Goal: Task Accomplishment & Management: Manage account settings

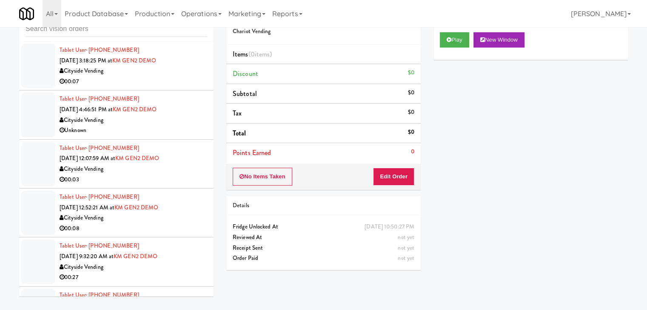
scroll to position [11162, 0]
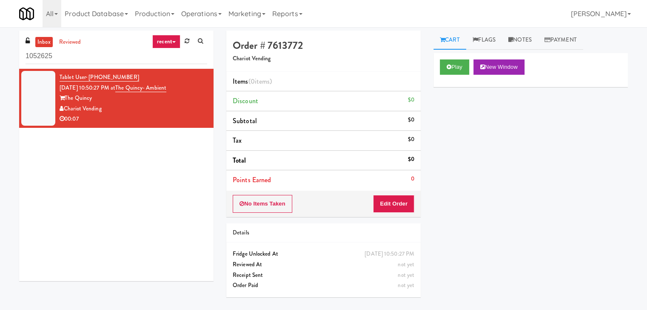
click at [170, 44] on link "recent" at bounding box center [166, 42] width 28 height 14
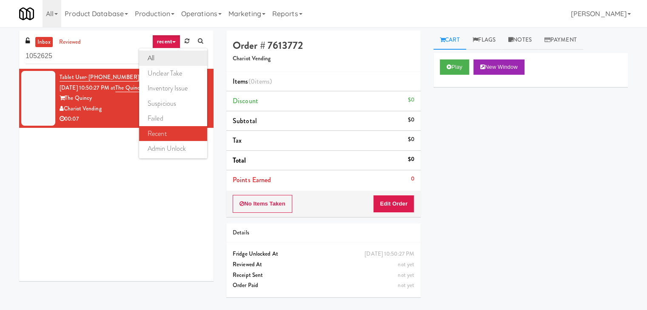
click at [169, 54] on link "all" at bounding box center [173, 58] width 68 height 15
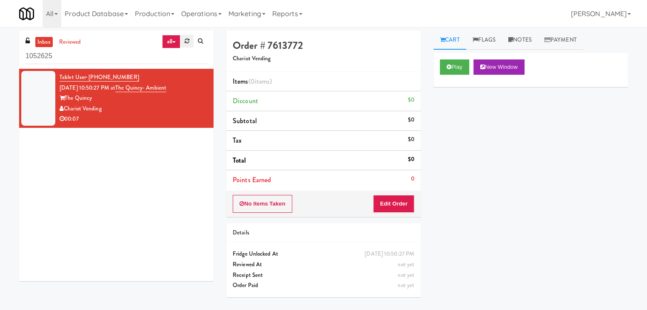
click at [193, 46] on link at bounding box center [186, 41] width 13 height 13
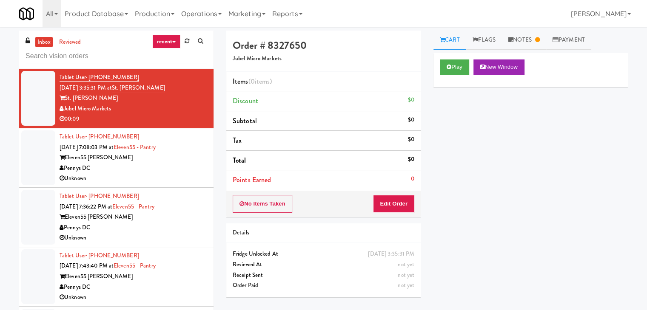
click at [173, 41] on icon at bounding box center [173, 42] width 3 height 2
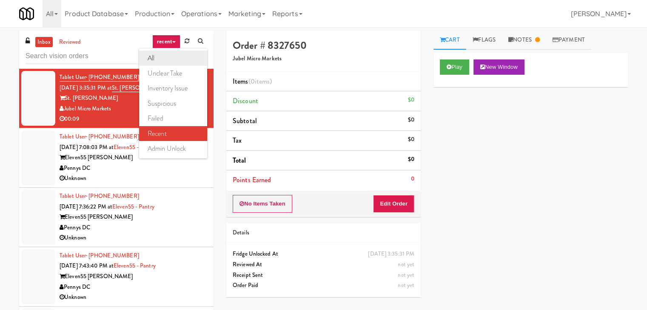
click at [167, 59] on link "all" at bounding box center [173, 58] width 68 height 15
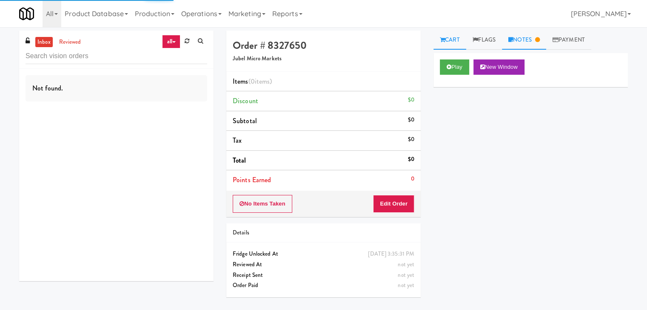
click at [525, 41] on link "Notes" at bounding box center [524, 40] width 44 height 19
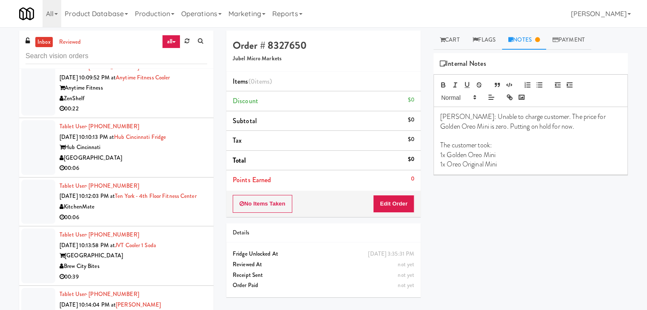
scroll to position [2777, 0]
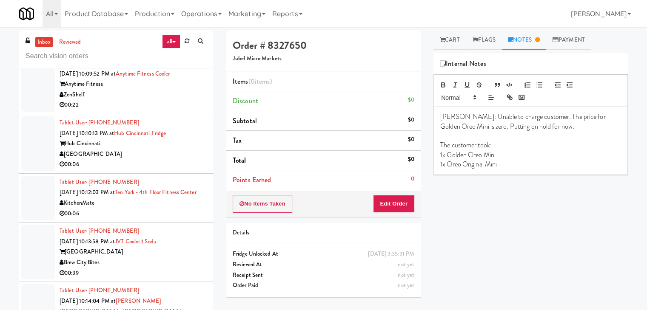
click at [148, 149] on div "[GEOGRAPHIC_DATA]" at bounding box center [134, 154] width 148 height 11
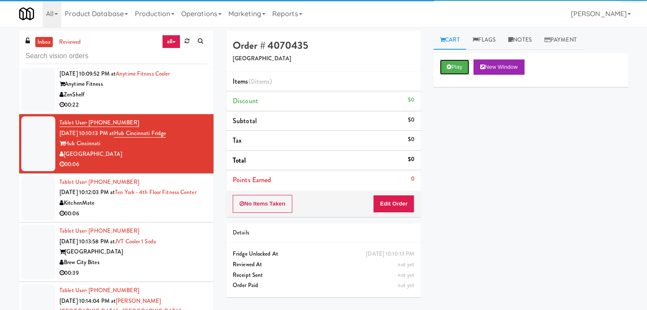
drag, startPoint x: 449, startPoint y: 71, endPoint x: 448, endPoint y: 76, distance: 5.4
click at [449, 71] on button "Play" at bounding box center [454, 67] width 29 height 15
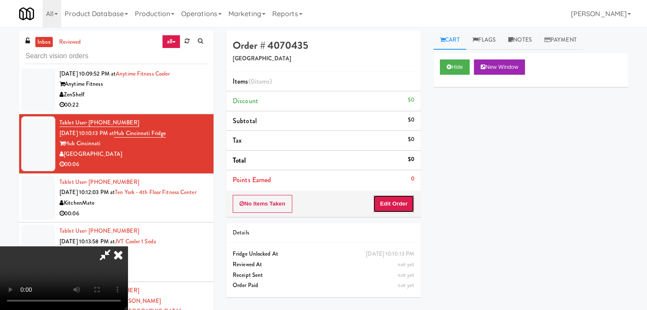
click at [406, 201] on button "Edit Order" at bounding box center [393, 204] width 41 height 18
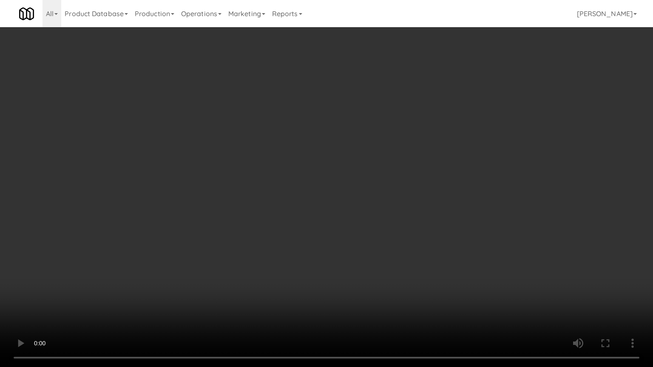
click at [407, 224] on video at bounding box center [326, 183] width 653 height 367
click at [462, 218] on video at bounding box center [326, 183] width 653 height 367
click at [463, 219] on video at bounding box center [326, 183] width 653 height 367
click at [463, 221] on video at bounding box center [326, 183] width 653 height 367
click at [469, 217] on video at bounding box center [326, 183] width 653 height 367
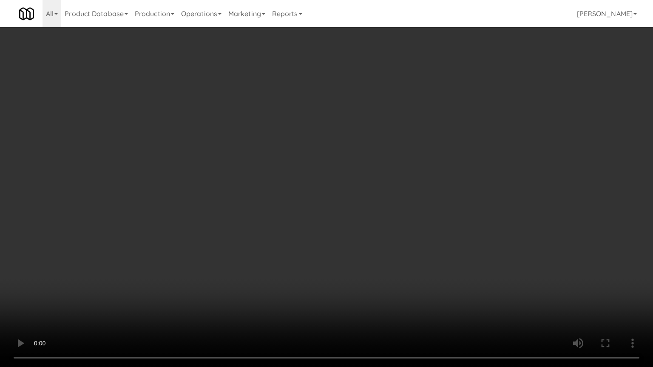
click at [470, 213] on video at bounding box center [326, 183] width 653 height 367
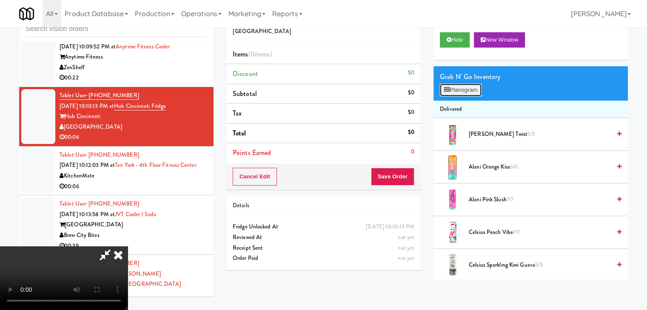
click at [464, 92] on button "Planogram" at bounding box center [461, 90] width 42 height 13
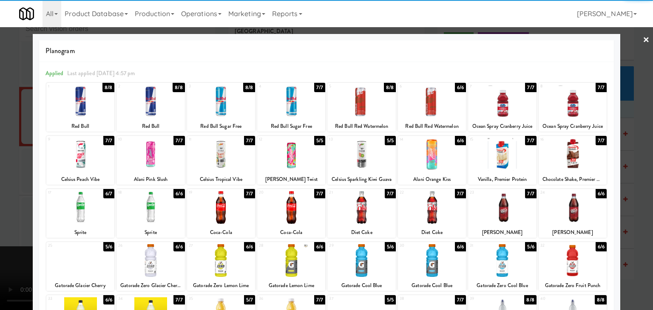
click at [422, 204] on div at bounding box center [432, 207] width 68 height 33
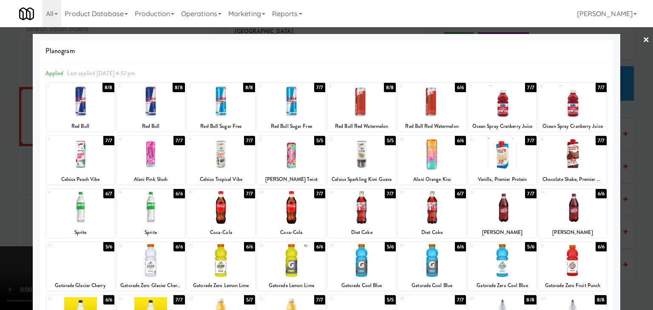
drag, startPoint x: 0, startPoint y: 213, endPoint x: 176, endPoint y: 211, distance: 175.6
click at [4, 212] on div at bounding box center [326, 155] width 653 height 310
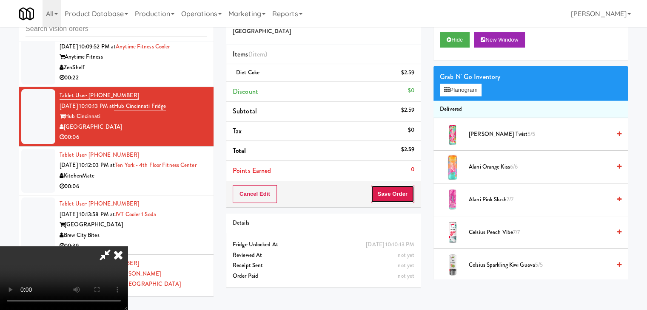
click at [401, 194] on button "Save Order" at bounding box center [392, 194] width 43 height 18
click at [403, 194] on button "Save Order" at bounding box center [392, 194] width 43 height 18
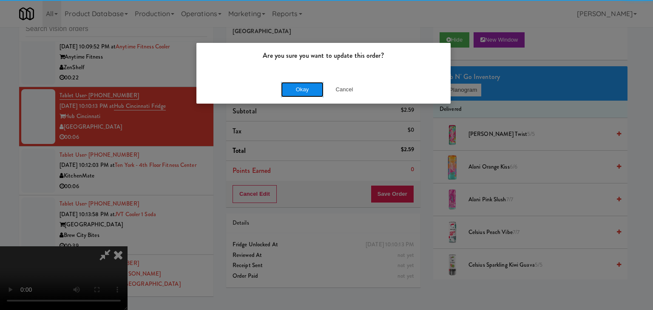
click at [301, 89] on button "Okay" at bounding box center [302, 89] width 43 height 15
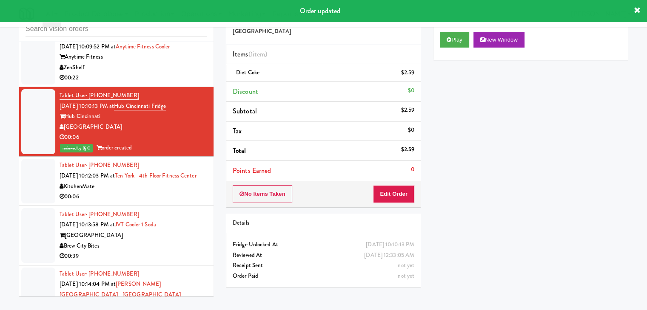
click at [164, 187] on div "KitchenMate" at bounding box center [134, 187] width 148 height 11
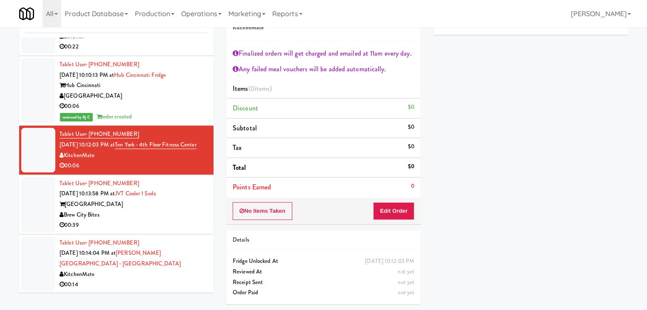
scroll to position [2819, 0]
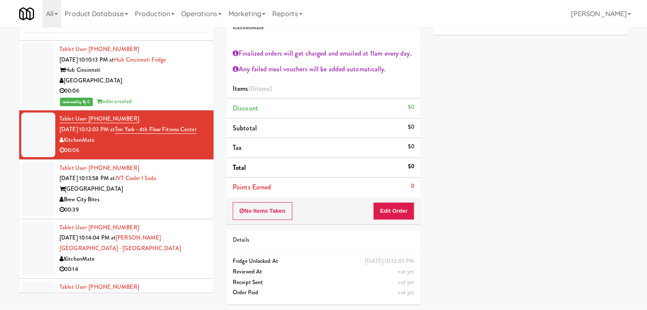
click at [165, 195] on div "Brew City Bites" at bounding box center [134, 200] width 148 height 11
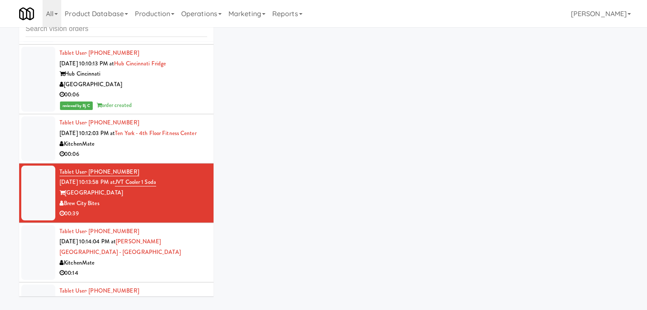
scroll to position [27, 0]
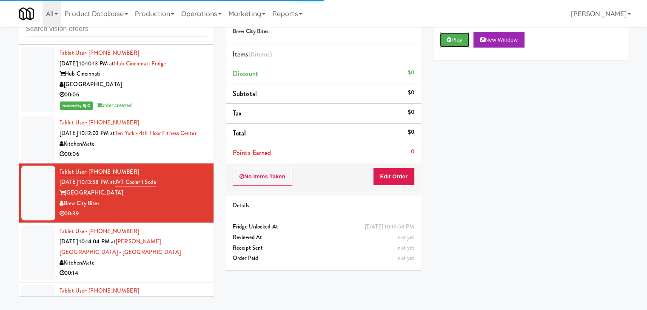
drag, startPoint x: 457, startPoint y: 36, endPoint x: 437, endPoint y: 98, distance: 64.7
click at [456, 37] on button "Play" at bounding box center [454, 39] width 29 height 15
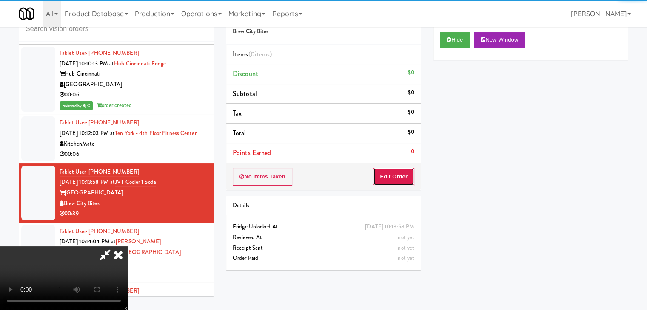
click at [400, 171] on button "Edit Order" at bounding box center [393, 177] width 41 height 18
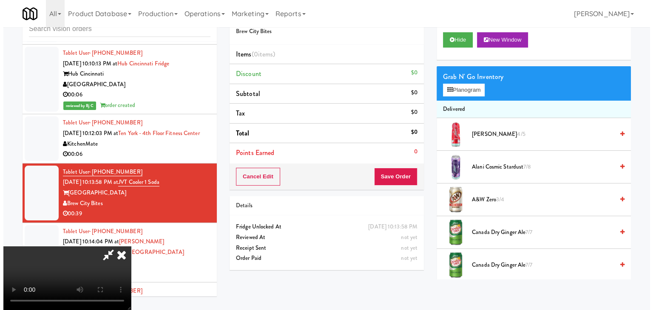
scroll to position [0, 0]
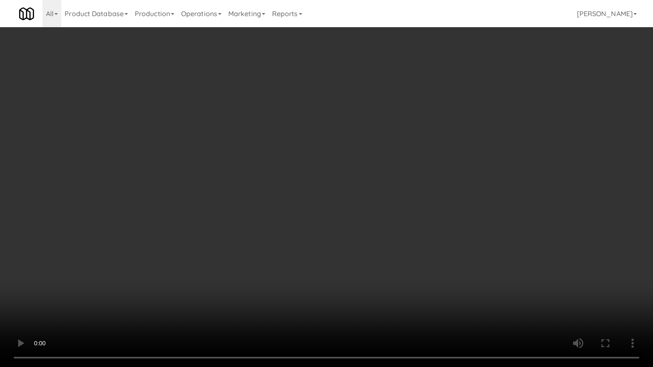
click at [442, 196] on video at bounding box center [326, 183] width 653 height 367
click at [449, 191] on video at bounding box center [326, 183] width 653 height 367
click at [447, 191] on video at bounding box center [326, 183] width 653 height 367
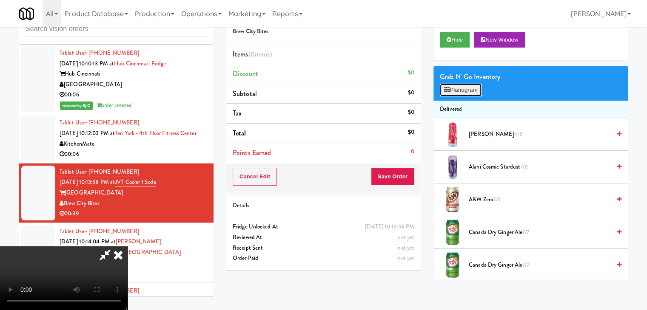
click at [473, 92] on button "Planogram" at bounding box center [461, 90] width 42 height 13
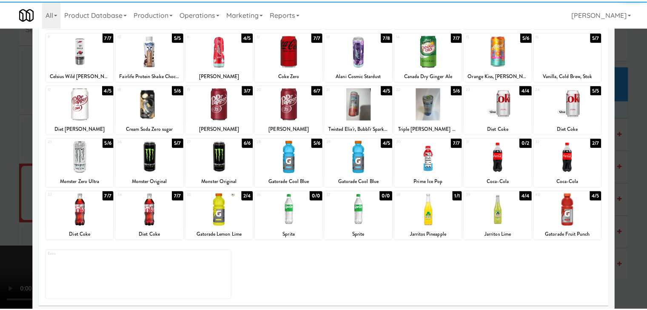
scroll to position [107, 0]
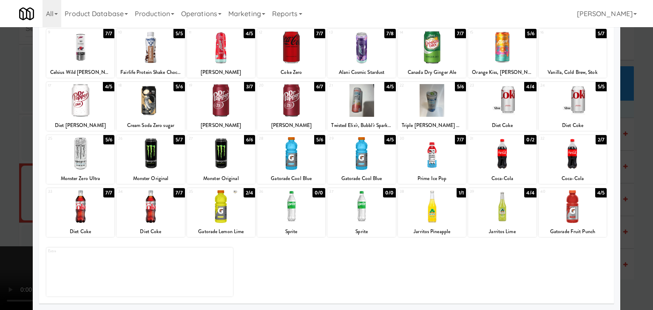
click at [500, 218] on div at bounding box center [502, 206] width 68 height 33
drag, startPoint x: 0, startPoint y: 167, endPoint x: 96, endPoint y: 172, distance: 96.2
click at [3, 167] on div at bounding box center [326, 155] width 653 height 310
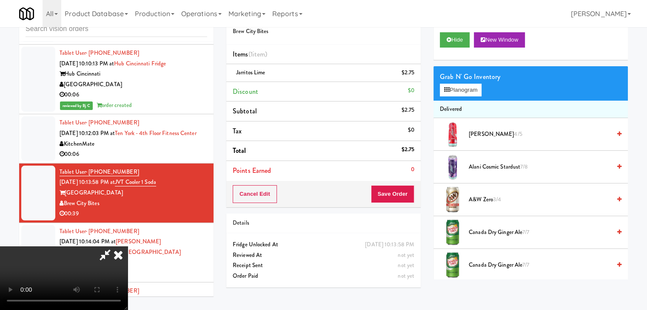
click at [128, 247] on video at bounding box center [64, 279] width 128 height 64
click at [401, 200] on button "Save Order" at bounding box center [392, 194] width 43 height 18
drag, startPoint x: 402, startPoint y: 200, endPoint x: 403, endPoint y: 195, distance: 5.3
click at [402, 199] on button "Save Order" at bounding box center [392, 194] width 43 height 18
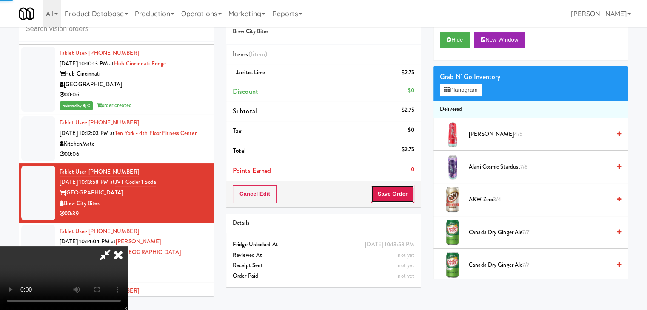
click at [403, 195] on body "Are you sure you want to update this order? Okay Cancel Okay Are you sure you w…" at bounding box center [323, 155] width 647 height 310
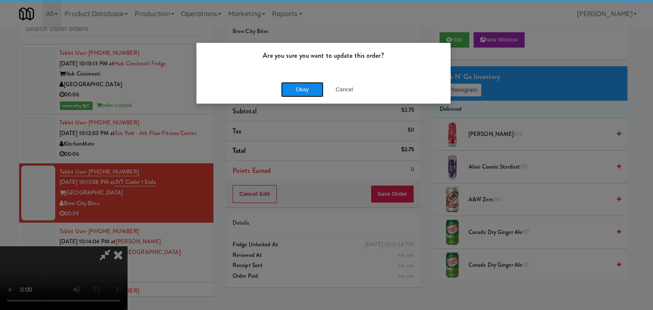
click at [318, 87] on button "Okay" at bounding box center [302, 89] width 43 height 15
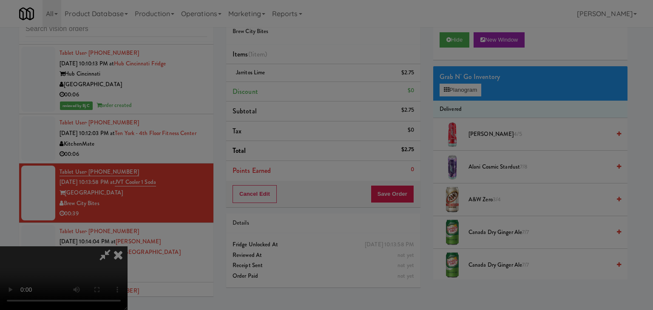
click at [318, 82] on button "Okay" at bounding box center [302, 73] width 43 height 15
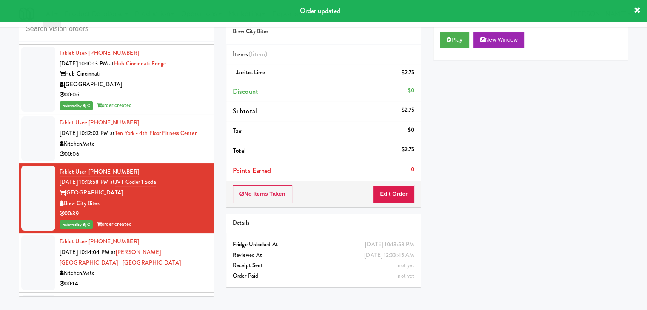
scroll to position [2947, 0]
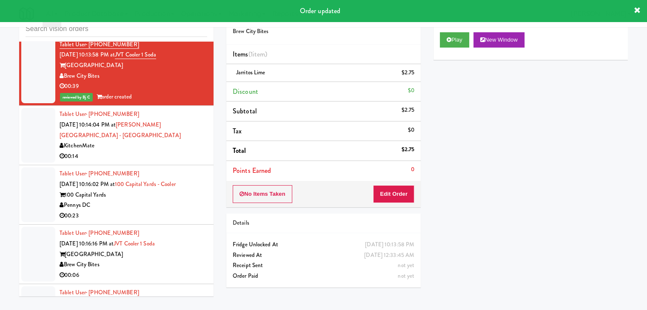
drag, startPoint x: 168, startPoint y: 142, endPoint x: 173, endPoint y: 142, distance: 4.7
click at [170, 142] on div "KitchenMate" at bounding box center [134, 146] width 148 height 11
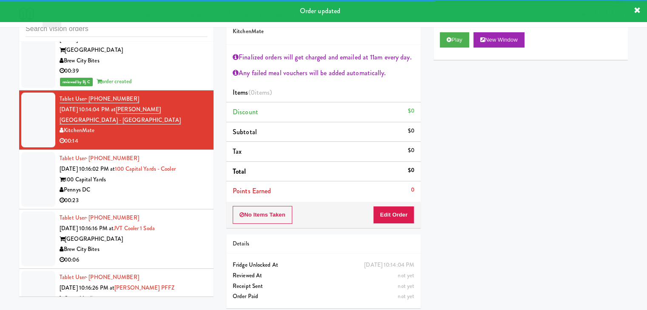
scroll to position [2989, 0]
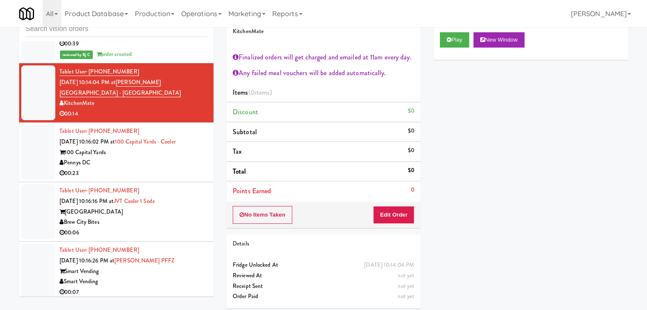
drag, startPoint x: 155, startPoint y: 160, endPoint x: 155, endPoint y: 166, distance: 6.0
click at [156, 162] on div "Pennys DC" at bounding box center [134, 163] width 148 height 11
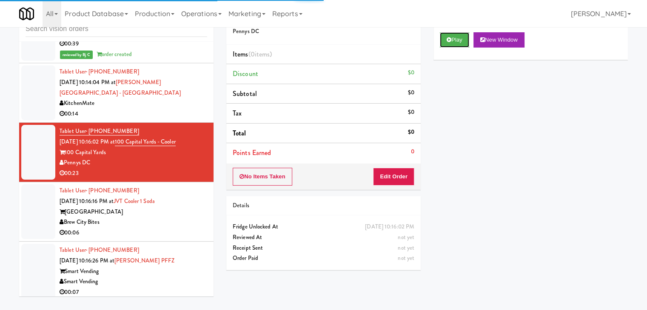
drag, startPoint x: 452, startPoint y: 40, endPoint x: 440, endPoint y: 91, distance: 52.8
click at [451, 41] on button "Play" at bounding box center [454, 39] width 29 height 15
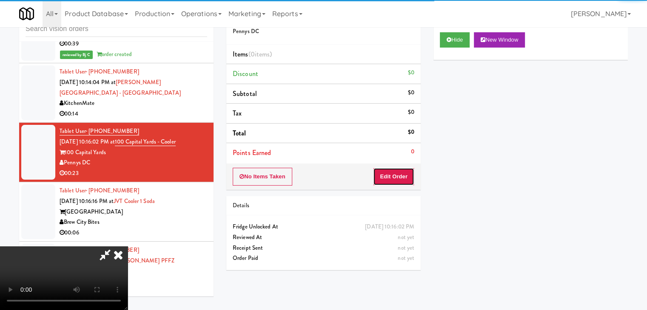
click at [400, 179] on button "Edit Order" at bounding box center [393, 177] width 41 height 18
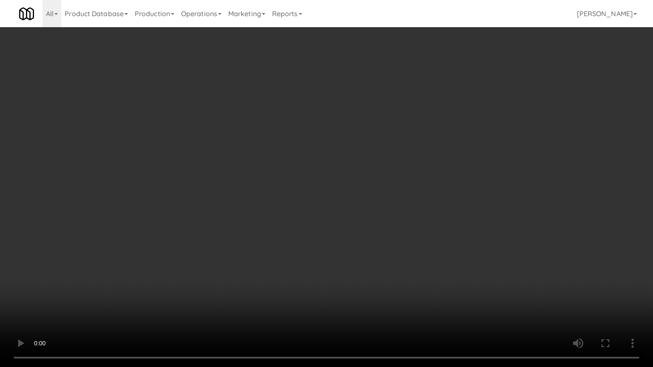
click at [420, 237] on video at bounding box center [326, 183] width 653 height 367
drag, startPoint x: 421, startPoint y: 236, endPoint x: 413, endPoint y: 244, distance: 11.4
click at [422, 236] on video at bounding box center [326, 183] width 653 height 367
click at [420, 234] on video at bounding box center [326, 183] width 653 height 367
click at [420, 232] on video at bounding box center [326, 183] width 653 height 367
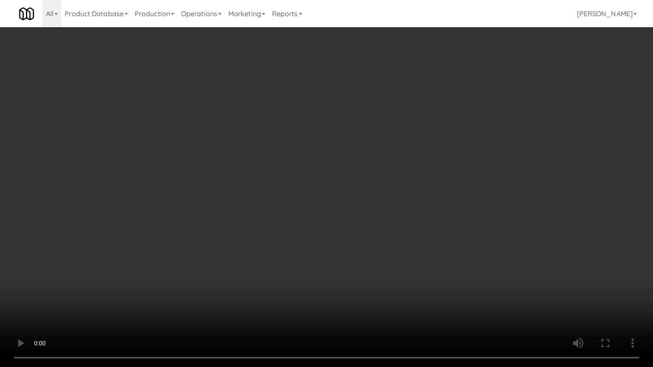
click at [423, 228] on video at bounding box center [326, 183] width 653 height 367
click at [423, 230] on video at bounding box center [326, 183] width 653 height 367
click at [423, 227] on video at bounding box center [326, 183] width 653 height 367
click at [437, 198] on video at bounding box center [326, 183] width 653 height 367
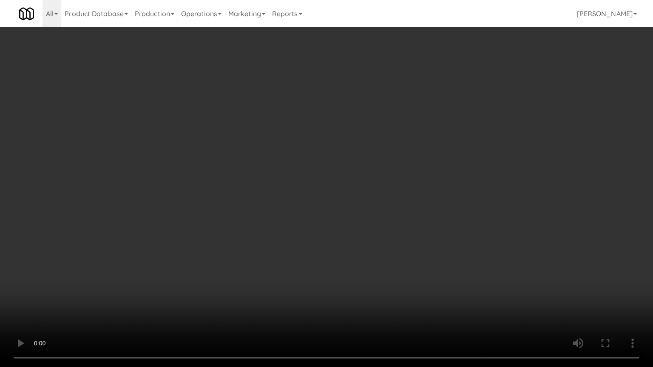
click at [437, 197] on video at bounding box center [326, 183] width 653 height 367
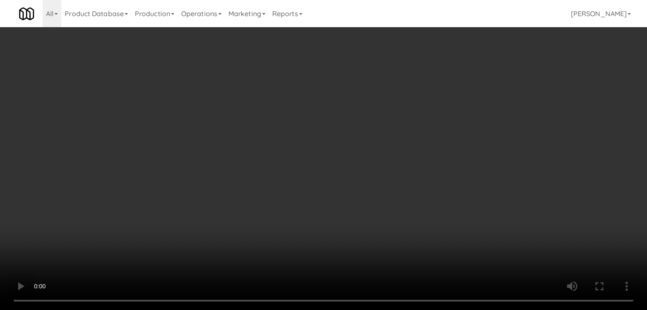
click at [330, 162] on video at bounding box center [323, 155] width 647 height 310
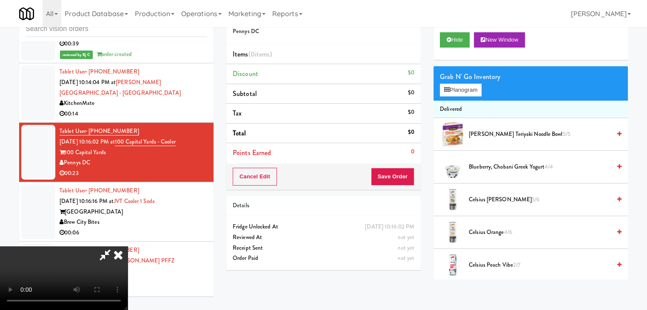
click at [128, 247] on video at bounding box center [64, 279] width 128 height 64
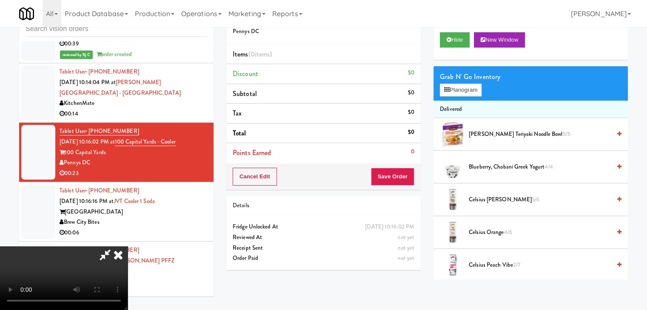
click at [128, 247] on video at bounding box center [64, 279] width 128 height 64
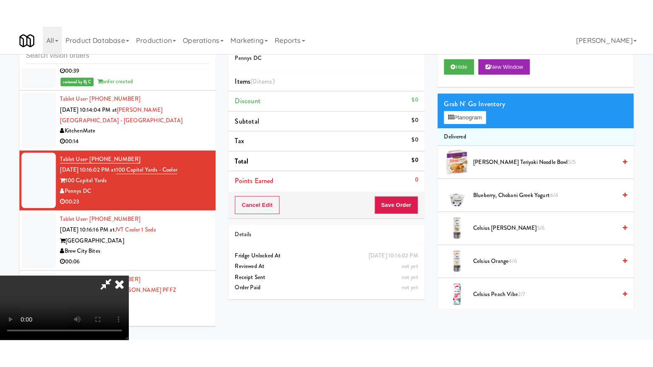
scroll to position [119, 0]
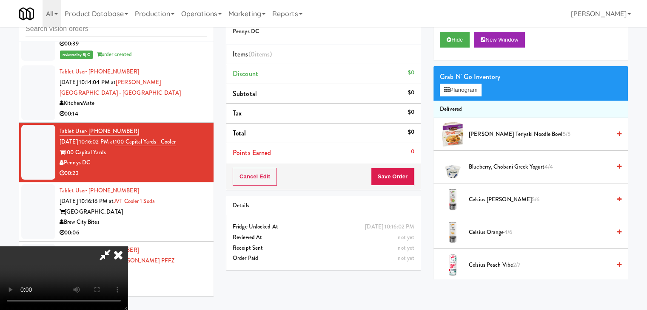
click at [128, 301] on video at bounding box center [64, 279] width 128 height 64
click at [128, 247] on video at bounding box center [64, 279] width 128 height 64
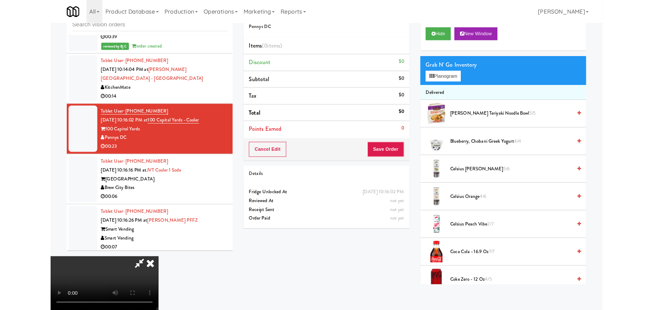
scroll to position [0, 0]
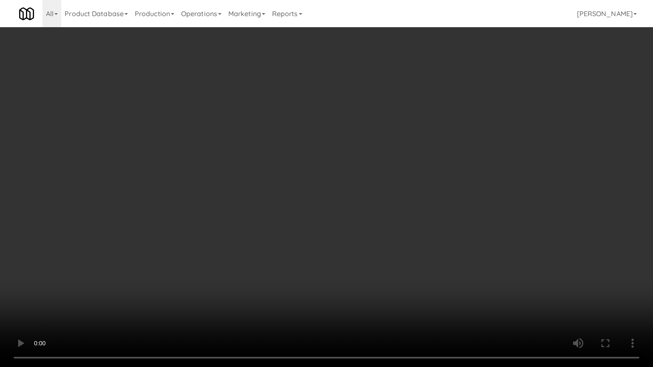
click at [317, 263] on video at bounding box center [326, 183] width 653 height 367
click at [320, 261] on video at bounding box center [326, 183] width 653 height 367
click at [320, 257] on video at bounding box center [326, 183] width 653 height 367
click at [321, 256] on video at bounding box center [326, 183] width 653 height 367
click at [380, 219] on video at bounding box center [326, 183] width 653 height 367
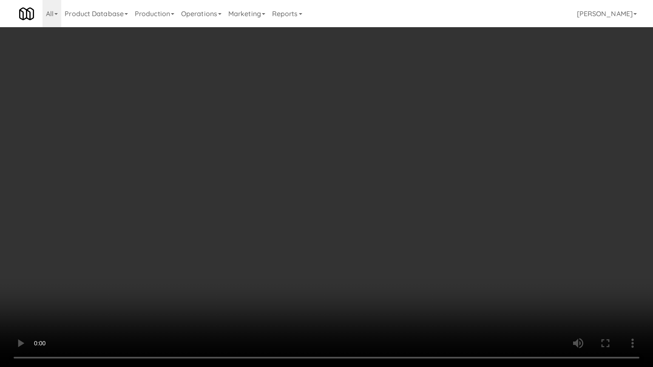
click at [380, 219] on video at bounding box center [326, 183] width 653 height 367
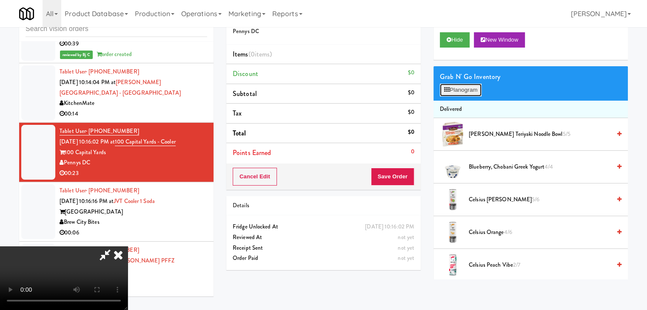
click at [462, 91] on button "Planogram" at bounding box center [461, 90] width 42 height 13
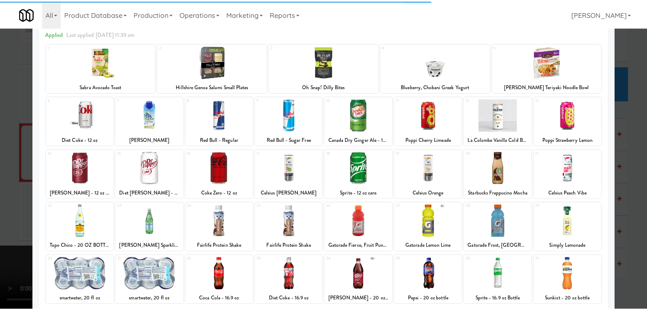
scroll to position [43, 0]
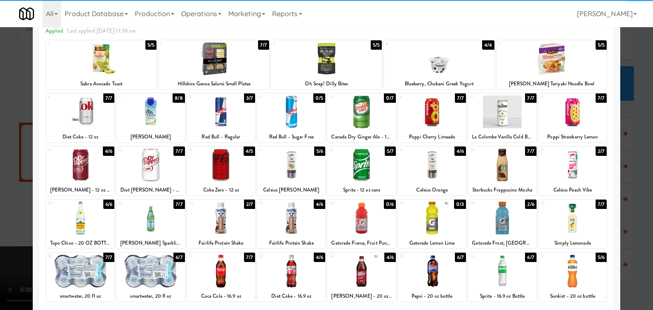
drag, startPoint x: 506, startPoint y: 216, endPoint x: 553, endPoint y: 247, distance: 56.6
click at [506, 216] on div at bounding box center [502, 218] width 68 height 33
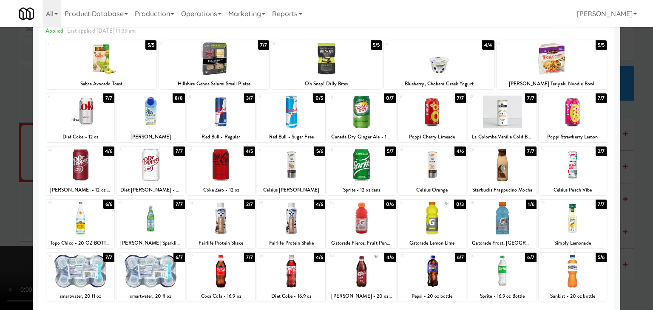
click at [577, 275] on div at bounding box center [573, 271] width 68 height 33
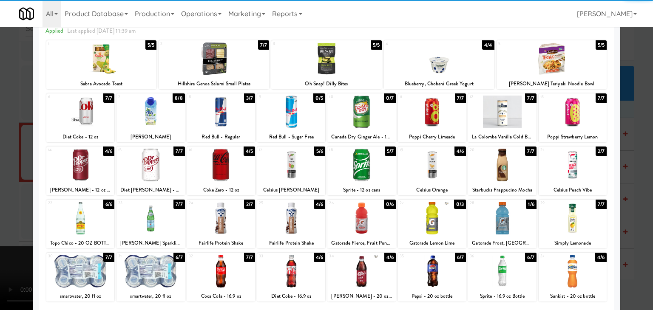
click at [304, 173] on div at bounding box center [291, 165] width 68 height 33
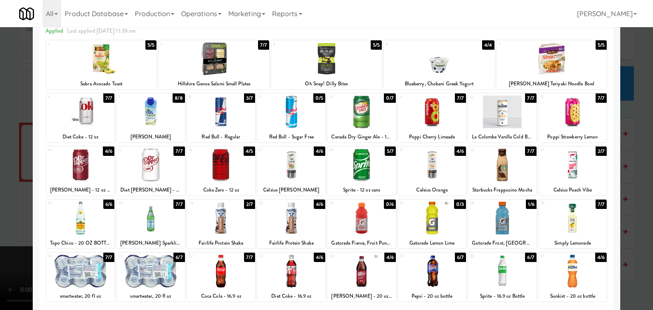
drag, startPoint x: 0, startPoint y: 187, endPoint x: 187, endPoint y: 193, distance: 187.1
click at [6, 187] on div at bounding box center [326, 155] width 653 height 310
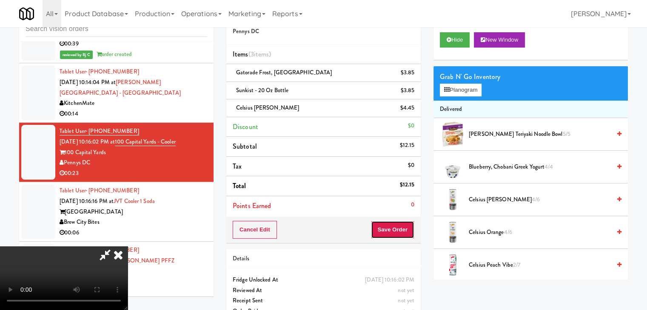
click at [411, 233] on button "Save Order" at bounding box center [392, 230] width 43 height 18
drag, startPoint x: 411, startPoint y: 233, endPoint x: 409, endPoint y: 227, distance: 6.2
click at [411, 232] on button "Save Order" at bounding box center [392, 230] width 43 height 18
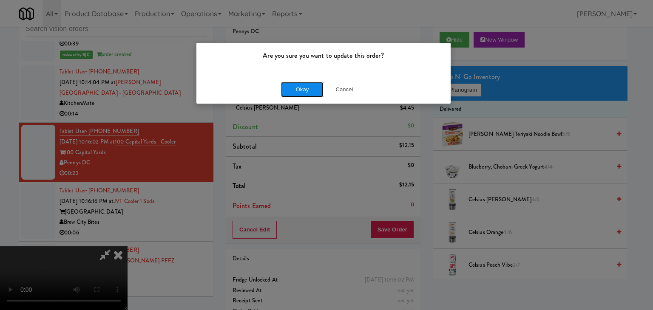
click at [307, 90] on button "Okay" at bounding box center [302, 89] width 43 height 15
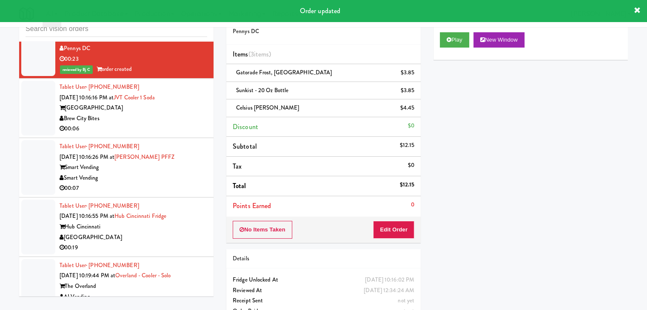
scroll to position [3117, 0]
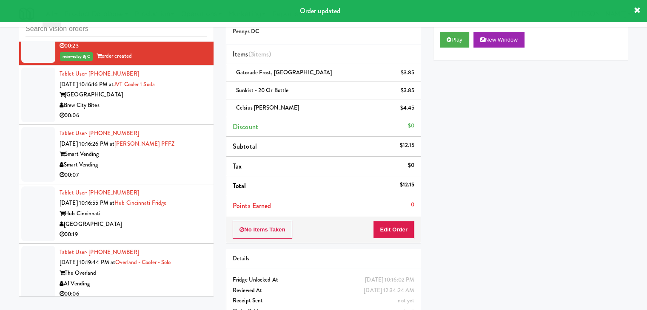
drag, startPoint x: 183, startPoint y: 98, endPoint x: 188, endPoint y: 104, distance: 8.1
click at [184, 100] on div "Brew City Bites" at bounding box center [134, 105] width 148 height 11
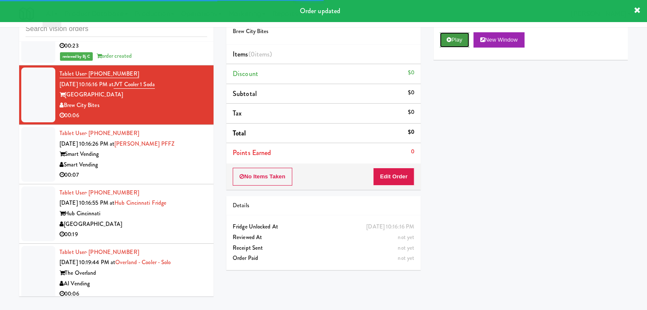
click at [452, 36] on button "Play" at bounding box center [454, 39] width 29 height 15
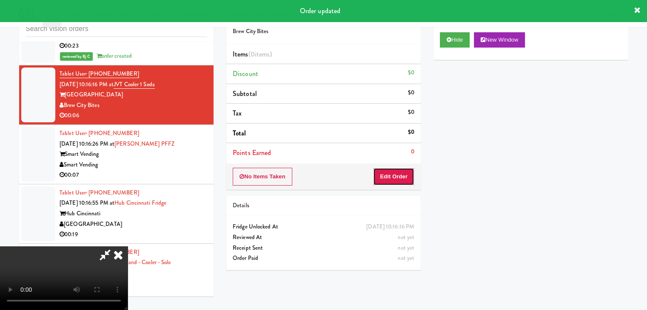
click at [401, 174] on button "Edit Order" at bounding box center [393, 177] width 41 height 18
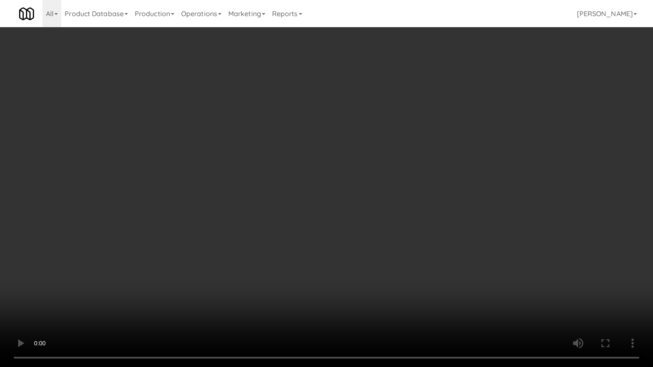
click at [389, 233] on video at bounding box center [326, 183] width 653 height 367
drag, startPoint x: 389, startPoint y: 235, endPoint x: 389, endPoint y: 199, distance: 35.3
click at [389, 236] on video at bounding box center [326, 183] width 653 height 367
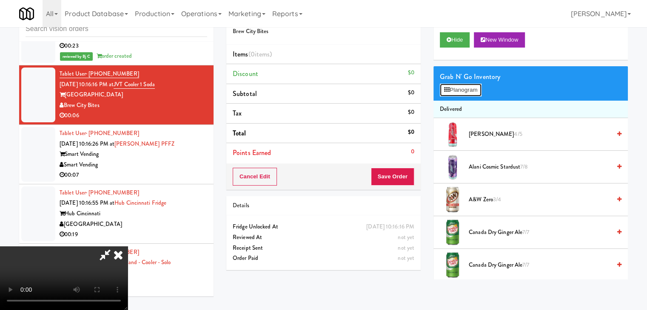
click at [464, 87] on button "Planogram" at bounding box center [461, 90] width 42 height 13
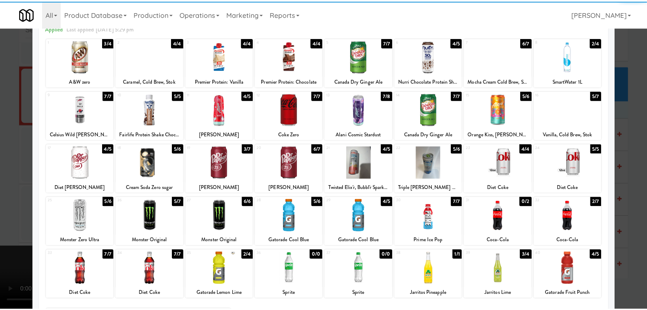
scroll to position [107, 0]
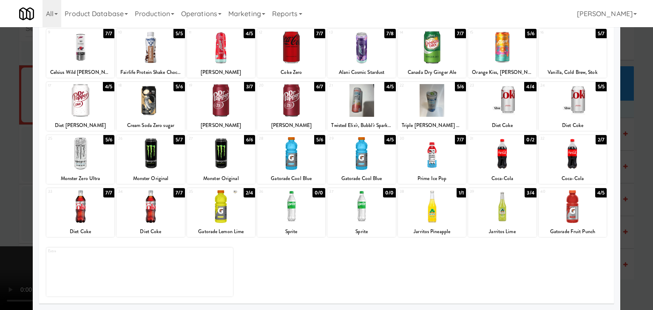
click at [568, 207] on div at bounding box center [573, 206] width 68 height 33
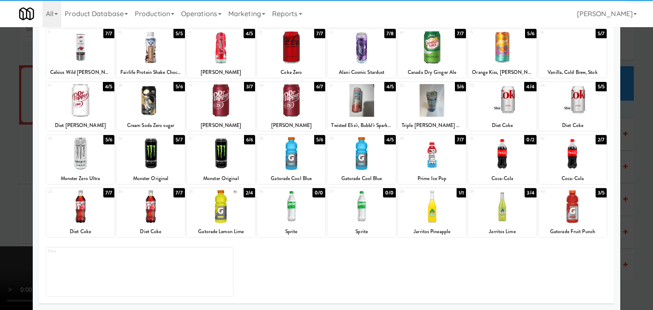
click at [360, 159] on div at bounding box center [361, 153] width 68 height 33
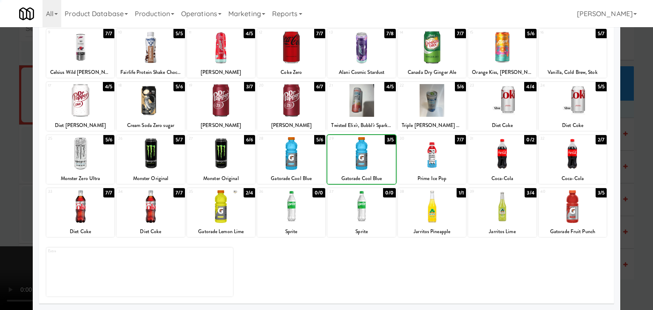
drag, startPoint x: 0, startPoint y: 182, endPoint x: 62, endPoint y: 182, distance: 62.5
click at [13, 181] on div at bounding box center [326, 155] width 653 height 310
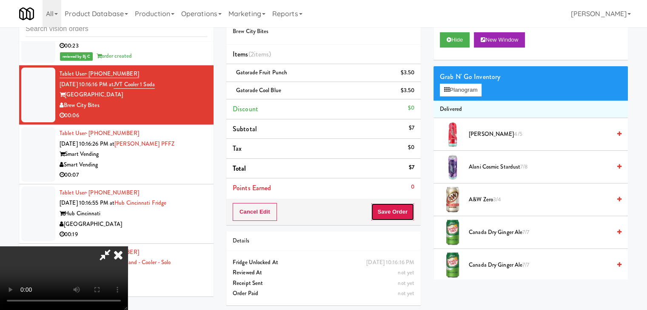
click at [397, 209] on button "Save Order" at bounding box center [392, 212] width 43 height 18
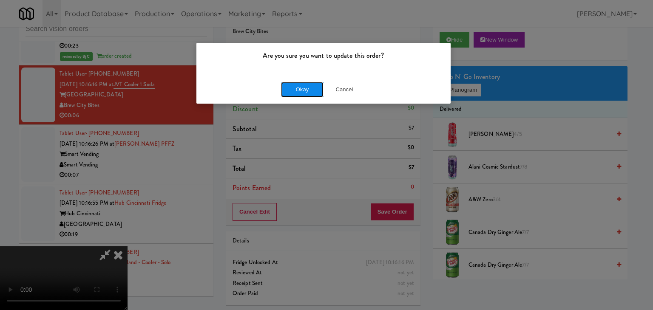
click at [304, 90] on button "Okay" at bounding box center [302, 89] width 43 height 15
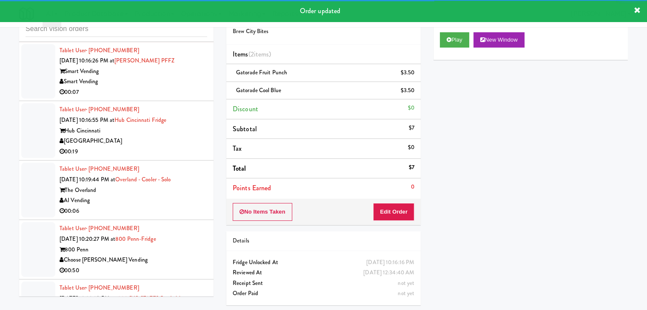
scroll to position [3212, 0]
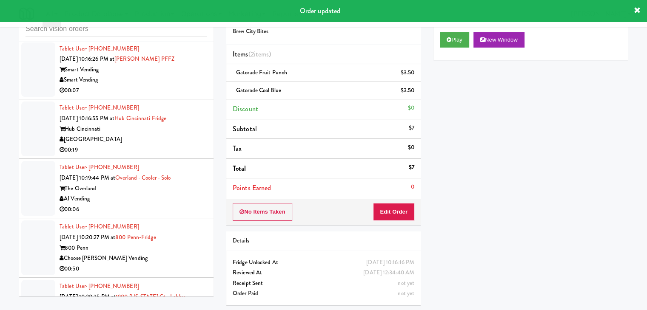
drag, startPoint x: 169, startPoint y: 96, endPoint x: 206, endPoint y: 96, distance: 37.0
click at [171, 96] on li "Tablet User · (509) 502-3389 Sep 19, 2025 10:16:26 PM at Prosser PFFZ Smart Ven…" at bounding box center [116, 70] width 194 height 60
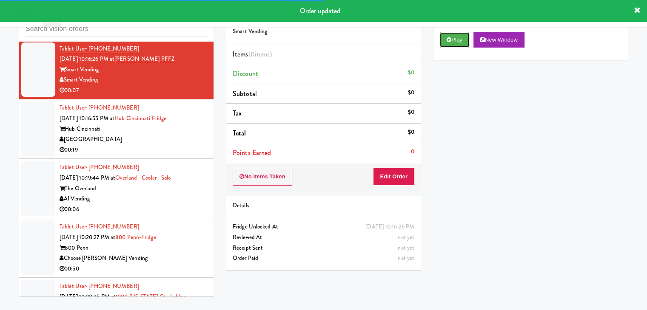
drag, startPoint x: 457, startPoint y: 40, endPoint x: 437, endPoint y: 88, distance: 52.5
click at [454, 42] on button "Play" at bounding box center [454, 39] width 29 height 15
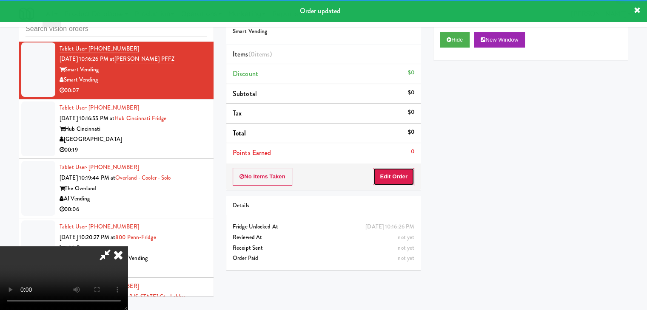
click at [398, 183] on button "Edit Order" at bounding box center [393, 177] width 41 height 18
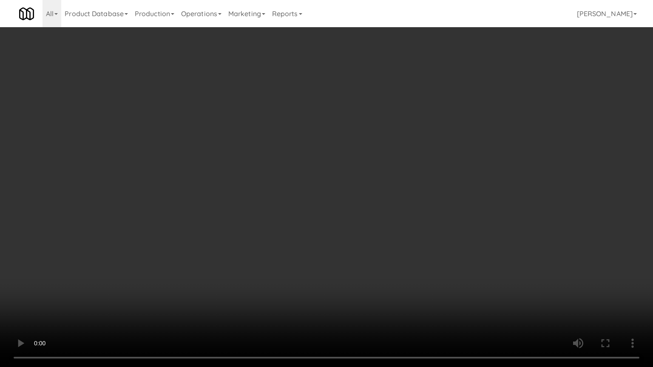
click at [409, 228] on video at bounding box center [326, 183] width 653 height 367
click at [412, 227] on video at bounding box center [326, 183] width 653 height 367
click at [423, 227] on video at bounding box center [326, 183] width 653 height 367
click at [425, 230] on video at bounding box center [326, 183] width 653 height 367
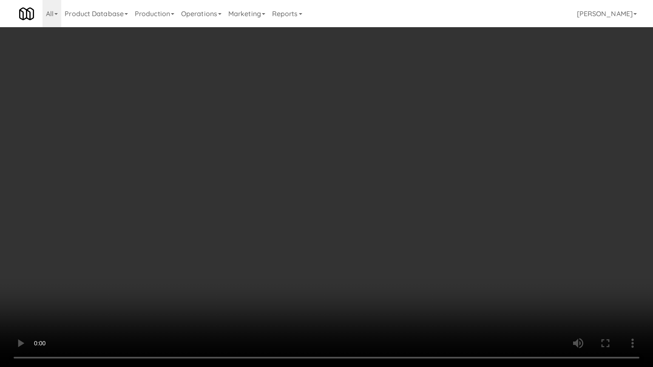
click at [425, 230] on video at bounding box center [326, 183] width 653 height 367
click at [440, 241] on video at bounding box center [326, 183] width 653 height 367
click at [441, 241] on video at bounding box center [326, 183] width 653 height 367
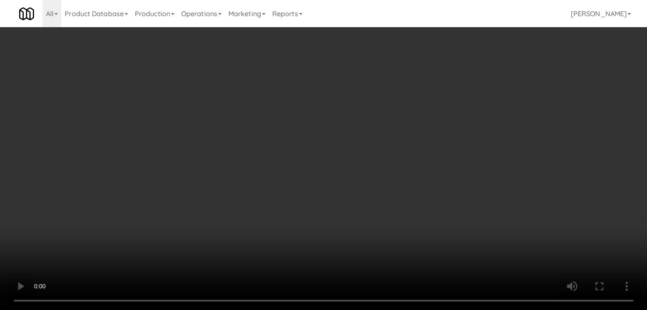
drag, startPoint x: 477, startPoint y: 79, endPoint x: 473, endPoint y: 85, distance: 6.1
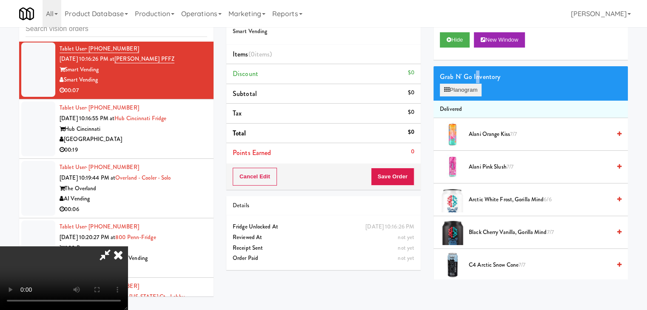
click at [473, 85] on div "Grab N' Go Inventory Planogram" at bounding box center [530, 83] width 194 height 34
click at [470, 89] on button "Planogram" at bounding box center [461, 90] width 42 height 13
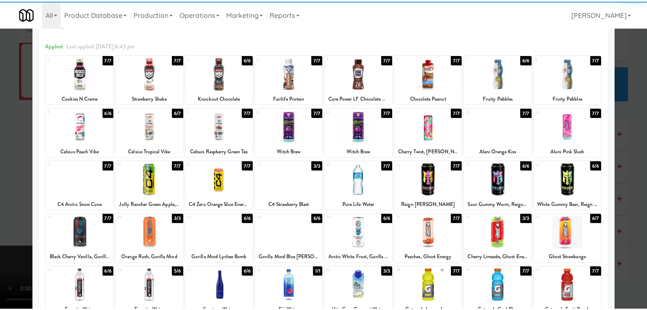
scroll to position [107, 0]
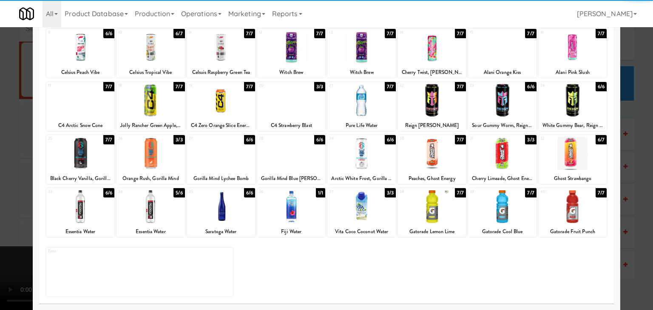
drag, startPoint x: 146, startPoint y: 210, endPoint x: 97, endPoint y: 211, distance: 48.9
click at [145, 210] on div at bounding box center [150, 206] width 68 height 33
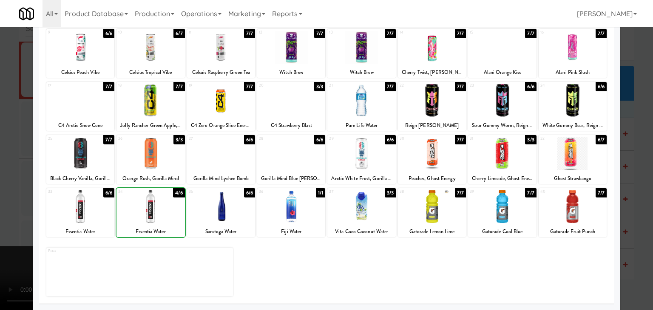
drag, startPoint x: 0, startPoint y: 211, endPoint x: 292, endPoint y: 199, distance: 292.7
click at [18, 209] on div at bounding box center [326, 155] width 653 height 310
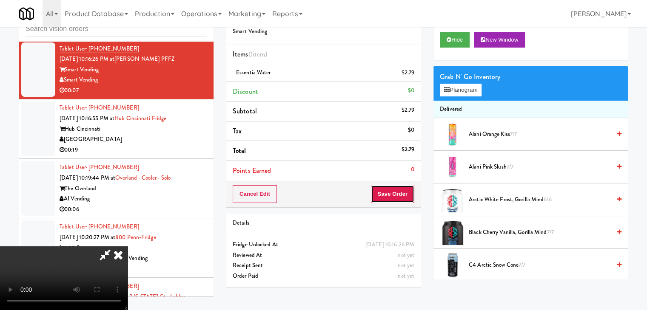
click at [401, 193] on button "Save Order" at bounding box center [392, 194] width 43 height 18
click at [400, 193] on button "Save Order" at bounding box center [392, 194] width 43 height 18
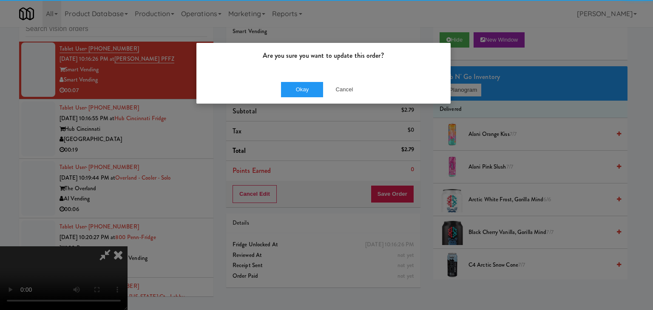
click at [304, 97] on div "Okay Cancel" at bounding box center [323, 89] width 254 height 28
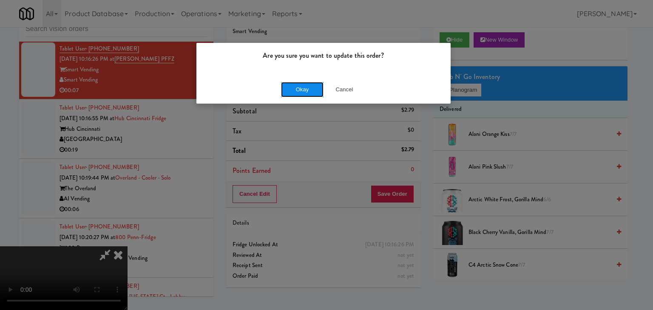
click at [308, 92] on button "Okay" at bounding box center [302, 89] width 43 height 15
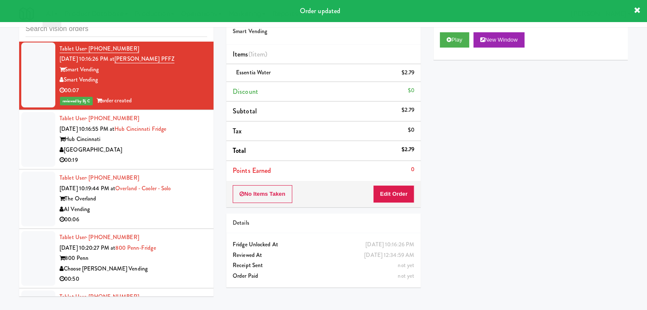
click at [153, 155] on div "00:19" at bounding box center [134, 160] width 148 height 11
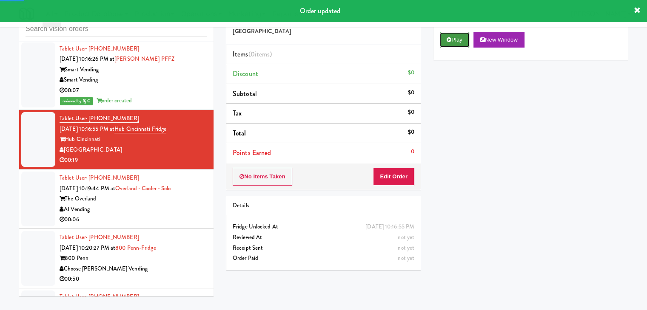
click at [445, 39] on button "Play" at bounding box center [454, 39] width 29 height 15
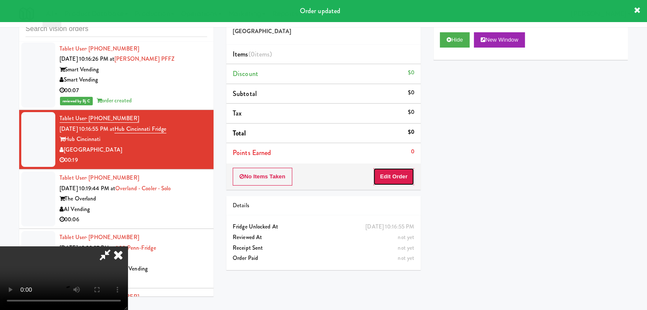
click at [389, 176] on button "Edit Order" at bounding box center [393, 177] width 41 height 18
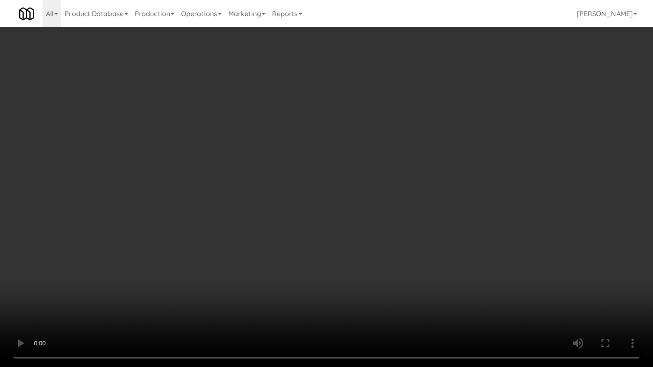
click at [416, 245] on video at bounding box center [326, 183] width 653 height 367
click at [416, 247] on video at bounding box center [326, 183] width 653 height 367
click at [407, 250] on video at bounding box center [326, 183] width 653 height 367
click at [399, 255] on video at bounding box center [326, 183] width 653 height 367
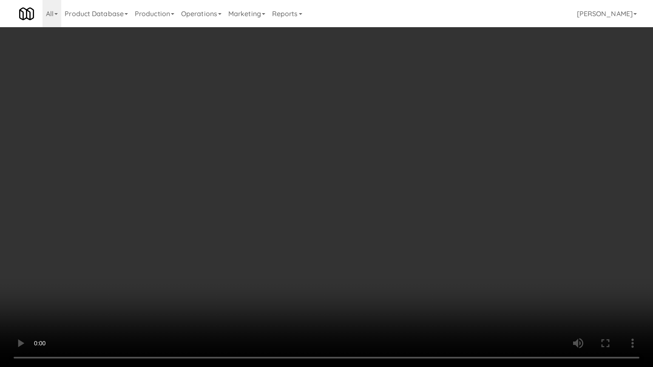
click at [399, 255] on video at bounding box center [326, 183] width 653 height 367
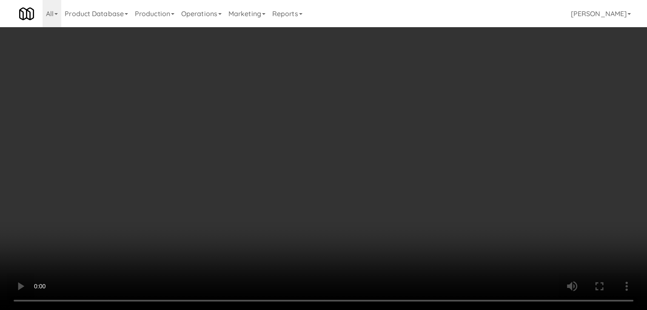
click at [460, 96] on button "Planogram" at bounding box center [461, 90] width 42 height 13
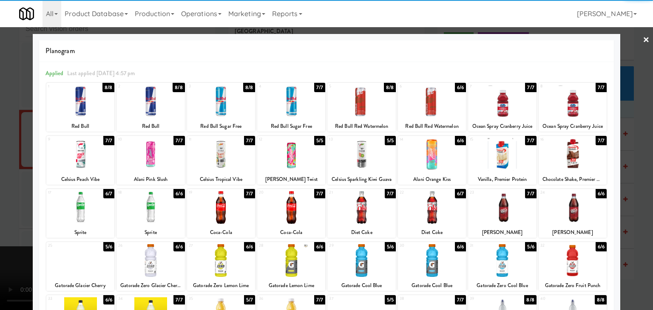
click at [154, 210] on div at bounding box center [150, 207] width 68 height 33
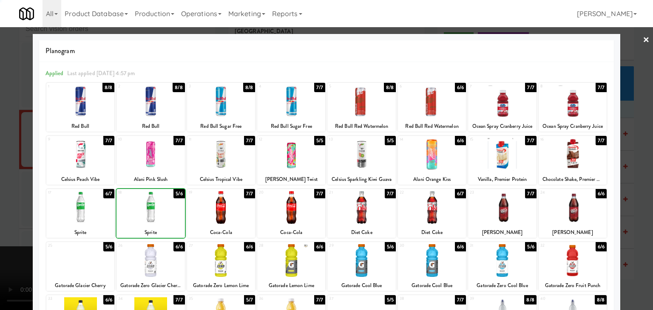
click at [14, 201] on div at bounding box center [326, 155] width 653 height 310
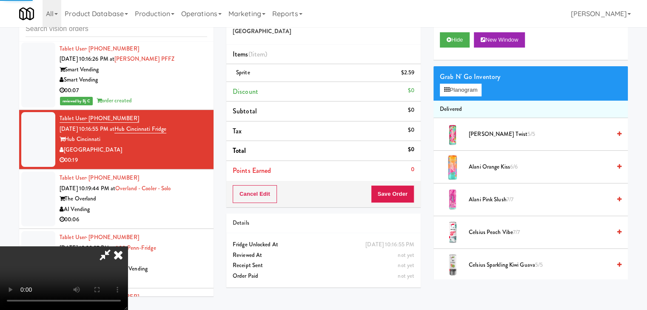
drag, startPoint x: 276, startPoint y: 203, endPoint x: 285, endPoint y: 206, distance: 9.4
click at [128, 247] on video at bounding box center [64, 279] width 128 height 64
drag, startPoint x: 349, startPoint y: 204, endPoint x: 346, endPoint y: 207, distance: 4.6
click at [128, 247] on video at bounding box center [64, 279] width 128 height 64
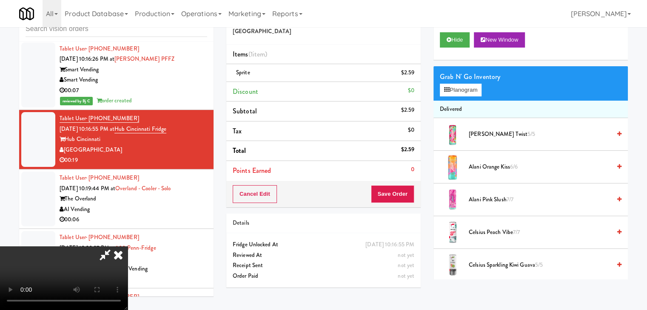
click at [128, 247] on video at bounding box center [64, 279] width 128 height 64
drag, startPoint x: 344, startPoint y: 175, endPoint x: 366, endPoint y: 159, distance: 27.0
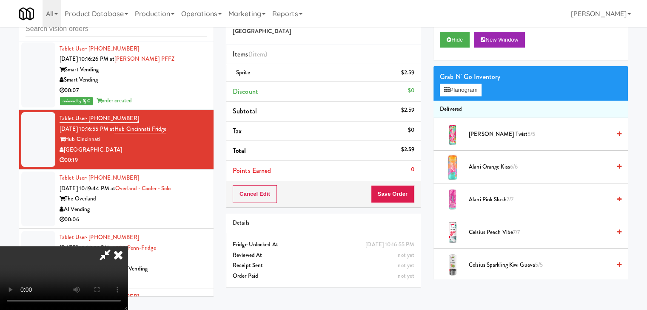
click at [128, 247] on video at bounding box center [64, 279] width 128 height 64
click at [456, 93] on button "Planogram" at bounding box center [461, 90] width 42 height 13
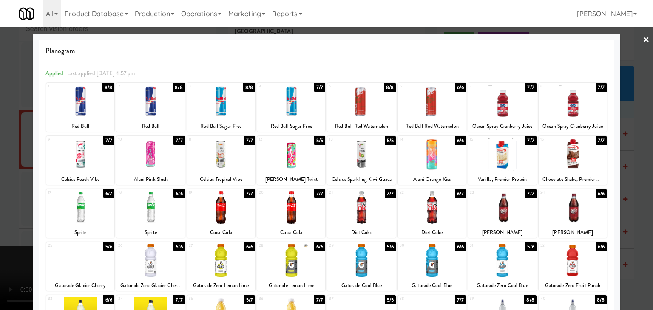
click at [480, 107] on div at bounding box center [502, 101] width 68 height 33
drag, startPoint x: 0, startPoint y: 159, endPoint x: 36, endPoint y: 159, distance: 36.1
click at [3, 159] on div at bounding box center [326, 155] width 653 height 310
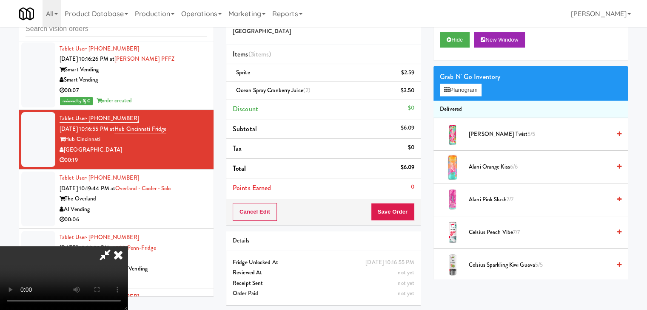
click at [128, 247] on video at bounding box center [64, 279] width 128 height 64
click at [403, 219] on button "Save Order" at bounding box center [392, 212] width 43 height 18
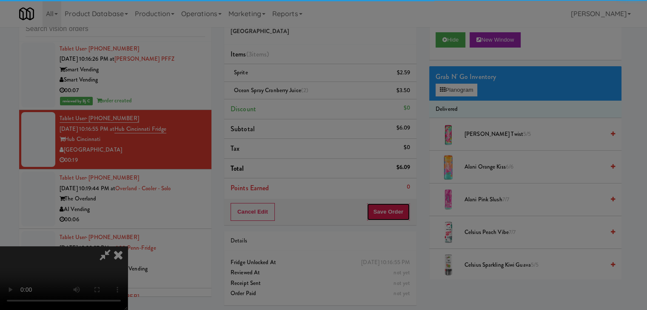
drag, startPoint x: 403, startPoint y: 219, endPoint x: 402, endPoint y: 213, distance: 5.7
click at [403, 216] on body "Are you sure you want to update this order? Okay Cancel Okay Are you sure you w…" at bounding box center [323, 155] width 647 height 310
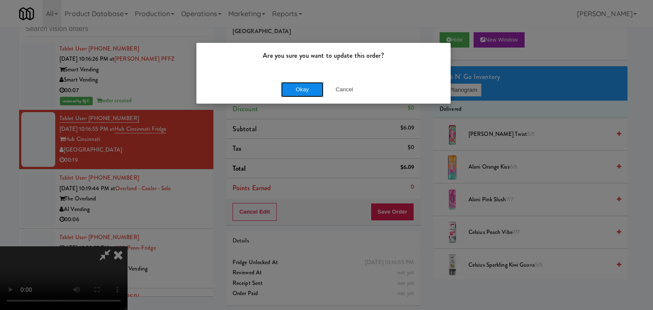
click at [298, 91] on button "Okay" at bounding box center [302, 89] width 43 height 15
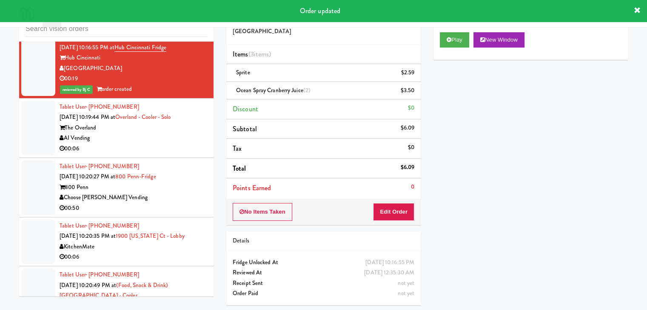
scroll to position [3297, 0]
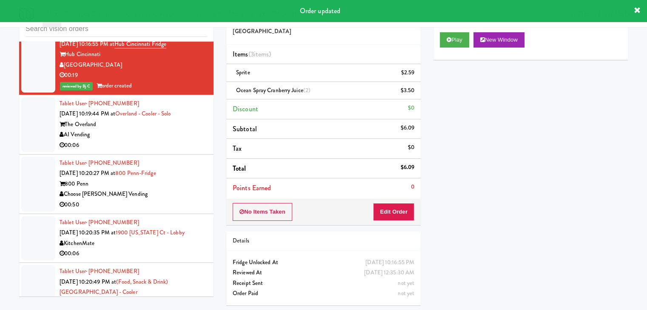
drag, startPoint x: 144, startPoint y: 142, endPoint x: 148, endPoint y: 147, distance: 6.0
click at [146, 142] on div "00:06" at bounding box center [134, 145] width 148 height 11
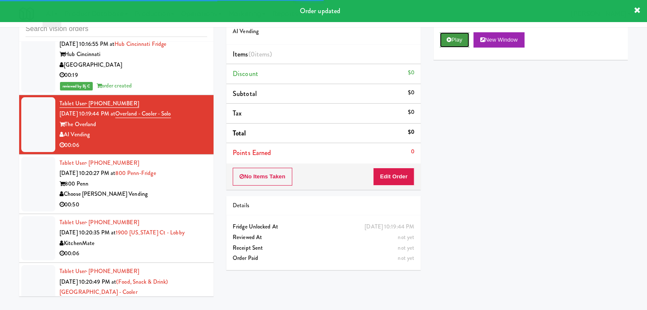
click at [457, 37] on button "Play" at bounding box center [454, 39] width 29 height 15
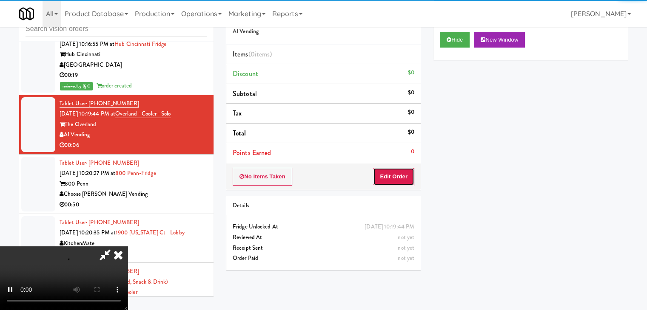
click at [406, 170] on button "Edit Order" at bounding box center [393, 177] width 41 height 18
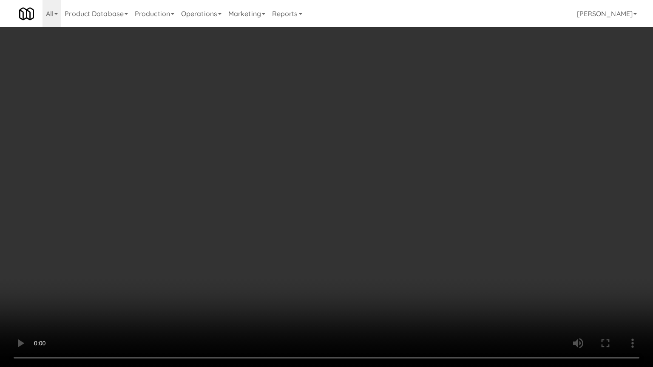
click at [376, 257] on video at bounding box center [326, 183] width 653 height 367
click at [377, 253] on video at bounding box center [326, 183] width 653 height 367
click at [378, 250] on video at bounding box center [326, 183] width 653 height 367
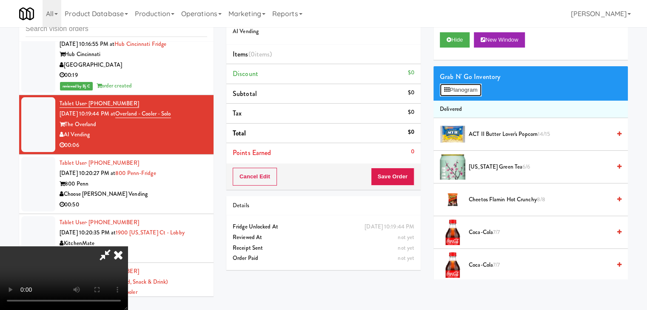
click at [464, 87] on button "Planogram" at bounding box center [461, 90] width 42 height 13
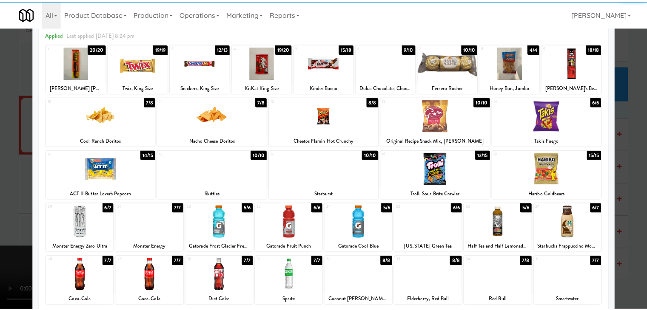
scroll to position [85, 0]
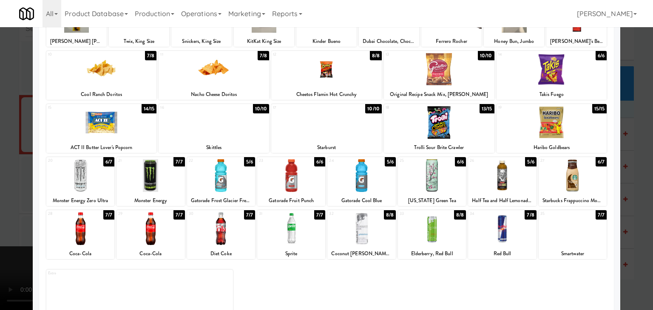
click at [233, 183] on div at bounding box center [221, 175] width 68 height 33
click at [5, 198] on div at bounding box center [326, 155] width 653 height 310
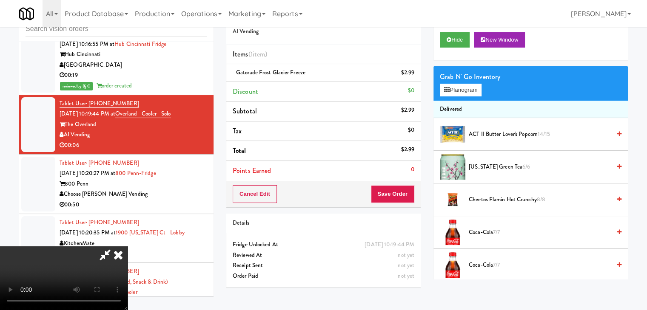
drag, startPoint x: 262, startPoint y: 211, endPoint x: 270, endPoint y: 217, distance: 9.4
click at [128, 247] on video at bounding box center [64, 279] width 128 height 64
click at [407, 193] on button "Save Order" at bounding box center [392, 194] width 43 height 18
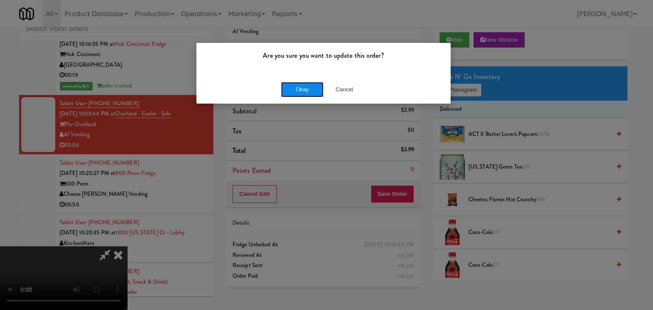
click at [304, 90] on button "Okay" at bounding box center [302, 89] width 43 height 15
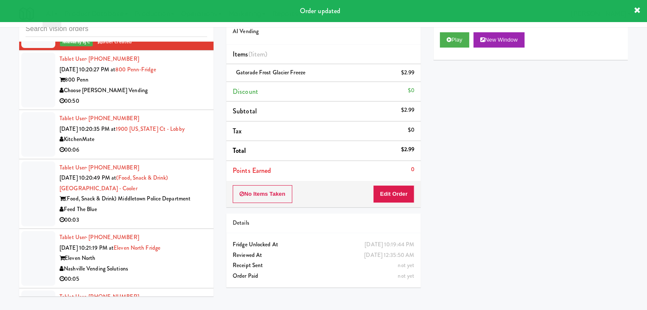
scroll to position [3425, 0]
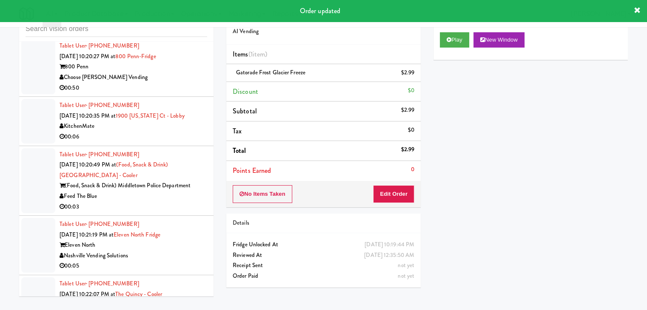
click at [144, 136] on div "00:06" at bounding box center [134, 137] width 148 height 11
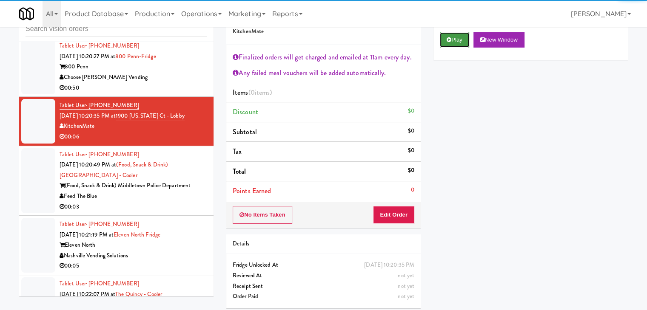
click at [445, 46] on button "Play" at bounding box center [454, 39] width 29 height 15
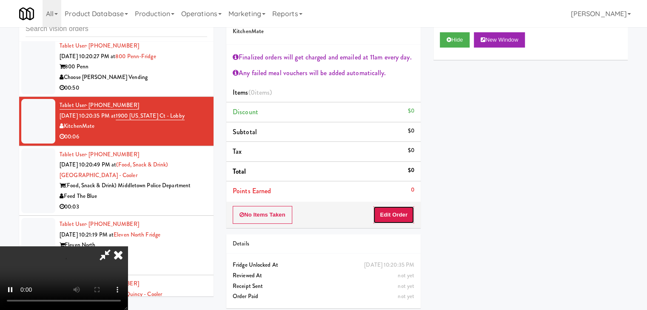
click at [395, 221] on button "Edit Order" at bounding box center [393, 215] width 41 height 18
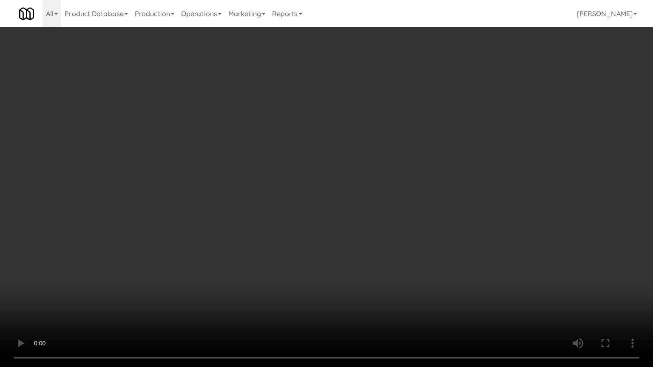
click at [351, 261] on video at bounding box center [326, 183] width 653 height 367
click at [339, 265] on video at bounding box center [326, 183] width 653 height 367
click at [366, 235] on video at bounding box center [326, 183] width 653 height 367
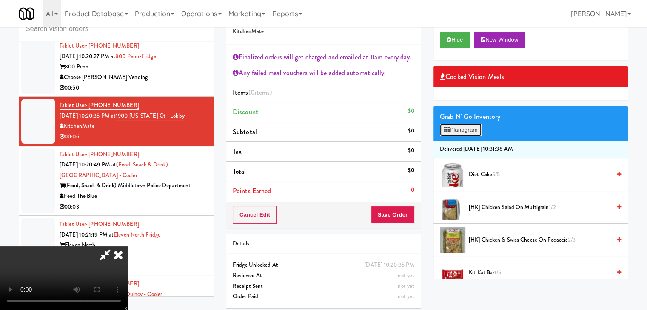
click at [471, 133] on button "Planogram" at bounding box center [461, 130] width 42 height 13
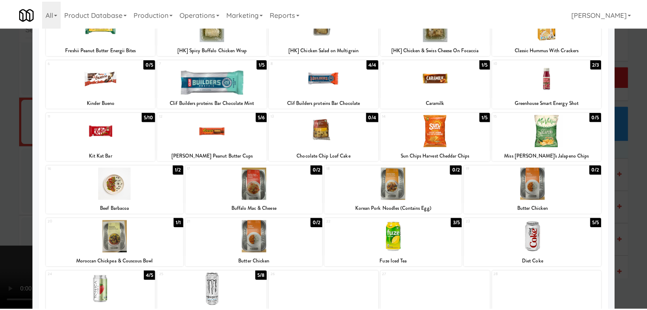
scroll to position [128, 0]
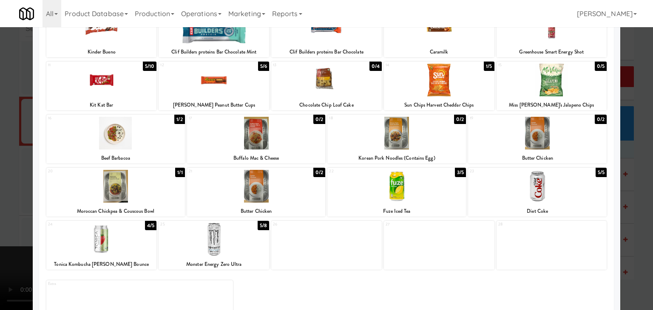
drag, startPoint x: 531, startPoint y: 192, endPoint x: 516, endPoint y: 196, distance: 15.9
click at [531, 192] on div at bounding box center [537, 186] width 139 height 33
click at [0, 201] on div at bounding box center [326, 155] width 653 height 310
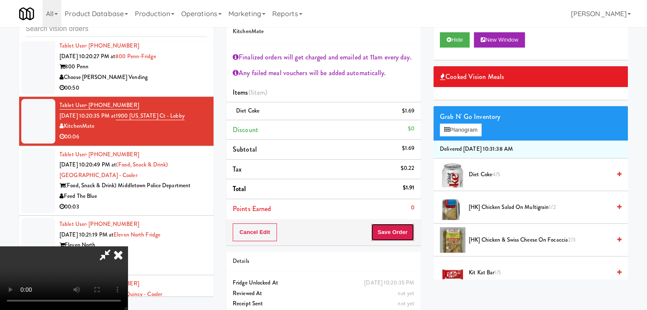
click at [398, 236] on button "Save Order" at bounding box center [392, 233] width 43 height 18
click at [397, 236] on button "Save Order" at bounding box center [392, 233] width 43 height 18
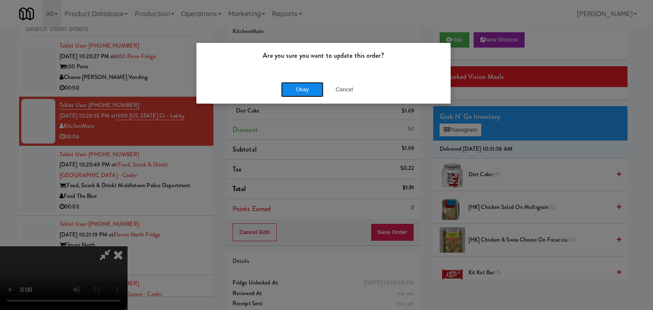
click at [307, 95] on button "Okay" at bounding box center [302, 89] width 43 height 15
click at [306, 93] on body "Are you sure you want to update this order? Okay Cancel Okay Are you sure you w…" at bounding box center [326, 155] width 653 height 310
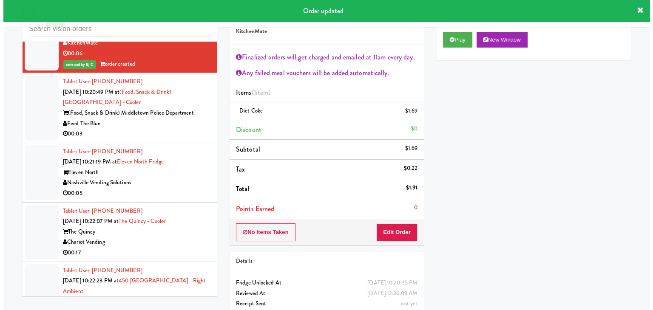
scroll to position [3510, 0]
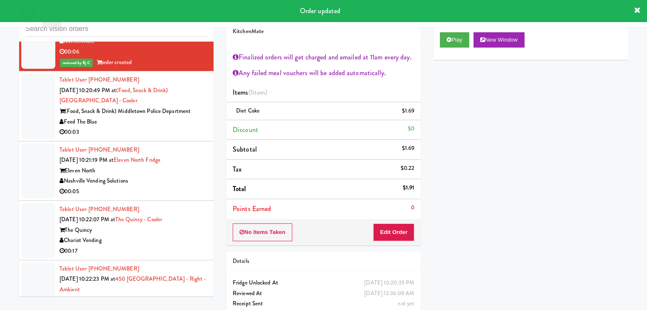
click at [151, 134] on li "Tablet User · (732) 320-2720 Sep 19, 2025 10:20:49 PM at (Food, Snack & Drink) …" at bounding box center [116, 106] width 194 height 70
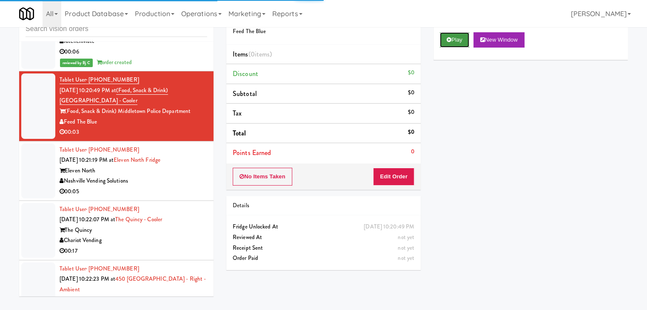
click at [456, 41] on button "Play" at bounding box center [454, 39] width 29 height 15
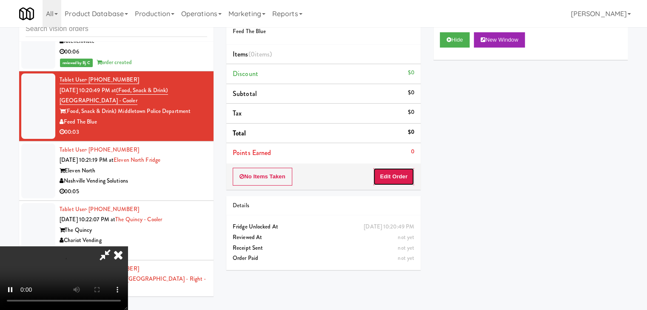
click at [403, 179] on button "Edit Order" at bounding box center [393, 177] width 41 height 18
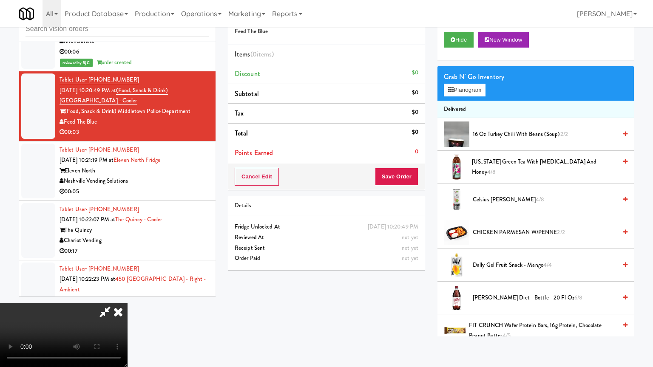
click at [128, 304] on video at bounding box center [64, 336] width 128 height 64
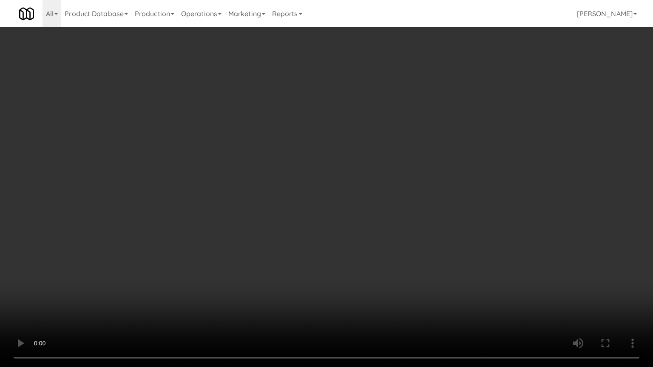
click at [374, 228] on video at bounding box center [326, 183] width 653 height 367
click at [379, 227] on video at bounding box center [326, 183] width 653 height 367
click at [377, 224] on video at bounding box center [326, 183] width 653 height 367
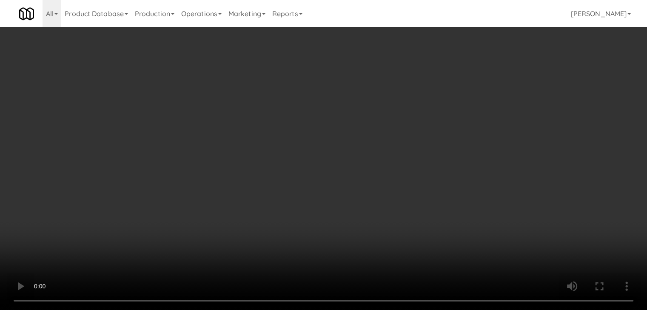
click at [460, 88] on button "Planogram" at bounding box center [461, 90] width 42 height 13
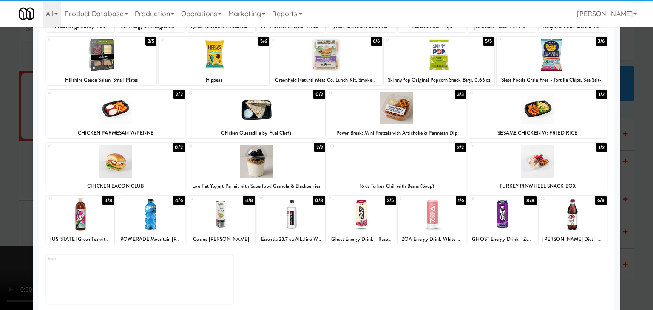
scroll to position [107, 0]
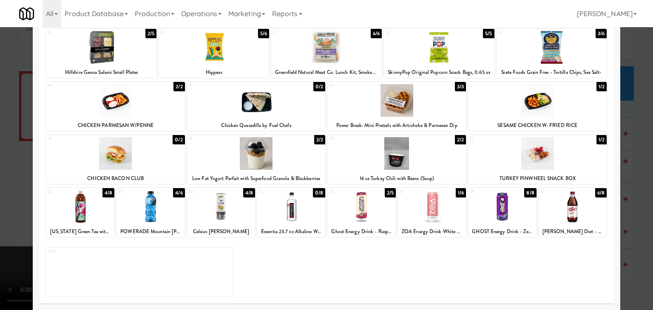
click at [371, 210] on div at bounding box center [361, 206] width 68 height 33
drag, startPoint x: 0, startPoint y: 181, endPoint x: 123, endPoint y: 184, distance: 122.9
click at [5, 180] on div at bounding box center [326, 155] width 653 height 310
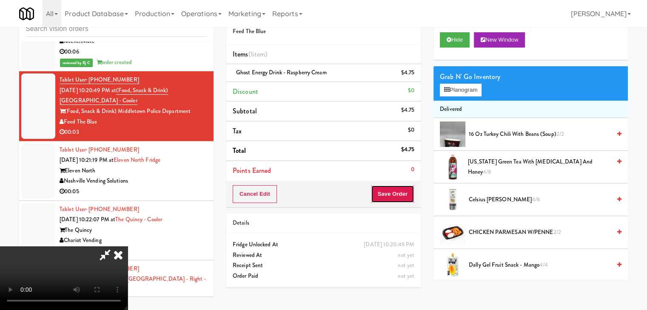
click at [395, 193] on button "Save Order" at bounding box center [392, 194] width 43 height 18
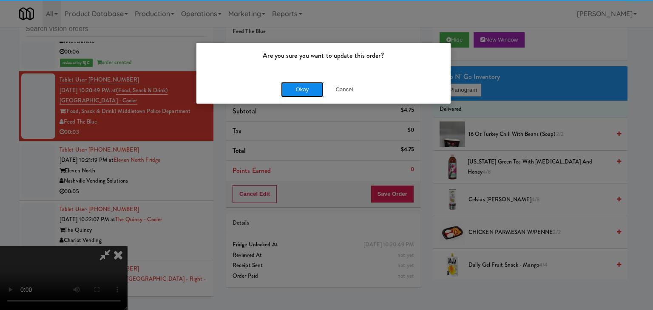
click at [304, 89] on button "Okay" at bounding box center [302, 89] width 43 height 15
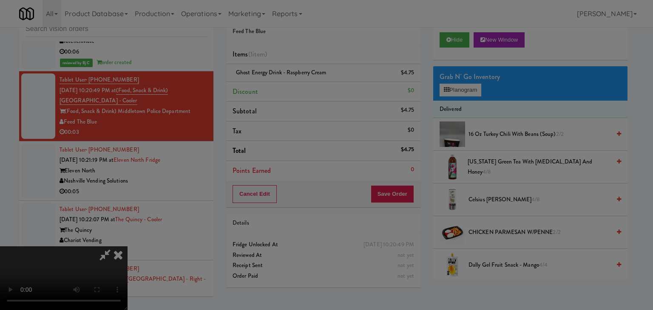
click at [304, 82] on button "Okay" at bounding box center [302, 73] width 43 height 15
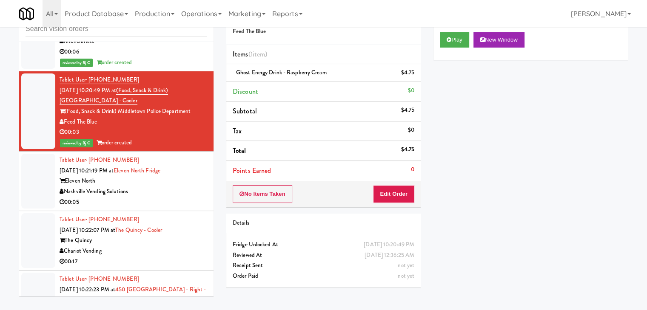
drag, startPoint x: 150, startPoint y: 198, endPoint x: 167, endPoint y: 196, distance: 16.7
click at [161, 197] on div "00:05" at bounding box center [134, 202] width 148 height 11
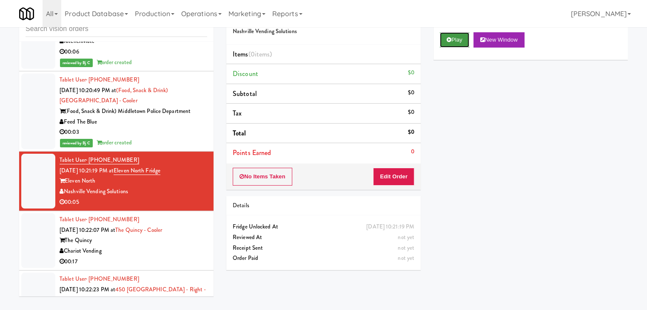
click at [459, 38] on button "Play" at bounding box center [454, 39] width 29 height 15
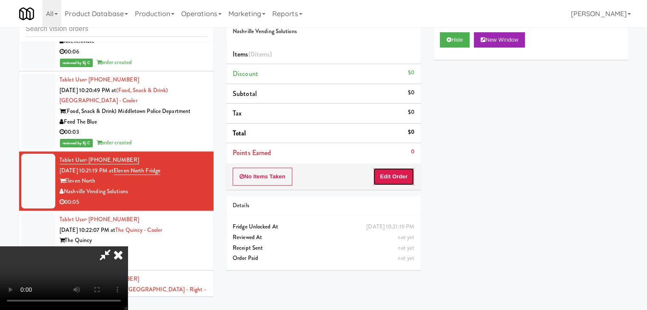
click at [398, 180] on button "Edit Order" at bounding box center [393, 177] width 41 height 18
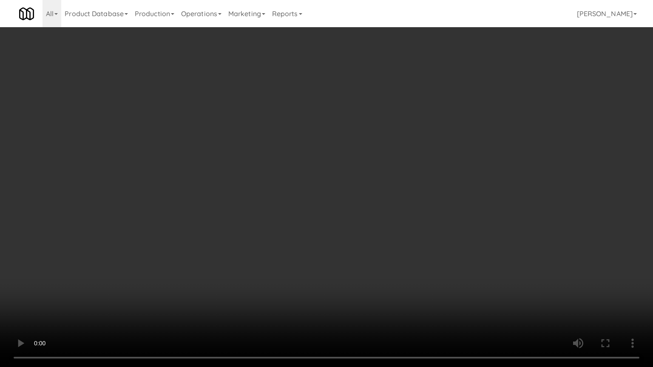
click at [422, 218] on video at bounding box center [326, 183] width 653 height 367
click at [420, 218] on video at bounding box center [326, 183] width 653 height 367
click at [412, 218] on video at bounding box center [326, 183] width 653 height 367
click at [415, 221] on video at bounding box center [326, 183] width 653 height 367
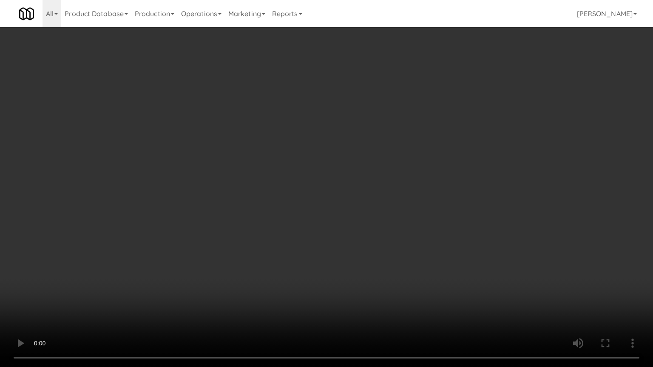
click at [415, 224] on video at bounding box center [326, 183] width 653 height 367
click at [421, 224] on video at bounding box center [326, 183] width 653 height 367
click at [422, 224] on video at bounding box center [326, 183] width 653 height 367
click at [424, 227] on video at bounding box center [326, 183] width 653 height 367
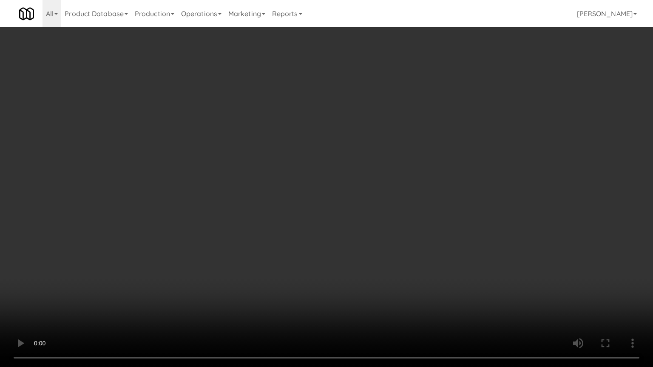
click at [400, 276] on video at bounding box center [326, 183] width 653 height 367
click at [404, 275] on video at bounding box center [326, 183] width 653 height 367
click at [368, 224] on video at bounding box center [326, 183] width 653 height 367
drag, startPoint x: 366, startPoint y: 221, endPoint x: 367, endPoint y: 155, distance: 66.7
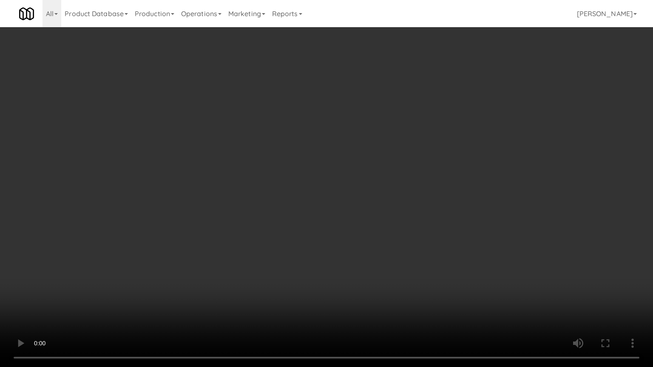
click at [364, 209] on video at bounding box center [326, 183] width 653 height 367
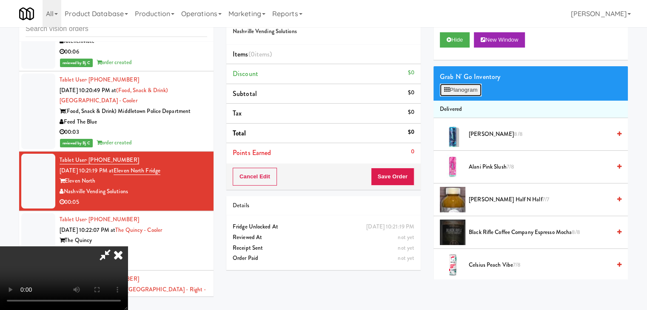
click at [456, 87] on button "Planogram" at bounding box center [461, 90] width 42 height 13
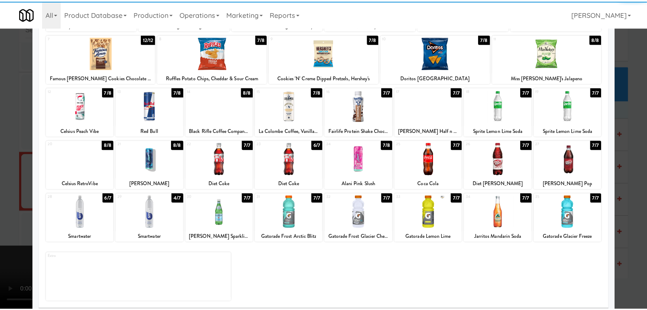
scroll to position [107, 0]
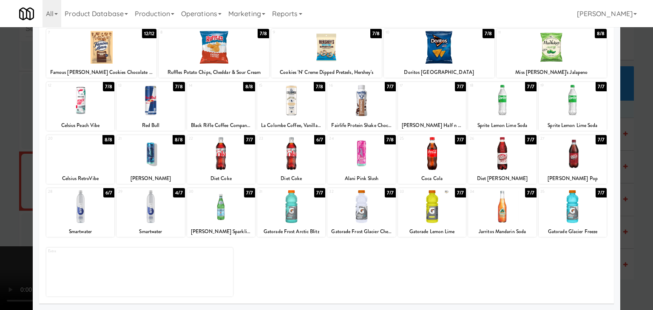
click at [349, 163] on div at bounding box center [361, 153] width 68 height 33
drag, startPoint x: 2, startPoint y: 199, endPoint x: 82, endPoint y: 197, distance: 79.5
click at [4, 199] on div at bounding box center [326, 155] width 653 height 310
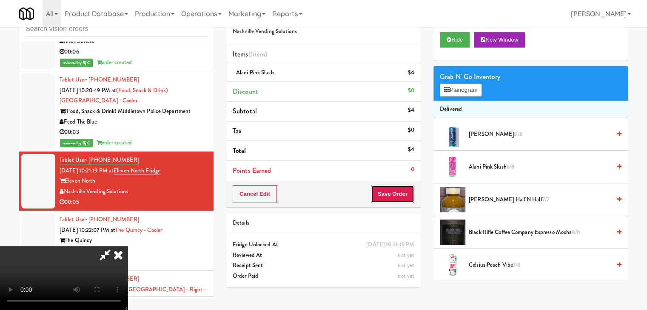
click at [401, 198] on button "Save Order" at bounding box center [392, 194] width 43 height 18
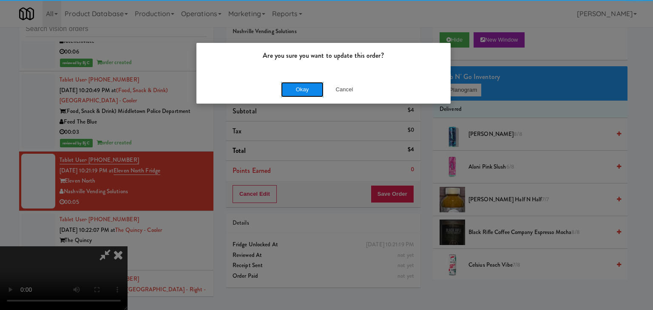
click at [302, 87] on button "Okay" at bounding box center [302, 89] width 43 height 15
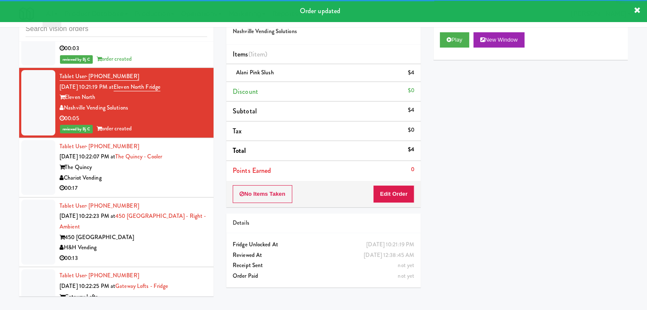
scroll to position [3595, 0]
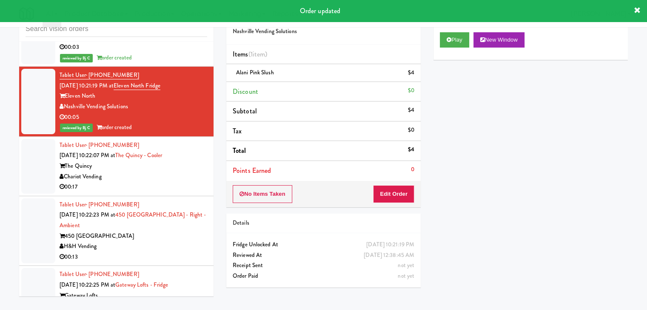
click at [149, 176] on div "Chariot Vending" at bounding box center [134, 177] width 148 height 11
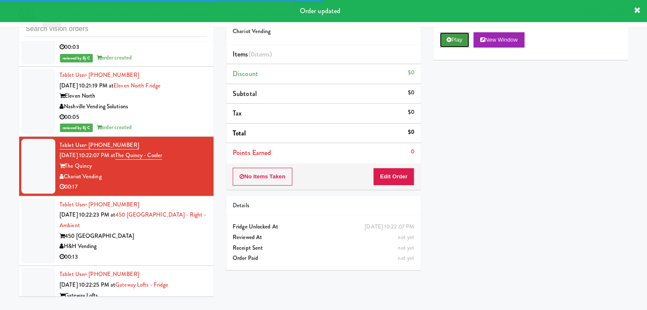
click at [445, 40] on button "Play" at bounding box center [454, 39] width 29 height 15
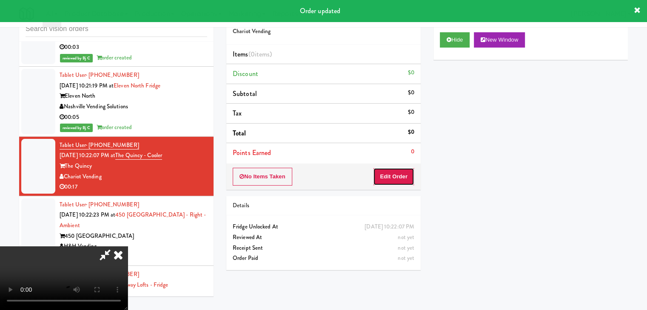
click at [398, 175] on button "Edit Order" at bounding box center [393, 177] width 41 height 18
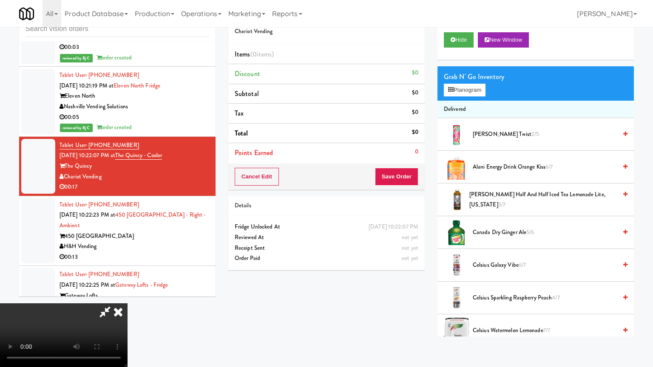
click at [128, 304] on video at bounding box center [64, 336] width 128 height 64
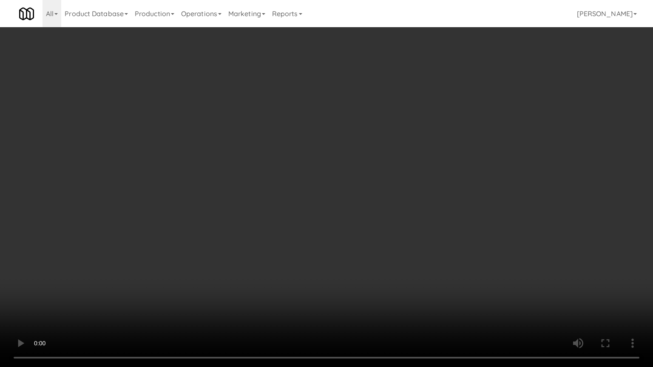
click at [366, 241] on video at bounding box center [326, 183] width 653 height 367
click at [368, 230] on video at bounding box center [326, 183] width 653 height 367
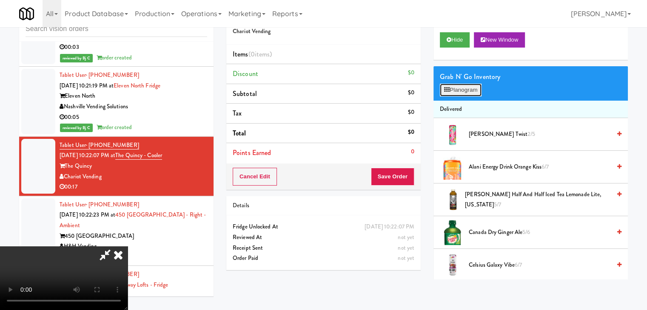
click at [467, 84] on button "Planogram" at bounding box center [461, 90] width 42 height 13
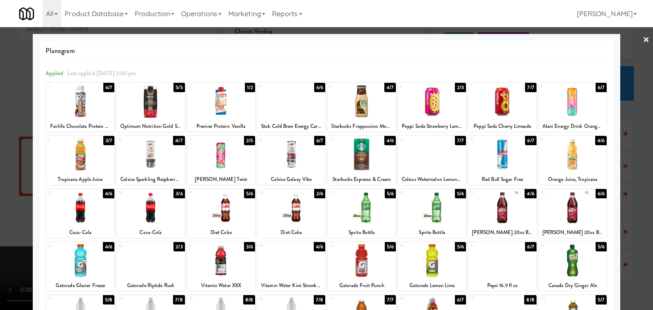
click at [480, 104] on div at bounding box center [502, 101] width 68 height 33
drag, startPoint x: 0, startPoint y: 244, endPoint x: 101, endPoint y: 241, distance: 101.2
click at [3, 244] on div at bounding box center [326, 155] width 653 height 310
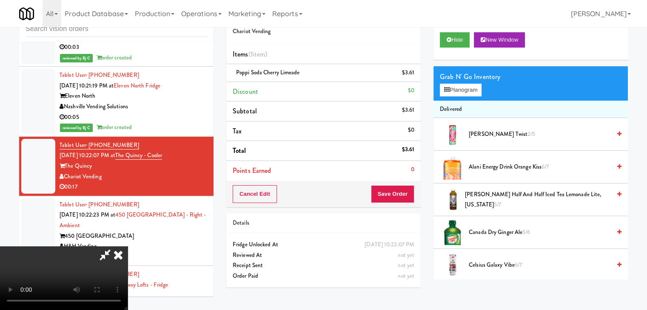
click at [128, 252] on video at bounding box center [64, 279] width 128 height 64
drag, startPoint x: 288, startPoint y: 253, endPoint x: 300, endPoint y: 292, distance: 41.7
click at [128, 253] on video at bounding box center [64, 279] width 128 height 64
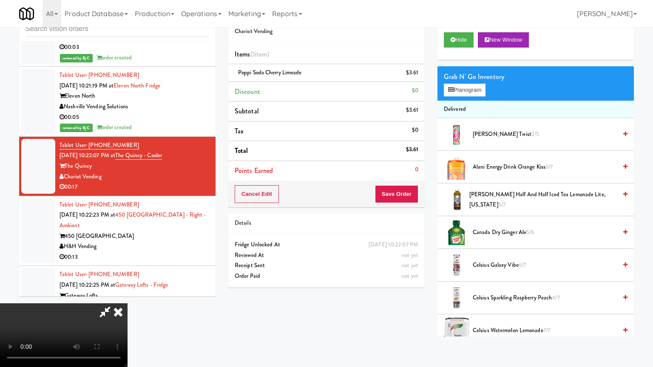
click at [128, 304] on video at bounding box center [64, 336] width 128 height 64
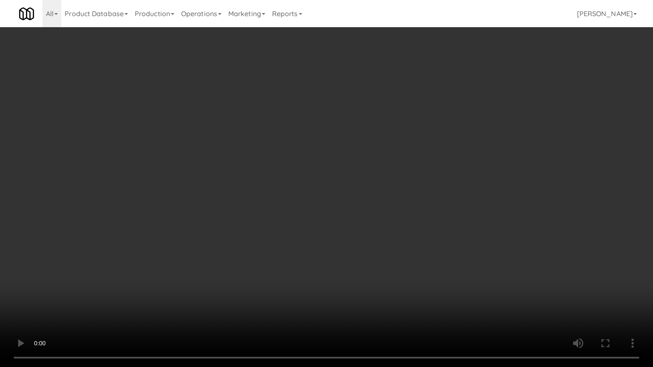
click at [451, 274] on video at bounding box center [326, 183] width 653 height 367
click at [451, 275] on video at bounding box center [326, 183] width 653 height 367
drag, startPoint x: 435, startPoint y: 273, endPoint x: 430, endPoint y: 288, distance: 15.6
click at [434, 275] on video at bounding box center [326, 183] width 653 height 367
click at [430, 271] on video at bounding box center [326, 183] width 653 height 367
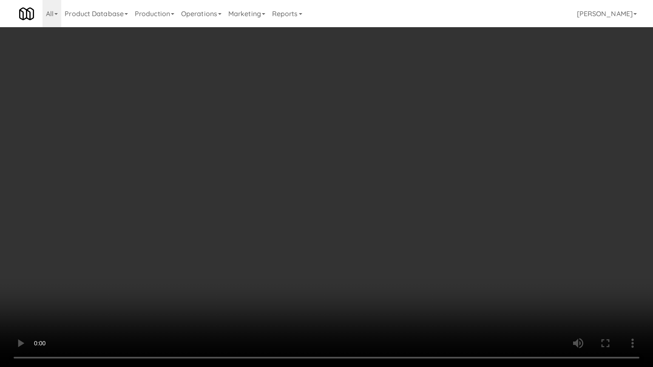
click at [430, 272] on video at bounding box center [326, 183] width 653 height 367
click at [430, 274] on video at bounding box center [326, 183] width 653 height 367
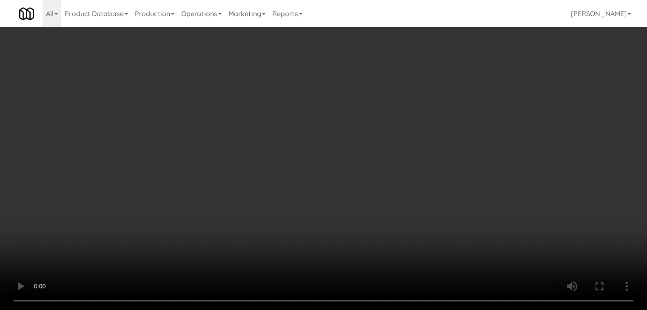
click at [354, 238] on video at bounding box center [323, 155] width 647 height 310
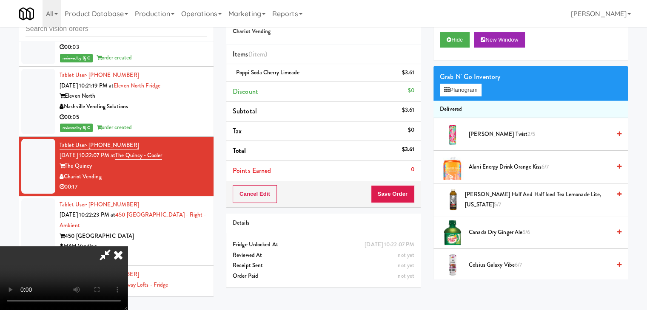
click at [128, 247] on video at bounding box center [64, 279] width 128 height 64
click at [465, 91] on button "Planogram" at bounding box center [461, 90] width 42 height 13
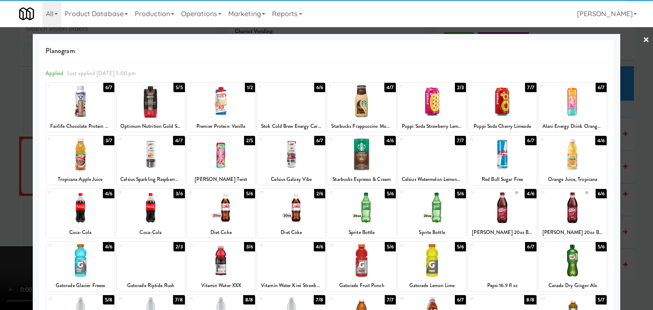
click at [218, 213] on div at bounding box center [221, 207] width 68 height 33
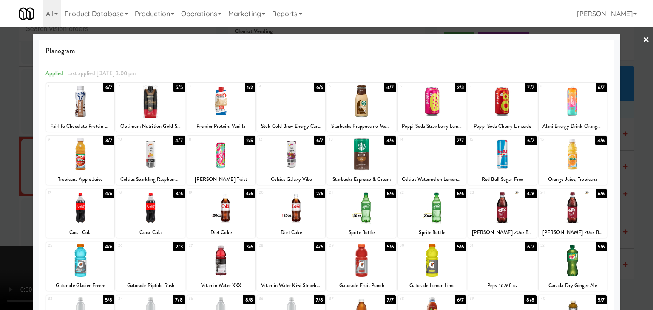
drag, startPoint x: 0, startPoint y: 225, endPoint x: 151, endPoint y: 222, distance: 151.4
click at [9, 225] on div at bounding box center [326, 155] width 653 height 310
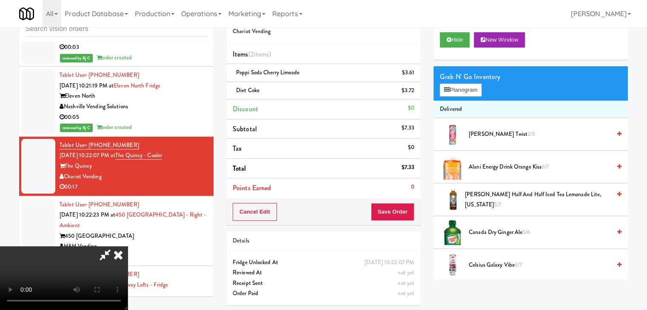
drag, startPoint x: 378, startPoint y: 213, endPoint x: 388, endPoint y: 212, distance: 10.3
click at [128, 247] on video at bounding box center [64, 279] width 128 height 64
click at [392, 212] on button "Save Order" at bounding box center [392, 212] width 43 height 18
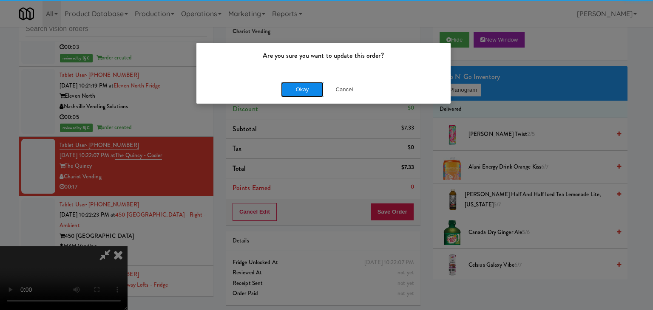
click at [295, 93] on button "Okay" at bounding box center [302, 89] width 43 height 15
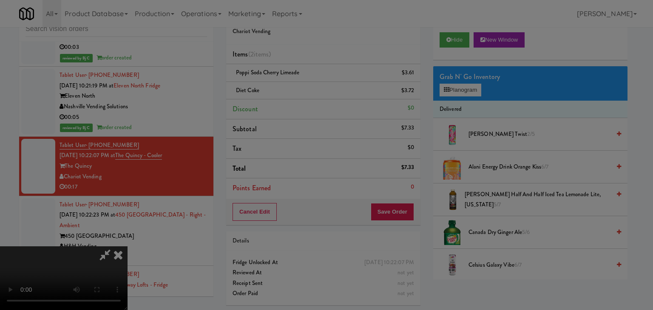
click at [296, 93] on body "Are you sure you want to update this order? Okay Cancel Okay Are you sure you w…" at bounding box center [326, 155] width 653 height 310
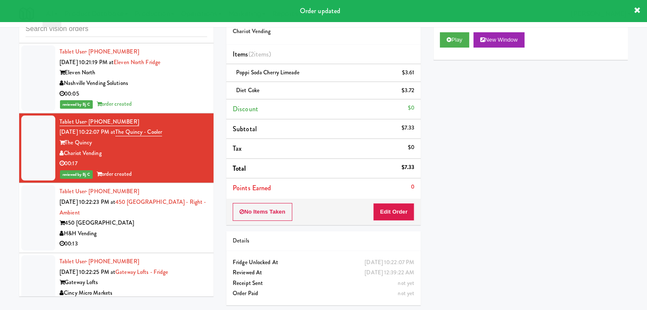
scroll to position [3637, 0]
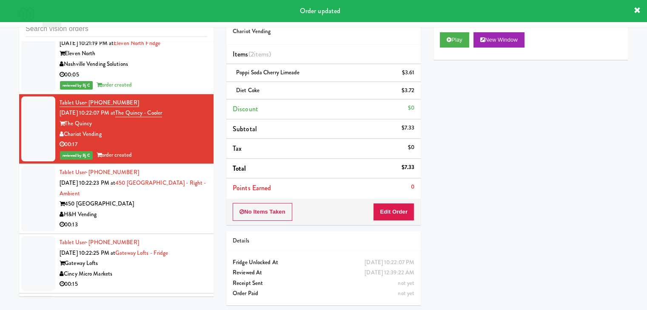
drag, startPoint x: 145, startPoint y: 204, endPoint x: 154, endPoint y: 203, distance: 9.0
click at [148, 204] on div "450 Warrenville" at bounding box center [134, 204] width 148 height 11
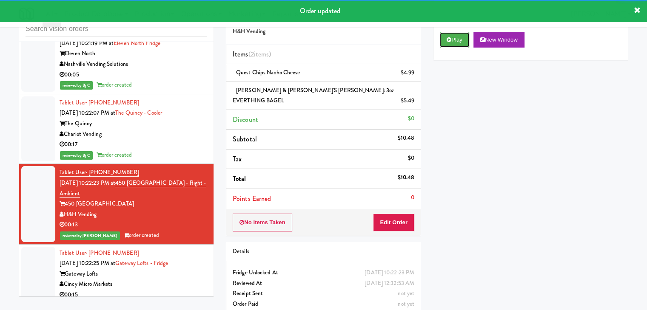
drag, startPoint x: 454, startPoint y: 40, endPoint x: 203, endPoint y: 196, distance: 296.0
click at [389, 160] on div "Order # 4410117 H&H Vending Items (2 items ) Quest Chips Nacho Cheese $4.99 LEN…" at bounding box center [427, 162] width 414 height 319
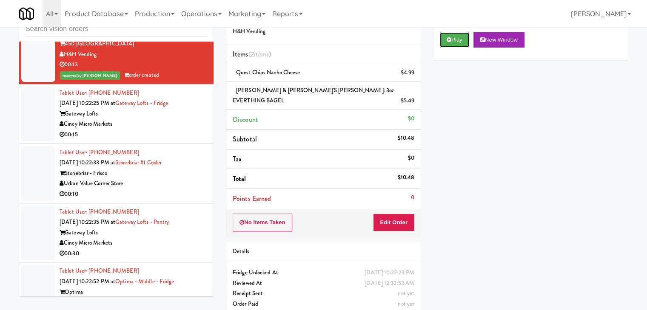
scroll to position [3807, 0]
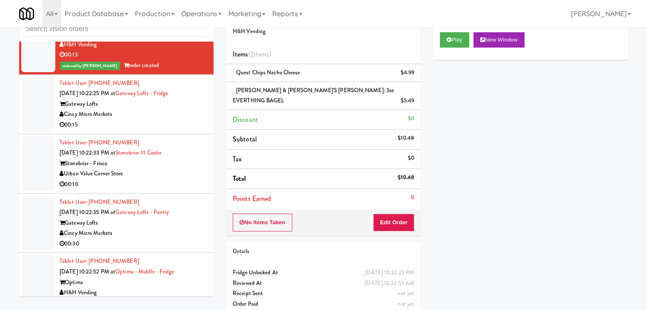
click at [189, 113] on div "Cincy Micro Markets" at bounding box center [134, 114] width 148 height 11
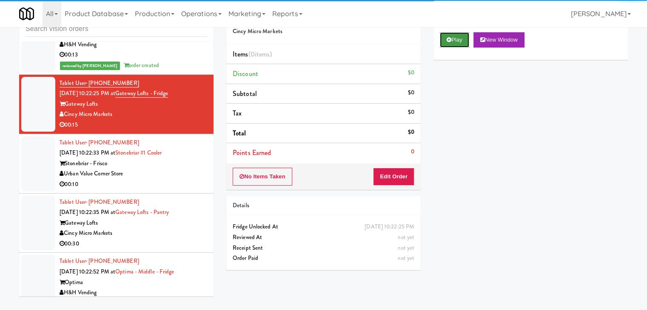
drag, startPoint x: 448, startPoint y: 37, endPoint x: 448, endPoint y: 43, distance: 6.4
click at [448, 38] on icon at bounding box center [448, 40] width 5 height 6
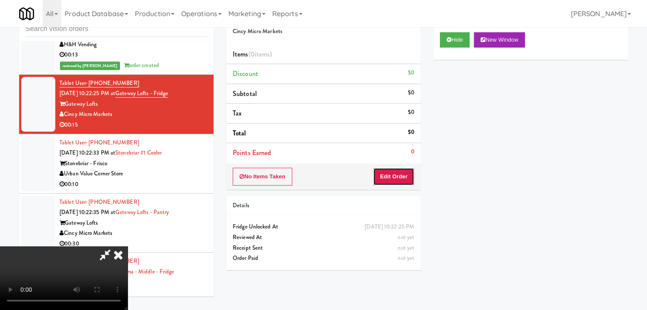
click at [386, 176] on button "Edit Order" at bounding box center [393, 177] width 41 height 18
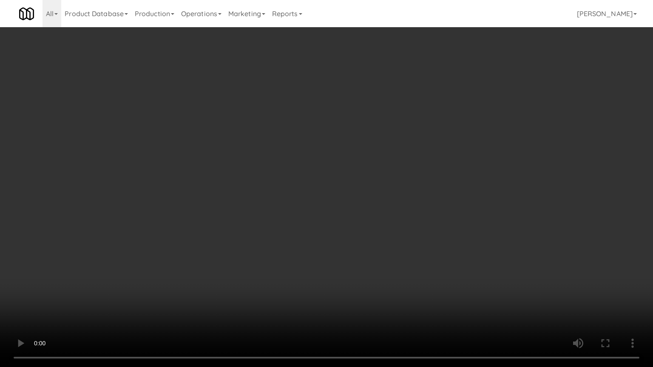
click at [382, 236] on video at bounding box center [326, 183] width 653 height 367
drag, startPoint x: 382, startPoint y: 236, endPoint x: 387, endPoint y: 186, distance: 50.8
click at [382, 235] on video at bounding box center [326, 183] width 653 height 367
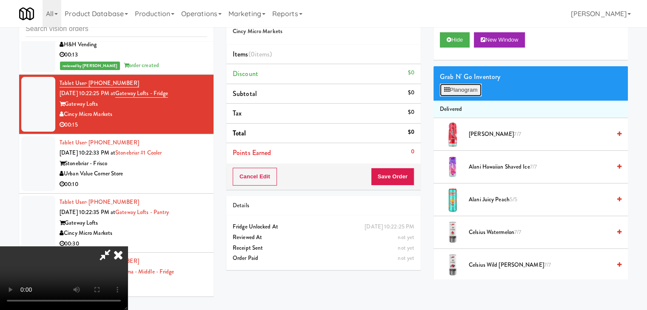
click at [471, 84] on button "Planogram" at bounding box center [461, 90] width 42 height 13
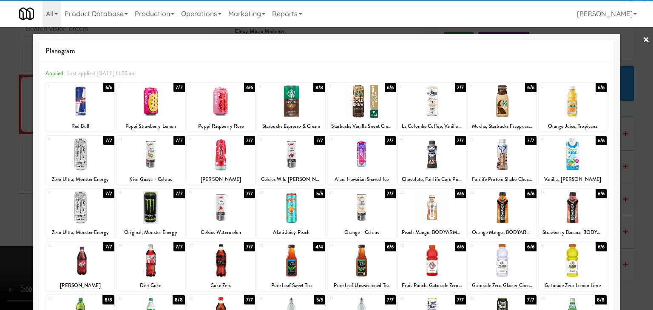
click at [579, 202] on div at bounding box center [573, 207] width 68 height 33
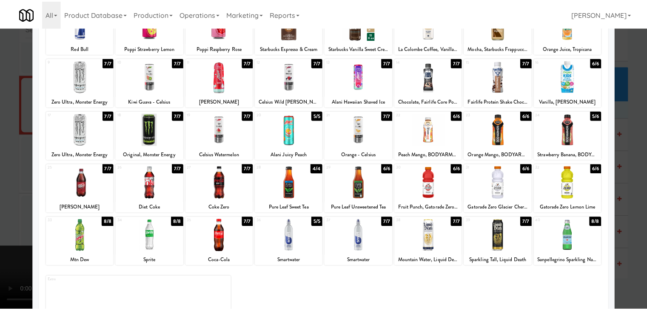
scroll to position [107, 0]
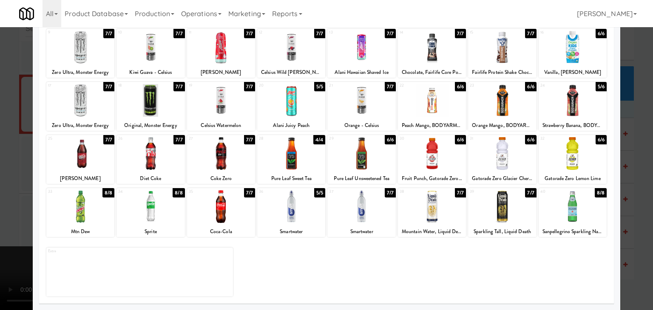
click at [355, 218] on div at bounding box center [361, 206] width 68 height 33
click at [300, 216] on div at bounding box center [291, 206] width 68 height 33
click at [301, 216] on div at bounding box center [291, 206] width 68 height 33
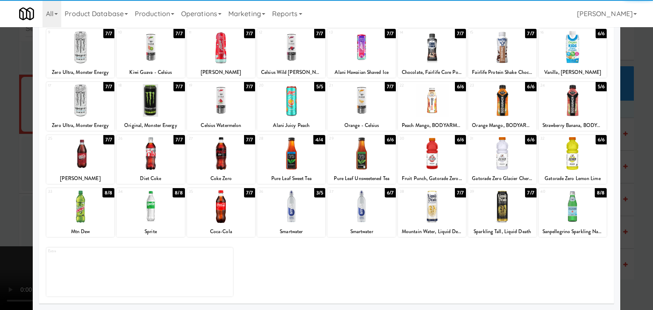
drag, startPoint x: 0, startPoint y: 211, endPoint x: 198, endPoint y: 204, distance: 198.2
click at [7, 208] on div at bounding box center [326, 155] width 653 height 310
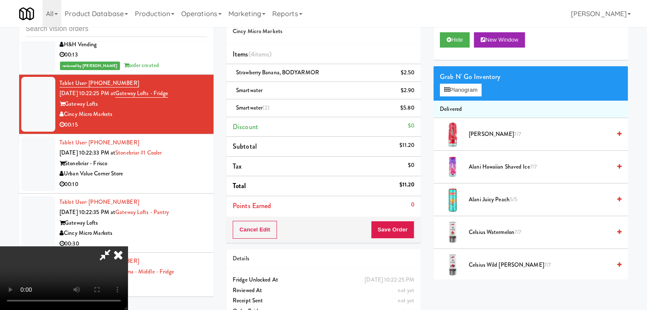
click at [405, 221] on div "Cancel Edit Save Order" at bounding box center [323, 230] width 194 height 26
click at [404, 225] on button "Save Order" at bounding box center [392, 230] width 43 height 18
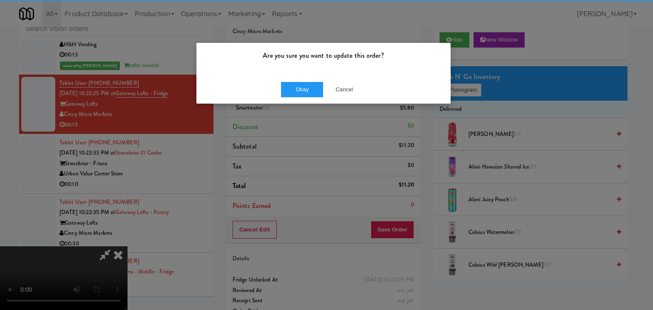
click at [305, 99] on div "Okay Cancel" at bounding box center [323, 89] width 254 height 28
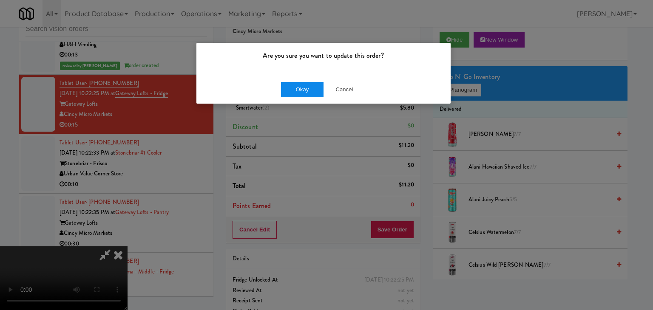
click at [309, 94] on div "Okay Cancel" at bounding box center [323, 89] width 254 height 28
click at [309, 94] on button "Okay" at bounding box center [302, 89] width 43 height 15
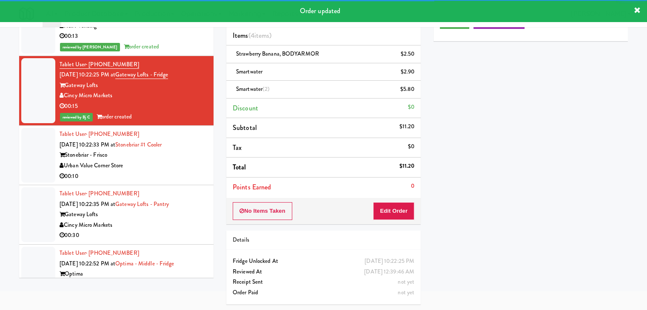
click at [175, 161] on div "Urban Value Corner Store" at bounding box center [134, 166] width 148 height 11
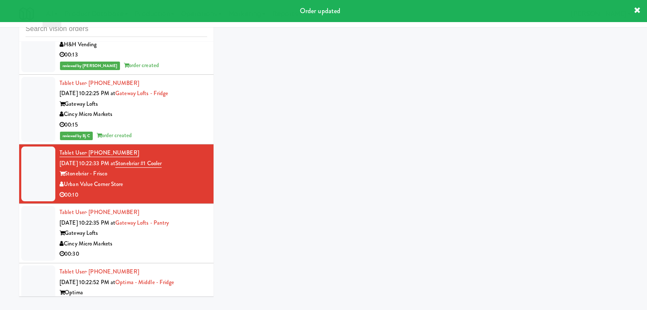
scroll to position [27, 0]
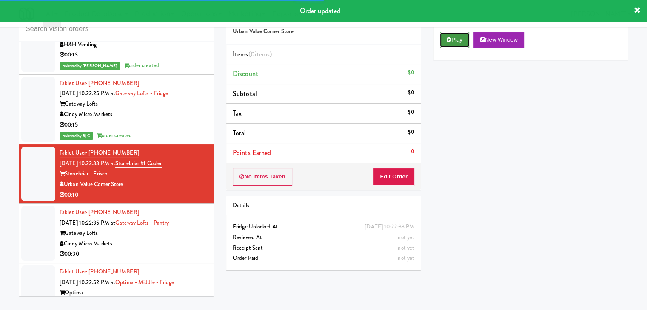
click at [454, 40] on button "Play" at bounding box center [454, 39] width 29 height 15
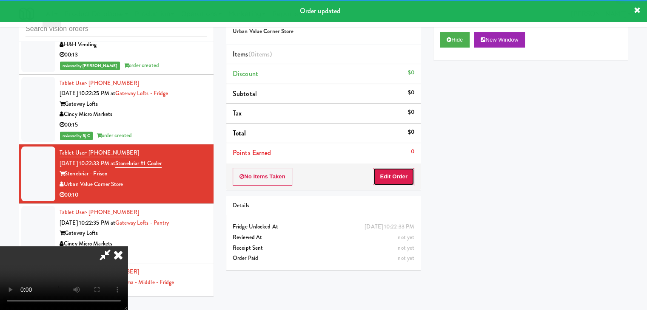
click at [389, 177] on button "Edit Order" at bounding box center [393, 177] width 41 height 18
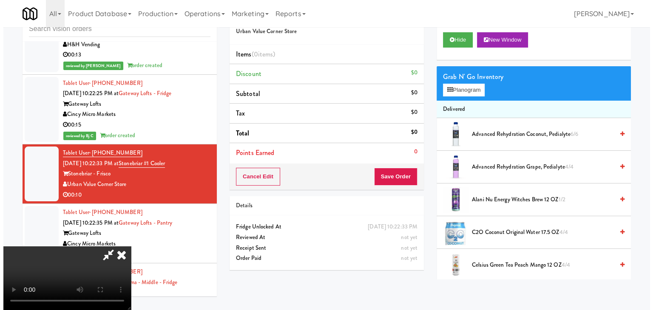
scroll to position [0, 0]
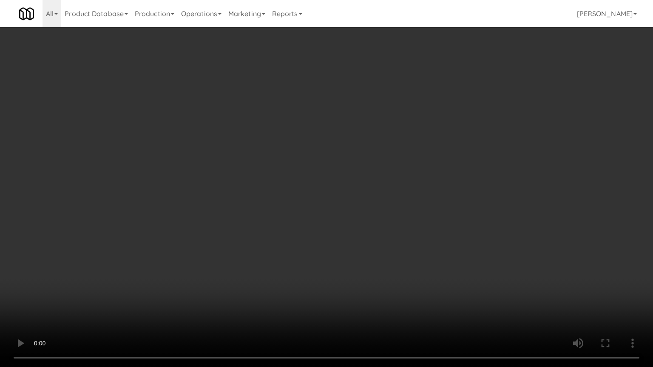
click at [330, 247] on video at bounding box center [326, 183] width 653 height 367
click at [330, 248] on video at bounding box center [326, 183] width 653 height 367
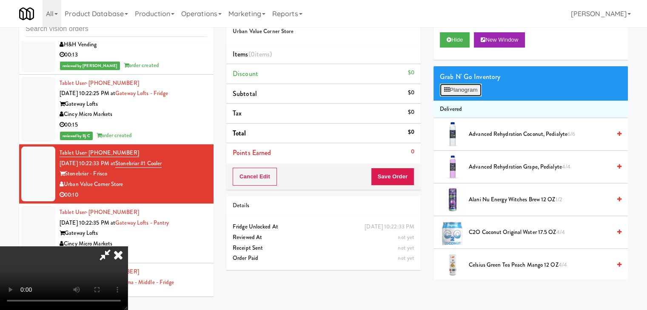
click at [461, 89] on button "Planogram" at bounding box center [461, 90] width 42 height 13
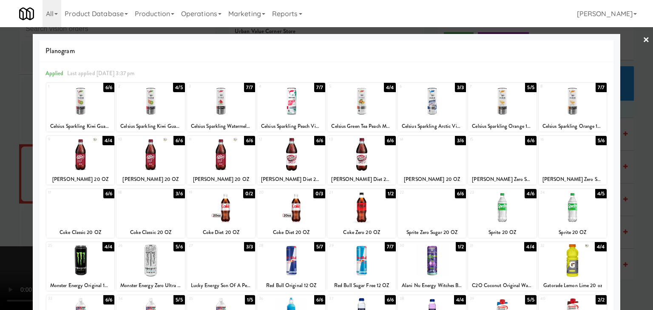
click at [358, 216] on div at bounding box center [361, 207] width 68 height 33
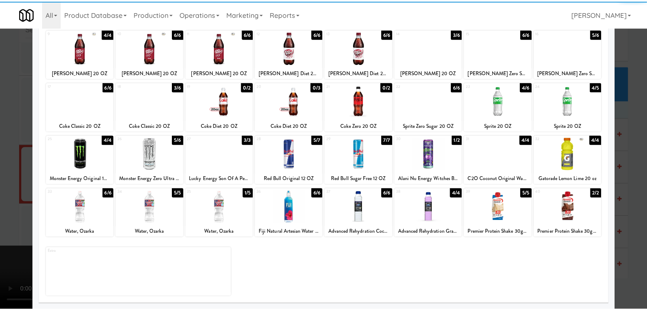
scroll to position [107, 0]
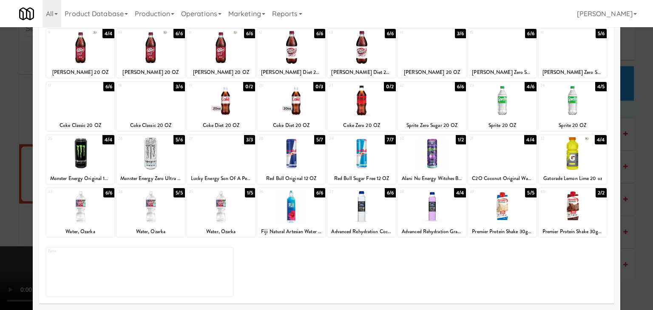
click at [282, 218] on div at bounding box center [291, 206] width 68 height 33
drag, startPoint x: 0, startPoint y: 223, endPoint x: 61, endPoint y: 221, distance: 61.3
click at [4, 222] on div at bounding box center [326, 155] width 653 height 310
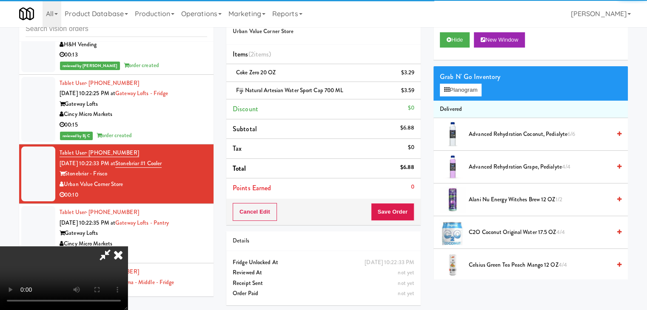
scroll to position [119, 0]
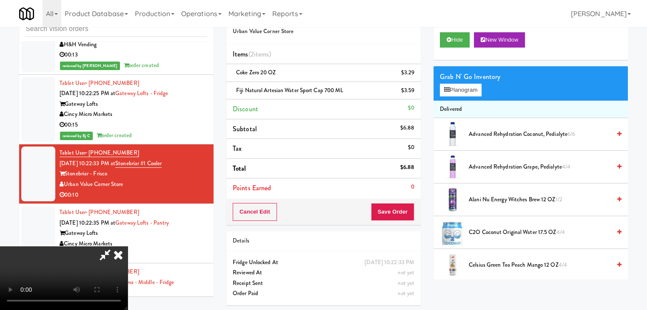
drag, startPoint x: 284, startPoint y: 229, endPoint x: 290, endPoint y: 233, distance: 7.3
click at [128, 247] on video at bounding box center [64, 279] width 128 height 64
drag, startPoint x: 394, startPoint y: 207, endPoint x: 398, endPoint y: 207, distance: 4.3
click at [395, 207] on button "Save Order" at bounding box center [392, 212] width 43 height 18
click at [398, 207] on button "Save Order" at bounding box center [392, 212] width 43 height 18
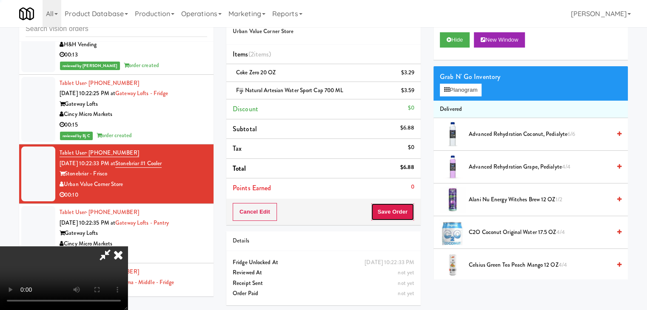
click at [397, 207] on button "Save Order" at bounding box center [392, 212] width 43 height 18
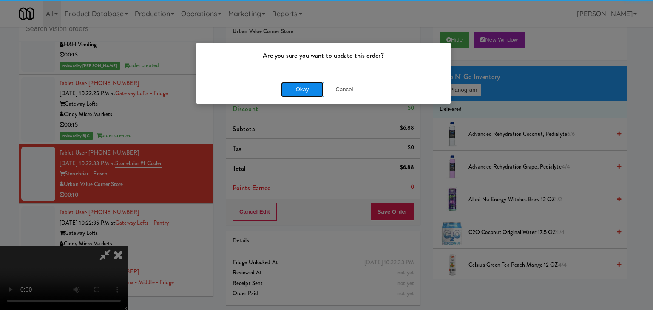
click at [310, 87] on button "Okay" at bounding box center [302, 89] width 43 height 15
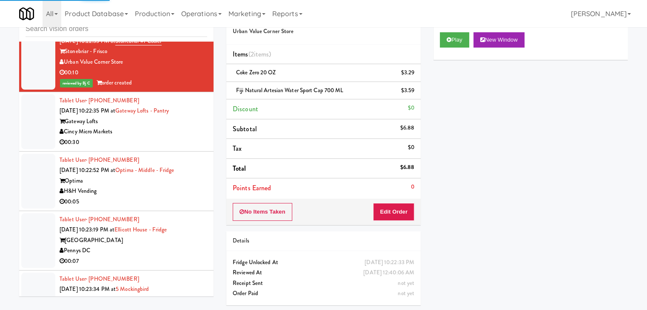
scroll to position [3892, 0]
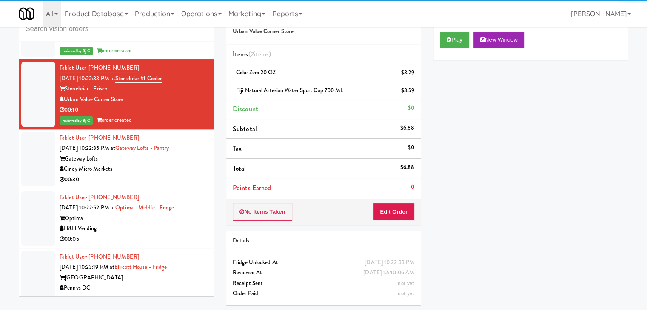
click at [177, 177] on div "00:30" at bounding box center [134, 180] width 148 height 11
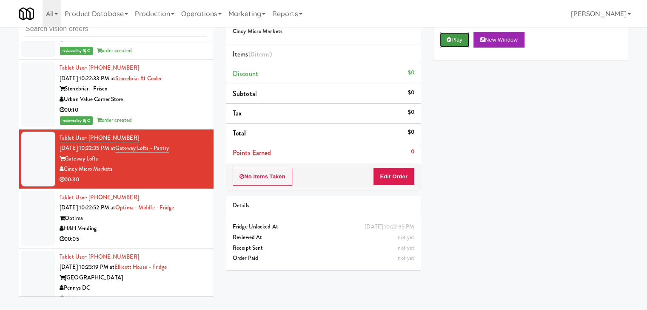
click at [453, 40] on button "Play" at bounding box center [454, 39] width 29 height 15
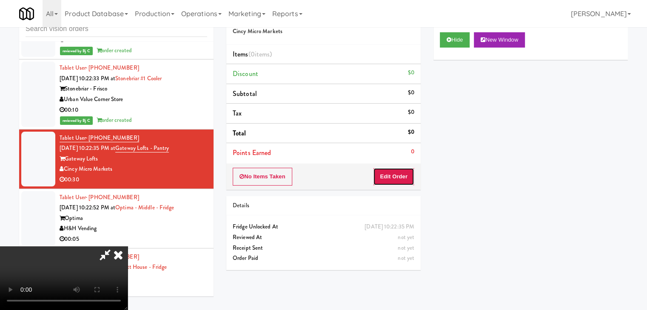
click at [401, 180] on button "Edit Order" at bounding box center [393, 177] width 41 height 18
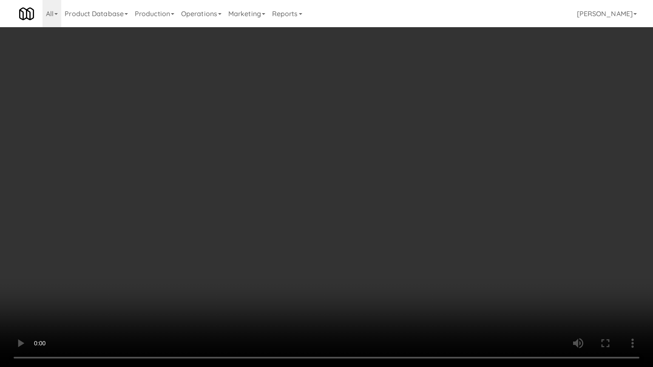
click at [406, 194] on video at bounding box center [326, 183] width 653 height 367
click at [406, 196] on video at bounding box center [326, 183] width 653 height 367
click at [404, 253] on video at bounding box center [326, 183] width 653 height 367
click at [411, 253] on video at bounding box center [326, 183] width 653 height 367
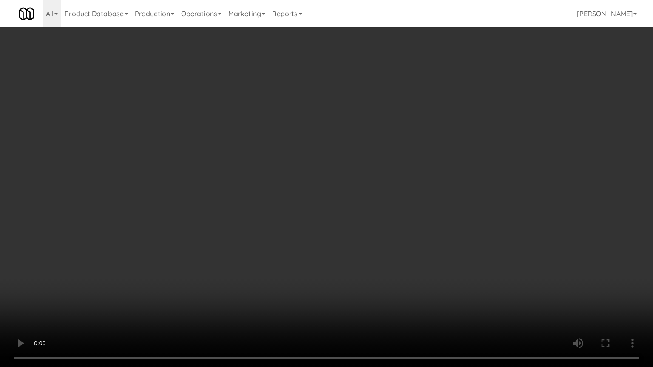
click at [411, 254] on video at bounding box center [326, 183] width 653 height 367
click at [452, 283] on video at bounding box center [326, 183] width 653 height 367
click at [450, 259] on video at bounding box center [326, 183] width 653 height 367
click at [448, 259] on video at bounding box center [326, 183] width 653 height 367
click at [443, 260] on video at bounding box center [326, 183] width 653 height 367
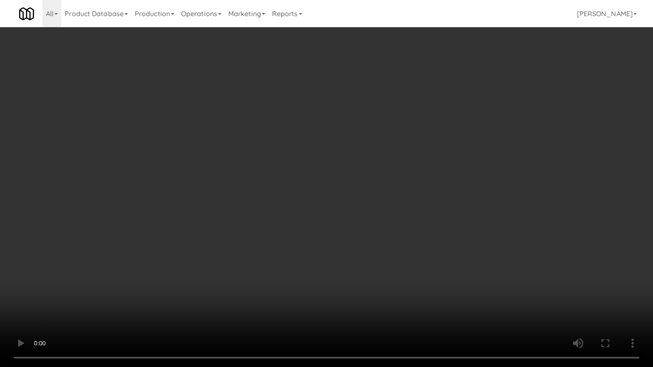
click at [417, 247] on video at bounding box center [326, 183] width 653 height 367
click at [417, 243] on video at bounding box center [326, 183] width 653 height 367
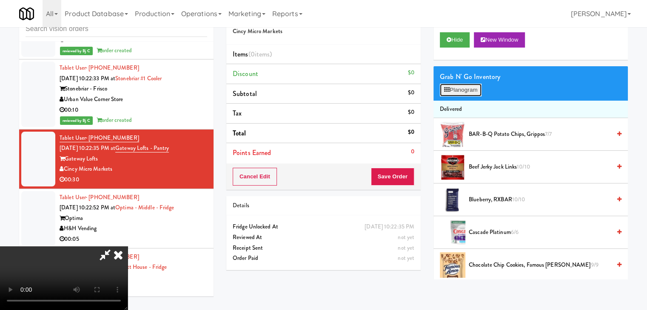
click at [473, 84] on button "Planogram" at bounding box center [461, 90] width 42 height 13
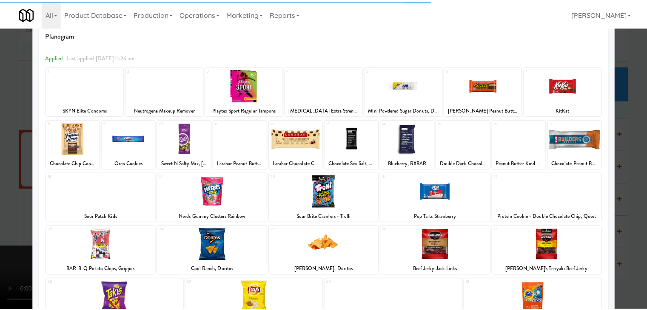
scroll to position [43, 0]
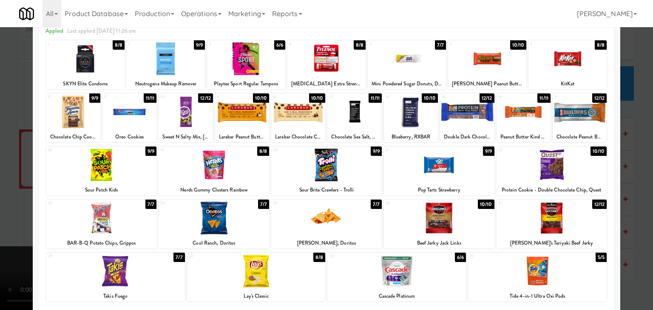
click at [227, 166] on div at bounding box center [214, 165] width 111 height 33
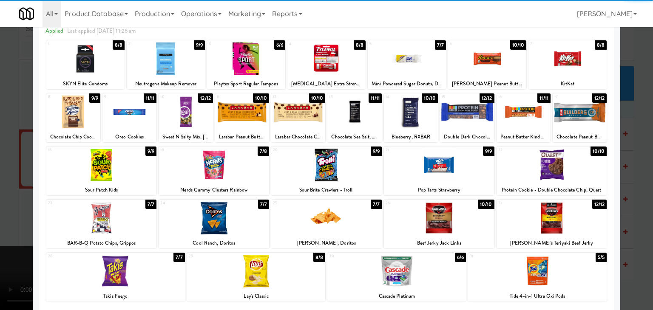
drag, startPoint x: 0, startPoint y: 201, endPoint x: 160, endPoint y: 194, distance: 160.0
click at [12, 198] on div at bounding box center [326, 155] width 653 height 310
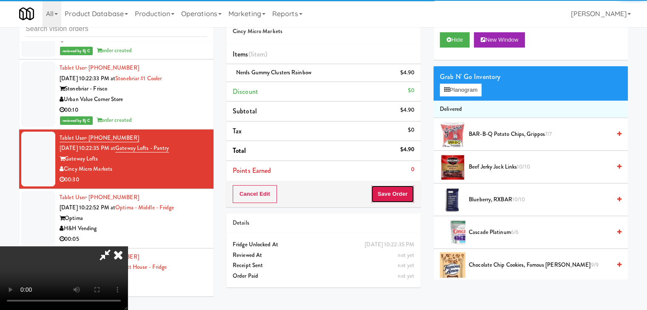
click at [401, 193] on button "Save Order" at bounding box center [392, 194] width 43 height 18
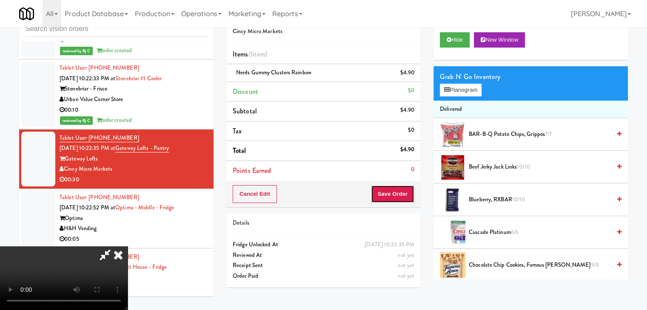
click at [401, 191] on button "Save Order" at bounding box center [392, 194] width 43 height 18
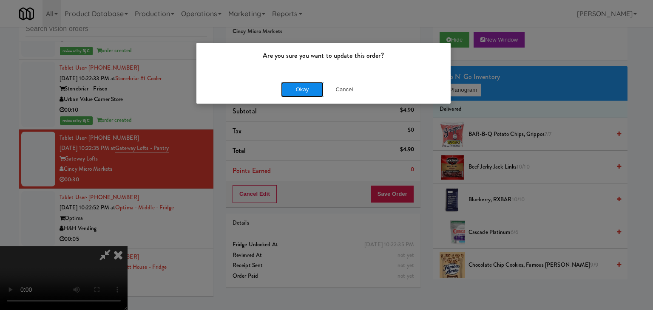
click at [299, 91] on button "Okay" at bounding box center [302, 89] width 43 height 15
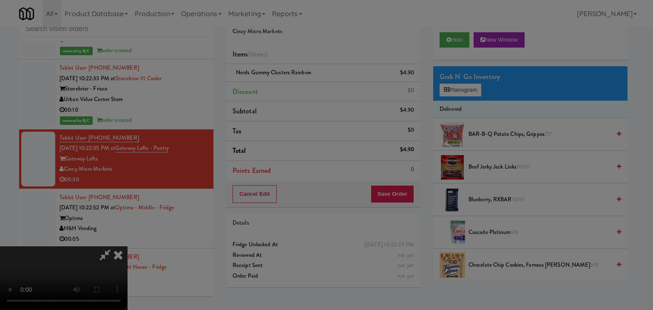
click at [299, 91] on body "Are you sure you want to update this order? Okay Cancel Okay Are you sure you w…" at bounding box center [326, 155] width 653 height 310
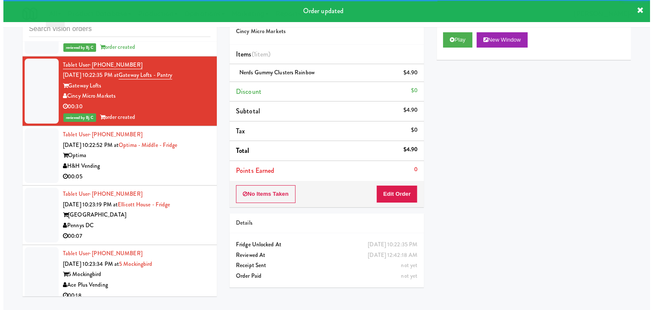
scroll to position [3977, 0]
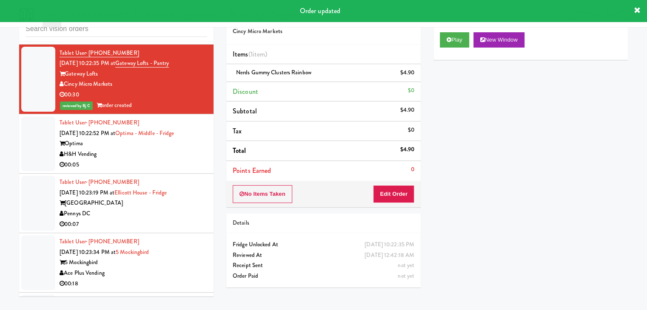
click at [156, 163] on div "00:05" at bounding box center [134, 165] width 148 height 11
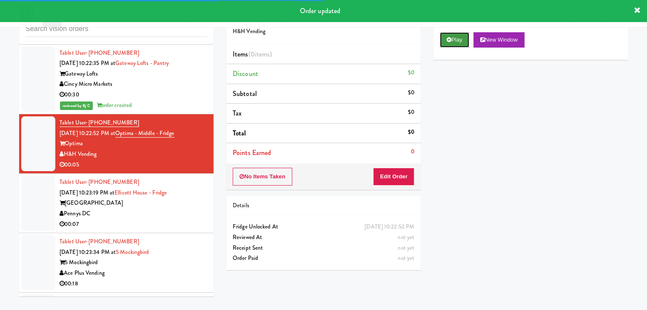
click at [453, 36] on button "Play" at bounding box center [454, 39] width 29 height 15
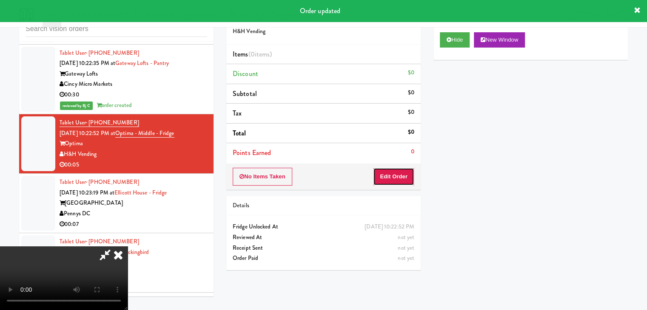
click at [389, 174] on button "Edit Order" at bounding box center [393, 177] width 41 height 18
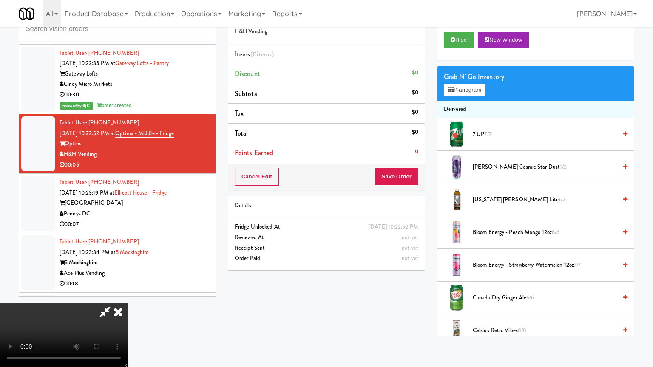
click at [128, 304] on video at bounding box center [64, 336] width 128 height 64
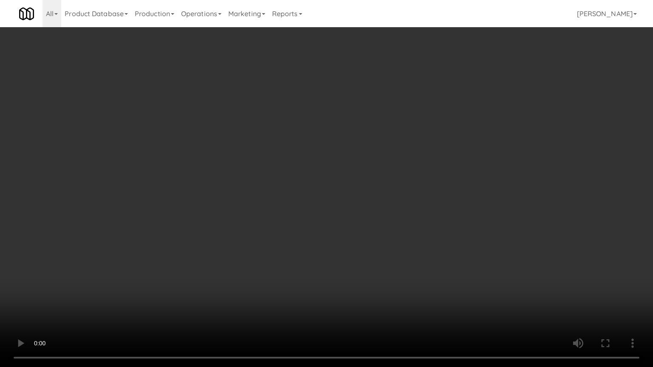
click at [405, 204] on video at bounding box center [326, 183] width 653 height 367
click at [401, 204] on video at bounding box center [326, 183] width 653 height 367
click at [402, 204] on video at bounding box center [326, 183] width 653 height 367
click at [408, 200] on video at bounding box center [326, 183] width 653 height 367
drag, startPoint x: 408, startPoint y: 200, endPoint x: 443, endPoint y: 115, distance: 91.7
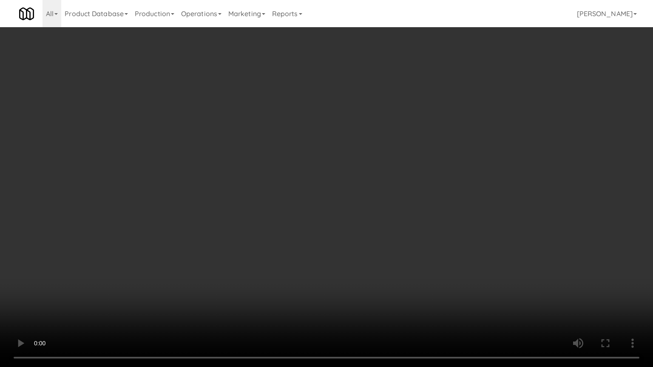
click at [408, 199] on video at bounding box center [326, 183] width 653 height 367
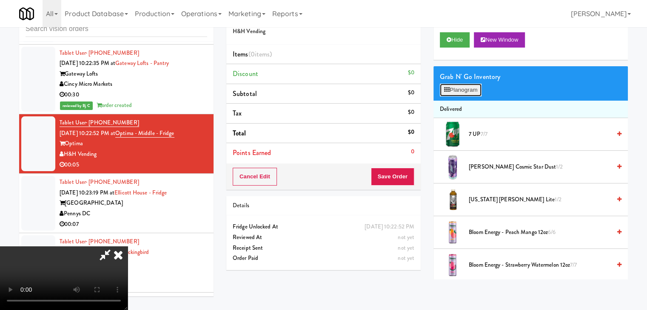
click at [471, 89] on button "Planogram" at bounding box center [461, 90] width 42 height 13
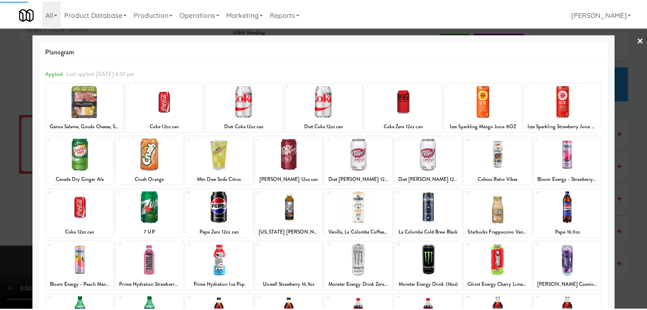
scroll to position [85, 0]
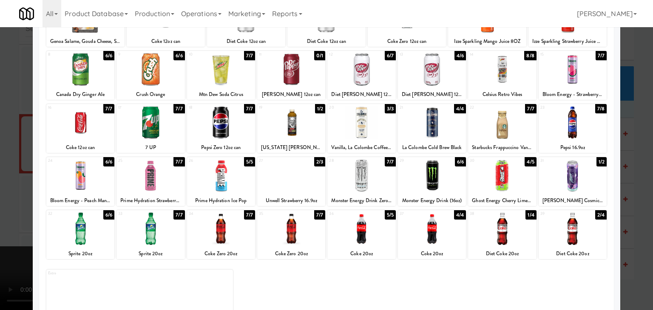
drag, startPoint x: 295, startPoint y: 177, endPoint x: 179, endPoint y: 180, distance: 116.9
click at [295, 177] on div at bounding box center [291, 175] width 68 height 33
drag, startPoint x: 0, startPoint y: 186, endPoint x: 102, endPoint y: 179, distance: 102.3
click at [7, 184] on div at bounding box center [326, 155] width 653 height 310
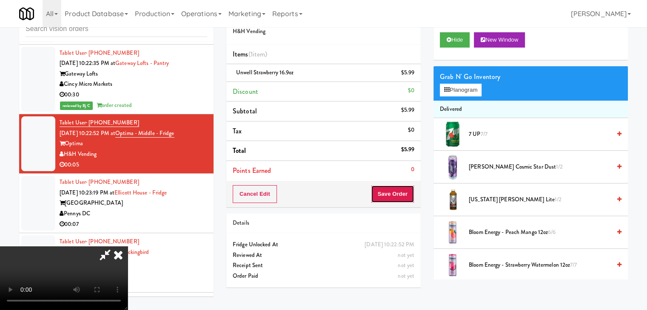
click at [396, 196] on button "Save Order" at bounding box center [392, 194] width 43 height 18
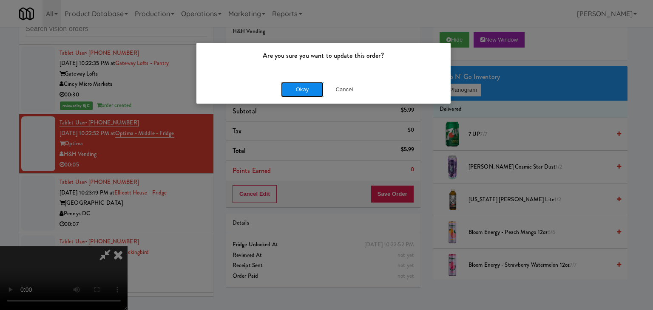
click at [296, 85] on button "Okay" at bounding box center [302, 89] width 43 height 15
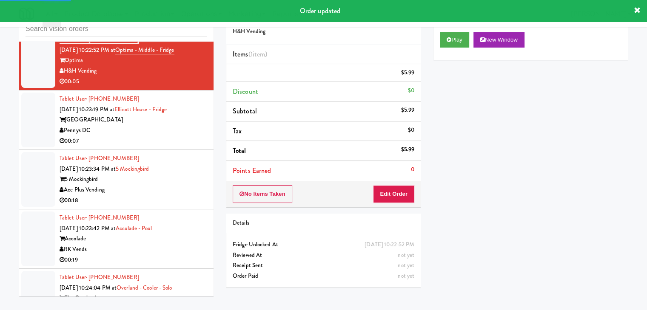
scroll to position [4062, 0]
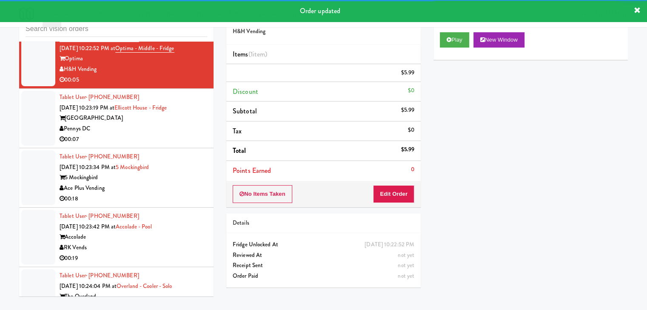
click at [160, 128] on div "Pennys DC" at bounding box center [134, 129] width 148 height 11
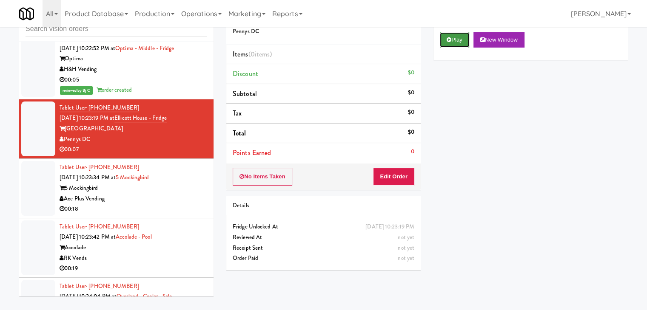
click at [451, 45] on button "Play" at bounding box center [454, 39] width 29 height 15
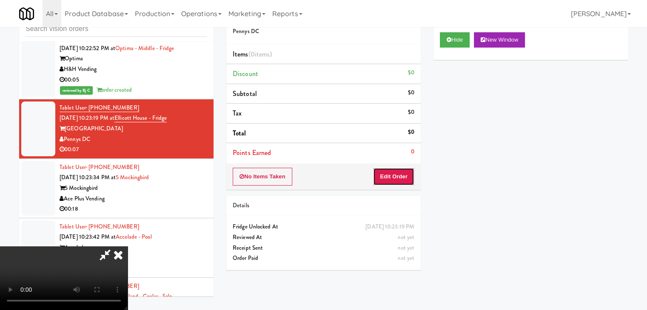
click at [392, 172] on button "Edit Order" at bounding box center [393, 177] width 41 height 18
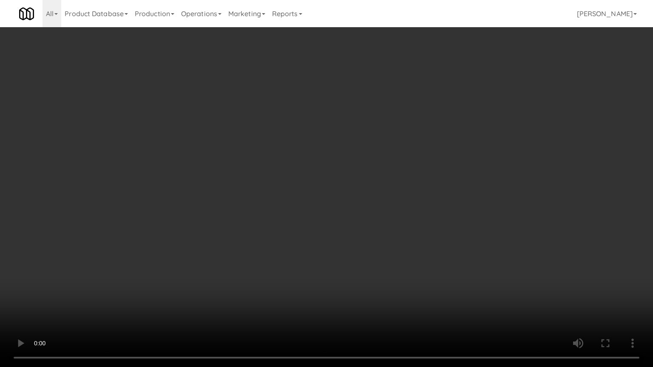
click at [416, 161] on video at bounding box center [326, 183] width 653 height 367
click at [415, 162] on video at bounding box center [326, 183] width 653 height 367
click at [422, 148] on video at bounding box center [326, 183] width 653 height 367
click at [421, 150] on video at bounding box center [326, 183] width 653 height 367
click at [439, 138] on video at bounding box center [326, 183] width 653 height 367
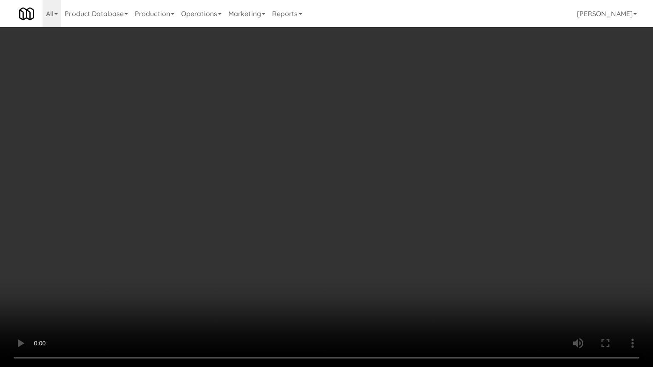
click at [439, 138] on video at bounding box center [326, 183] width 653 height 367
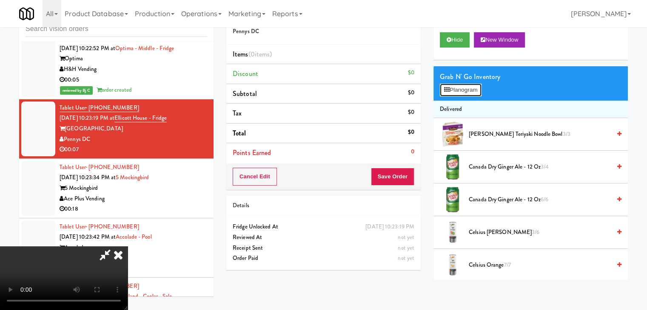
click at [468, 85] on button "Planogram" at bounding box center [461, 90] width 42 height 13
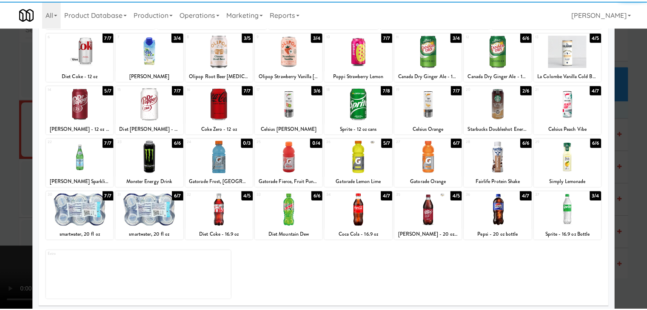
scroll to position [107, 0]
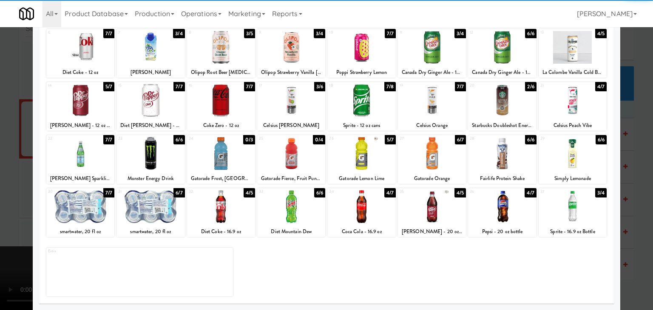
drag, startPoint x: 148, startPoint y: 203, endPoint x: 131, endPoint y: 204, distance: 17.1
click at [147, 203] on div at bounding box center [150, 206] width 68 height 33
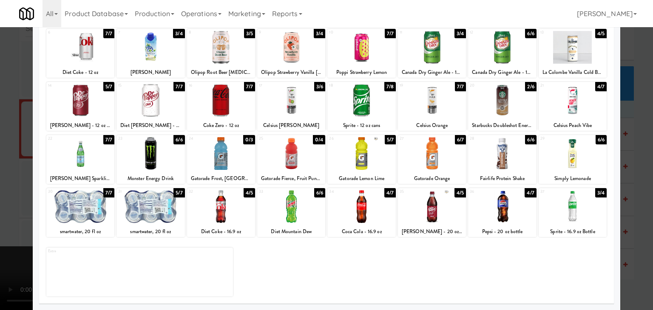
drag, startPoint x: 74, startPoint y: 204, endPoint x: 0, endPoint y: 200, distance: 74.1
click at [73, 204] on div at bounding box center [80, 206] width 68 height 33
drag, startPoint x: 0, startPoint y: 197, endPoint x: 92, endPoint y: 190, distance: 92.1
click at [1, 196] on div at bounding box center [326, 155] width 653 height 310
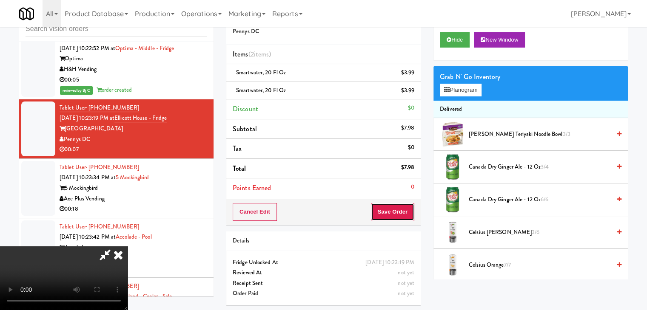
drag, startPoint x: 411, startPoint y: 208, endPoint x: 400, endPoint y: 209, distance: 10.7
click at [404, 210] on button "Save Order" at bounding box center [392, 212] width 43 height 18
click at [400, 209] on button "Save Order" at bounding box center [392, 212] width 43 height 18
click at [399, 208] on button "Save Order" at bounding box center [392, 212] width 43 height 18
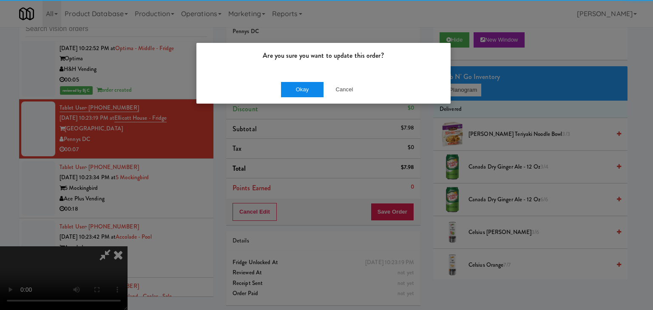
drag, startPoint x: 311, startPoint y: 97, endPoint x: 309, endPoint y: 89, distance: 7.8
click at [311, 95] on div "Okay Cancel" at bounding box center [323, 89] width 254 height 28
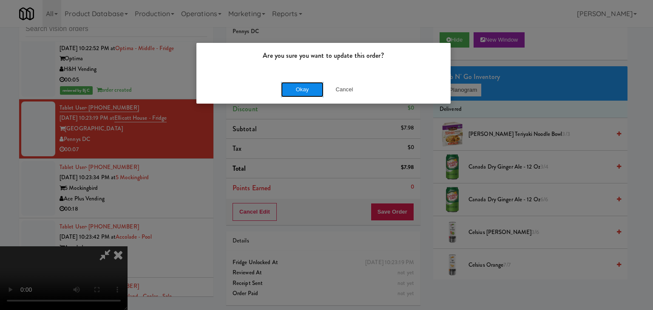
click at [309, 87] on button "Okay" at bounding box center [302, 89] width 43 height 15
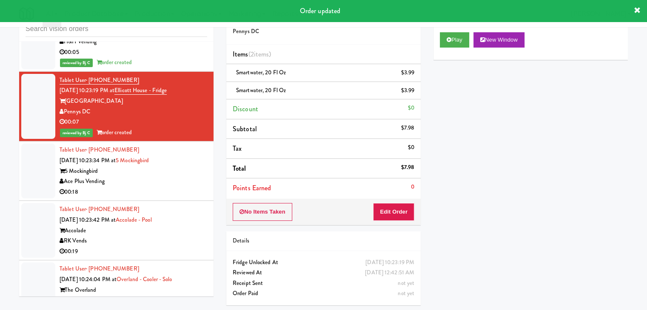
scroll to position [4147, 0]
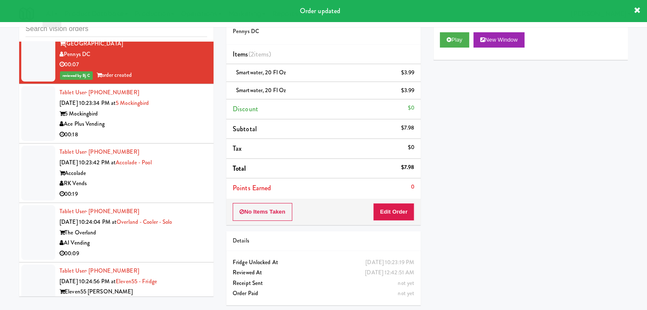
click at [175, 130] on div "00:18" at bounding box center [134, 135] width 148 height 11
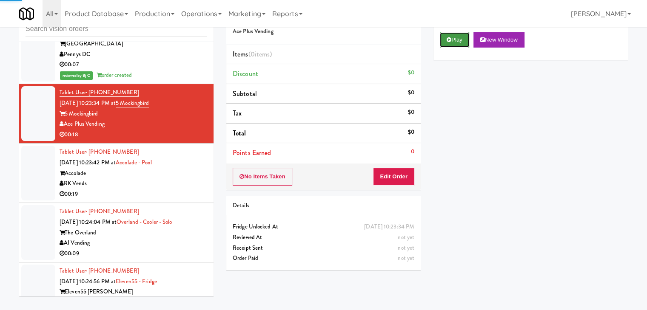
drag, startPoint x: 458, startPoint y: 36, endPoint x: 428, endPoint y: 99, distance: 69.8
click at [458, 36] on button "Play" at bounding box center [454, 39] width 29 height 15
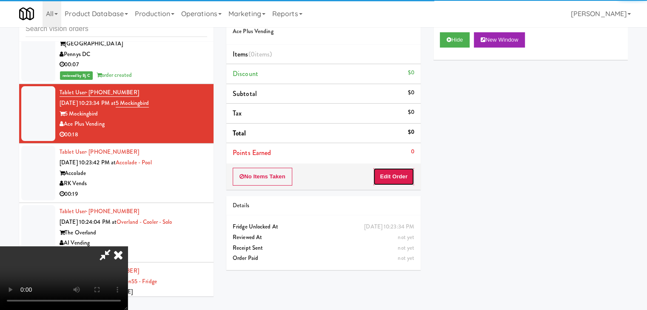
click at [394, 177] on button "Edit Order" at bounding box center [393, 177] width 41 height 18
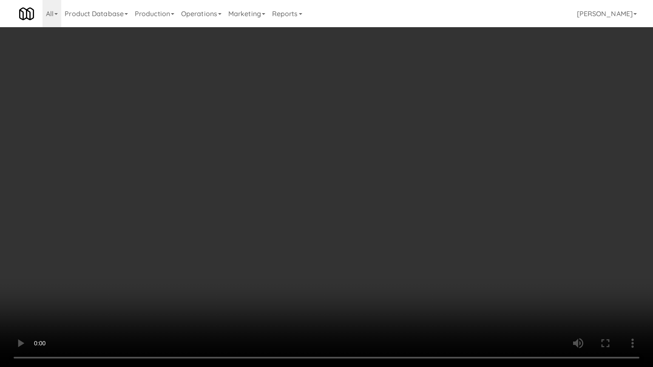
click at [424, 184] on video at bounding box center [326, 183] width 653 height 367
click at [422, 188] on video at bounding box center [326, 183] width 653 height 367
click at [429, 160] on video at bounding box center [326, 183] width 653 height 367
click at [422, 156] on video at bounding box center [326, 183] width 653 height 367
drag, startPoint x: 422, startPoint y: 156, endPoint x: 440, endPoint y: 102, distance: 57.4
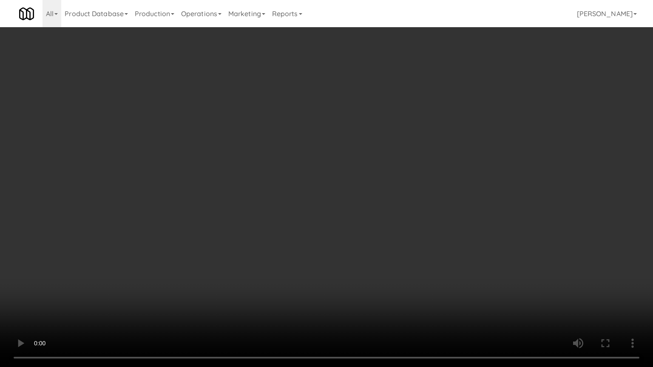
click at [422, 156] on video at bounding box center [326, 183] width 653 height 367
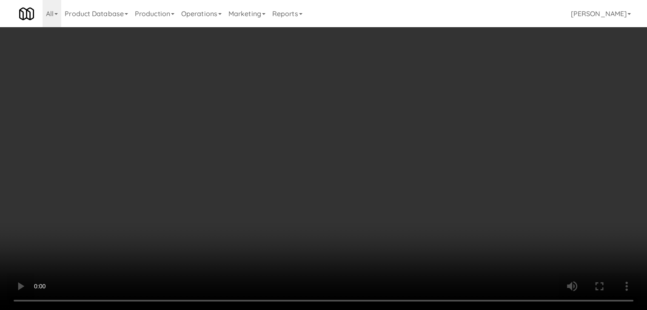
click at [472, 80] on div "Grab N' Go Inventory" at bounding box center [531, 77] width 182 height 13
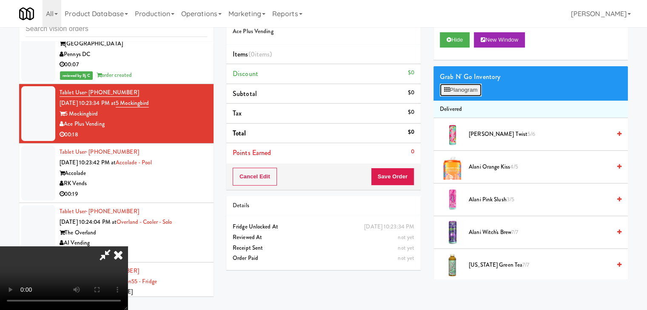
click at [470, 90] on button "Planogram" at bounding box center [461, 90] width 42 height 13
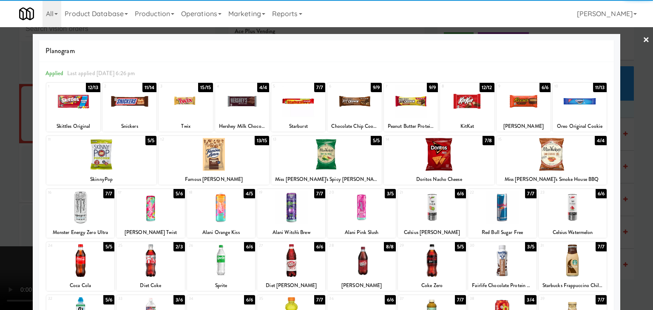
click at [122, 95] on div at bounding box center [129, 101] width 54 height 33
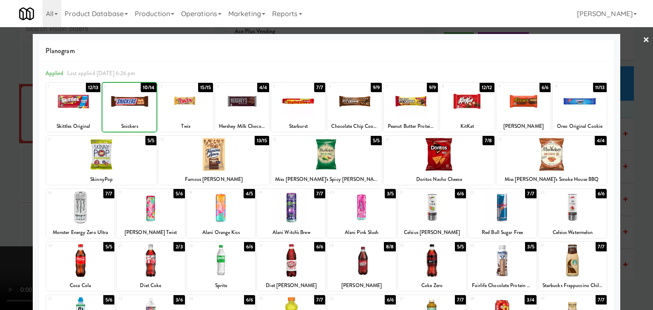
click at [1, 150] on div at bounding box center [326, 155] width 653 height 310
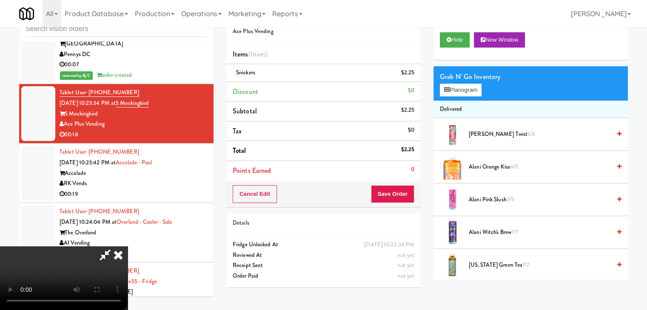
click at [128, 247] on video at bounding box center [64, 279] width 128 height 64
click at [403, 202] on button "Save Order" at bounding box center [392, 194] width 43 height 18
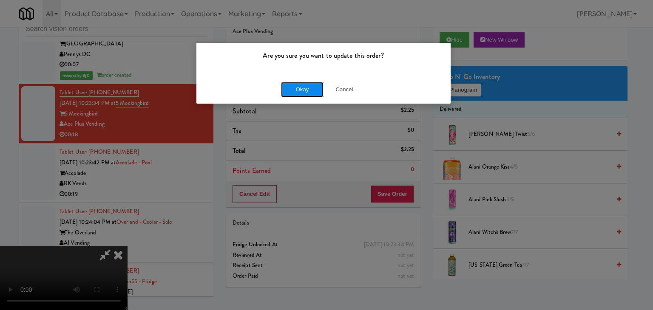
click at [307, 86] on button "Okay" at bounding box center [302, 89] width 43 height 15
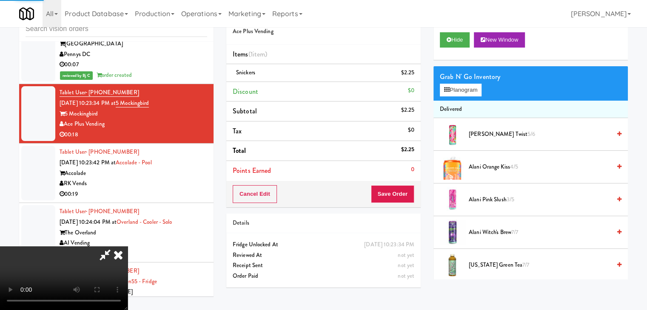
scroll to position [0, 0]
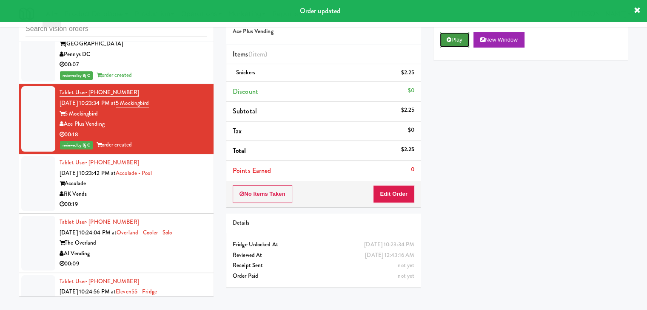
click at [457, 45] on button "Play" at bounding box center [454, 39] width 29 height 15
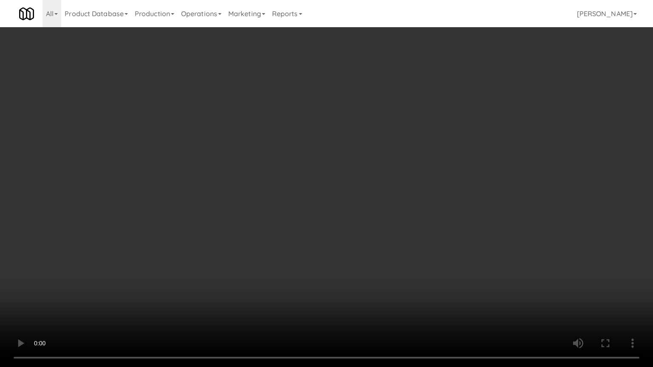
click at [349, 228] on video at bounding box center [326, 183] width 653 height 367
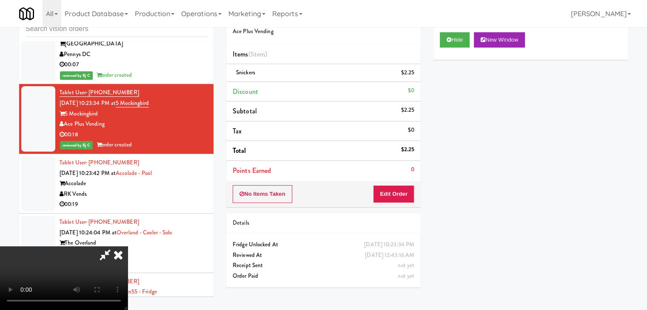
click at [128, 247] on icon at bounding box center [118, 255] width 19 height 17
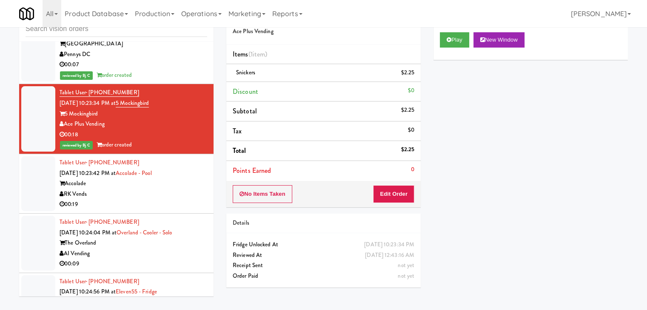
drag, startPoint x: 125, startPoint y: 189, endPoint x: 128, endPoint y: 194, distance: 5.9
click at [123, 195] on div "RK Vends" at bounding box center [134, 194] width 148 height 11
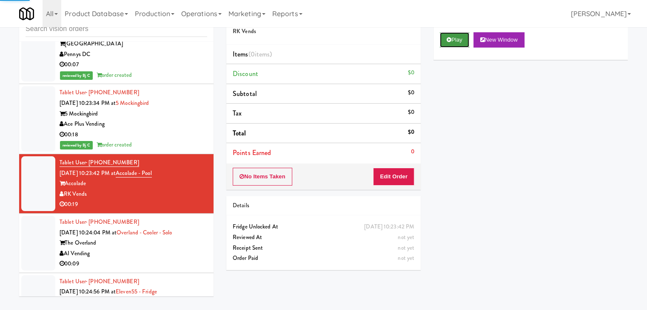
click at [450, 39] on icon at bounding box center [448, 40] width 5 height 6
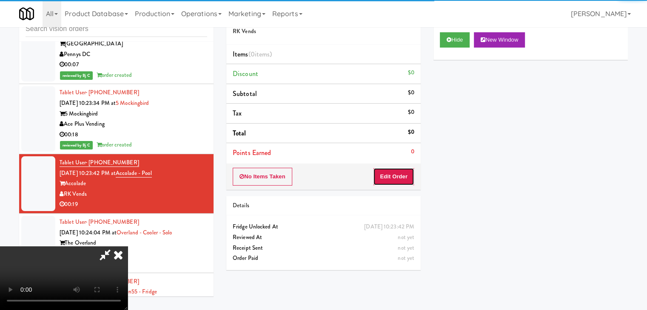
click at [385, 182] on button "Edit Order" at bounding box center [393, 177] width 41 height 18
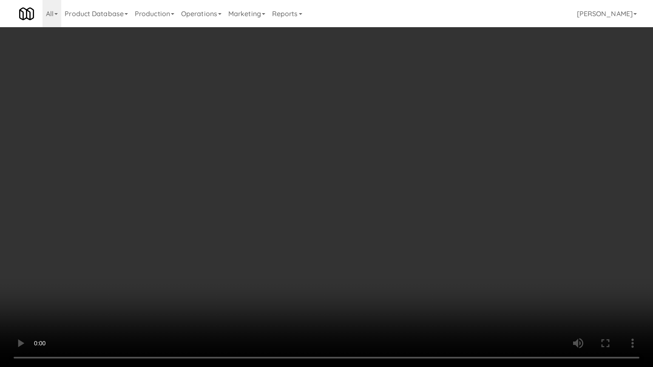
click at [367, 258] on video at bounding box center [326, 183] width 653 height 367
click at [366, 258] on video at bounding box center [326, 183] width 653 height 367
click at [425, 219] on video at bounding box center [326, 183] width 653 height 367
drag, startPoint x: 424, startPoint y: 222, endPoint x: 420, endPoint y: 224, distance: 4.4
click at [423, 223] on video at bounding box center [326, 183] width 653 height 367
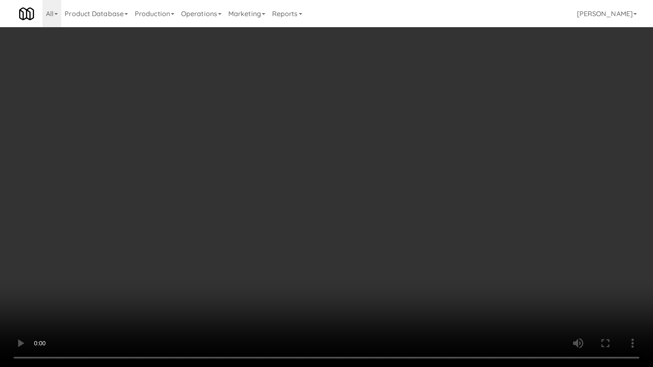
click at [443, 201] on video at bounding box center [326, 183] width 653 height 367
click at [379, 215] on video at bounding box center [326, 183] width 653 height 367
click at [380, 253] on video at bounding box center [326, 183] width 653 height 367
drag, startPoint x: 369, startPoint y: 262, endPoint x: 367, endPoint y: 267, distance: 5.0
click at [369, 263] on video at bounding box center [326, 183] width 653 height 367
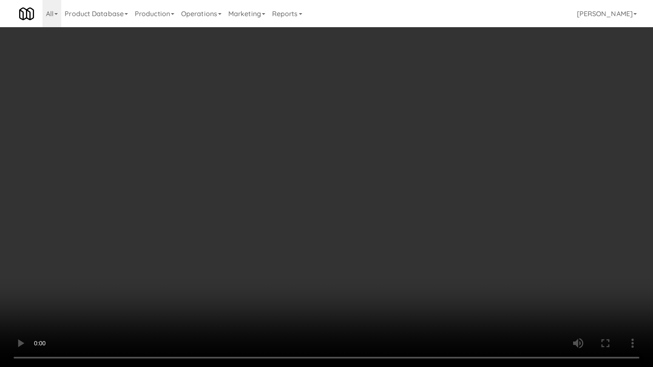
click at [369, 264] on video at bounding box center [326, 183] width 653 height 367
click at [371, 268] on video at bounding box center [326, 183] width 653 height 367
click at [372, 266] on video at bounding box center [326, 183] width 653 height 367
click at [367, 269] on video at bounding box center [326, 183] width 653 height 367
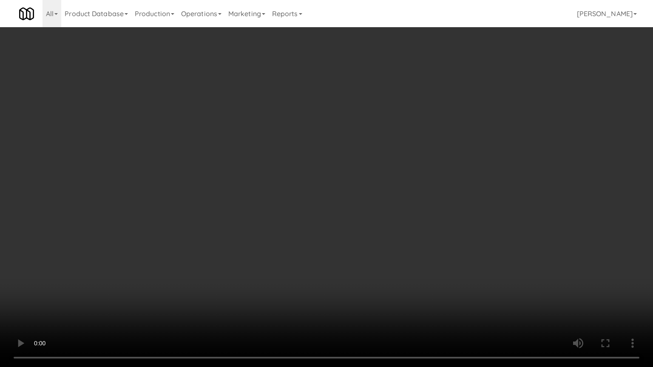
click at [367, 269] on video at bounding box center [326, 183] width 653 height 367
click at [360, 259] on video at bounding box center [326, 183] width 653 height 367
drag, startPoint x: 360, startPoint y: 259, endPoint x: 388, endPoint y: 178, distance: 85.6
click at [360, 257] on video at bounding box center [326, 183] width 653 height 367
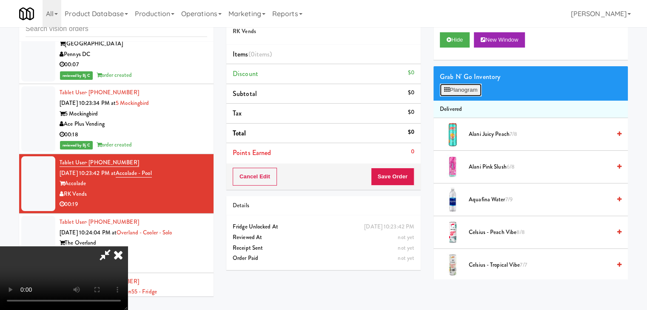
click at [466, 91] on button "Planogram" at bounding box center [461, 90] width 42 height 13
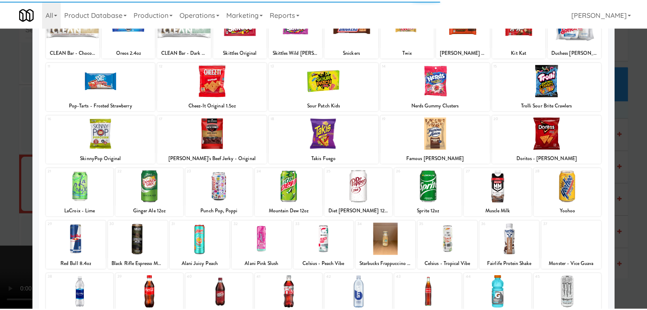
scroll to position [85, 0]
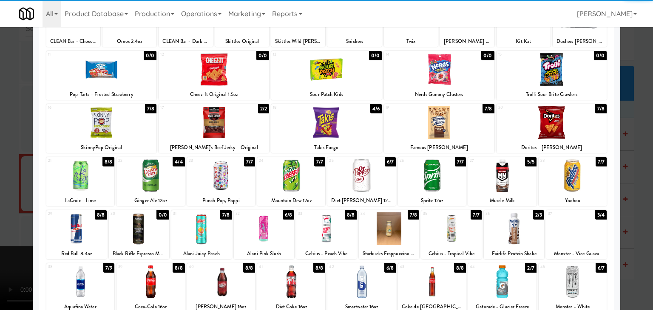
click at [224, 193] on div "23 7/7 Punch Pop, Poppi" at bounding box center [221, 181] width 68 height 49
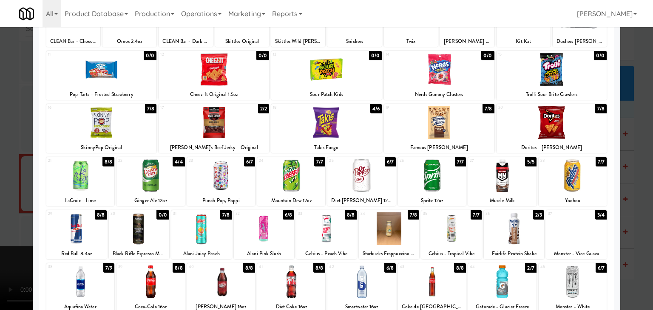
drag, startPoint x: 0, startPoint y: 199, endPoint x: 55, endPoint y: 199, distance: 54.8
click at [4, 199] on div at bounding box center [326, 155] width 653 height 310
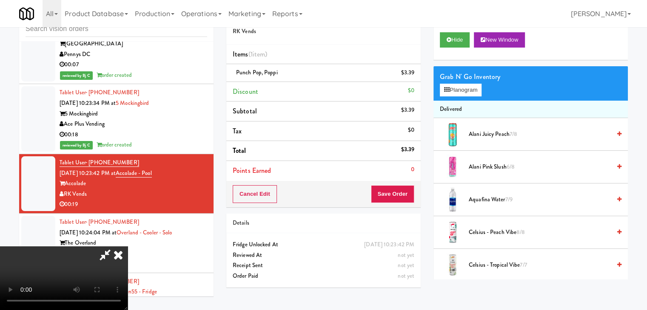
scroll to position [34, 0]
click at [128, 247] on video at bounding box center [64, 279] width 128 height 64
click at [128, 248] on video at bounding box center [64, 279] width 128 height 64
click at [128, 252] on video at bounding box center [64, 279] width 128 height 64
click at [471, 89] on button "Planogram" at bounding box center [461, 90] width 42 height 13
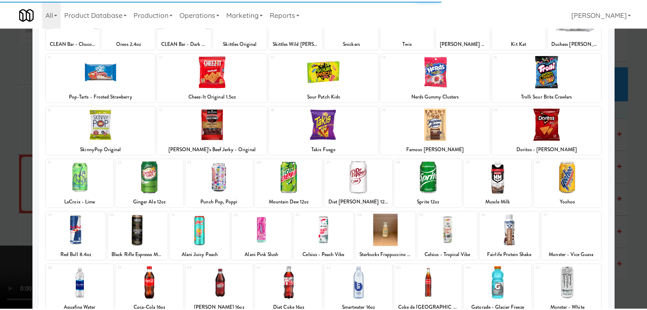
scroll to position [85, 0]
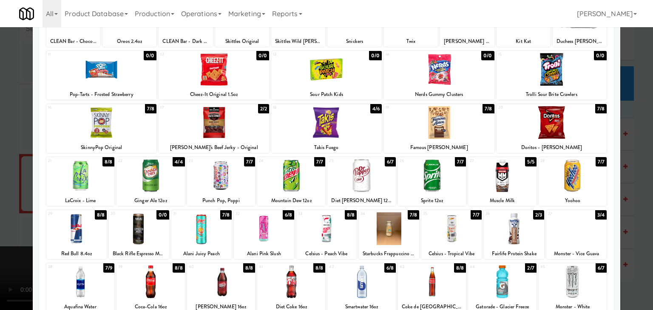
click at [292, 173] on div at bounding box center [291, 175] width 68 height 33
click at [211, 182] on div at bounding box center [221, 175] width 68 height 33
drag, startPoint x: 0, startPoint y: 190, endPoint x: 68, endPoint y: 177, distance: 69.7
click at [3, 189] on div at bounding box center [326, 155] width 653 height 310
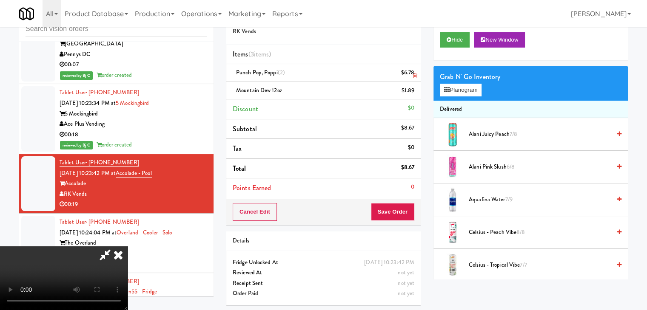
click at [412, 75] on link at bounding box center [413, 76] width 8 height 11
click at [413, 75] on icon at bounding box center [415, 76] width 4 height 6
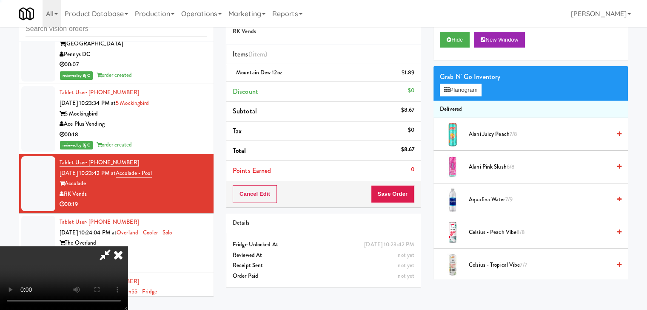
click at [413, 75] on icon at bounding box center [415, 76] width 4 height 6
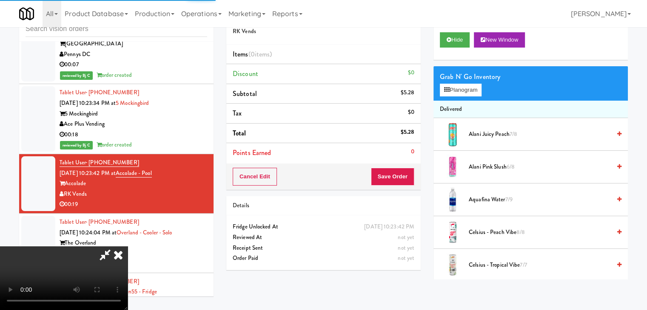
click at [413, 75] on div "$0" at bounding box center [411, 73] width 6 height 11
click at [466, 98] on div "Grab N' Go Inventory Planogram" at bounding box center [530, 83] width 194 height 34
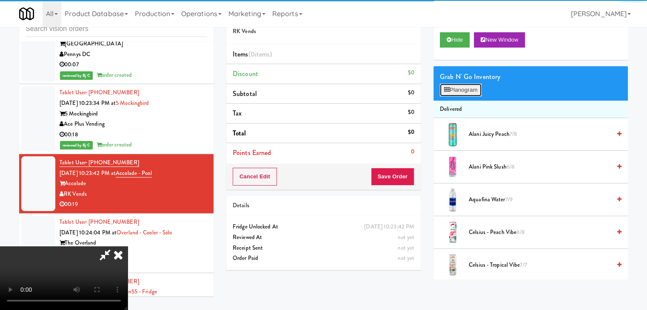
click at [466, 91] on button "Planogram" at bounding box center [461, 90] width 42 height 13
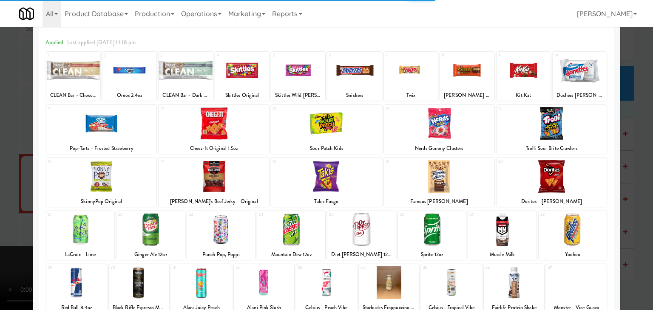
scroll to position [43, 0]
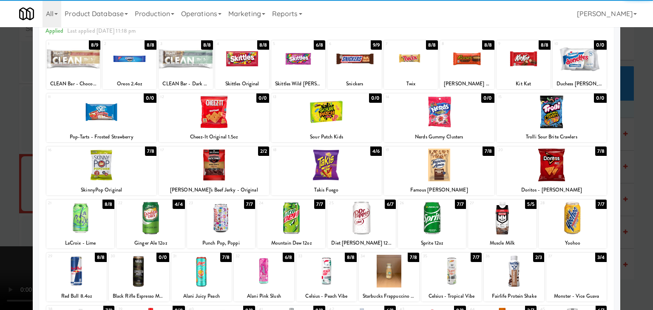
click at [238, 216] on div at bounding box center [221, 218] width 68 height 33
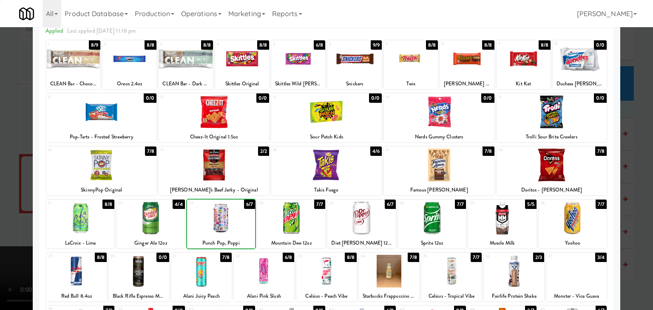
click at [291, 218] on div at bounding box center [291, 218] width 68 height 33
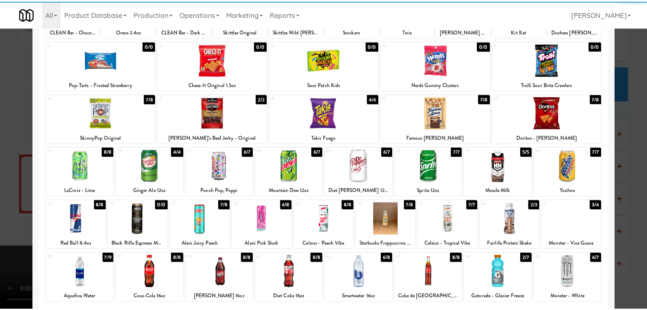
scroll to position [160, 0]
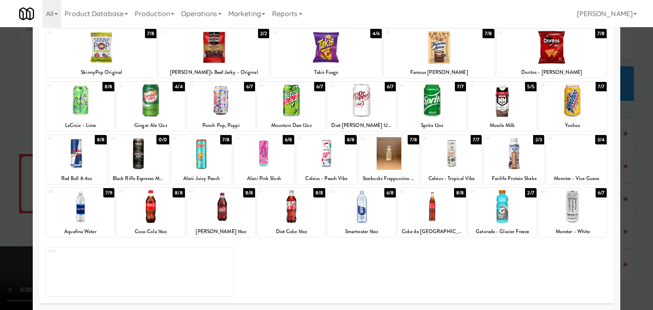
click at [232, 217] on div at bounding box center [221, 206] width 68 height 33
drag, startPoint x: 0, startPoint y: 217, endPoint x: 201, endPoint y: 206, distance: 201.0
click at [21, 213] on div at bounding box center [326, 155] width 653 height 310
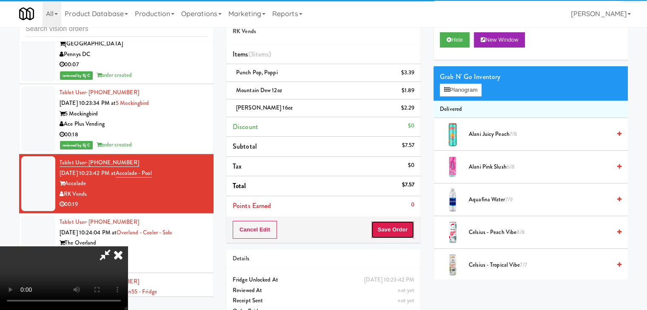
click at [401, 228] on button "Save Order" at bounding box center [392, 230] width 43 height 18
click at [400, 229] on button "Save Order" at bounding box center [392, 230] width 43 height 18
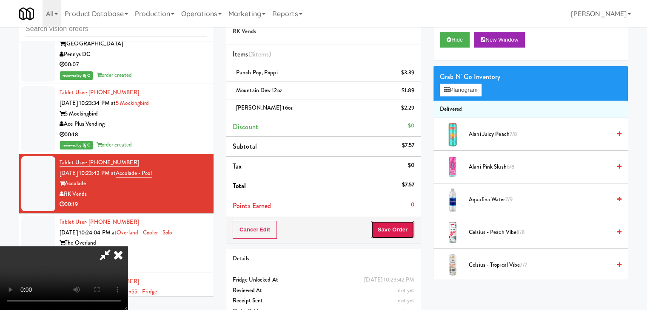
click at [400, 229] on button "Save Order" at bounding box center [392, 230] width 43 height 18
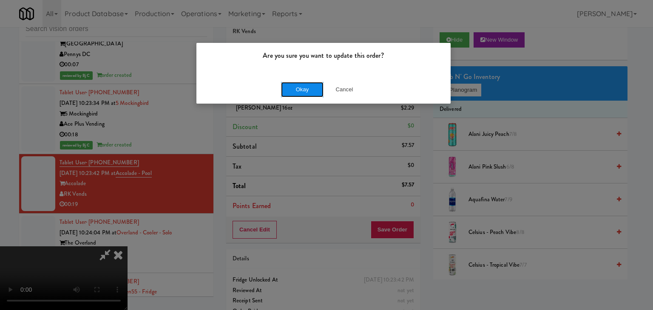
click at [308, 95] on button "Okay" at bounding box center [302, 89] width 43 height 15
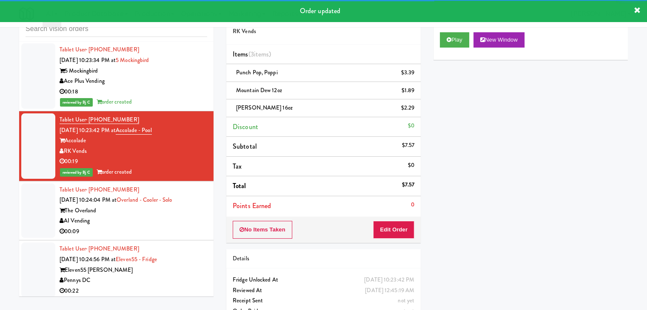
scroll to position [4232, 0]
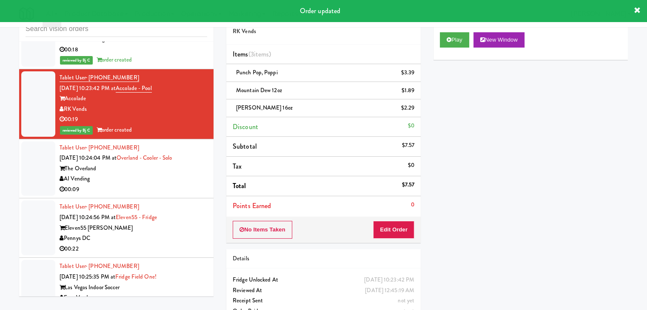
click at [141, 184] on div "00:09" at bounding box center [134, 189] width 148 height 11
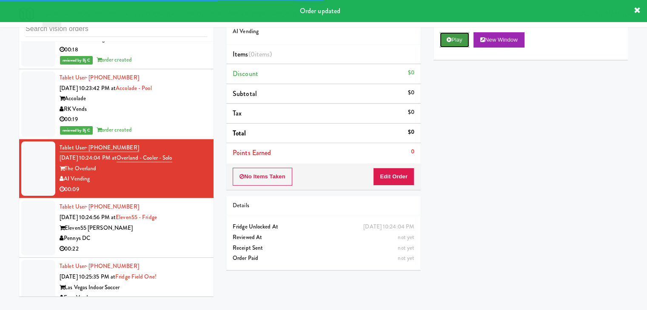
click at [464, 42] on button "Play" at bounding box center [454, 39] width 29 height 15
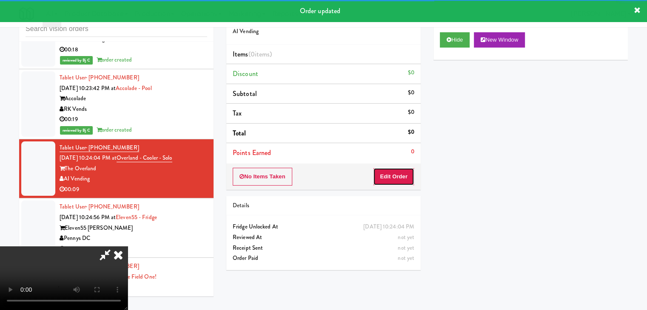
click at [392, 181] on button "Edit Order" at bounding box center [393, 177] width 41 height 18
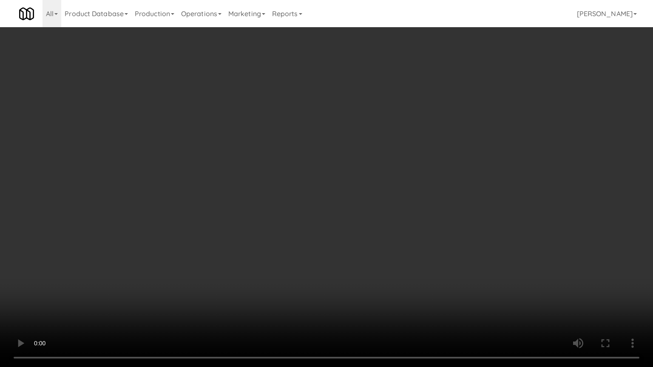
click at [380, 213] on video at bounding box center [326, 183] width 653 height 367
click at [383, 214] on video at bounding box center [326, 183] width 653 height 367
click at [388, 214] on video at bounding box center [326, 183] width 653 height 367
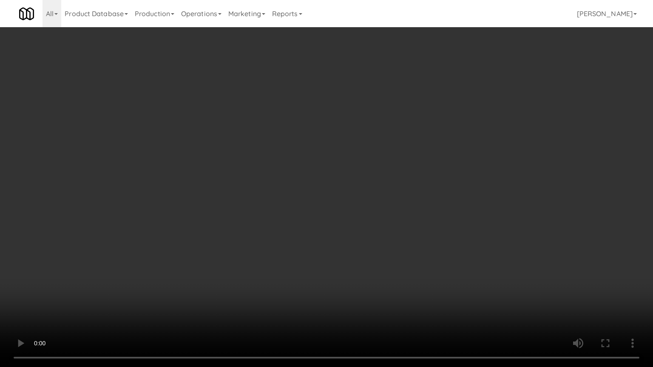
click at [390, 213] on video at bounding box center [326, 183] width 653 height 367
click at [398, 221] on video at bounding box center [326, 183] width 653 height 367
click at [417, 259] on video at bounding box center [326, 183] width 653 height 367
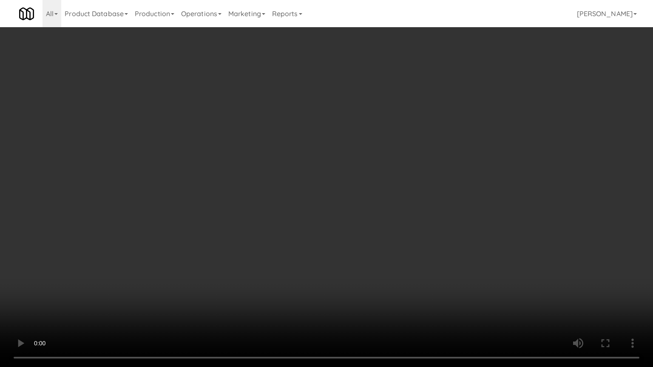
click at [420, 258] on video at bounding box center [326, 183] width 653 height 367
click at [403, 253] on video at bounding box center [326, 183] width 653 height 367
click at [403, 255] on video at bounding box center [326, 183] width 653 height 367
click at [401, 257] on video at bounding box center [326, 183] width 653 height 367
click at [403, 249] on video at bounding box center [326, 183] width 653 height 367
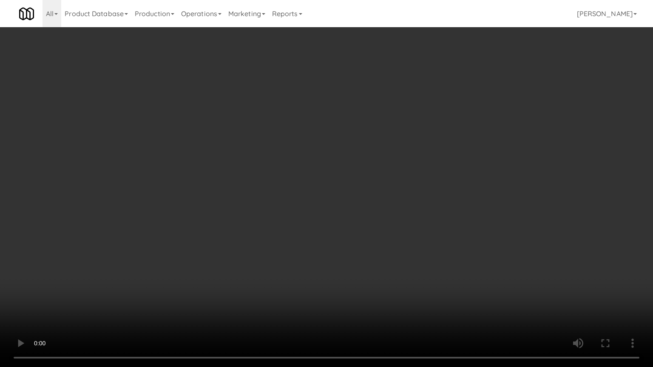
click at [403, 249] on video at bounding box center [326, 183] width 653 height 367
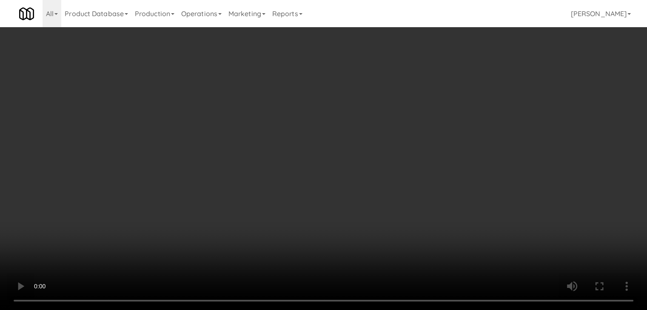
click at [466, 94] on div "Grab N' Go Inventory Planogram" at bounding box center [530, 83] width 194 height 34
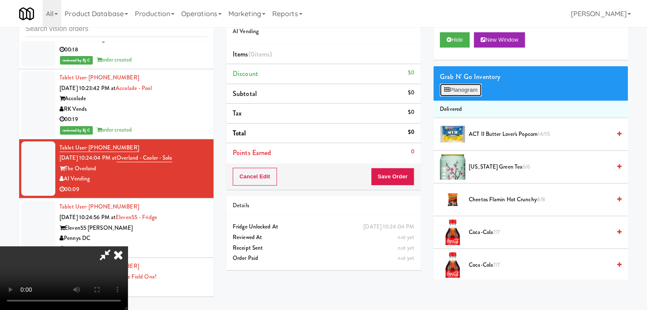
click at [469, 92] on button "Planogram" at bounding box center [461, 90] width 42 height 13
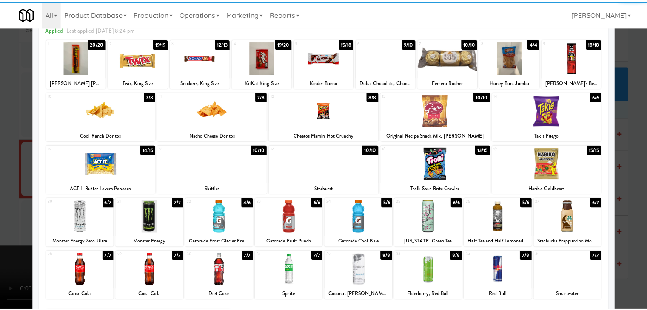
scroll to position [107, 0]
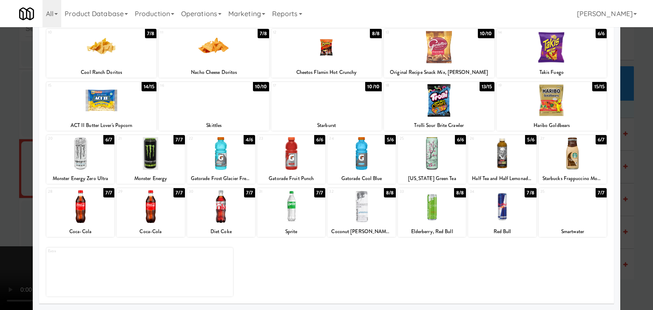
click at [160, 160] on div at bounding box center [150, 153] width 68 height 33
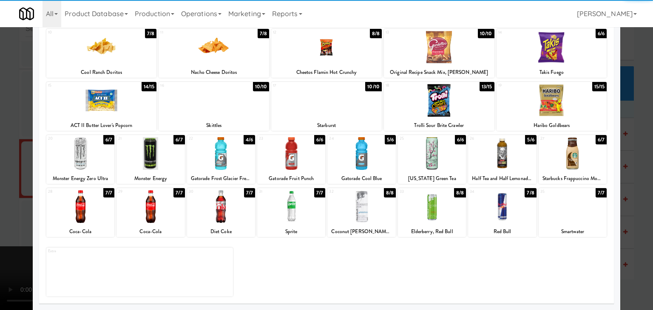
click at [498, 162] on div at bounding box center [502, 153] width 68 height 33
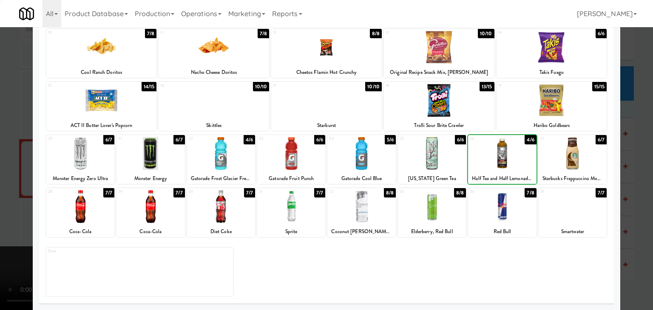
click at [2, 193] on div at bounding box center [326, 155] width 653 height 310
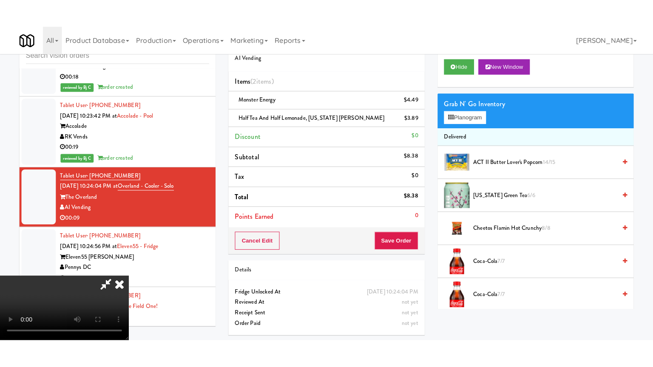
scroll to position [119, 0]
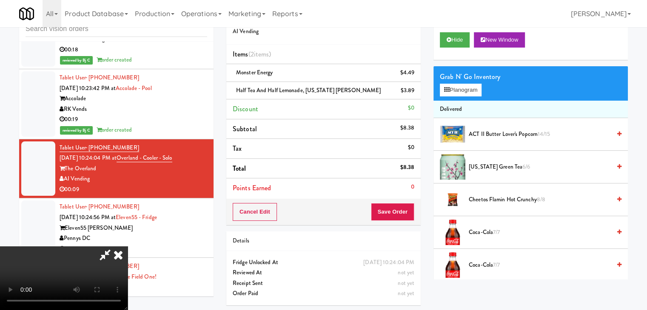
click at [128, 247] on video at bounding box center [64, 279] width 128 height 64
drag, startPoint x: 296, startPoint y: 247, endPoint x: 267, endPoint y: 270, distance: 37.5
click at [128, 247] on video at bounding box center [64, 279] width 128 height 64
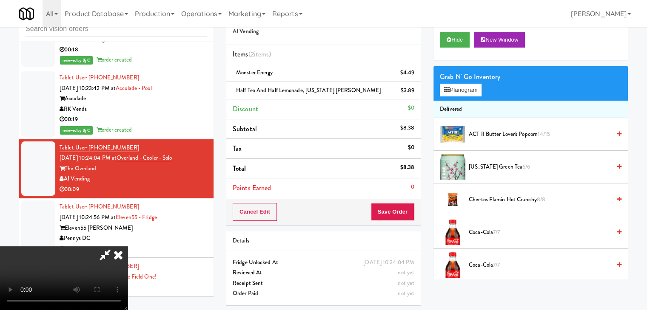
scroll to position [0, 0]
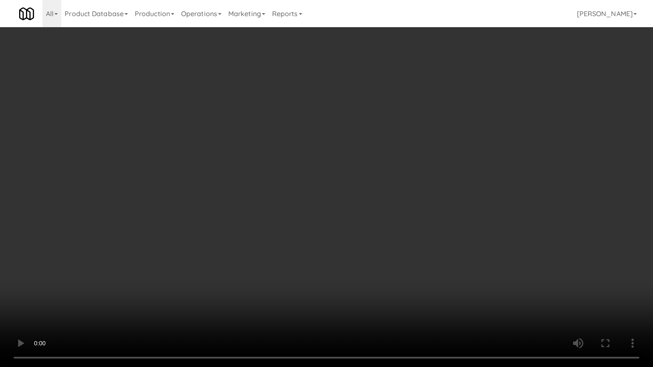
click at [312, 271] on video at bounding box center [326, 183] width 653 height 367
click at [329, 269] on video at bounding box center [326, 183] width 653 height 367
click at [328, 270] on video at bounding box center [326, 183] width 653 height 367
click at [335, 270] on video at bounding box center [326, 183] width 653 height 367
drag, startPoint x: 335, startPoint y: 270, endPoint x: 345, endPoint y: 229, distance: 42.3
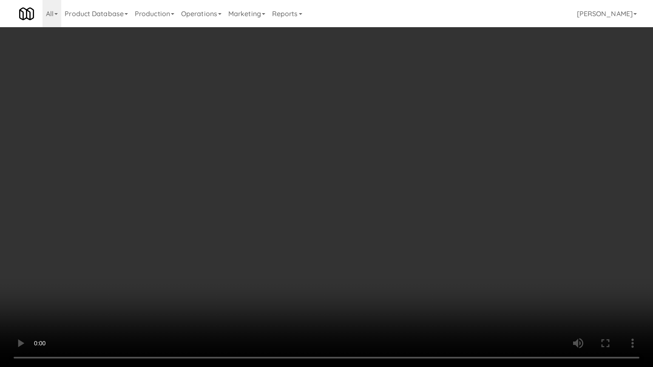
click at [335, 269] on video at bounding box center [326, 183] width 653 height 367
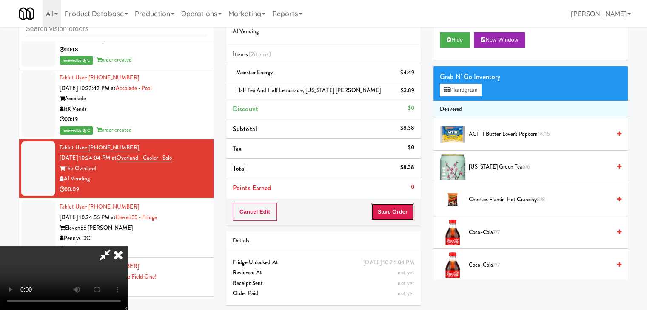
click at [397, 210] on button "Save Order" at bounding box center [392, 212] width 43 height 18
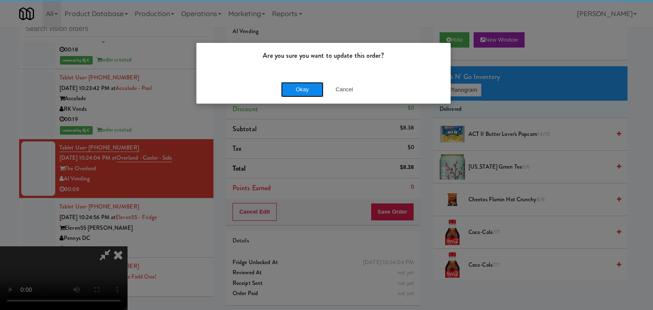
click at [306, 89] on button "Okay" at bounding box center [302, 89] width 43 height 15
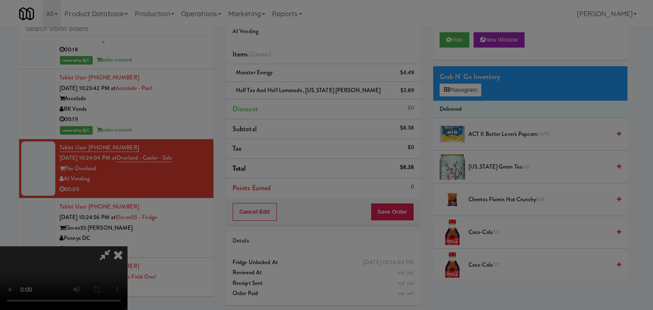
click at [306, 89] on body "Are you sure you want to update this order? Okay Cancel Okay Are you sure you w…" at bounding box center [326, 155] width 653 height 310
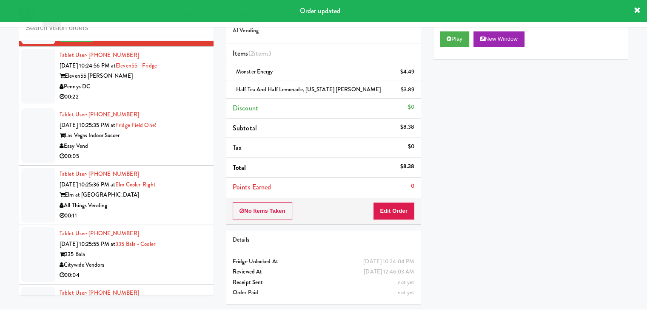
scroll to position [4402, 0]
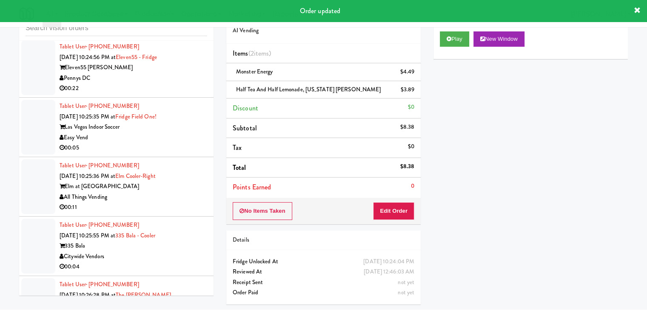
click at [179, 76] on div "Pennys DC" at bounding box center [134, 78] width 148 height 11
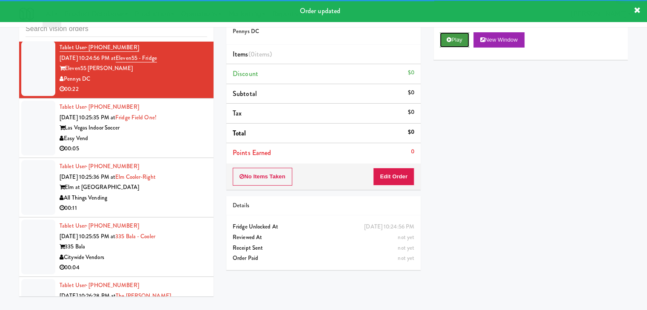
click at [459, 43] on button "Play" at bounding box center [454, 39] width 29 height 15
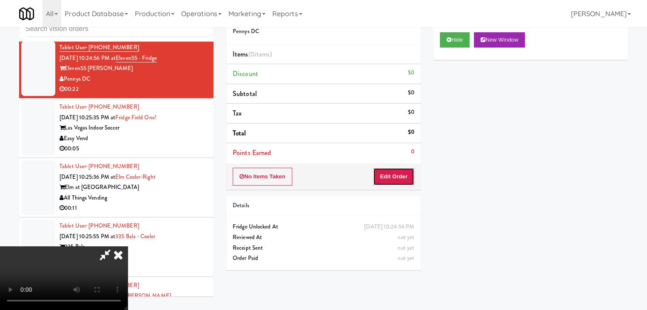
click at [406, 175] on button "Edit Order" at bounding box center [393, 177] width 41 height 18
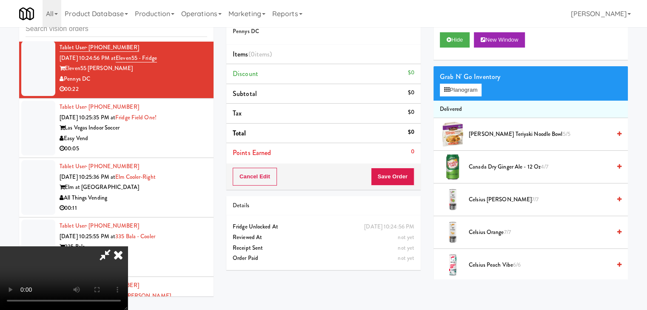
scroll to position [0, 0]
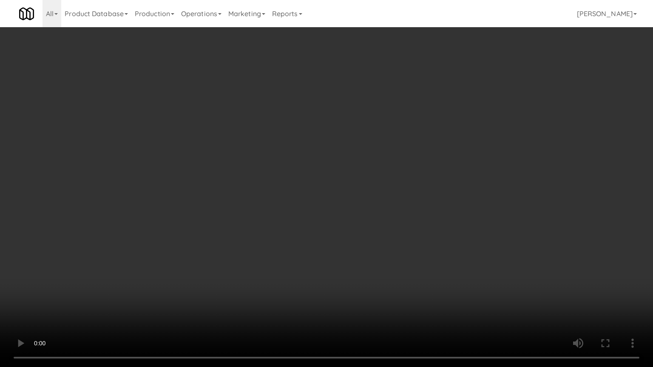
click at [416, 224] on video at bounding box center [326, 183] width 653 height 367
drag, startPoint x: 414, startPoint y: 226, endPoint x: 391, endPoint y: 230, distance: 23.2
click at [414, 226] on video at bounding box center [326, 183] width 653 height 367
click at [394, 217] on video at bounding box center [326, 183] width 653 height 367
drag, startPoint x: 394, startPoint y: 217, endPoint x: 421, endPoint y: 142, distance: 80.3
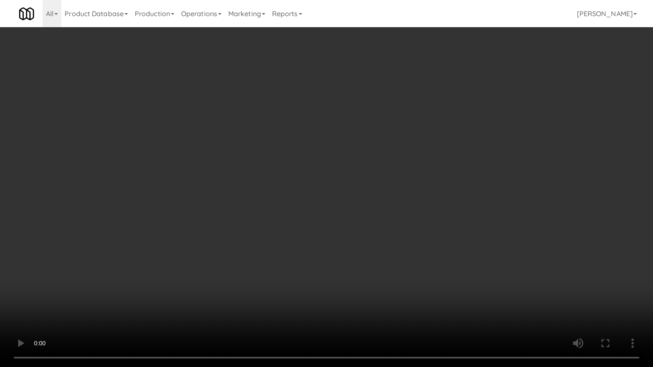
click at [395, 215] on video at bounding box center [326, 183] width 653 height 367
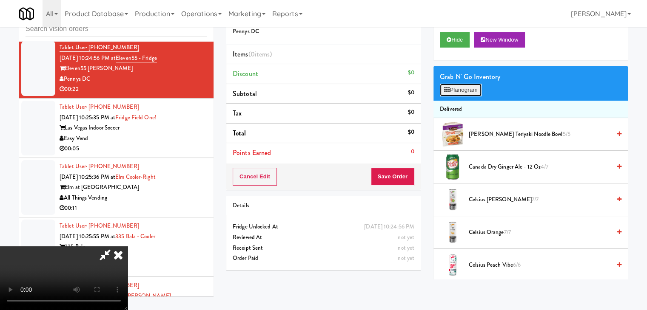
click at [459, 89] on button "Planogram" at bounding box center [461, 90] width 42 height 13
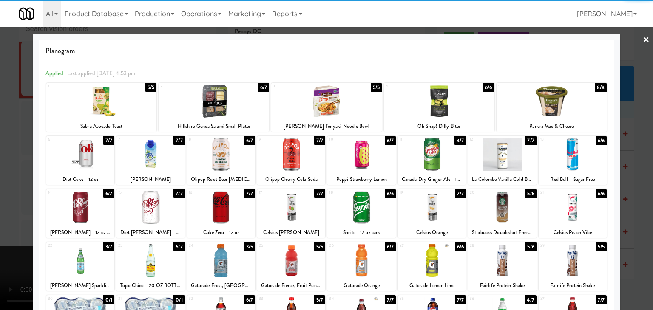
click at [215, 160] on div at bounding box center [221, 154] width 68 height 33
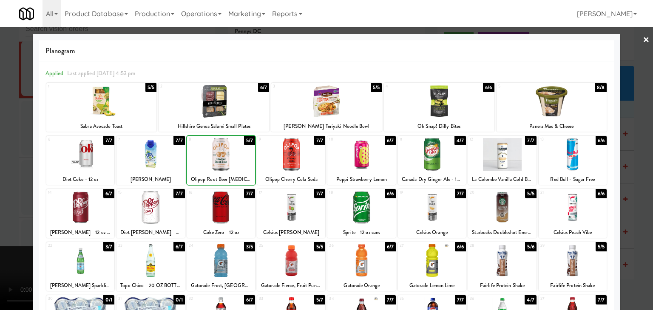
click at [14, 196] on div at bounding box center [326, 155] width 653 height 310
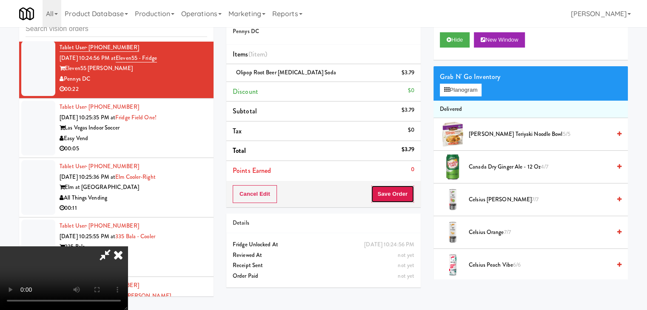
click at [405, 195] on button "Save Order" at bounding box center [392, 194] width 43 height 18
click at [405, 196] on button "Save Order" at bounding box center [392, 194] width 43 height 18
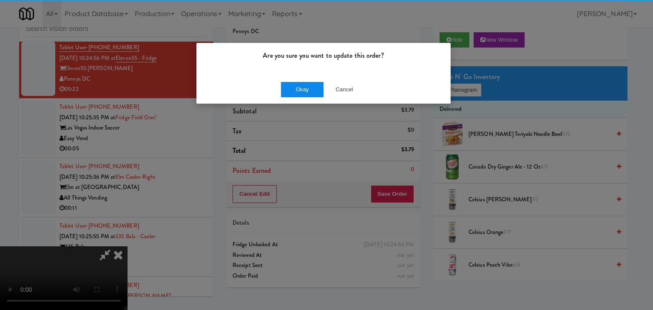
drag, startPoint x: 312, startPoint y: 81, endPoint x: 308, endPoint y: 87, distance: 7.4
click at [309, 85] on div "Okay Cancel" at bounding box center [323, 89] width 254 height 28
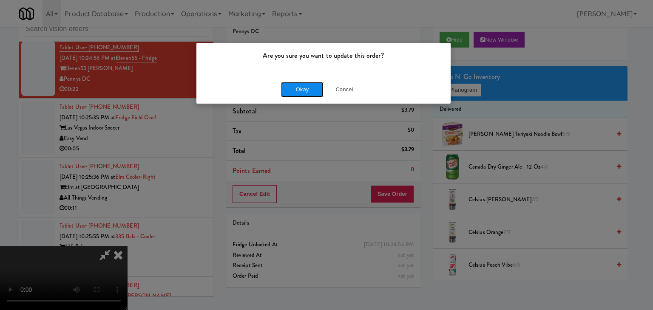
click at [308, 88] on button "Okay" at bounding box center [302, 89] width 43 height 15
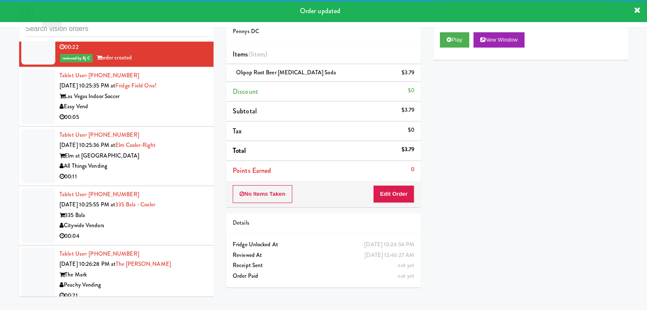
scroll to position [4445, 0]
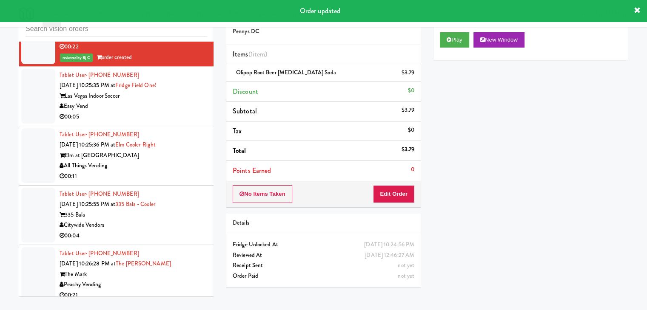
drag, startPoint x: 163, startPoint y: 105, endPoint x: 166, endPoint y: 113, distance: 8.1
click at [164, 106] on div "Easy Vend" at bounding box center [134, 106] width 148 height 11
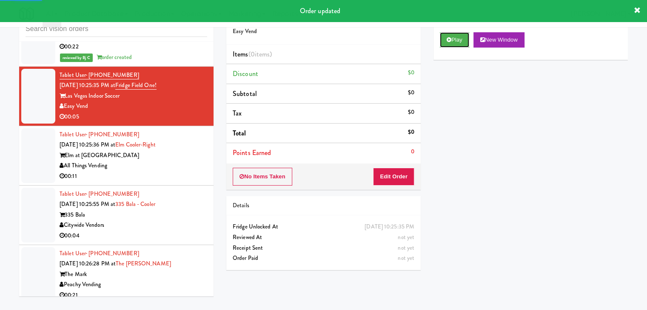
drag, startPoint x: 452, startPoint y: 37, endPoint x: 431, endPoint y: 96, distance: 62.7
click at [451, 38] on button "Play" at bounding box center [454, 39] width 29 height 15
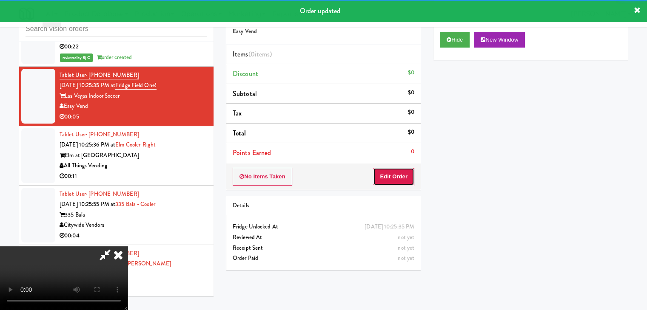
click at [386, 178] on button "Edit Order" at bounding box center [393, 177] width 41 height 18
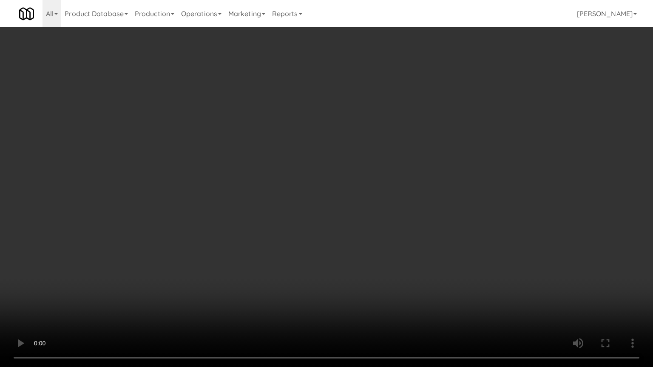
click at [396, 213] on video at bounding box center [326, 183] width 653 height 367
click at [397, 216] on video at bounding box center [326, 183] width 653 height 367
click at [422, 194] on video at bounding box center [326, 183] width 653 height 367
drag, startPoint x: 422, startPoint y: 194, endPoint x: 465, endPoint y: 102, distance: 101.3
click at [425, 190] on video at bounding box center [326, 183] width 653 height 367
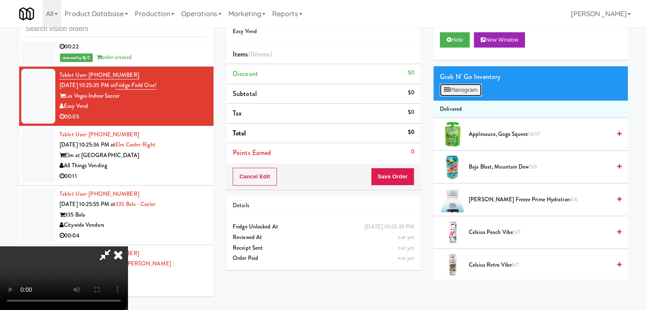
click at [467, 91] on button "Planogram" at bounding box center [461, 90] width 42 height 13
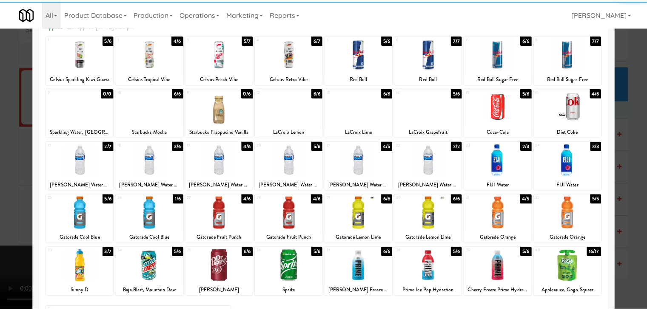
scroll to position [107, 0]
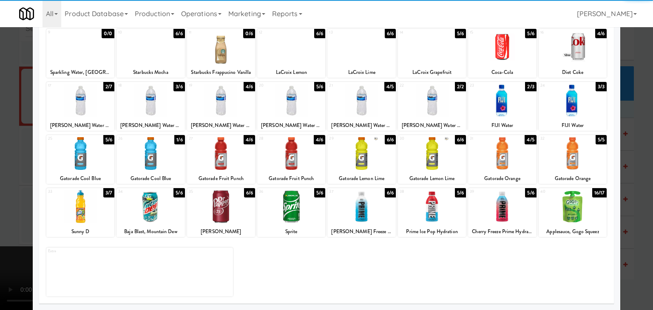
click at [86, 216] on div at bounding box center [80, 206] width 68 height 33
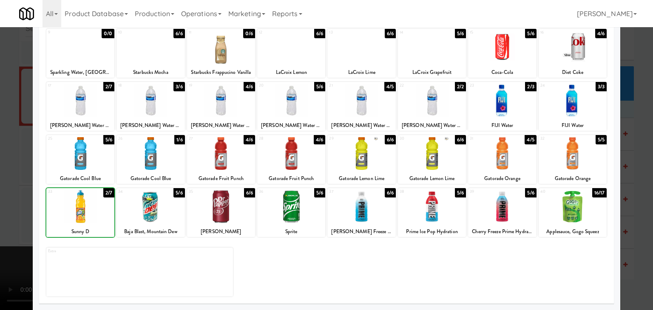
drag, startPoint x: 0, startPoint y: 219, endPoint x: 161, endPoint y: 192, distance: 163.3
click at [17, 211] on div at bounding box center [326, 155] width 653 height 310
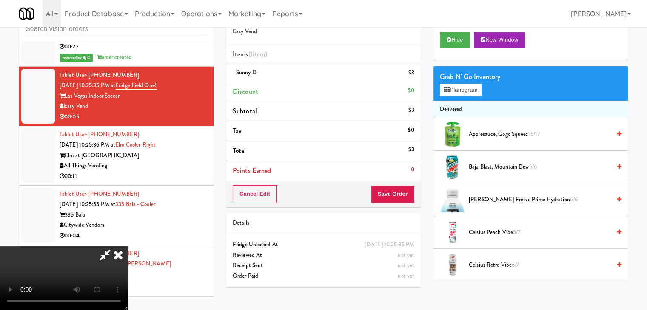
drag, startPoint x: 418, startPoint y: 199, endPoint x: 408, endPoint y: 199, distance: 10.2
click at [409, 199] on div "Order # 4919821 Easy Vend Items (1 item ) Sunny D $3 Discount $0 Subtotal $3 Ta…" at bounding box center [323, 148] width 207 height 291
click at [408, 198] on button "Save Order" at bounding box center [392, 194] width 43 height 18
click at [407, 197] on button "Save Order" at bounding box center [392, 194] width 43 height 18
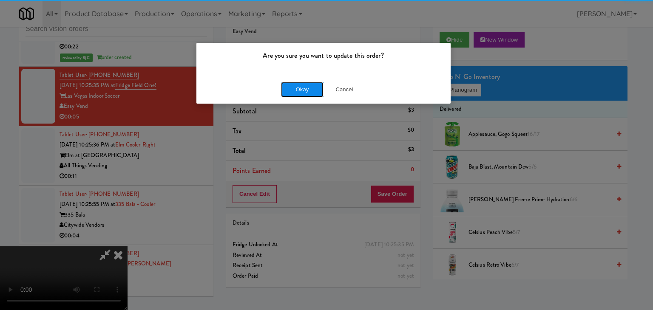
drag, startPoint x: 313, startPoint y: 86, endPoint x: 307, endPoint y: 87, distance: 5.5
click at [312, 86] on button "Okay" at bounding box center [302, 89] width 43 height 15
click at [307, 87] on div "Okay Cancel" at bounding box center [323, 89] width 254 height 28
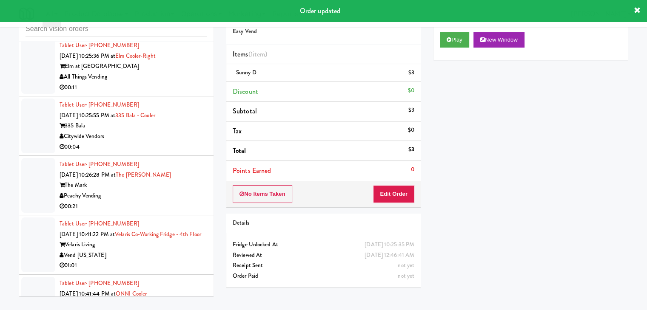
scroll to position [4530, 0]
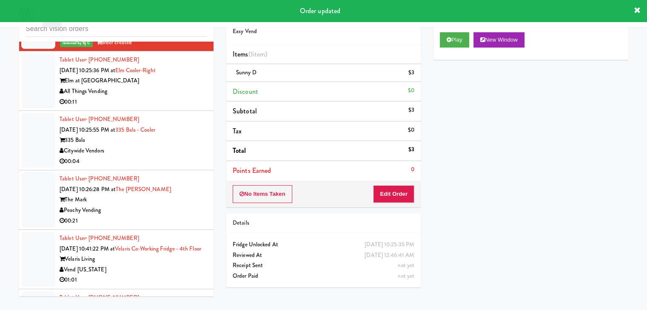
click at [165, 97] on div "00:11" at bounding box center [134, 102] width 148 height 11
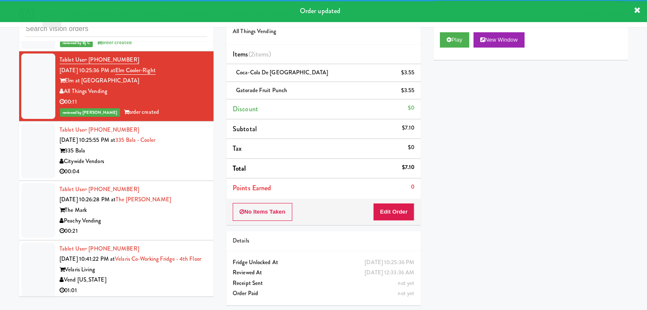
click at [149, 159] on div "Citywide Vendors" at bounding box center [134, 161] width 148 height 11
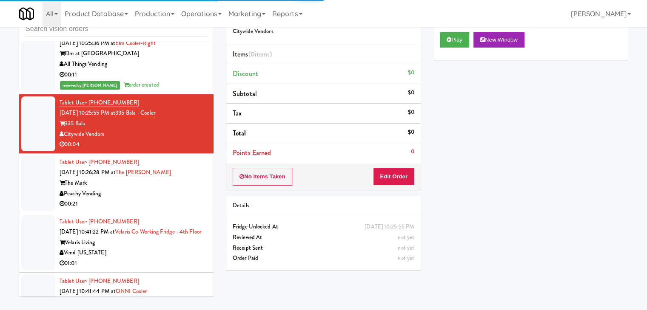
scroll to position [4572, 0]
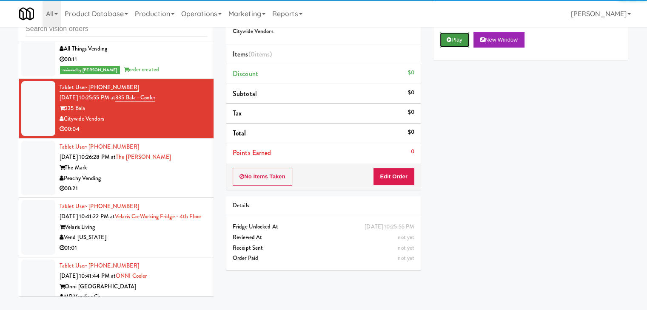
click at [457, 41] on button "Play" at bounding box center [454, 39] width 29 height 15
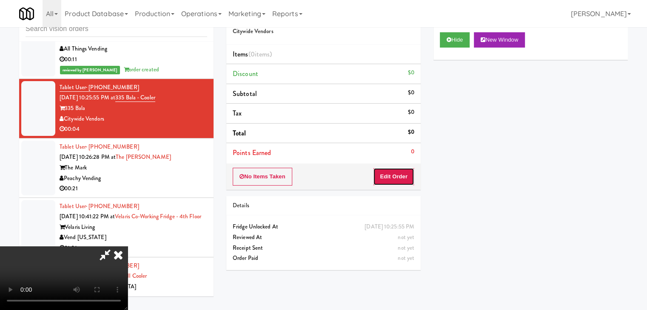
click at [395, 173] on button "Edit Order" at bounding box center [393, 177] width 41 height 18
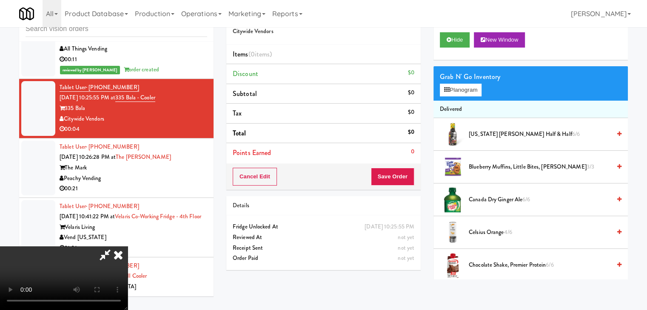
scroll to position [0, 0]
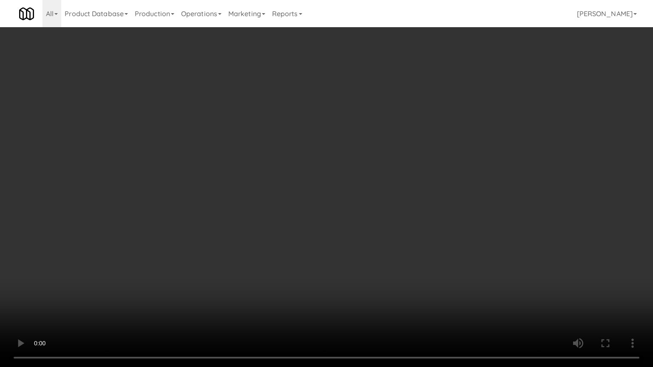
click at [386, 230] on video at bounding box center [326, 183] width 653 height 367
click at [388, 229] on video at bounding box center [326, 183] width 653 height 367
click at [401, 220] on video at bounding box center [326, 183] width 653 height 367
drag, startPoint x: 401, startPoint y: 221, endPoint x: 469, endPoint y: 126, distance: 116.4
click at [403, 218] on video at bounding box center [326, 183] width 653 height 367
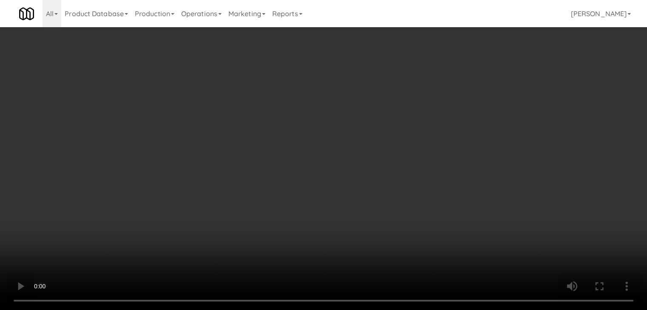
click at [469, 96] on div "Grab N' Go Inventory Planogram" at bounding box center [530, 83] width 194 height 34
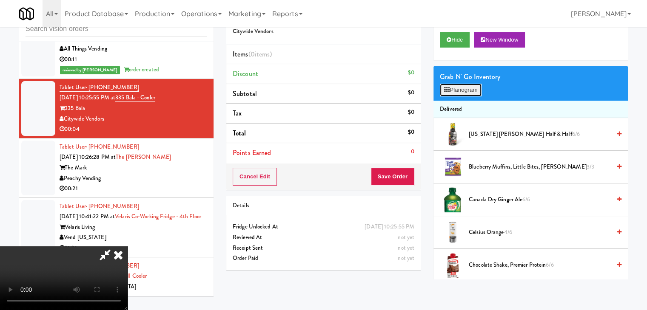
click at [469, 92] on button "Planogram" at bounding box center [461, 90] width 42 height 13
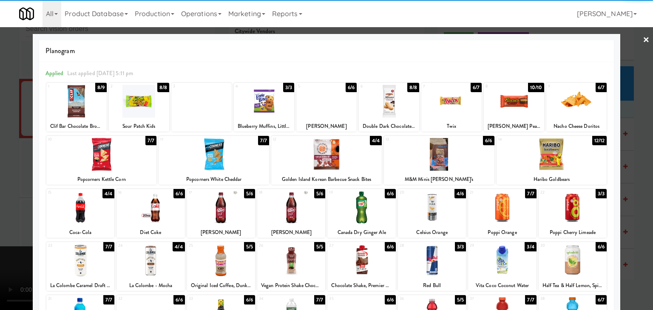
drag, startPoint x: 156, startPoint y: 219, endPoint x: 130, endPoint y: 227, distance: 27.4
click at [155, 219] on div at bounding box center [150, 207] width 68 height 33
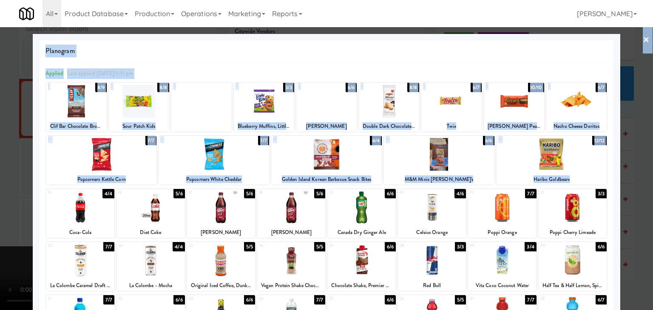
drag, startPoint x: 0, startPoint y: 236, endPoint x: 103, endPoint y: 207, distance: 107.1
click at [61, 215] on div "× Planogram Applied Last applied Friday 5:11 pm 1 8/9 Clif Bar Chocolate Browni…" at bounding box center [326, 155] width 653 height 310
click at [0, 224] on div at bounding box center [326, 155] width 653 height 310
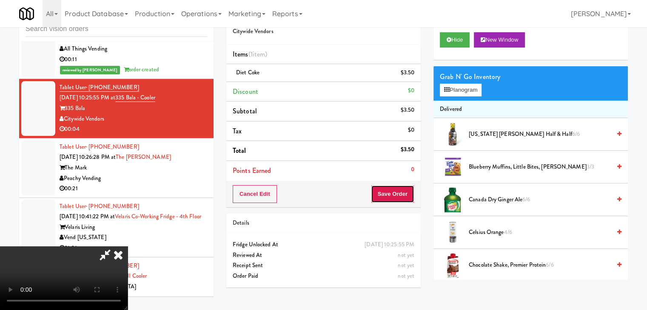
click at [388, 201] on button "Save Order" at bounding box center [392, 194] width 43 height 18
click at [390, 199] on button "Save Order" at bounding box center [392, 194] width 43 height 18
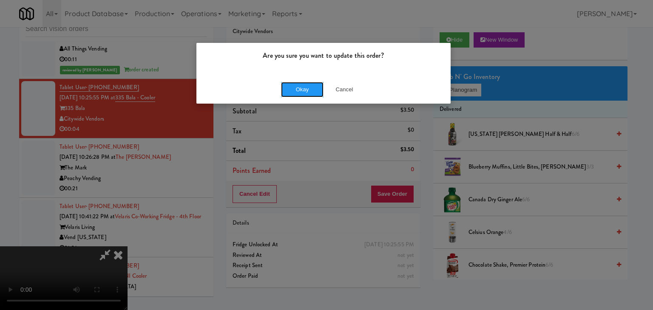
click at [298, 88] on button "Okay" at bounding box center [302, 89] width 43 height 15
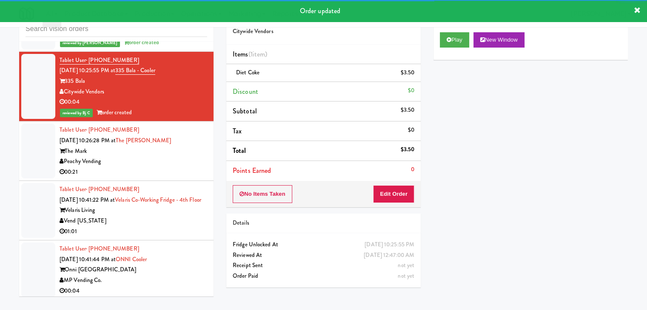
scroll to position [4615, 0]
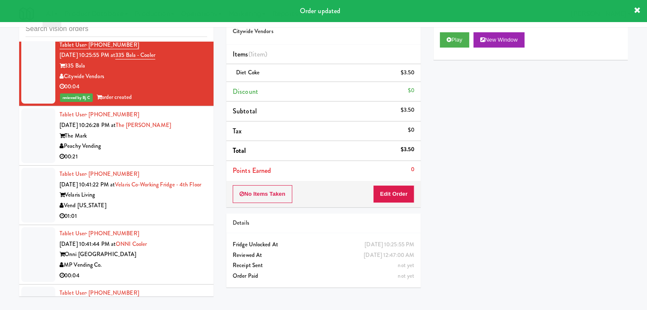
drag, startPoint x: 180, startPoint y: 148, endPoint x: 182, endPoint y: 152, distance: 4.8
click at [182, 151] on div "Tablet User · (770) 547-5137 Sep 19, 2025 10:26:28 PM at The Mark Fridge The Ma…" at bounding box center [134, 136] width 148 height 52
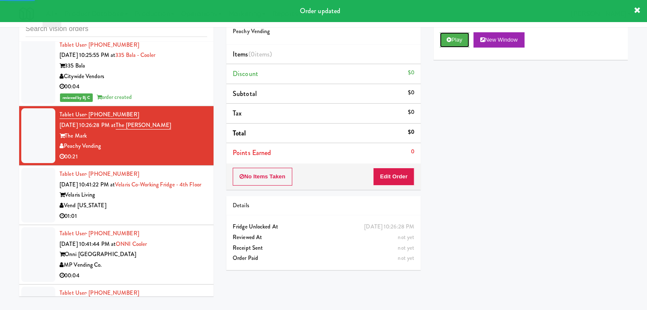
drag, startPoint x: 450, startPoint y: 46, endPoint x: 449, endPoint y: 53, distance: 7.3
click at [449, 50] on div "Play New Window" at bounding box center [530, 43] width 194 height 34
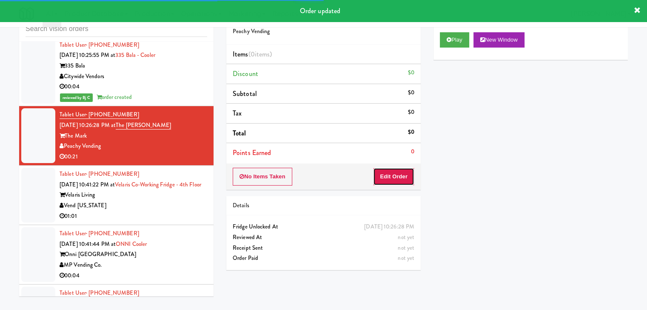
click at [401, 175] on button "Edit Order" at bounding box center [393, 177] width 41 height 18
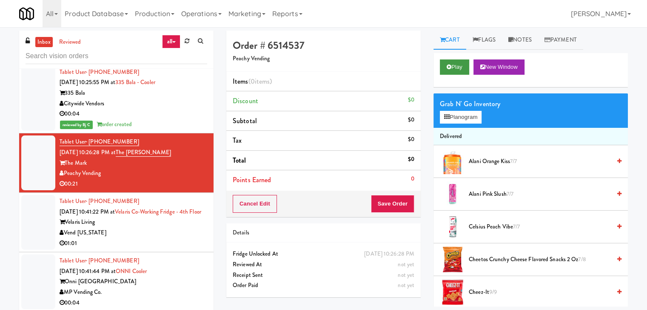
drag, startPoint x: 458, startPoint y: 57, endPoint x: 456, endPoint y: 62, distance: 5.4
click at [457, 57] on div "Play New Window" at bounding box center [530, 70] width 194 height 34
drag, startPoint x: 454, startPoint y: 68, endPoint x: 446, endPoint y: 94, distance: 27.0
click at [454, 68] on button "Play" at bounding box center [454, 67] width 29 height 15
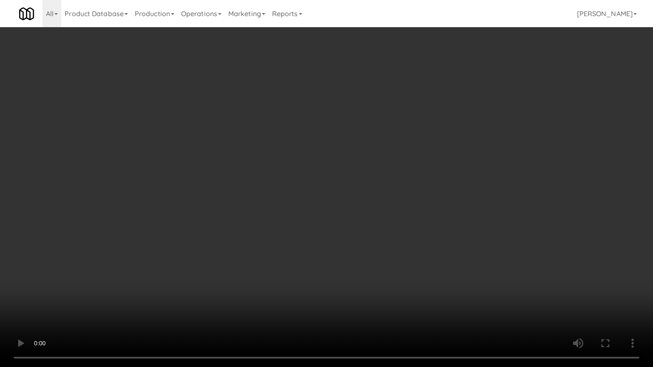
click at [471, 270] on video at bounding box center [326, 183] width 653 height 367
drag, startPoint x: 471, startPoint y: 270, endPoint x: 466, endPoint y: 274, distance: 6.0
click at [471, 272] on video at bounding box center [326, 183] width 653 height 367
click at [449, 245] on video at bounding box center [326, 183] width 653 height 367
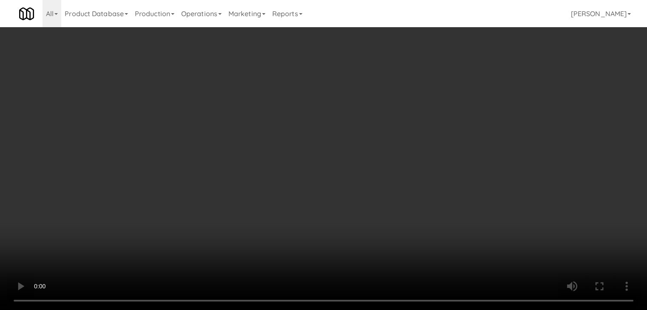
click at [473, 82] on div "Grab N' Go Inventory Planogram" at bounding box center [530, 83] width 194 height 34
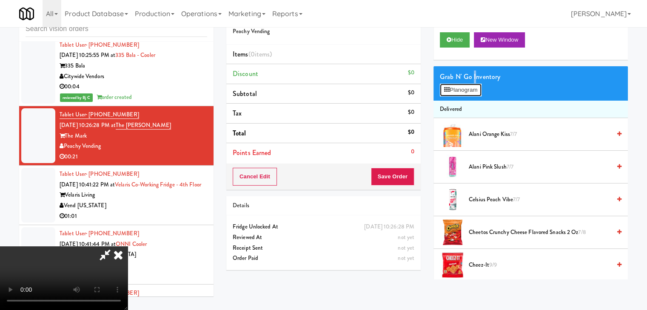
click at [470, 88] on button "Planogram" at bounding box center [461, 90] width 42 height 13
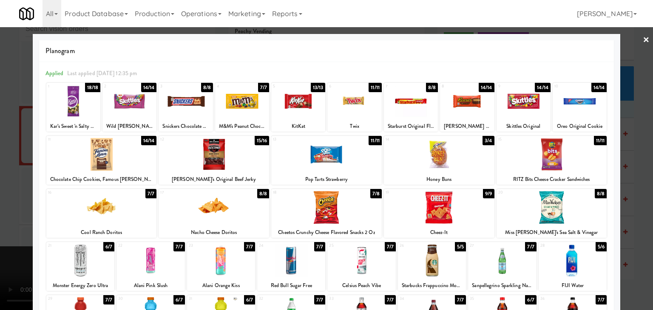
click at [408, 101] on div at bounding box center [411, 101] width 54 height 33
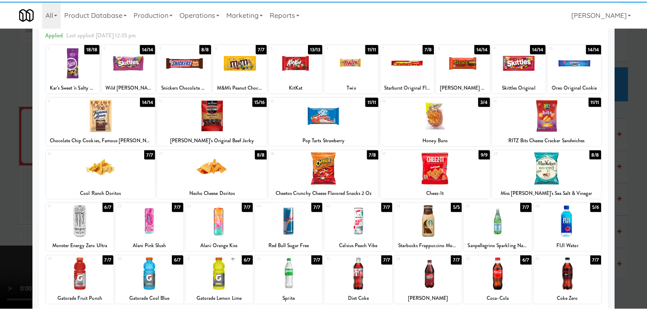
scroll to position [107, 0]
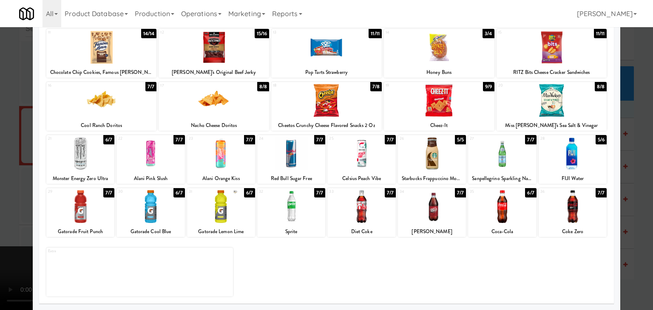
click at [350, 204] on div at bounding box center [361, 206] width 68 height 33
drag, startPoint x: 0, startPoint y: 196, endPoint x: 128, endPoint y: 196, distance: 128.4
click at [6, 196] on div at bounding box center [326, 155] width 653 height 310
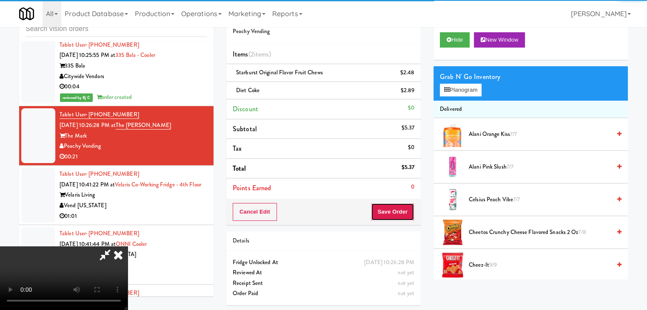
click at [403, 210] on button "Save Order" at bounding box center [392, 212] width 43 height 18
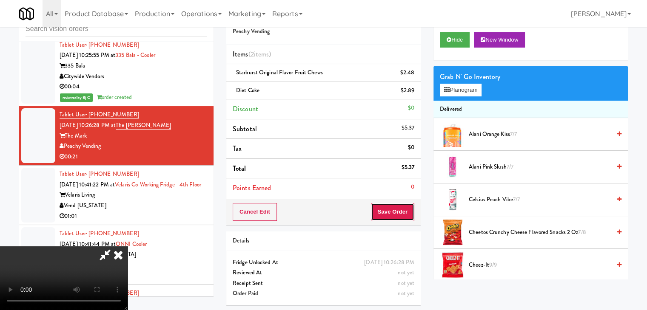
click at [403, 210] on button "Save Order" at bounding box center [392, 212] width 43 height 18
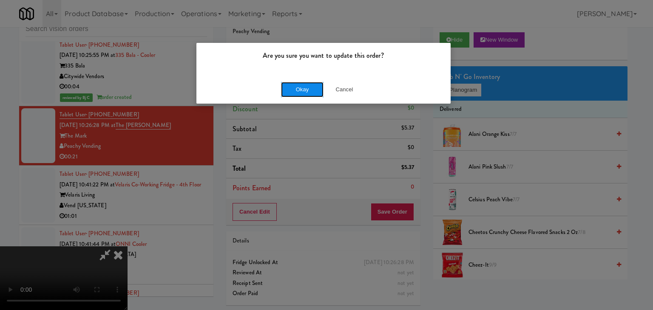
drag, startPoint x: 309, startPoint y: 83, endPoint x: 305, endPoint y: 85, distance: 4.6
click at [305, 84] on button "Okay" at bounding box center [302, 89] width 43 height 15
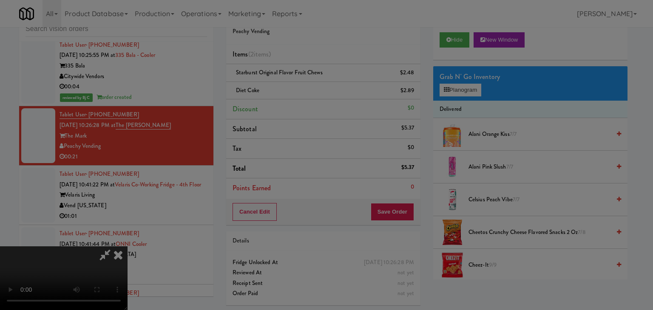
click at [304, 82] on button "Okay" at bounding box center [302, 73] width 43 height 15
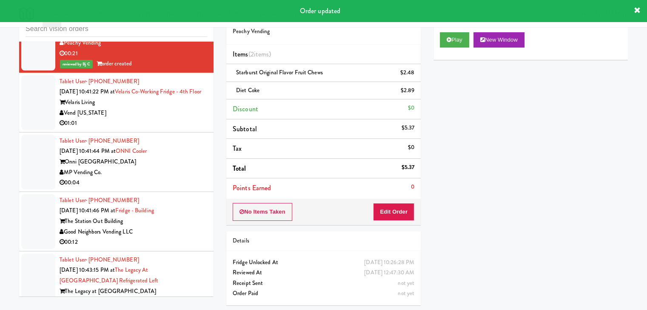
scroll to position [4743, 0]
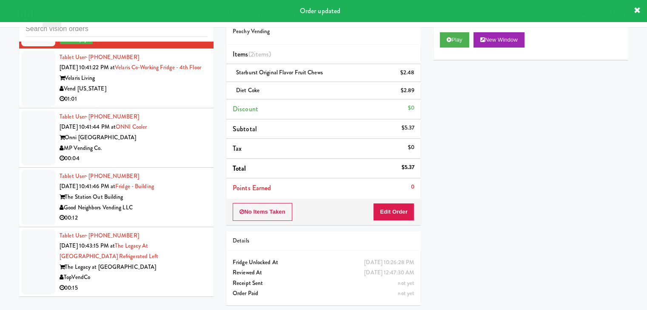
click at [173, 105] on div "01:01" at bounding box center [134, 99] width 148 height 11
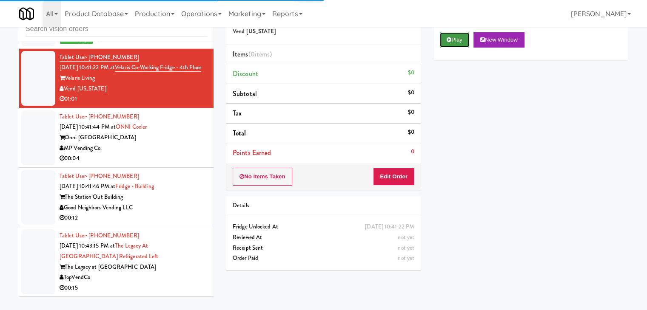
click at [444, 43] on button "Play" at bounding box center [454, 39] width 29 height 15
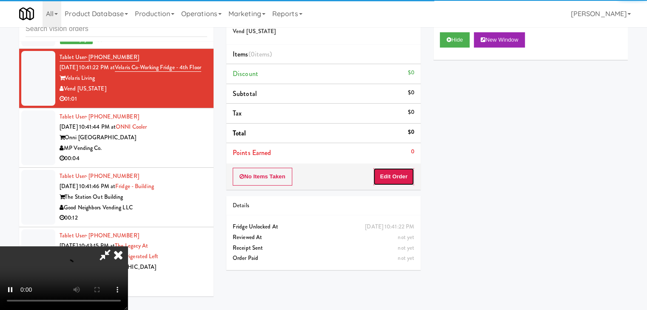
click at [408, 171] on button "Edit Order" at bounding box center [393, 177] width 41 height 18
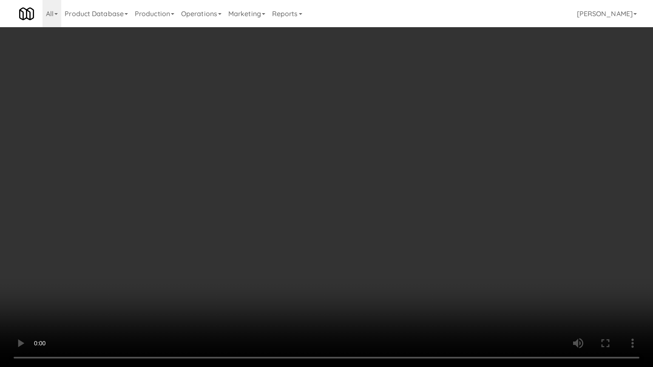
click at [345, 223] on video at bounding box center [326, 183] width 653 height 367
click at [348, 200] on video at bounding box center [326, 183] width 653 height 367
click at [342, 196] on video at bounding box center [326, 183] width 653 height 367
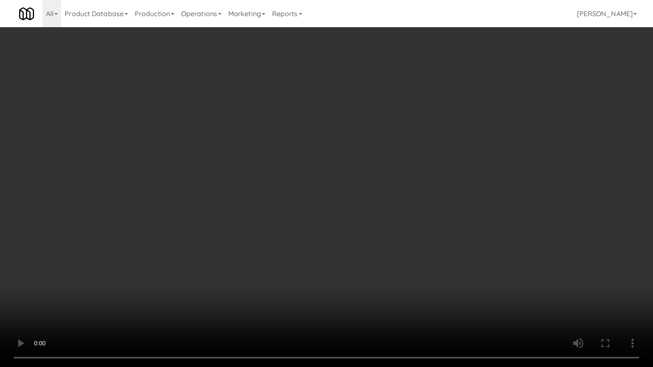
click at [342, 196] on video at bounding box center [326, 183] width 653 height 367
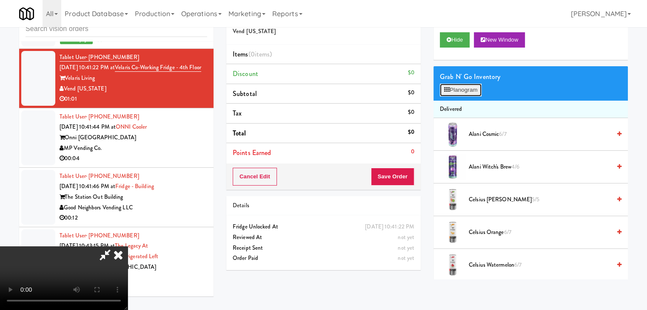
click at [474, 92] on button "Planogram" at bounding box center [461, 90] width 42 height 13
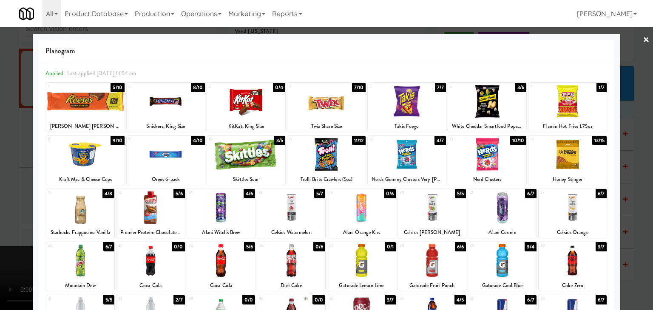
click at [413, 96] on div at bounding box center [407, 101] width 78 height 33
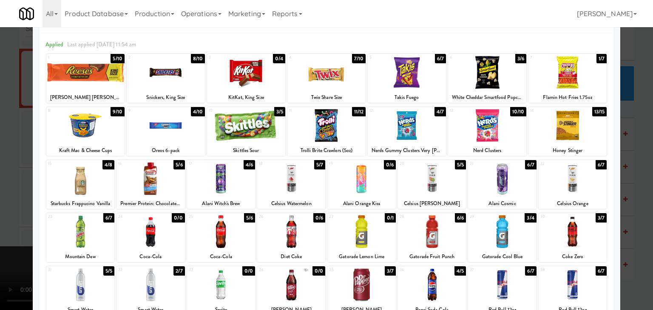
scroll to position [43, 0]
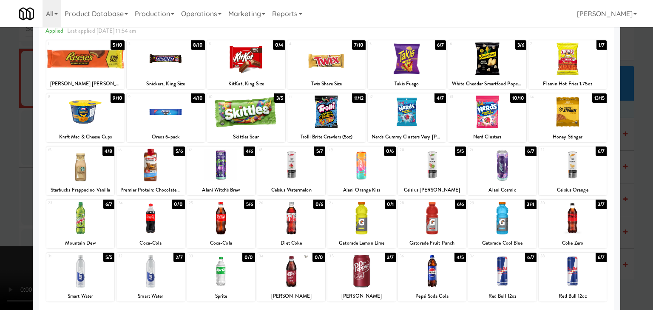
click at [438, 217] on div at bounding box center [432, 218] width 68 height 33
click at [87, 165] on div at bounding box center [80, 165] width 68 height 33
click at [0, 162] on div at bounding box center [326, 155] width 653 height 310
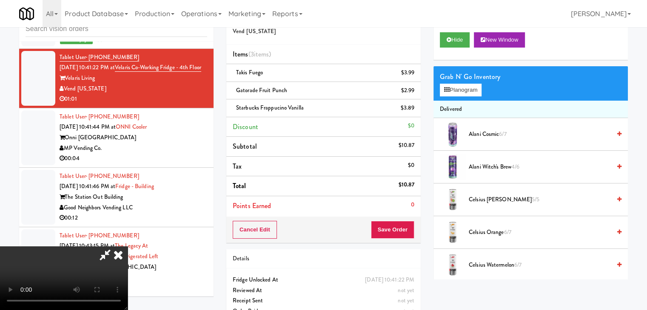
drag, startPoint x: 233, startPoint y: 165, endPoint x: 244, endPoint y: 171, distance: 13.1
click at [128, 247] on video at bounding box center [64, 279] width 128 height 64
click at [457, 89] on button "Planogram" at bounding box center [461, 90] width 42 height 13
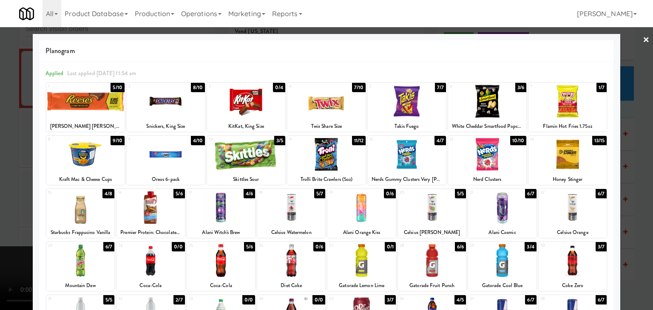
click at [323, 101] on div at bounding box center [326, 101] width 78 height 33
click at [0, 157] on div at bounding box center [326, 155] width 653 height 310
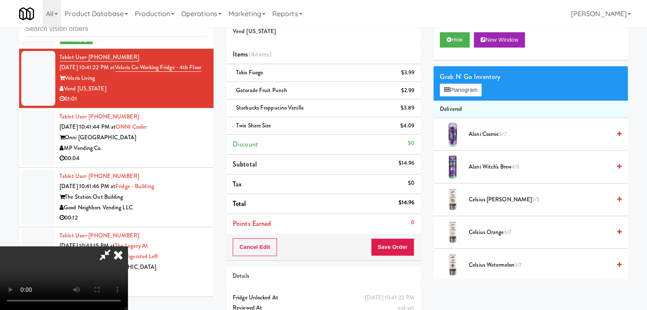
drag, startPoint x: 257, startPoint y: 170, endPoint x: 267, endPoint y: 176, distance: 11.6
click at [128, 247] on video at bounding box center [64, 279] width 128 height 64
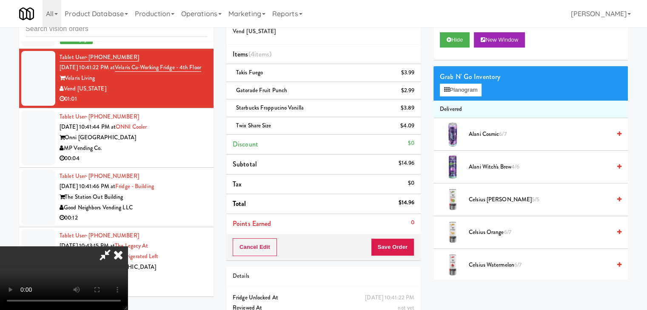
click at [128, 247] on video at bounding box center [64, 279] width 128 height 64
click at [470, 87] on button "Planogram" at bounding box center [461, 90] width 42 height 13
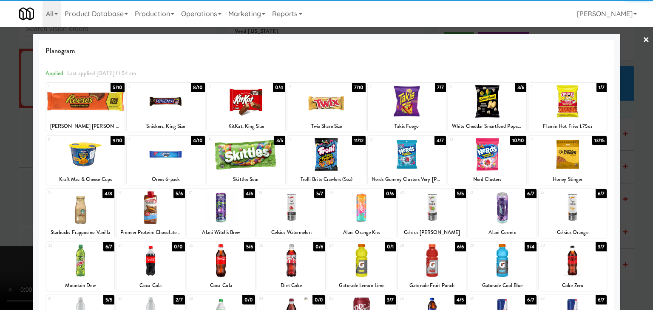
click at [321, 150] on div at bounding box center [326, 154] width 78 height 33
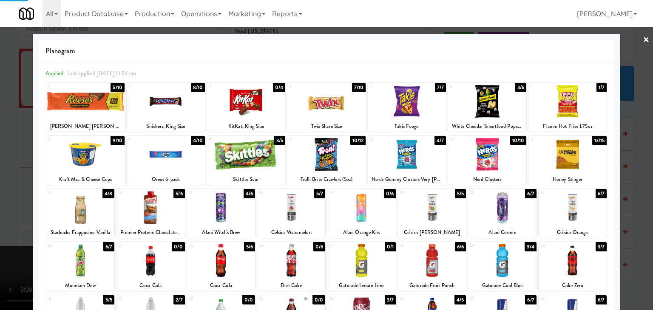
drag, startPoint x: 0, startPoint y: 180, endPoint x: 78, endPoint y: 182, distance: 77.8
click at [2, 180] on div at bounding box center [326, 155] width 653 height 310
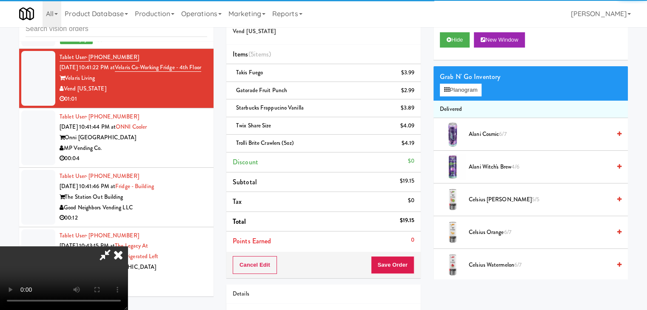
drag, startPoint x: 255, startPoint y: 199, endPoint x: 260, endPoint y: 201, distance: 5.0
click at [128, 247] on video at bounding box center [64, 279] width 128 height 64
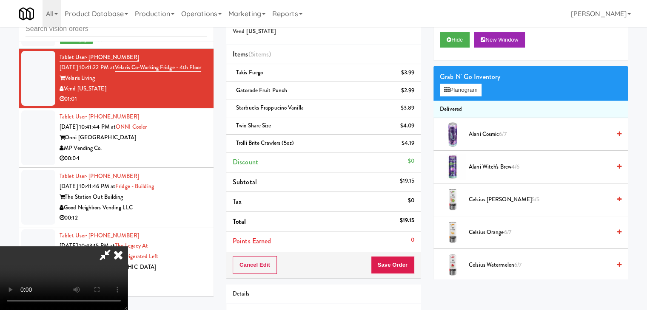
click at [128, 247] on video at bounding box center [64, 279] width 128 height 64
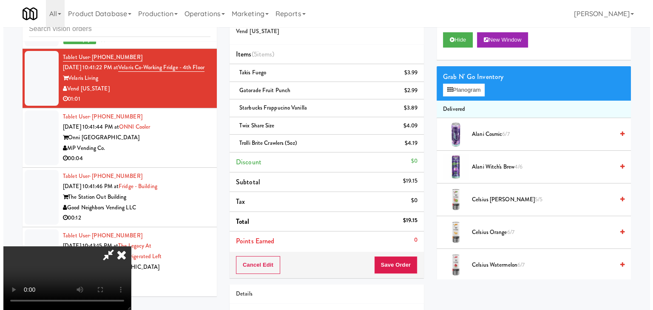
scroll to position [85, 0]
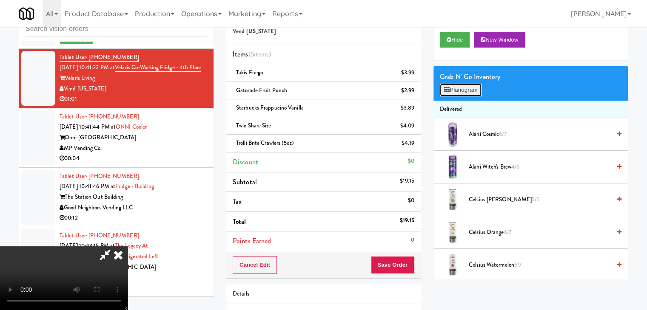
click at [481, 89] on button "Planogram" at bounding box center [461, 90] width 42 height 13
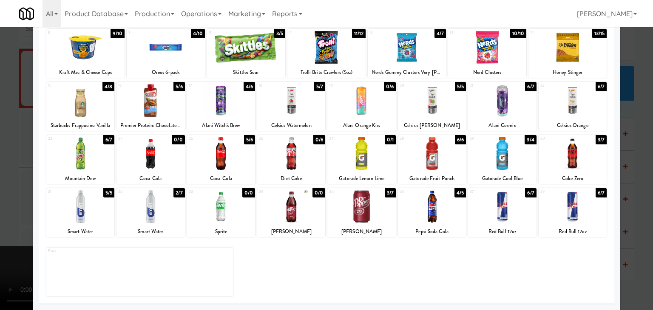
click at [360, 205] on div at bounding box center [361, 206] width 68 height 33
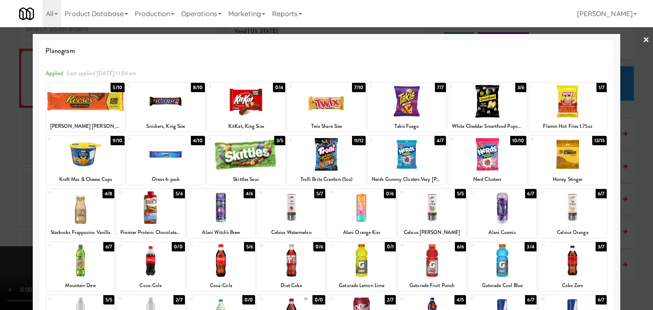
click at [483, 106] on div at bounding box center [487, 101] width 78 height 33
click at [0, 199] on div at bounding box center [326, 155] width 653 height 310
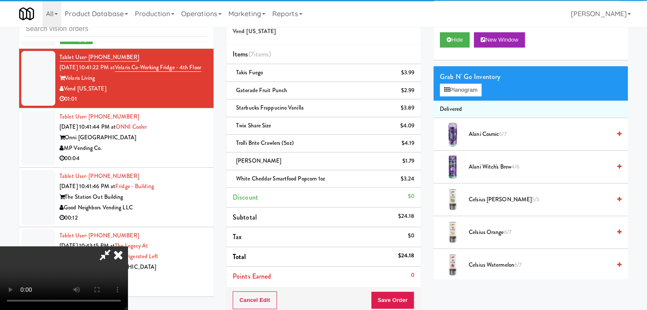
click at [128, 247] on video at bounding box center [64, 279] width 128 height 64
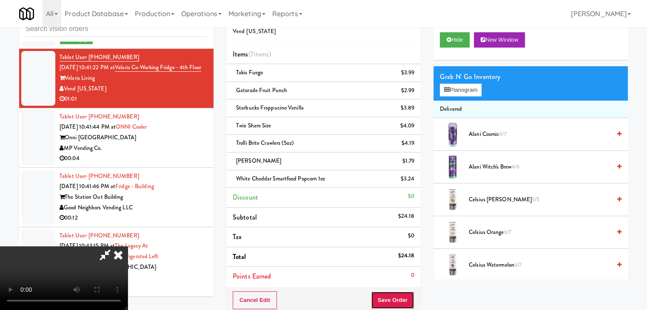
click at [402, 296] on button "Save Order" at bounding box center [392, 301] width 43 height 18
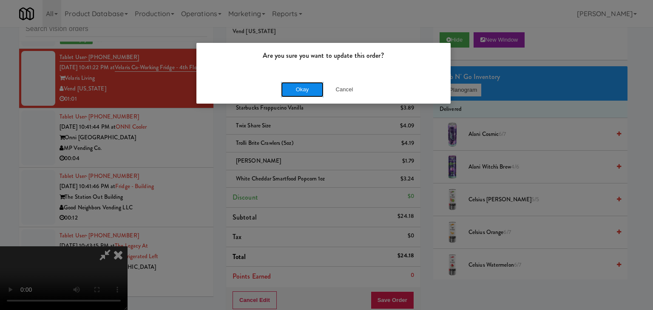
click at [310, 90] on button "Okay" at bounding box center [302, 89] width 43 height 15
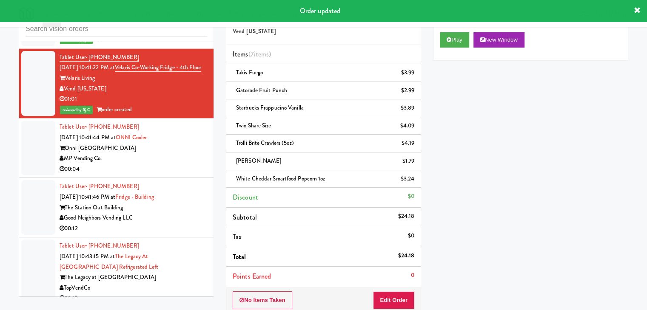
click at [163, 175] on div "00:04" at bounding box center [134, 169] width 148 height 11
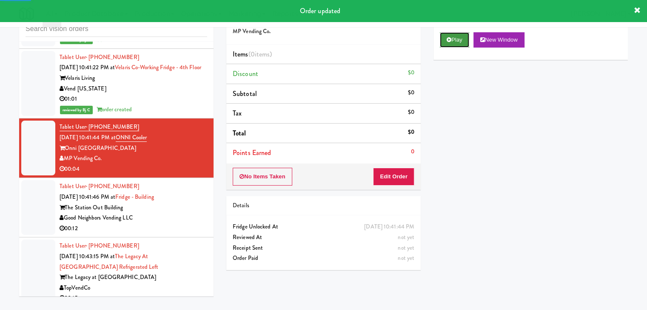
click at [459, 41] on button "Play" at bounding box center [454, 39] width 29 height 15
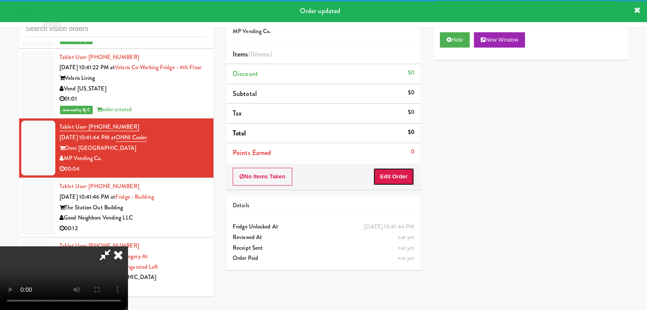
click at [389, 174] on button "Edit Order" at bounding box center [393, 177] width 41 height 18
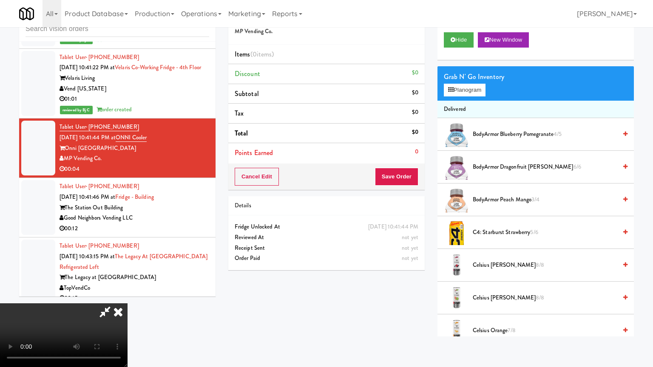
click at [128, 304] on video at bounding box center [64, 336] width 128 height 64
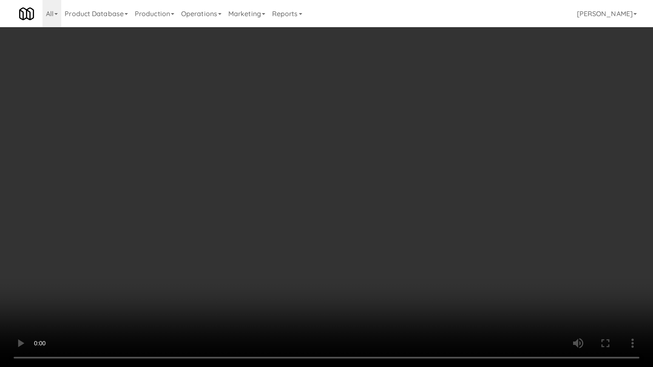
click at [419, 189] on video at bounding box center [326, 183] width 653 height 367
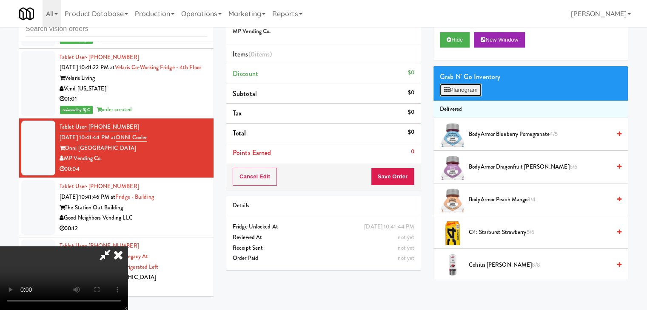
click at [460, 91] on button "Planogram" at bounding box center [461, 90] width 42 height 13
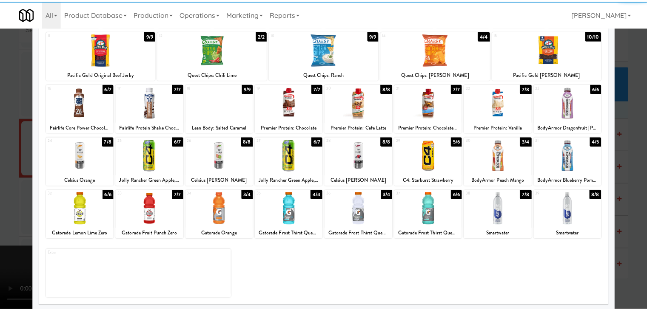
scroll to position [107, 0]
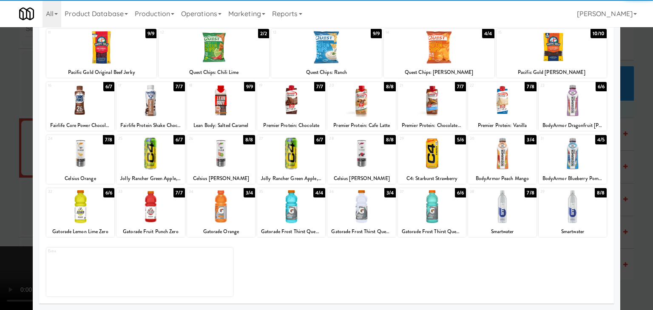
drag, startPoint x: 304, startPoint y: 215, endPoint x: 289, endPoint y: 215, distance: 15.3
click at [304, 215] on div at bounding box center [291, 206] width 68 height 33
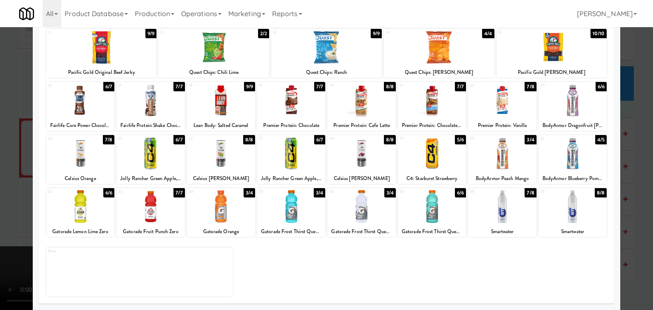
drag, startPoint x: 0, startPoint y: 184, endPoint x: 162, endPoint y: 185, distance: 161.5
click at [7, 184] on div at bounding box center [326, 155] width 653 height 310
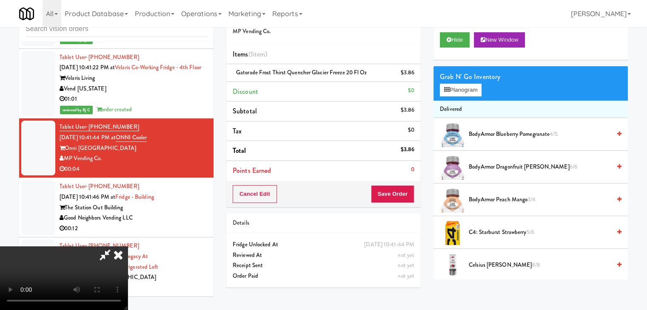
click at [417, 196] on div "Cancel Edit Save Order" at bounding box center [323, 194] width 194 height 26
click at [408, 196] on button "Save Order" at bounding box center [392, 194] width 43 height 18
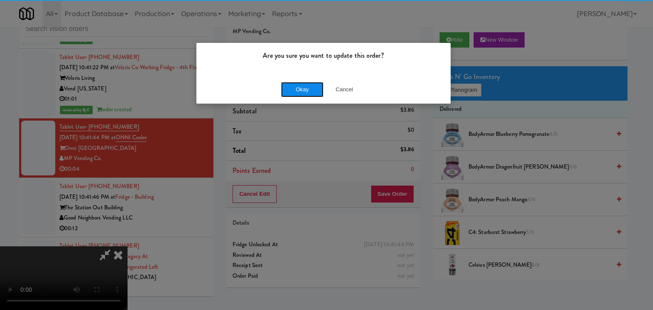
click at [311, 85] on button "Okay" at bounding box center [302, 89] width 43 height 15
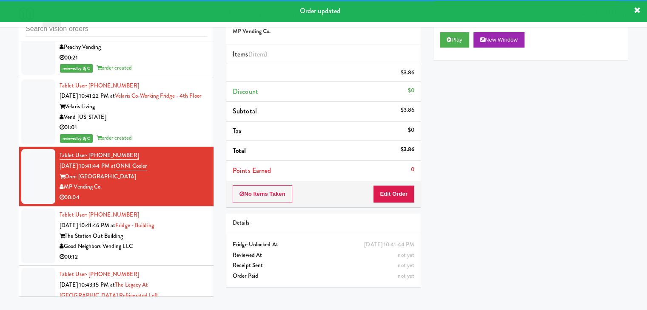
scroll to position [4700, 0]
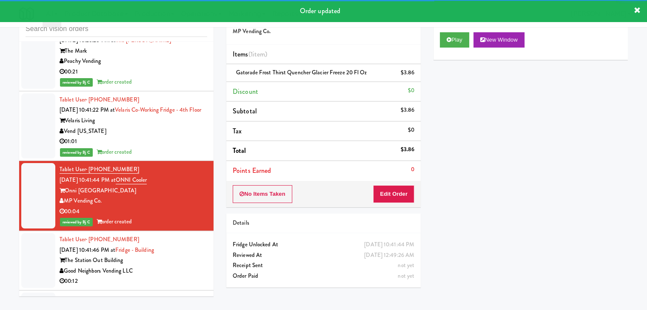
click at [177, 137] on div "Vend [US_STATE]" at bounding box center [134, 131] width 148 height 11
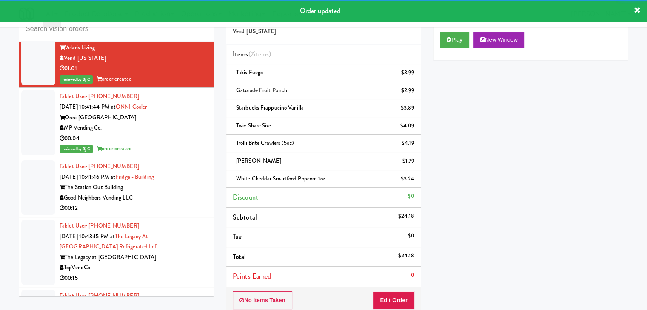
scroll to position [4828, 0]
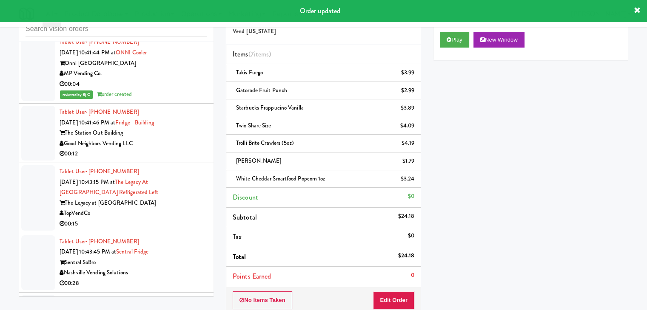
click at [176, 157] on div "00:12" at bounding box center [134, 154] width 148 height 11
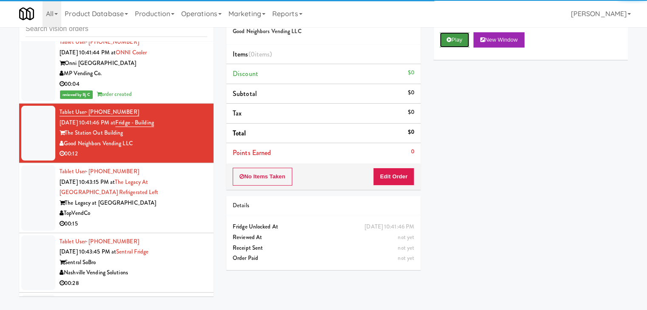
click at [462, 38] on button "Play" at bounding box center [454, 39] width 29 height 15
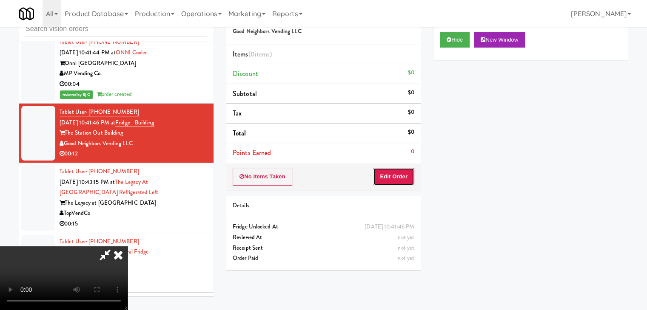
click at [386, 174] on button "Edit Order" at bounding box center [393, 177] width 41 height 18
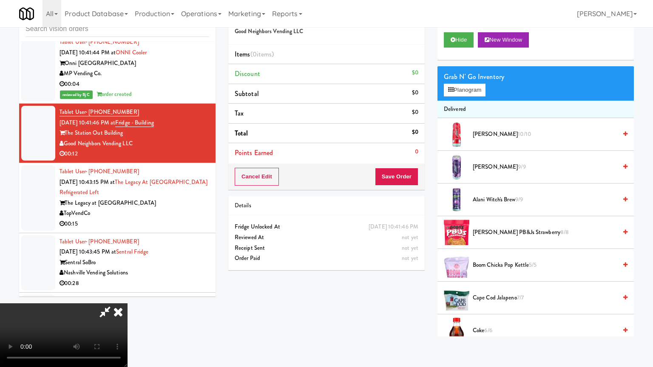
click at [128, 304] on video at bounding box center [64, 336] width 128 height 64
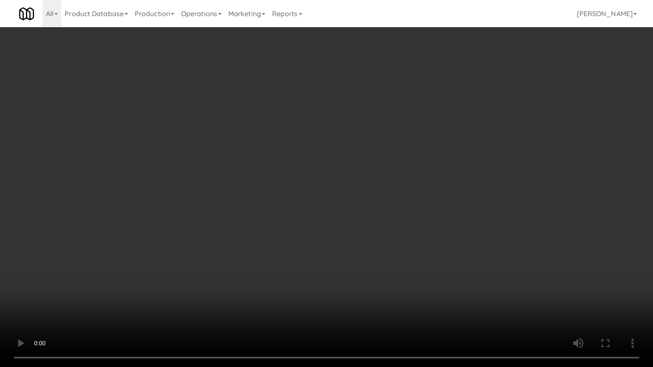
click at [395, 230] on video at bounding box center [326, 183] width 653 height 367
click at [412, 204] on video at bounding box center [326, 183] width 653 height 367
click at [414, 196] on video at bounding box center [326, 183] width 653 height 367
click at [417, 180] on video at bounding box center [326, 183] width 653 height 367
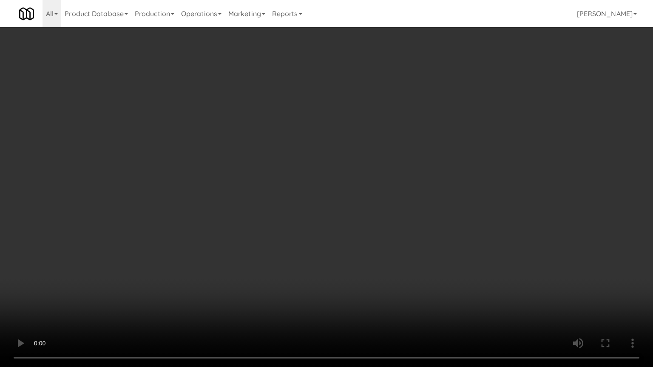
click at [423, 171] on video at bounding box center [326, 183] width 653 height 367
click at [423, 172] on video at bounding box center [326, 183] width 653 height 367
click at [425, 160] on video at bounding box center [326, 183] width 653 height 367
click at [425, 158] on video at bounding box center [326, 183] width 653 height 367
click at [417, 158] on video at bounding box center [326, 183] width 653 height 367
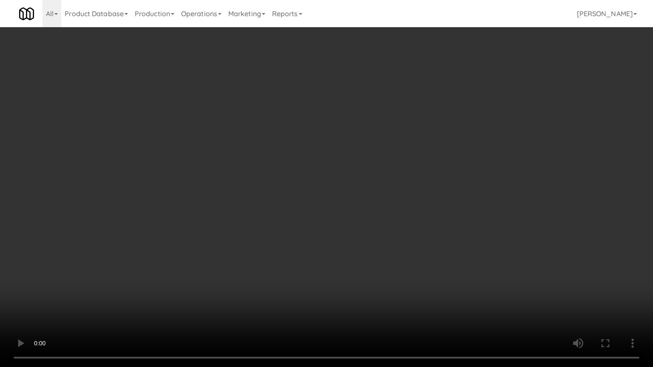
click at [417, 161] on video at bounding box center [326, 183] width 653 height 367
click at [418, 161] on video at bounding box center [326, 183] width 653 height 367
click at [418, 160] on video at bounding box center [326, 183] width 653 height 367
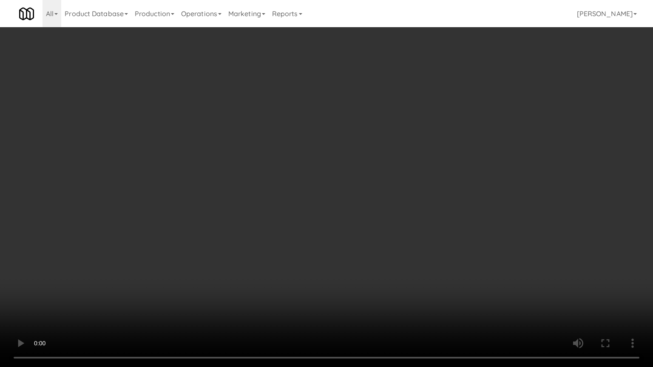
click at [441, 151] on video at bounding box center [326, 183] width 653 height 367
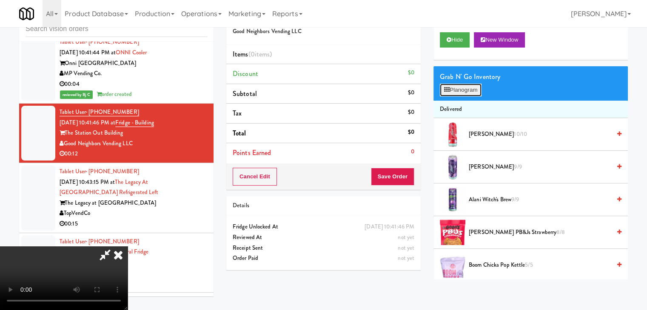
click at [464, 88] on button "Planogram" at bounding box center [461, 90] width 42 height 13
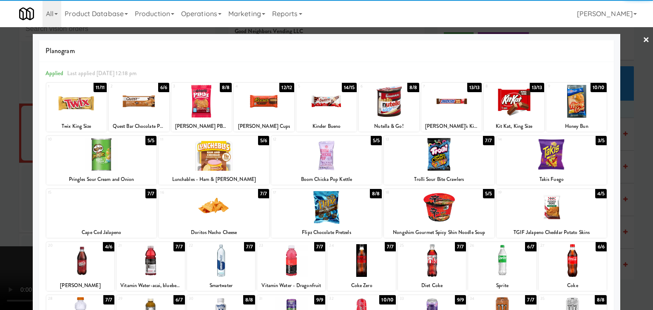
click at [264, 104] on div at bounding box center [264, 101] width 60 height 33
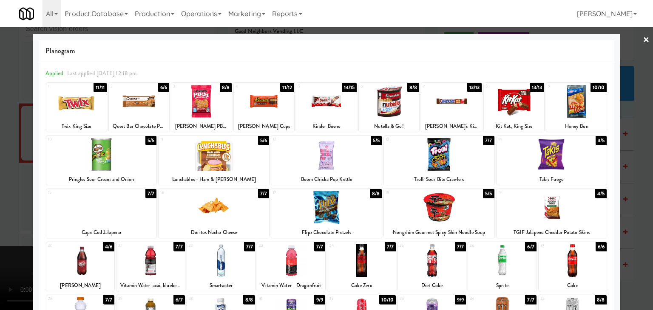
click at [505, 98] on div at bounding box center [514, 101] width 60 height 33
drag, startPoint x: 0, startPoint y: 176, endPoint x: 79, endPoint y: 177, distance: 79.5
click at [0, 176] on div at bounding box center [326, 155] width 653 height 310
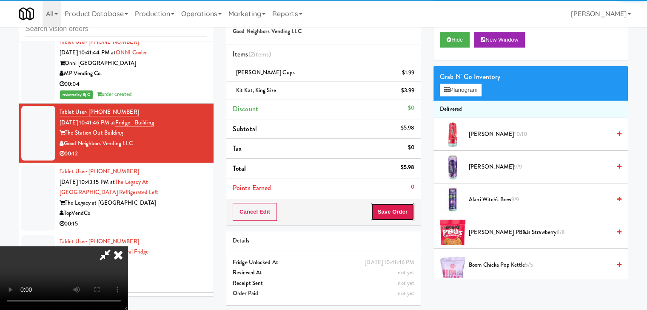
click at [400, 208] on button "Save Order" at bounding box center [392, 212] width 43 height 18
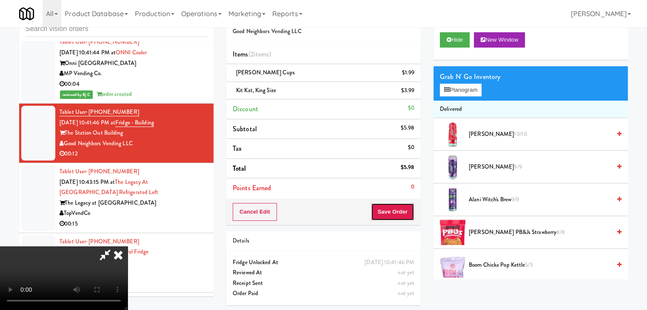
click at [400, 208] on button "Save Order" at bounding box center [392, 212] width 43 height 18
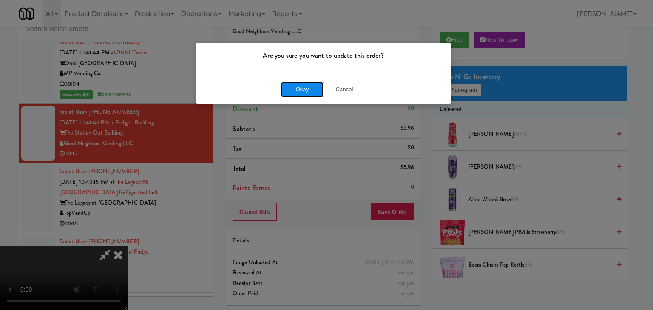
click at [312, 85] on button "Okay" at bounding box center [302, 89] width 43 height 15
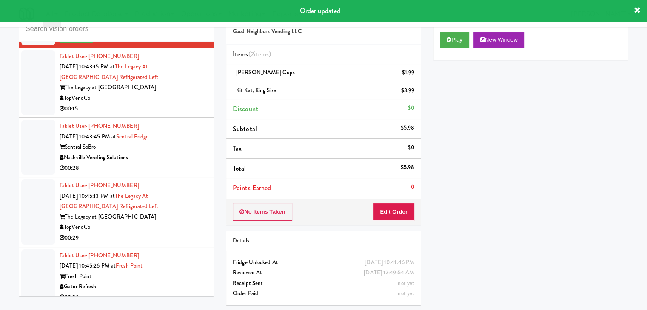
scroll to position [4955, 0]
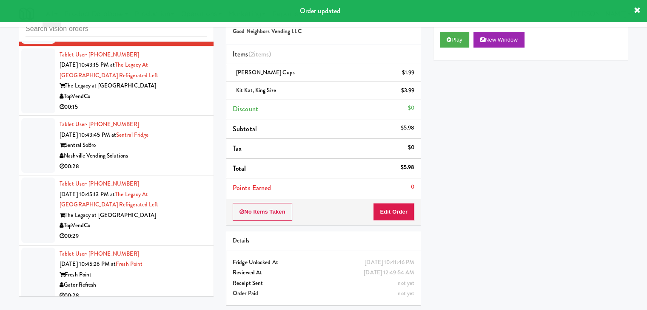
click at [176, 112] on div "00:15" at bounding box center [134, 107] width 148 height 11
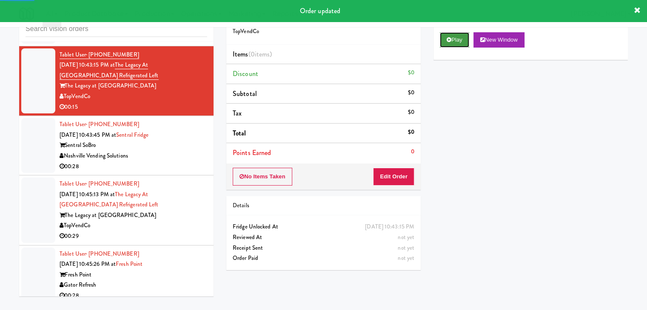
click at [457, 42] on button "Play" at bounding box center [454, 39] width 29 height 15
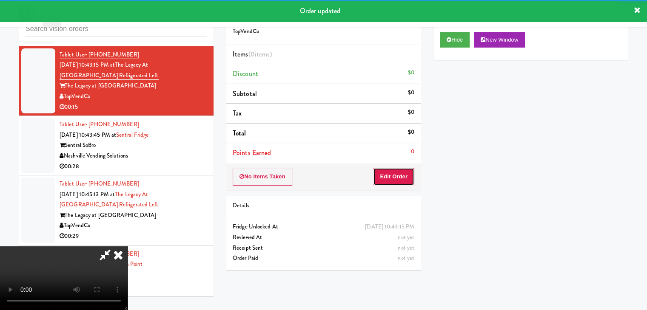
click at [391, 178] on button "Edit Order" at bounding box center [393, 177] width 41 height 18
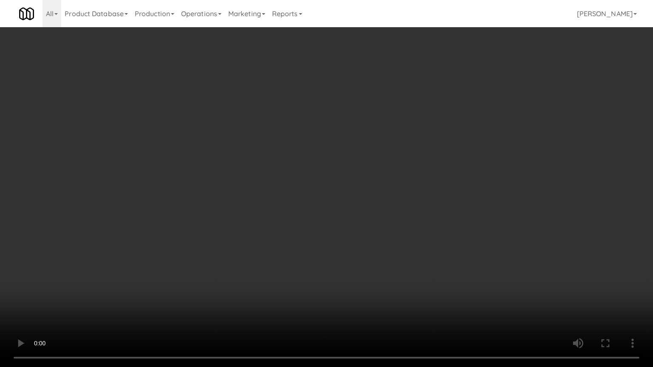
click at [388, 207] on video at bounding box center [326, 183] width 653 height 367
drag, startPoint x: 405, startPoint y: 228, endPoint x: 425, endPoint y: 221, distance: 21.1
click at [405, 228] on video at bounding box center [326, 183] width 653 height 367
click at [431, 222] on video at bounding box center [326, 183] width 653 height 367
click at [395, 249] on video at bounding box center [326, 183] width 653 height 367
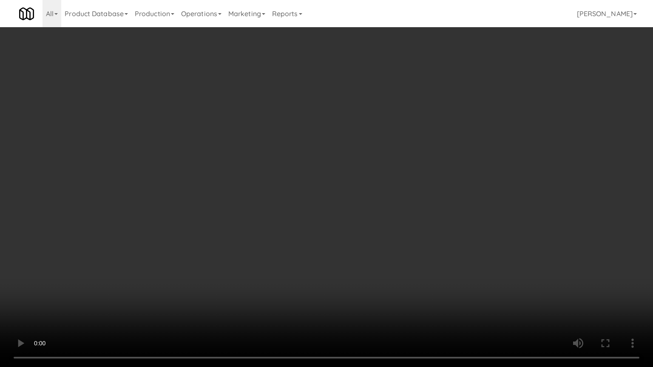
click at [389, 260] on video at bounding box center [326, 183] width 653 height 367
click at [384, 255] on video at bounding box center [326, 183] width 653 height 367
click at [377, 240] on video at bounding box center [326, 183] width 653 height 367
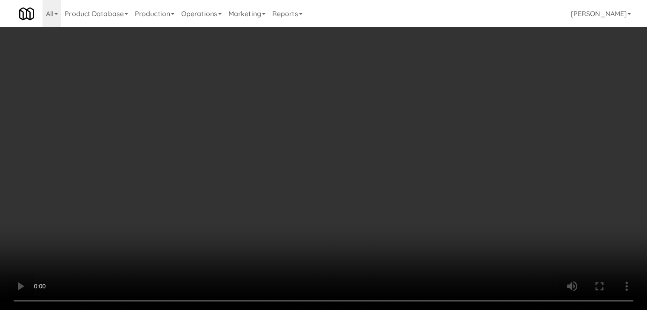
click at [473, 82] on div "Grab N' Go Inventory Planogram" at bounding box center [530, 83] width 194 height 34
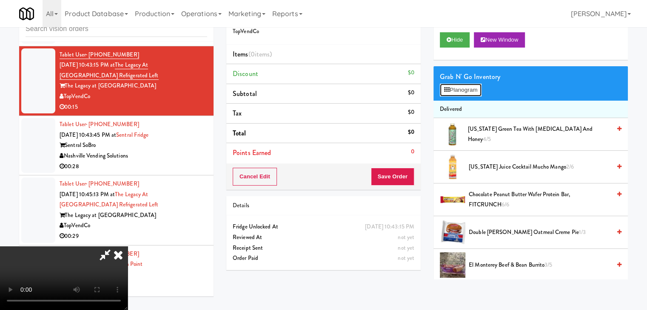
click at [473, 84] on button "Planogram" at bounding box center [461, 90] width 42 height 13
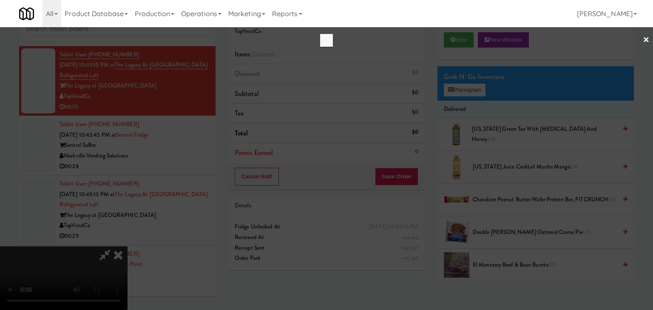
click at [471, 91] on div at bounding box center [326, 155] width 653 height 310
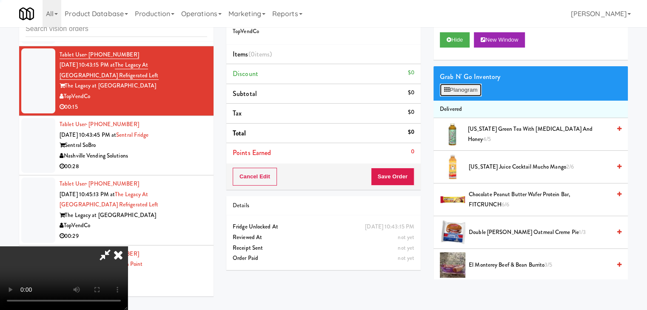
click at [470, 93] on button "Planogram" at bounding box center [461, 90] width 42 height 13
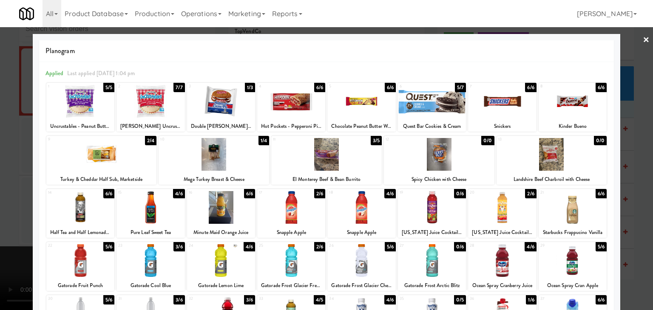
drag, startPoint x: 576, startPoint y: 272, endPoint x: 510, endPoint y: 262, distance: 66.1
click at [575, 272] on div at bounding box center [573, 260] width 68 height 33
click at [507, 262] on div at bounding box center [502, 260] width 68 height 33
click at [0, 253] on div at bounding box center [326, 155] width 653 height 310
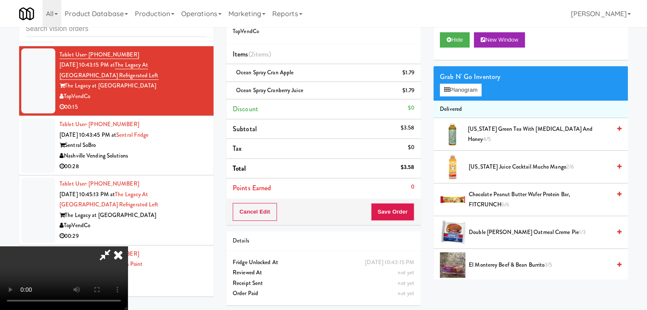
click at [414, 222] on div "Cancel Edit Save Order" at bounding box center [323, 212] width 194 height 26
click at [402, 210] on button "Save Order" at bounding box center [392, 212] width 43 height 18
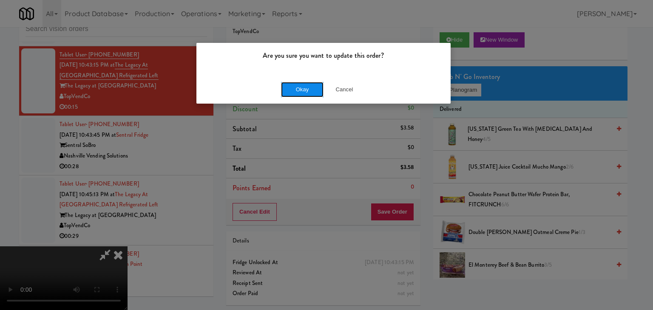
click at [306, 89] on button "Okay" at bounding box center [302, 89] width 43 height 15
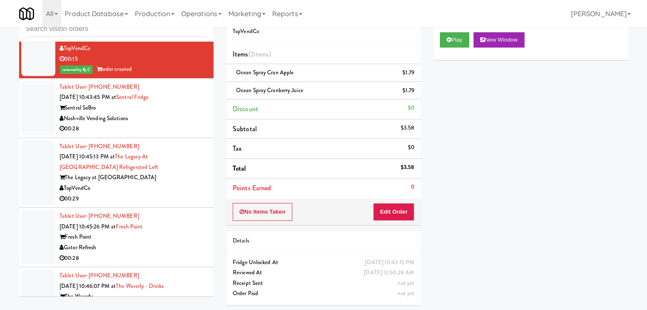
scroll to position [5040, 0]
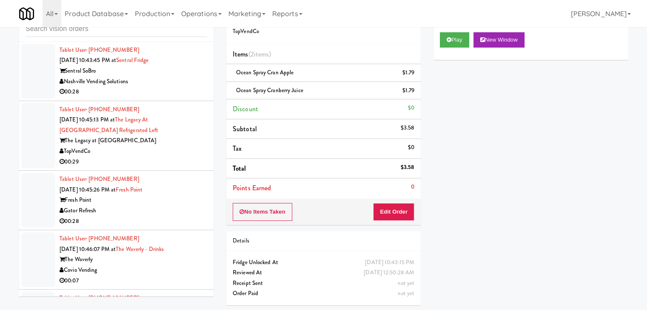
click at [182, 96] on div "00:28" at bounding box center [134, 92] width 148 height 11
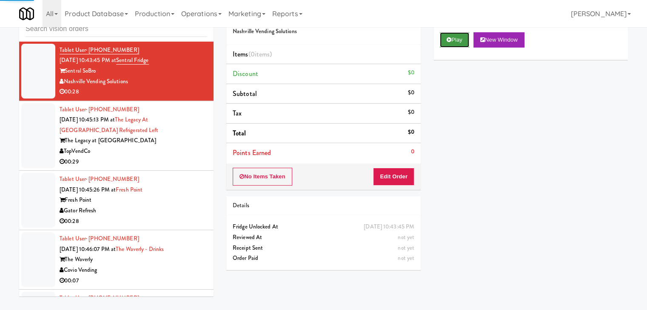
click at [459, 36] on button "Play" at bounding box center [454, 39] width 29 height 15
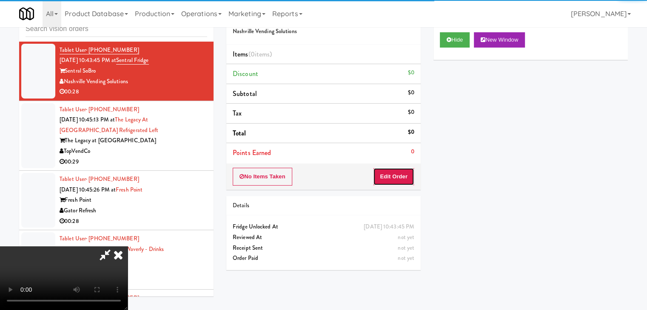
click at [397, 174] on button "Edit Order" at bounding box center [393, 177] width 41 height 18
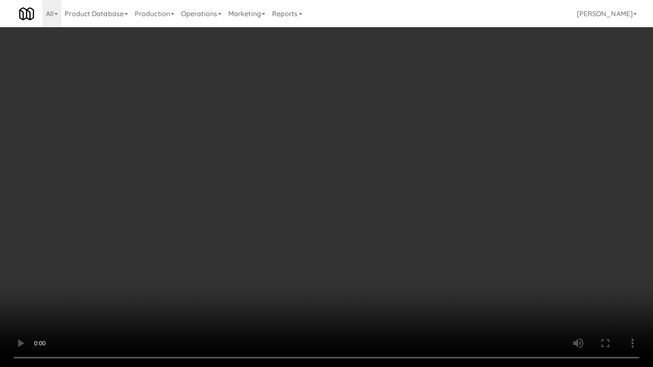
click at [397, 217] on video at bounding box center [326, 183] width 653 height 367
drag, startPoint x: 397, startPoint y: 217, endPoint x: 395, endPoint y: 222, distance: 5.3
click at [397, 218] on video at bounding box center [326, 183] width 653 height 367
click at [403, 209] on video at bounding box center [326, 183] width 653 height 367
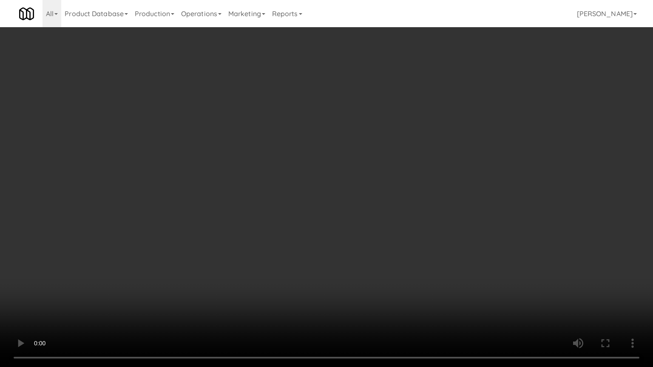
drag, startPoint x: 403, startPoint y: 209, endPoint x: 415, endPoint y: 156, distance: 54.0
click at [403, 209] on video at bounding box center [326, 183] width 653 height 367
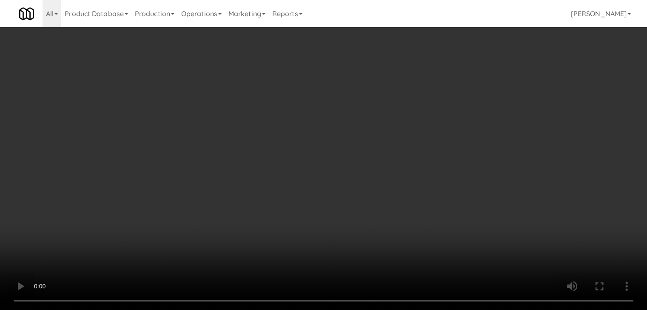
click at [471, 97] on div "Grab N' Go Inventory Planogram" at bounding box center [530, 83] width 194 height 34
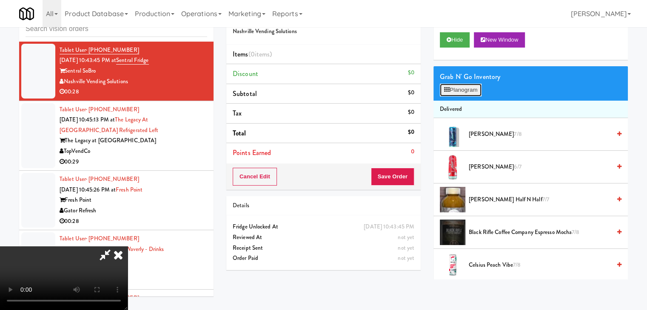
click at [477, 85] on button "Planogram" at bounding box center [461, 90] width 42 height 13
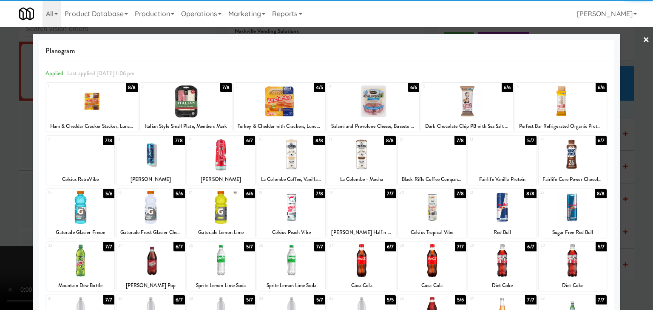
click at [86, 207] on div at bounding box center [80, 207] width 68 height 33
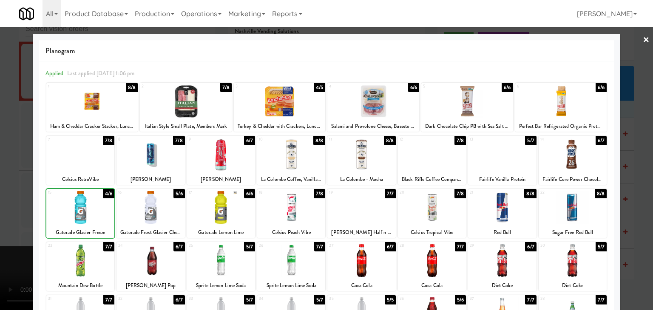
click at [0, 202] on div at bounding box center [326, 155] width 653 height 310
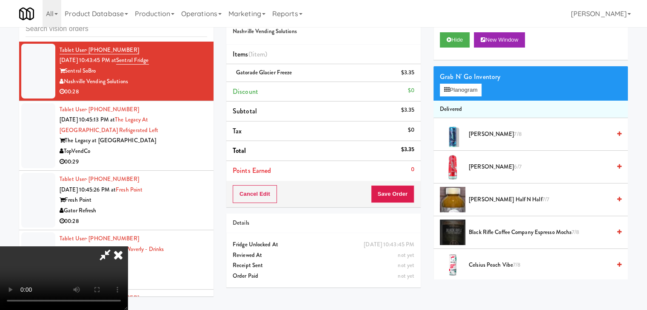
drag, startPoint x: 291, startPoint y: 197, endPoint x: 298, endPoint y: 198, distance: 7.7
click at [128, 247] on video at bounding box center [64, 279] width 128 height 64
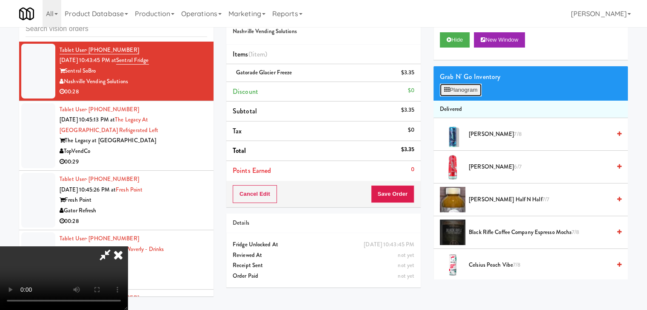
click at [467, 86] on button "Planogram" at bounding box center [461, 90] width 42 height 13
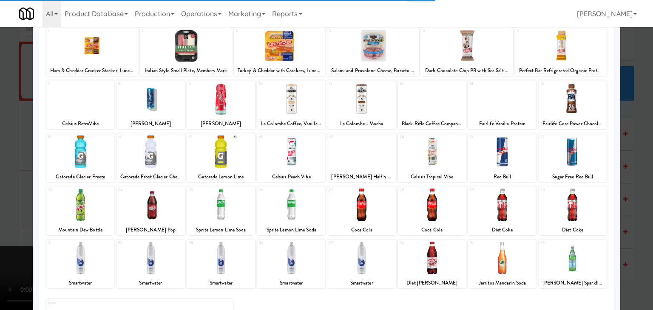
scroll to position [107, 0]
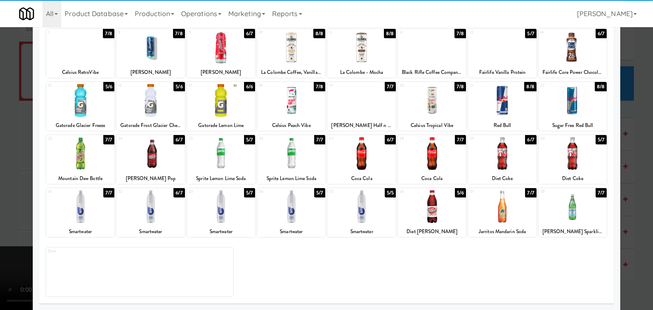
drag, startPoint x: 358, startPoint y: 215, endPoint x: 345, endPoint y: 215, distance: 13.6
click at [358, 215] on div at bounding box center [361, 206] width 68 height 33
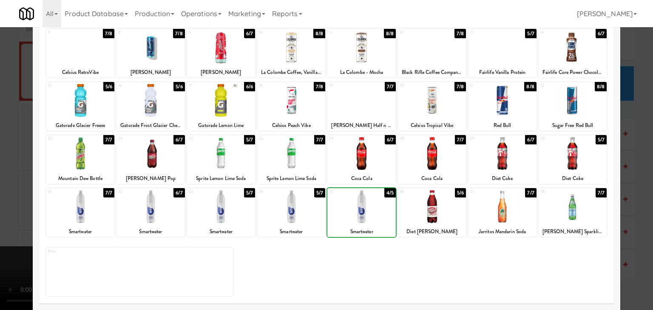
click at [0, 183] on div at bounding box center [326, 155] width 653 height 310
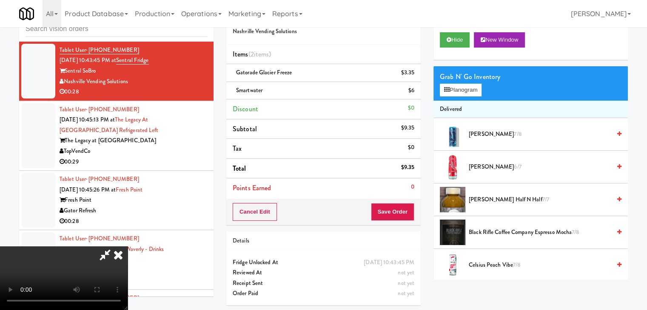
click at [128, 247] on video at bounding box center [64, 279] width 128 height 64
click at [458, 88] on button "Planogram" at bounding box center [461, 90] width 42 height 13
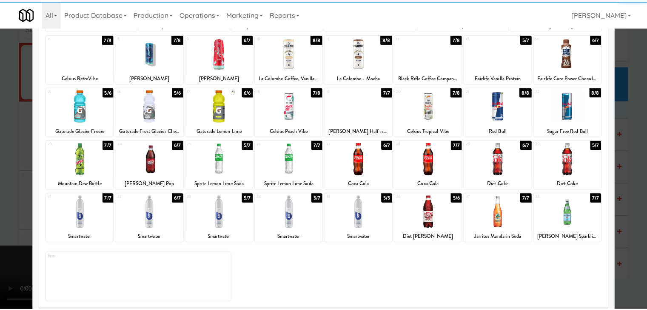
scroll to position [107, 0]
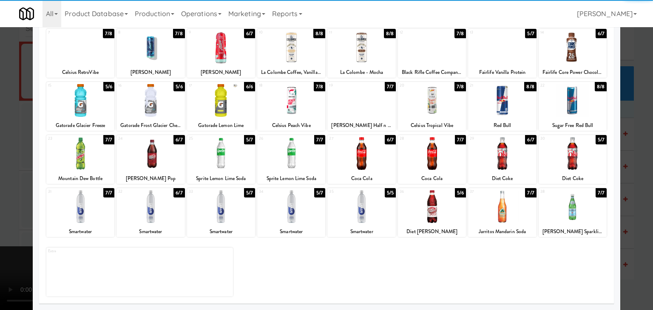
click at [500, 206] on div at bounding box center [502, 206] width 68 height 33
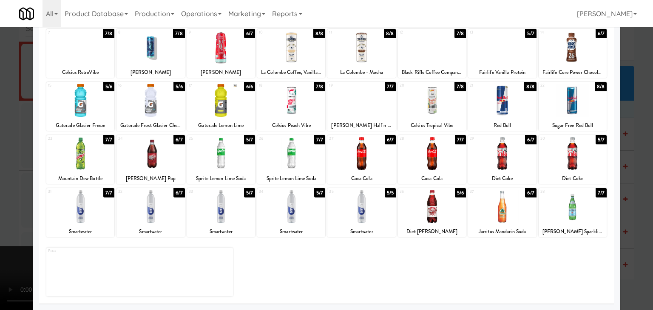
drag, startPoint x: 0, startPoint y: 182, endPoint x: 132, endPoint y: 184, distance: 131.8
click at [9, 181] on div at bounding box center [326, 155] width 653 height 310
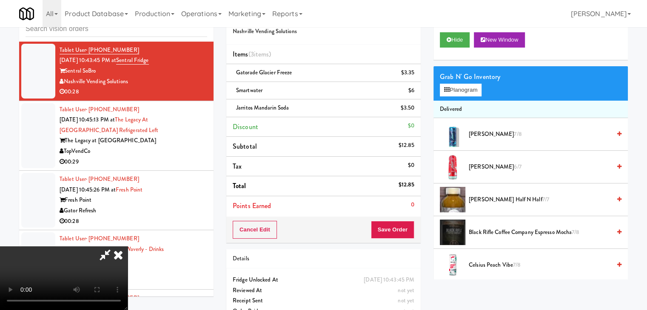
click at [404, 219] on div "Cancel Edit Save Order" at bounding box center [323, 230] width 194 height 26
click at [403, 220] on div "Cancel Edit Save Order" at bounding box center [323, 230] width 194 height 26
drag, startPoint x: 400, startPoint y: 223, endPoint x: 376, endPoint y: 194, distance: 37.4
click at [399, 221] on button "Save Order" at bounding box center [392, 230] width 43 height 18
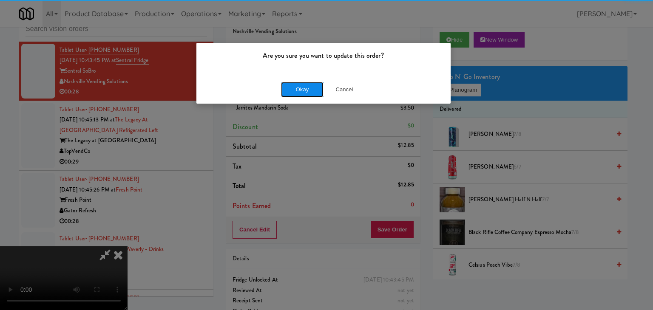
click at [304, 88] on button "Okay" at bounding box center [302, 89] width 43 height 15
click at [304, 88] on div "Okay Cancel" at bounding box center [323, 89] width 254 height 28
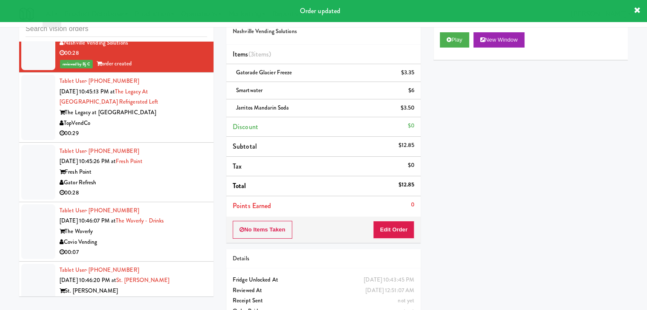
scroll to position [5125, 0]
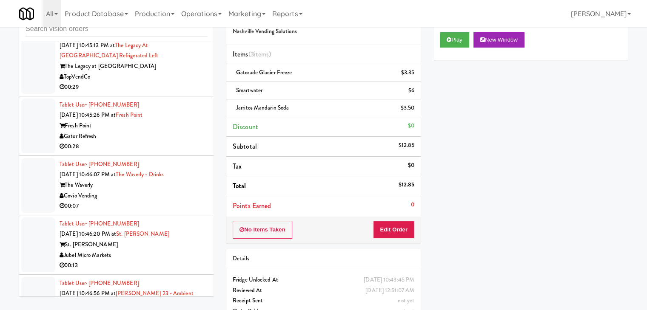
click at [142, 67] on div "Tablet User · (901) 545-4491 Sep 19, 2025 10:45:13 PM at The Legacy at Centenni…" at bounding box center [134, 61] width 148 height 63
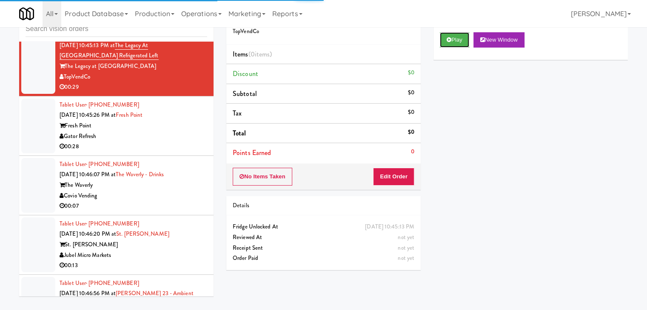
drag, startPoint x: 443, startPoint y: 36, endPoint x: 444, endPoint y: 51, distance: 14.5
click at [442, 37] on button "Play" at bounding box center [454, 39] width 29 height 15
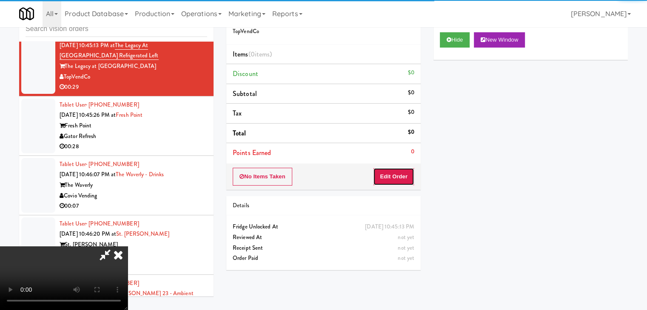
click at [406, 177] on button "Edit Order" at bounding box center [393, 177] width 41 height 18
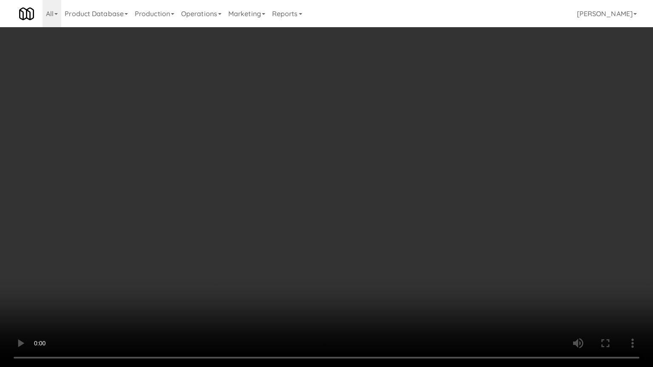
click at [373, 235] on video at bounding box center [326, 183] width 653 height 367
click at [386, 199] on video at bounding box center [326, 183] width 653 height 367
click at [386, 200] on video at bounding box center [326, 183] width 653 height 367
click at [370, 192] on video at bounding box center [326, 183] width 653 height 367
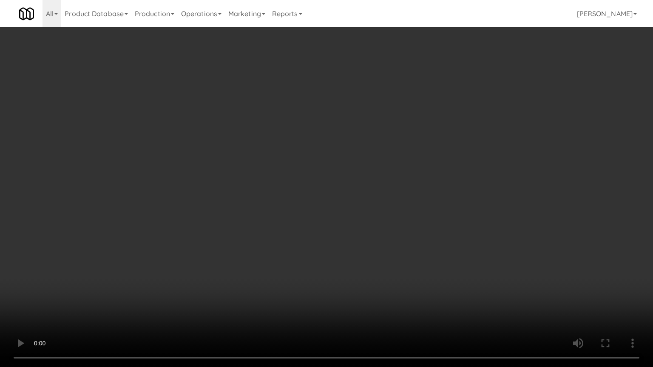
click at [329, 171] on video at bounding box center [326, 183] width 653 height 367
click at [330, 170] on video at bounding box center [326, 183] width 653 height 367
click at [327, 170] on video at bounding box center [326, 183] width 653 height 367
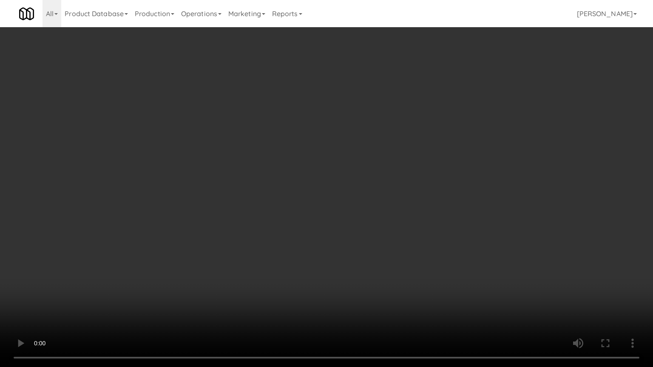
click at [327, 173] on video at bounding box center [326, 183] width 653 height 367
click at [328, 169] on video at bounding box center [326, 183] width 653 height 367
click at [328, 168] on video at bounding box center [326, 183] width 653 height 367
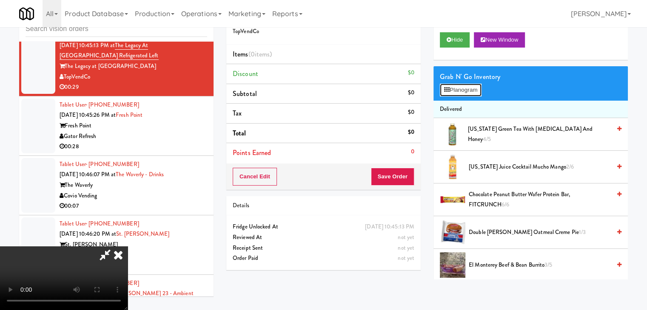
click at [467, 84] on button "Planogram" at bounding box center [461, 90] width 42 height 13
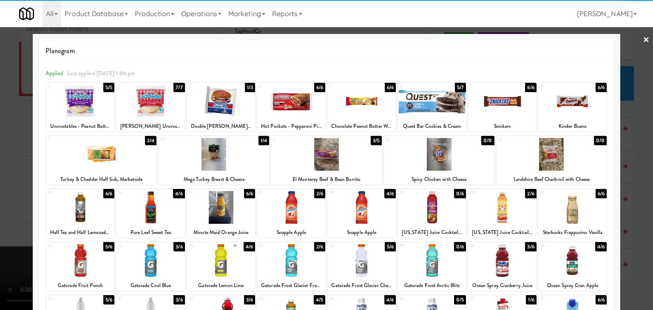
click at [432, 106] on div at bounding box center [432, 101] width 68 height 33
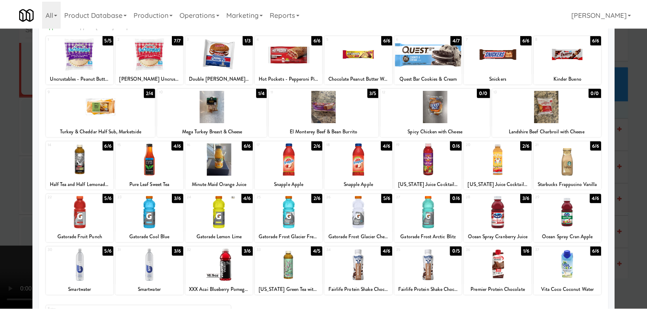
scroll to position [107, 0]
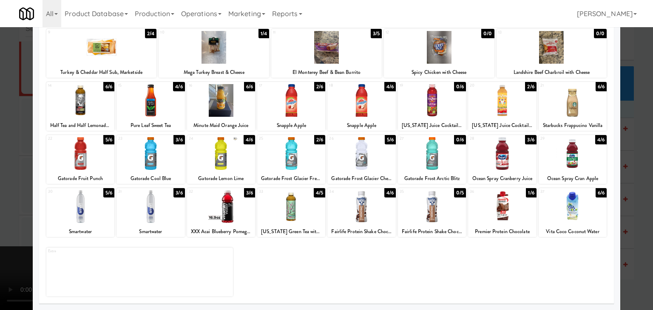
click at [436, 213] on div at bounding box center [432, 206] width 68 height 33
click at [365, 211] on div at bounding box center [361, 206] width 68 height 33
drag, startPoint x: 0, startPoint y: 196, endPoint x: 100, endPoint y: 197, distance: 99.9
click at [2, 196] on div at bounding box center [326, 155] width 653 height 310
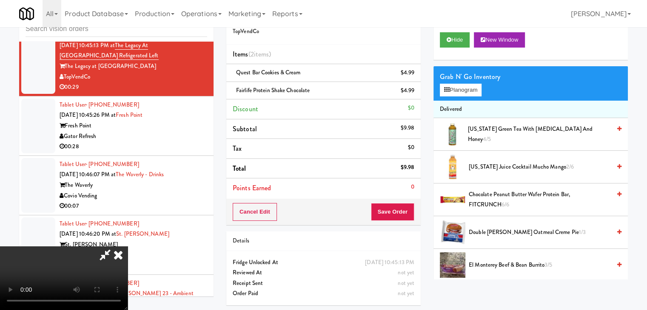
click at [128, 247] on video at bounding box center [64, 279] width 128 height 64
click at [406, 211] on button "Save Order" at bounding box center [392, 212] width 43 height 18
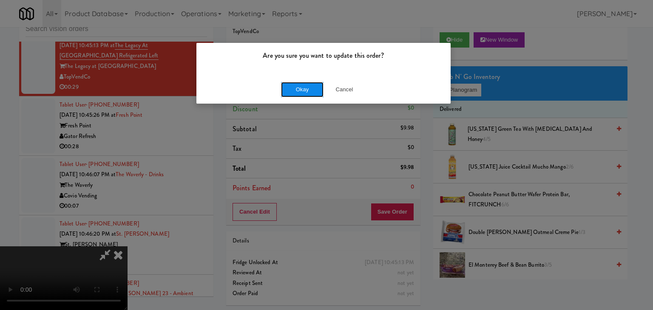
click at [301, 87] on button "Okay" at bounding box center [302, 89] width 43 height 15
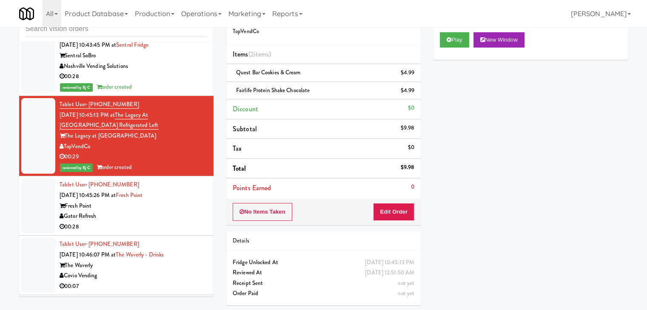
scroll to position [5140, 0]
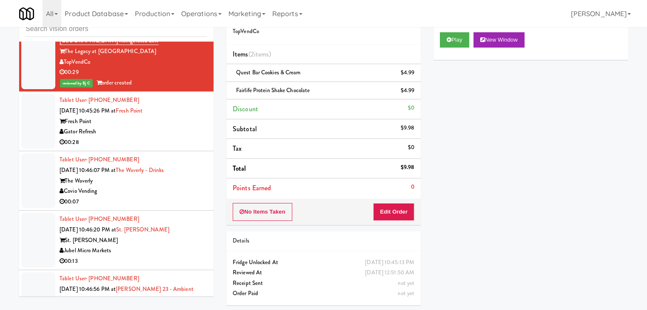
drag, startPoint x: 159, startPoint y: 136, endPoint x: 163, endPoint y: 133, distance: 5.1
click at [161, 133] on div "Gator Refresh" at bounding box center [134, 132] width 148 height 11
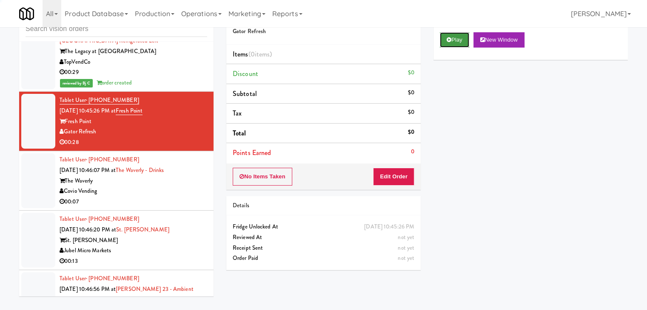
click at [454, 34] on button "Play" at bounding box center [454, 39] width 29 height 15
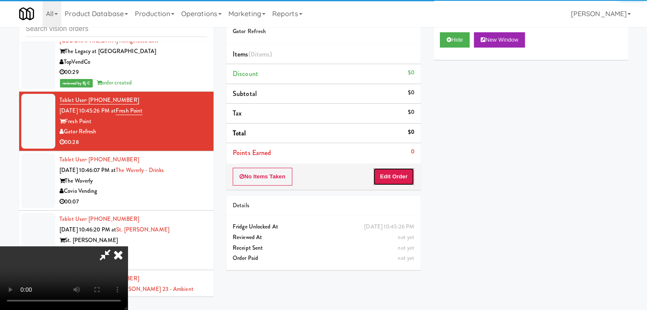
click at [392, 176] on button "Edit Order" at bounding box center [393, 177] width 41 height 18
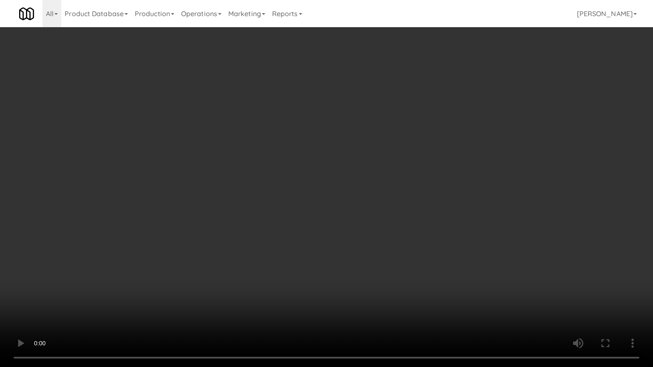
click at [383, 244] on video at bounding box center [326, 183] width 653 height 367
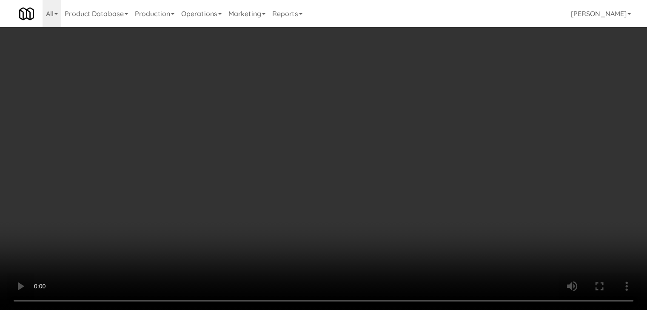
click at [342, 187] on video at bounding box center [323, 155] width 647 height 310
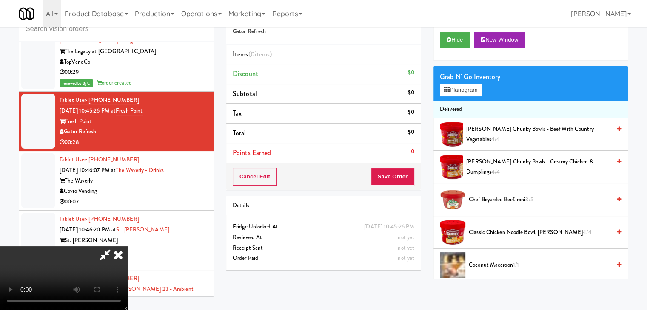
click at [128, 247] on video at bounding box center [64, 279] width 128 height 64
click at [460, 88] on button "Planogram" at bounding box center [461, 90] width 42 height 13
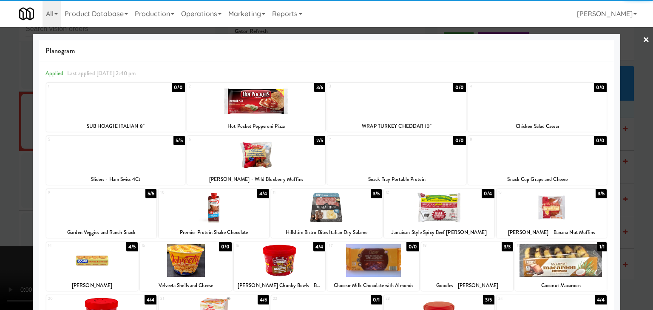
drag, startPoint x: 120, startPoint y: 164, endPoint x: 113, endPoint y: 166, distance: 7.5
click at [120, 164] on div at bounding box center [115, 154] width 139 height 33
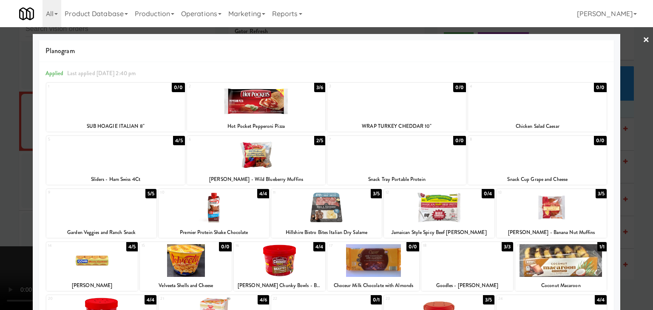
drag, startPoint x: 4, startPoint y: 186, endPoint x: 75, endPoint y: 194, distance: 71.5
click at [7, 186] on div at bounding box center [326, 155] width 653 height 310
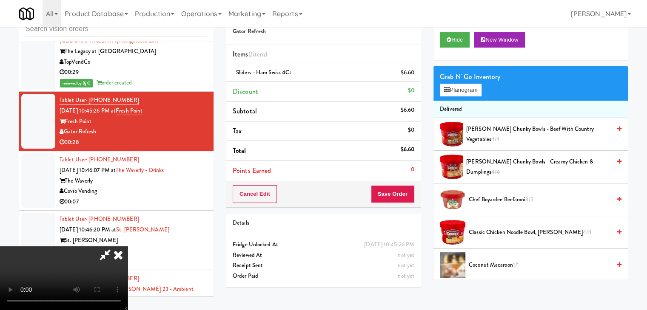
click at [128, 247] on video at bounding box center [64, 279] width 128 height 64
click at [456, 89] on button "Planogram" at bounding box center [461, 90] width 42 height 13
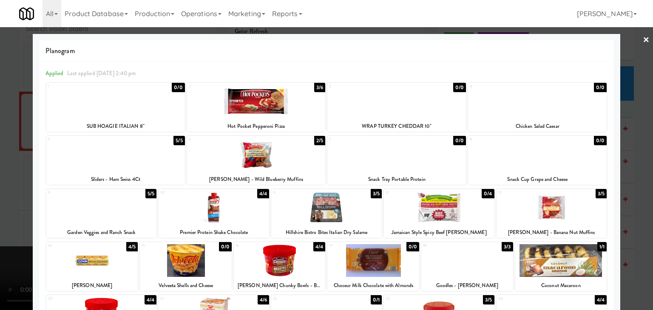
click at [232, 109] on div at bounding box center [256, 101] width 139 height 33
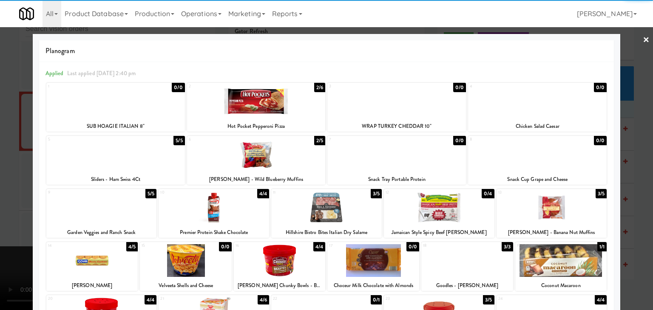
drag, startPoint x: 0, startPoint y: 175, endPoint x: 122, endPoint y: 188, distance: 123.1
click at [0, 176] on div at bounding box center [326, 155] width 653 height 310
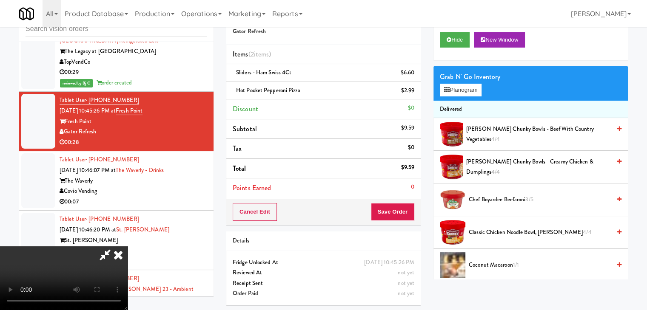
click at [128, 247] on video at bounding box center [64, 279] width 128 height 64
click at [406, 214] on button "Save Order" at bounding box center [392, 212] width 43 height 18
click at [406, 213] on button "Save Order" at bounding box center [392, 212] width 43 height 18
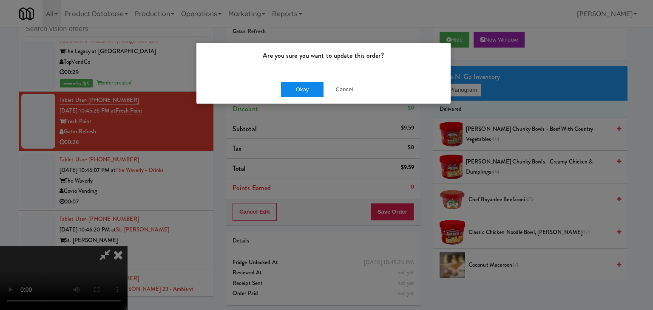
click at [291, 95] on div "Okay Cancel" at bounding box center [323, 89] width 254 height 28
click at [294, 91] on button "Okay" at bounding box center [302, 89] width 43 height 15
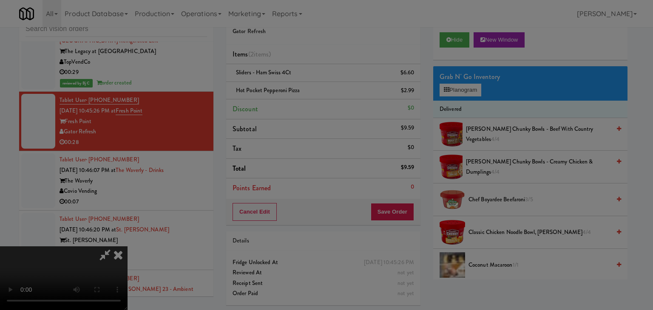
click at [294, 88] on div "Okay Cancel" at bounding box center [323, 74] width 254 height 28
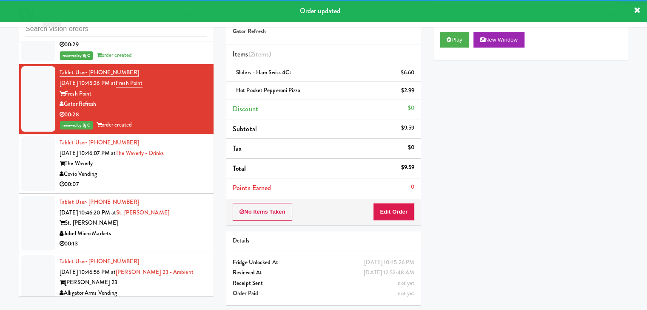
scroll to position [5183, 0]
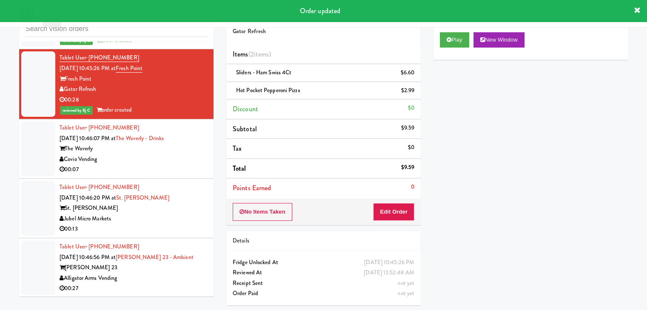
drag, startPoint x: 143, startPoint y: 162, endPoint x: 153, endPoint y: 171, distance: 13.8
click at [148, 165] on div "Covio Vending" at bounding box center [134, 159] width 148 height 11
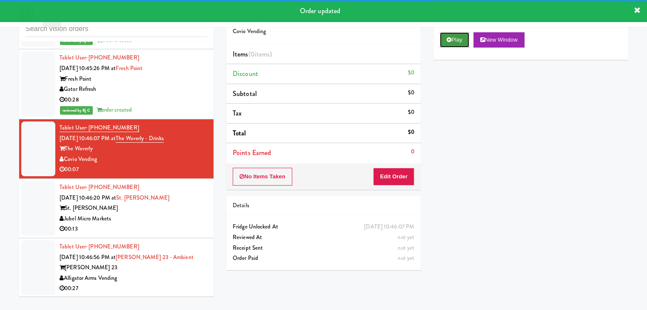
click at [452, 43] on button "Play" at bounding box center [454, 39] width 29 height 15
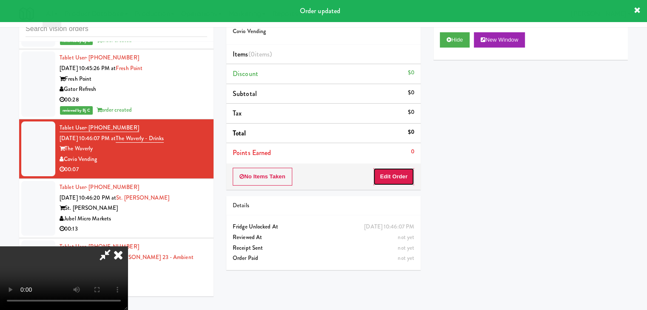
click at [406, 171] on button "Edit Order" at bounding box center [393, 177] width 41 height 18
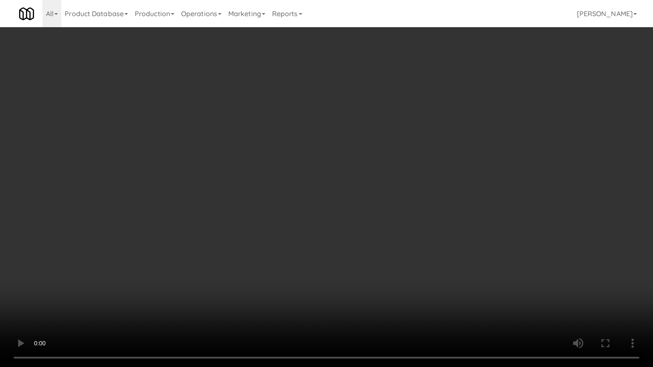
click at [347, 231] on video at bounding box center [326, 183] width 653 height 367
click at [344, 233] on video at bounding box center [326, 183] width 653 height 367
click at [343, 232] on video at bounding box center [326, 183] width 653 height 367
drag, startPoint x: 343, startPoint y: 232, endPoint x: 366, endPoint y: 150, distance: 85.8
click at [343, 231] on video at bounding box center [326, 183] width 653 height 367
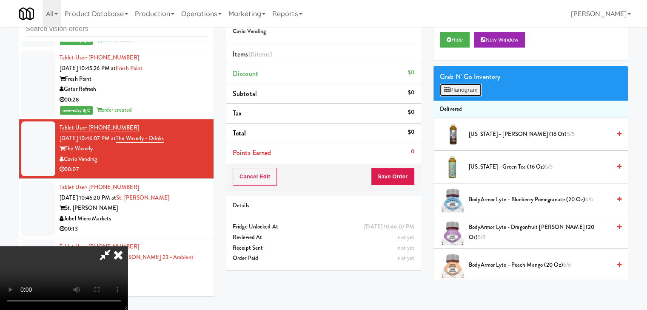
click at [459, 92] on button "Planogram" at bounding box center [461, 90] width 42 height 13
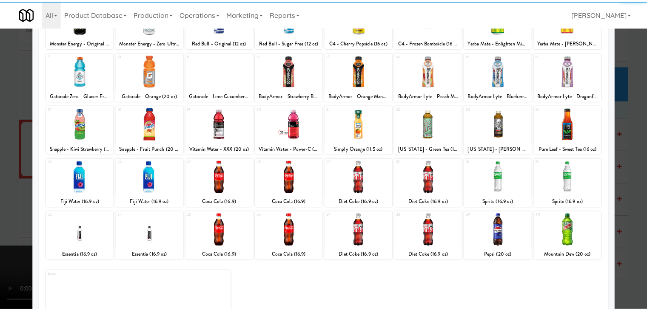
scroll to position [85, 0]
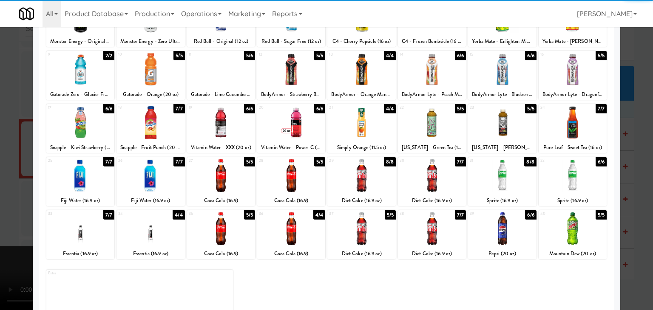
click at [355, 180] on div at bounding box center [361, 175] width 68 height 33
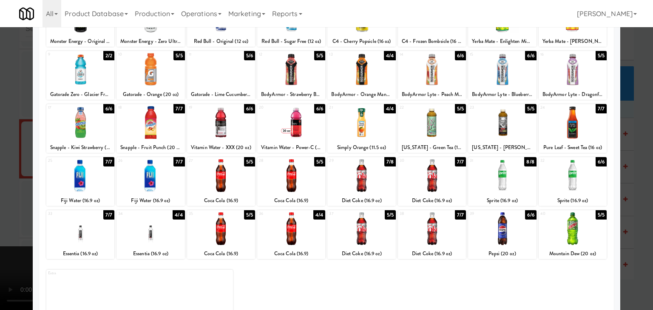
drag, startPoint x: 0, startPoint y: 203, endPoint x: 139, endPoint y: 201, distance: 138.6
click at [4, 202] on div at bounding box center [326, 155] width 653 height 310
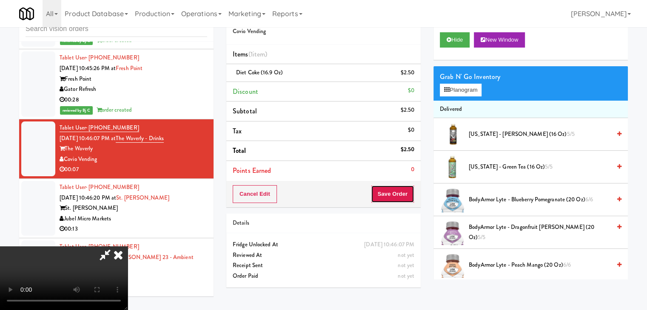
click at [406, 198] on button "Save Order" at bounding box center [392, 194] width 43 height 18
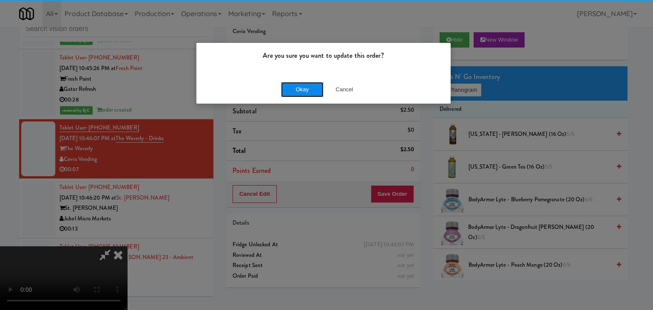
click at [304, 89] on button "Okay" at bounding box center [302, 89] width 43 height 15
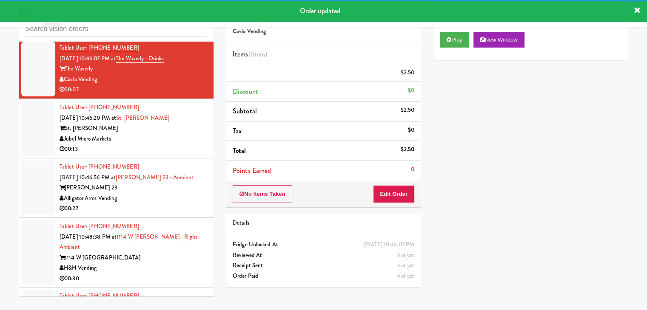
scroll to position [5268, 0]
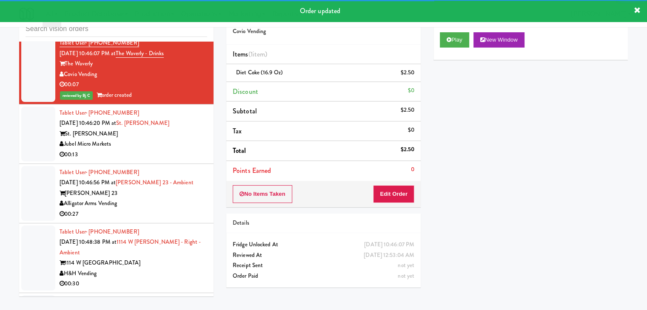
click at [150, 156] on div "Tablet User · (512) 960-7492 Sep 19, 2025 10:46:20 PM at St. James Snack Fridge…" at bounding box center [134, 134] width 148 height 52
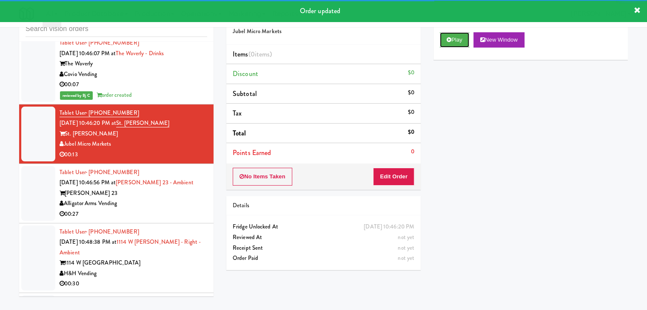
drag, startPoint x: 461, startPoint y: 35, endPoint x: 444, endPoint y: 96, distance: 63.1
click at [461, 36] on button "Play" at bounding box center [454, 39] width 29 height 15
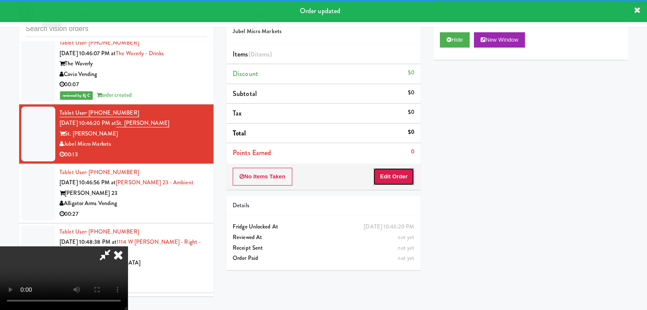
click at [393, 175] on button "Edit Order" at bounding box center [393, 177] width 41 height 18
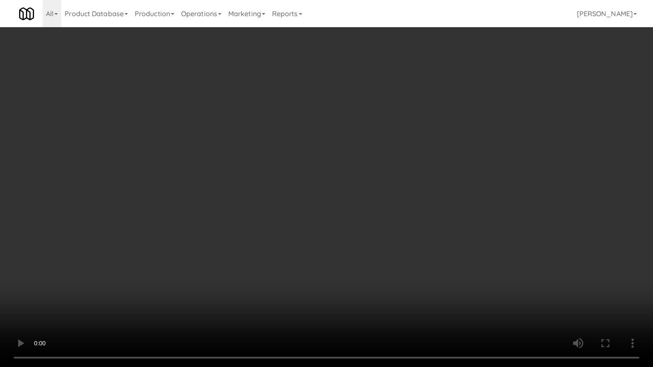
click at [336, 229] on video at bounding box center [326, 183] width 653 height 367
click at [383, 232] on video at bounding box center [326, 183] width 653 height 367
click at [375, 234] on video at bounding box center [326, 183] width 653 height 367
click at [375, 233] on video at bounding box center [326, 183] width 653 height 367
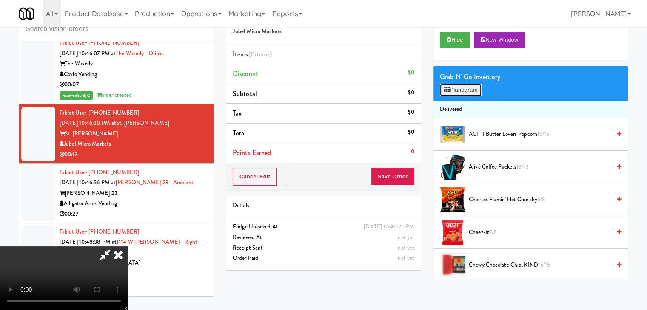
click at [474, 86] on button "Planogram" at bounding box center [461, 90] width 42 height 13
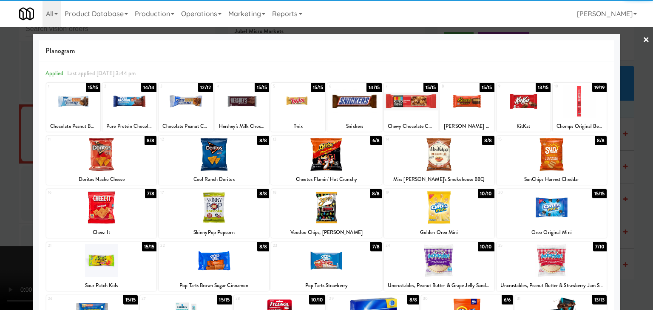
click at [434, 204] on div at bounding box center [439, 207] width 111 height 33
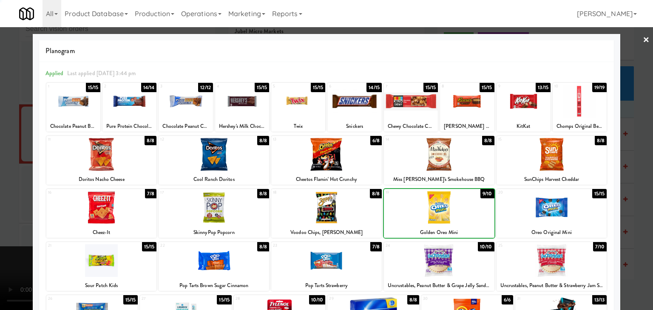
click at [0, 216] on div at bounding box center [326, 155] width 653 height 310
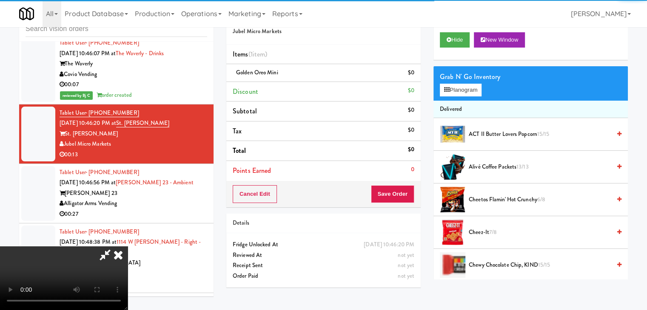
click at [128, 247] on video at bounding box center [64, 279] width 128 height 64
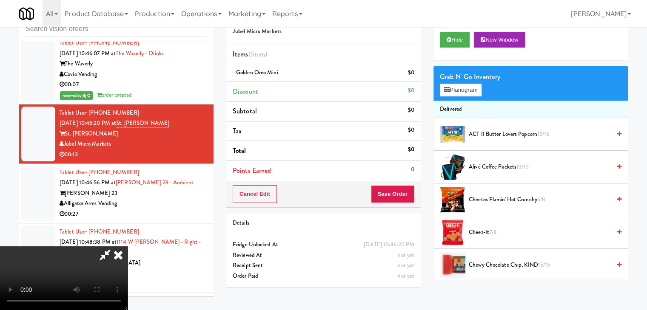
click at [128, 247] on video at bounding box center [64, 279] width 128 height 64
click at [465, 90] on button "Planogram" at bounding box center [461, 90] width 42 height 13
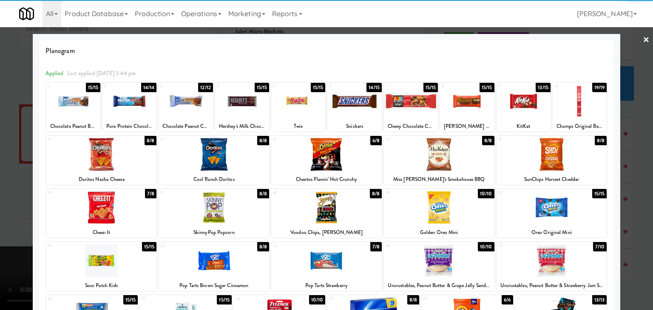
click at [292, 104] on div at bounding box center [298, 101] width 54 height 33
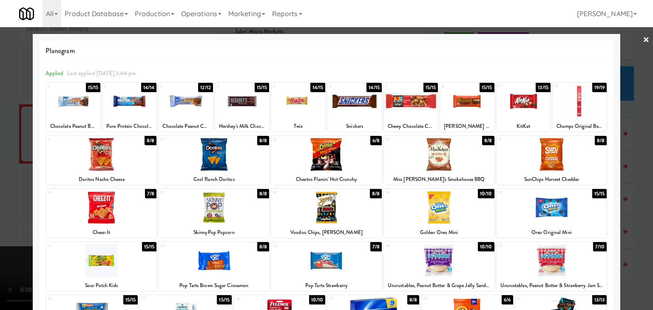
drag, startPoint x: 0, startPoint y: 179, endPoint x: 66, endPoint y: 177, distance: 65.9
click at [3, 179] on div at bounding box center [326, 155] width 653 height 310
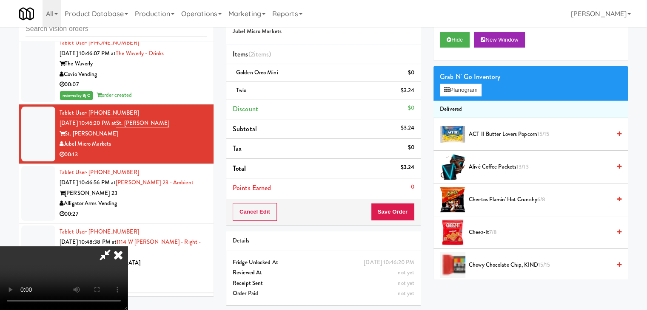
drag, startPoint x: 290, startPoint y: 198, endPoint x: 314, endPoint y: 203, distance: 24.4
click at [128, 247] on video at bounding box center [64, 279] width 128 height 64
click at [395, 210] on button "Save Order" at bounding box center [392, 212] width 43 height 18
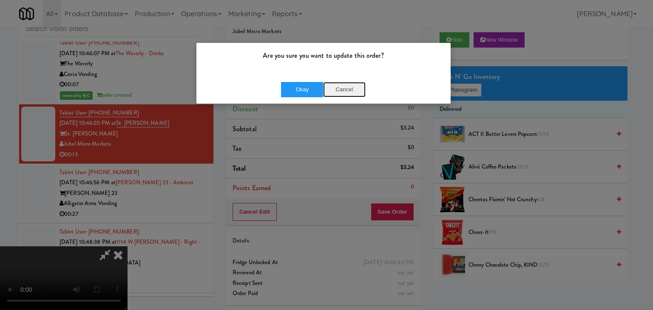
click at [350, 87] on button "Cancel" at bounding box center [344, 89] width 43 height 15
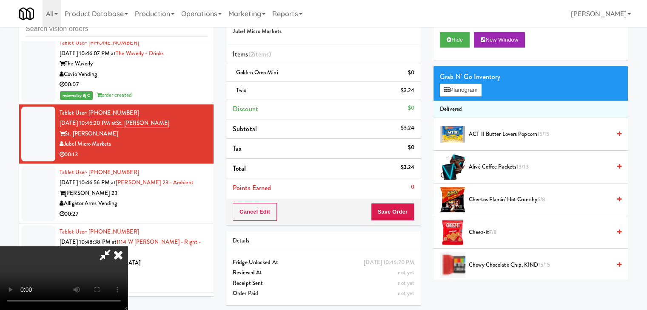
click at [128, 247] on icon at bounding box center [118, 255] width 19 height 17
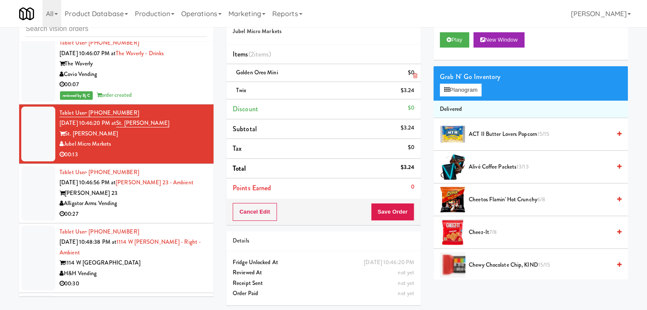
click at [414, 77] on icon at bounding box center [415, 76] width 4 height 6
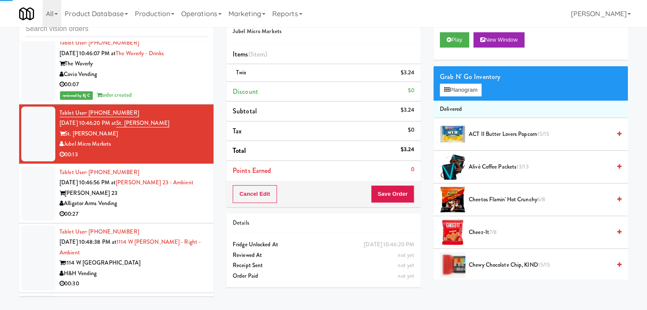
click at [414, 77] on icon at bounding box center [415, 76] width 4 height 6
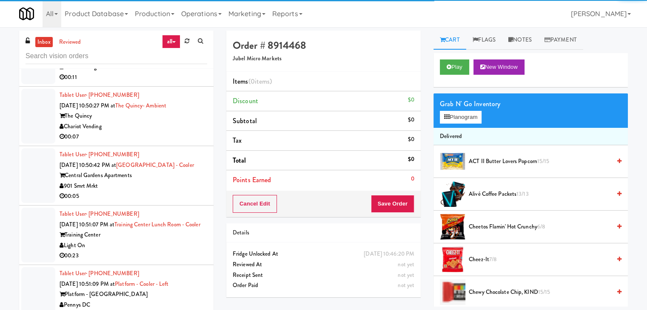
scroll to position [5650, 0]
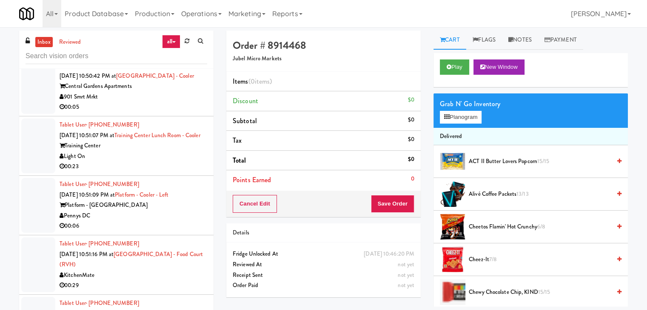
click at [153, 102] on div "901 Smrt Mrkt" at bounding box center [134, 97] width 148 height 11
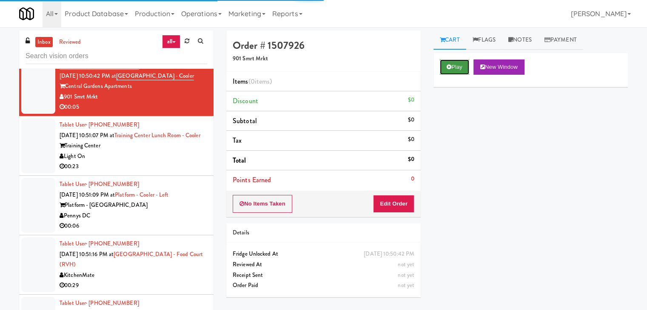
click at [461, 62] on button "Play" at bounding box center [454, 67] width 29 height 15
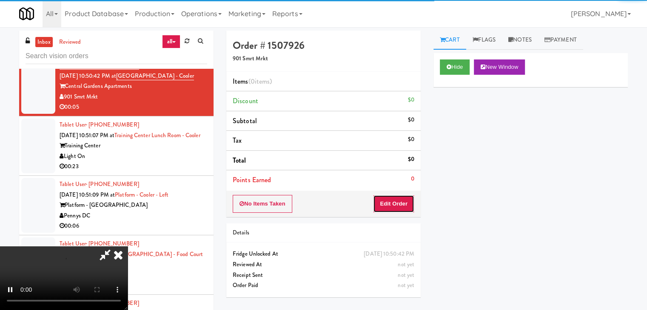
click at [396, 204] on button "Edit Order" at bounding box center [393, 204] width 41 height 18
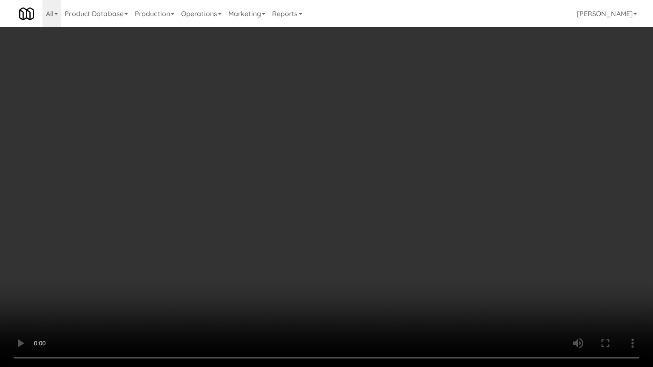
click at [401, 213] on video at bounding box center [326, 183] width 653 height 367
click at [401, 212] on video at bounding box center [326, 183] width 653 height 367
drag, startPoint x: 401, startPoint y: 212, endPoint x: 437, endPoint y: 137, distance: 82.7
click at [402, 212] on video at bounding box center [326, 183] width 653 height 367
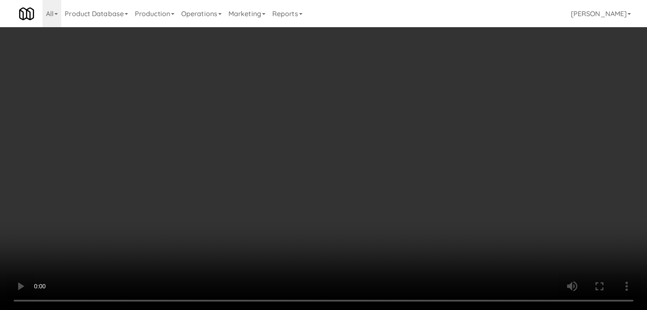
drag, startPoint x: 332, startPoint y: 148, endPoint x: 340, endPoint y: 144, distance: 9.1
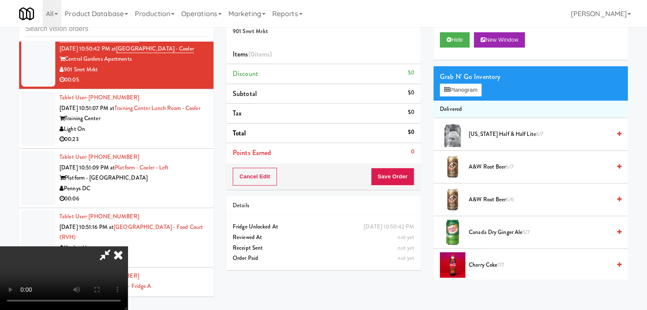
click at [128, 247] on video at bounding box center [64, 279] width 128 height 64
click at [461, 87] on button "Planogram" at bounding box center [461, 90] width 42 height 13
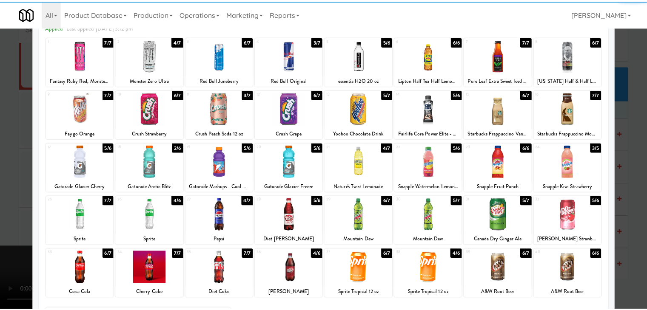
scroll to position [85, 0]
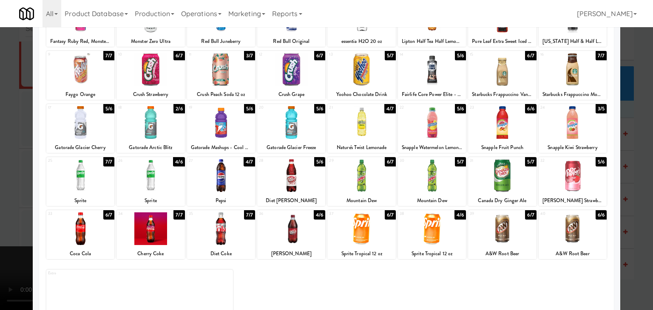
click at [431, 185] on div at bounding box center [432, 175] width 68 height 33
drag, startPoint x: 0, startPoint y: 184, endPoint x: 131, endPoint y: 187, distance: 130.5
click at [9, 184] on div at bounding box center [326, 155] width 653 height 310
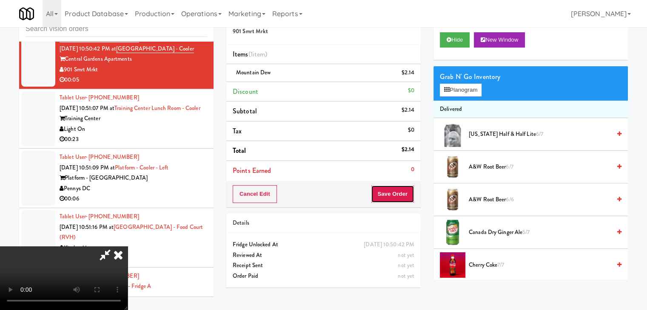
click at [403, 194] on button "Save Order" at bounding box center [392, 194] width 43 height 18
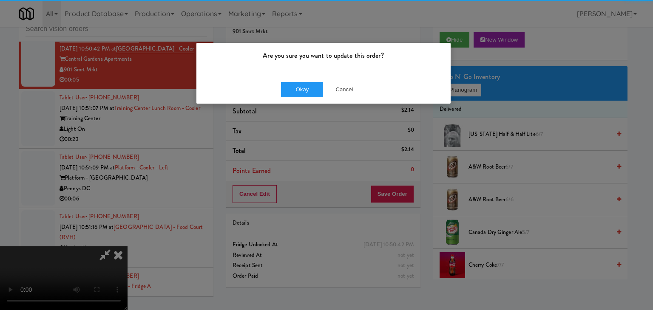
click at [290, 77] on div "Okay Cancel" at bounding box center [323, 89] width 254 height 28
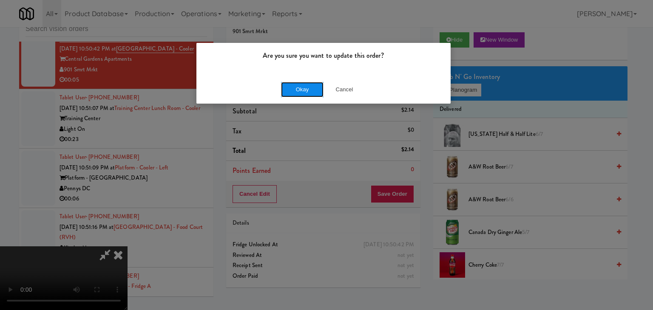
click at [292, 84] on button "Okay" at bounding box center [302, 89] width 43 height 15
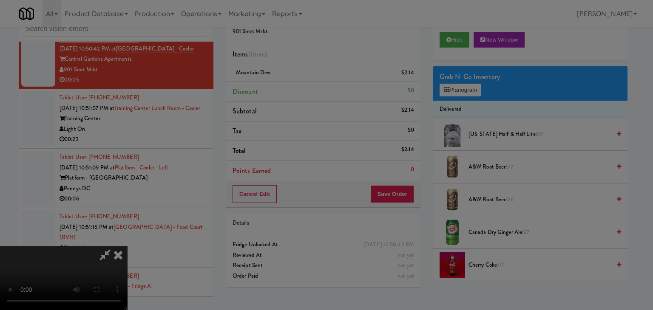
click at [293, 87] on body "Are you sure you want to update this order? Okay Cancel Okay Are you sure you w…" at bounding box center [326, 155] width 653 height 310
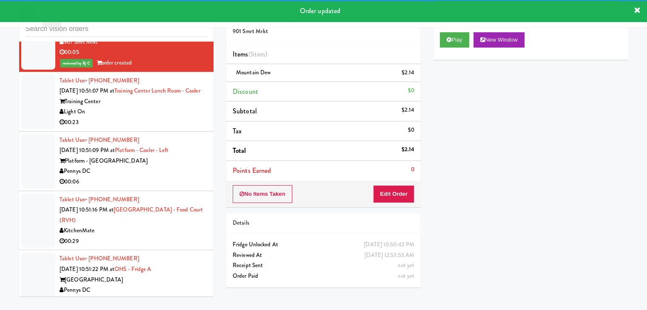
scroll to position [5693, 0]
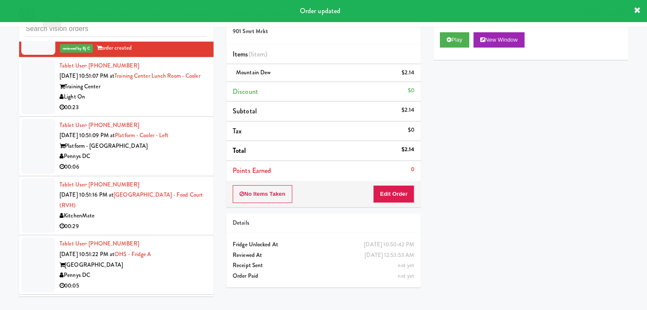
click at [152, 113] on div "00:23" at bounding box center [134, 107] width 148 height 11
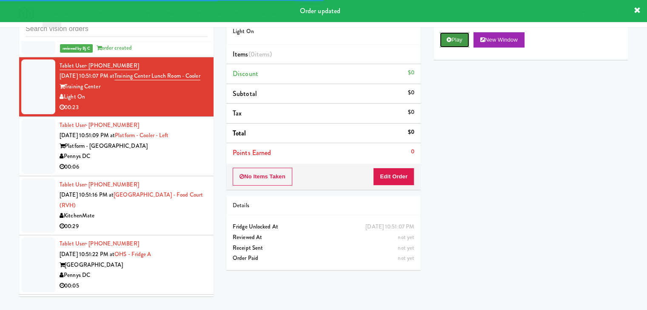
click at [465, 36] on button "Play" at bounding box center [454, 39] width 29 height 15
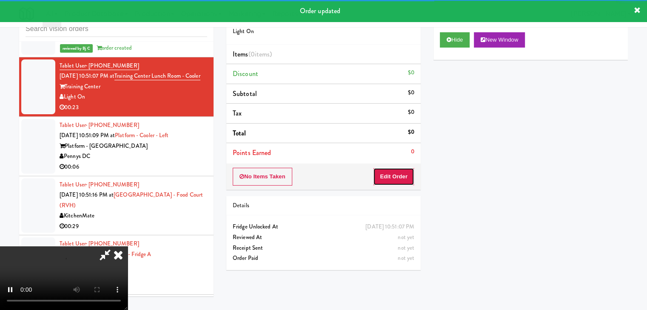
click at [400, 183] on button "Edit Order" at bounding box center [393, 177] width 41 height 18
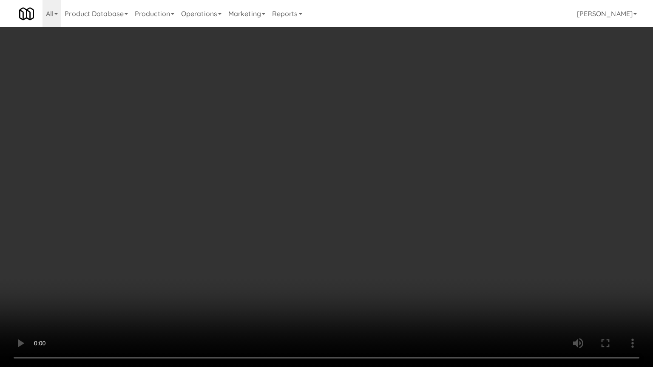
click at [431, 265] on video at bounding box center [326, 183] width 653 height 367
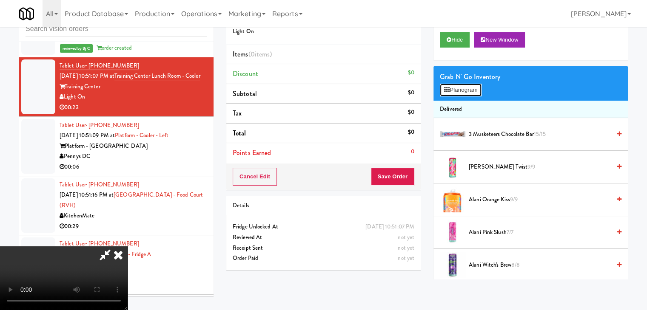
drag, startPoint x: 454, startPoint y: 92, endPoint x: 467, endPoint y: 122, distance: 32.9
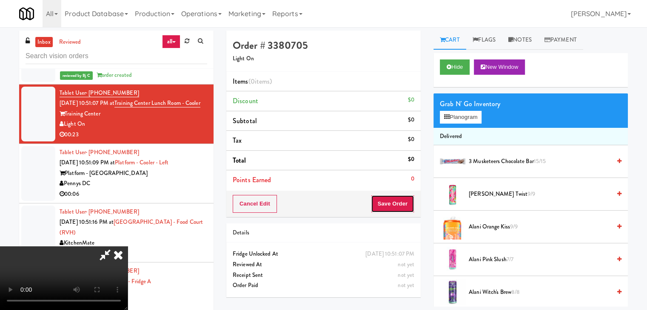
click at [401, 201] on button "Save Order" at bounding box center [392, 204] width 43 height 18
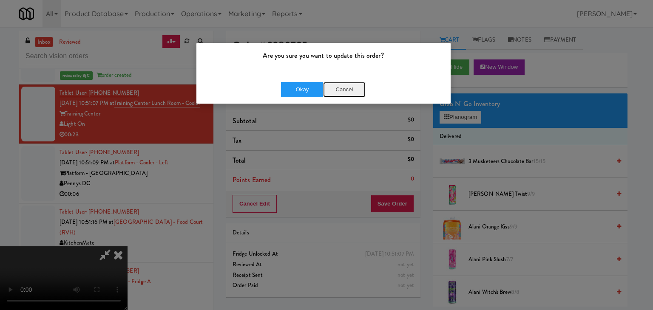
click at [344, 84] on button "Cancel" at bounding box center [344, 89] width 43 height 15
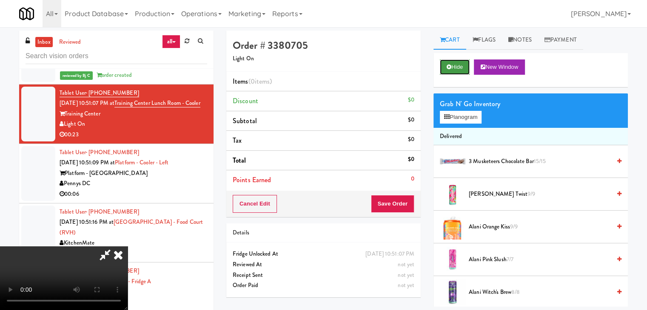
click at [456, 65] on button "Hide" at bounding box center [455, 67] width 30 height 15
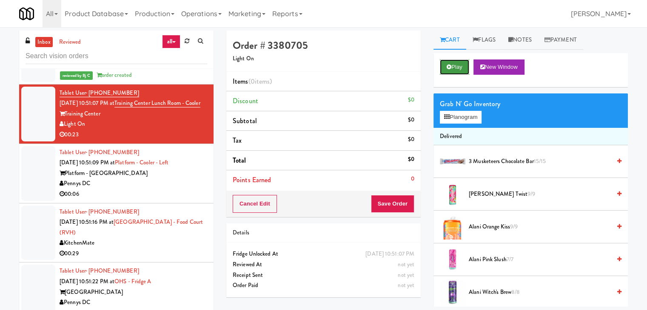
click at [449, 71] on button "Play" at bounding box center [454, 67] width 29 height 15
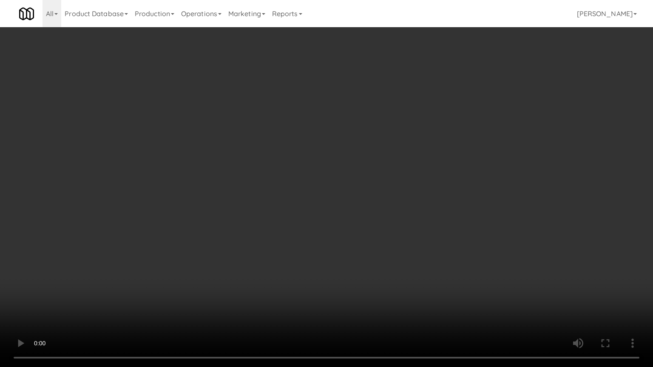
click at [430, 270] on video at bounding box center [326, 183] width 653 height 367
drag, startPoint x: 430, startPoint y: 270, endPoint x: 427, endPoint y: 238, distance: 32.0
click at [430, 270] on video at bounding box center [326, 183] width 653 height 367
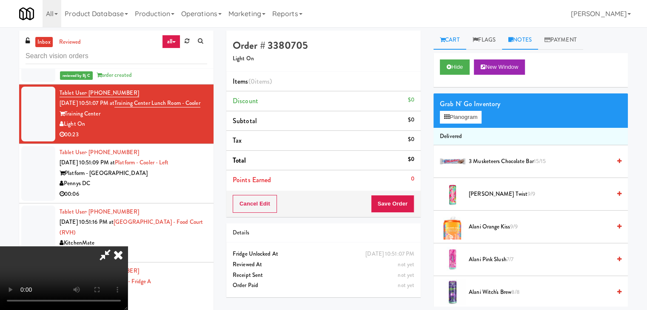
click at [526, 42] on link "Notes" at bounding box center [520, 40] width 36 height 19
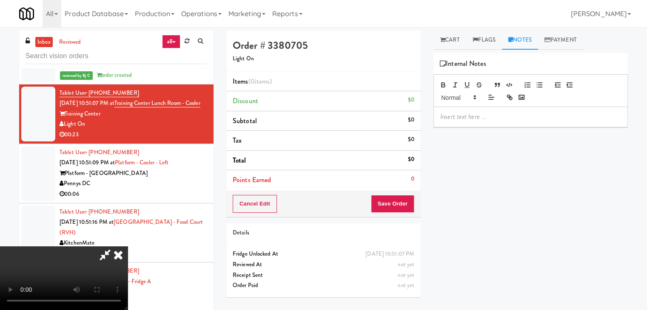
click at [462, 113] on div at bounding box center [530, 117] width 193 height 20
drag, startPoint x: 376, startPoint y: 36, endPoint x: 372, endPoint y: 40, distance: 5.7
click at [128, 247] on icon at bounding box center [118, 255] width 19 height 17
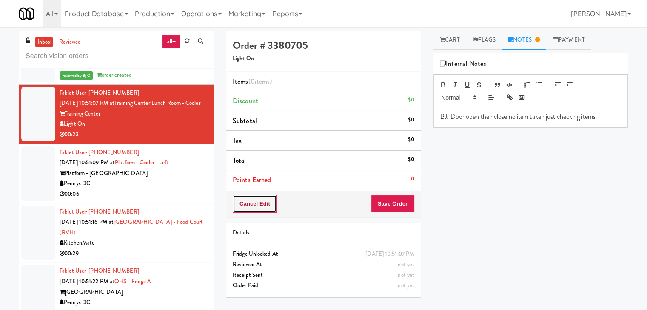
click at [264, 207] on button "Cancel Edit" at bounding box center [255, 204] width 44 height 18
click at [265, 207] on button "No Items Taken" at bounding box center [263, 204] width 60 height 18
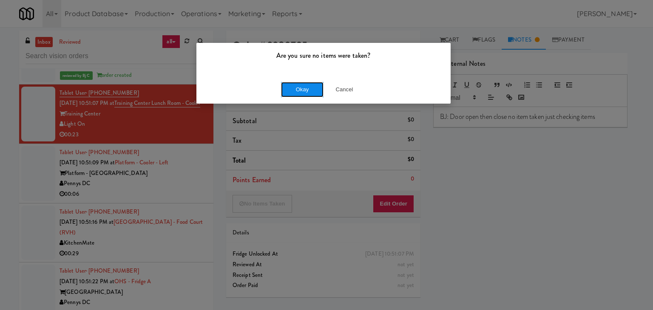
click at [315, 89] on button "Okay" at bounding box center [302, 89] width 43 height 15
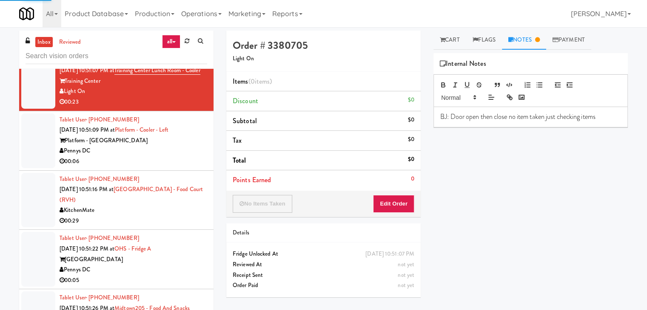
scroll to position [5778, 0]
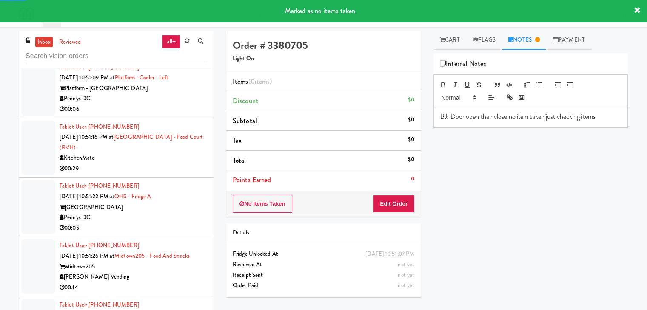
click at [179, 115] on div "00:06" at bounding box center [134, 109] width 148 height 11
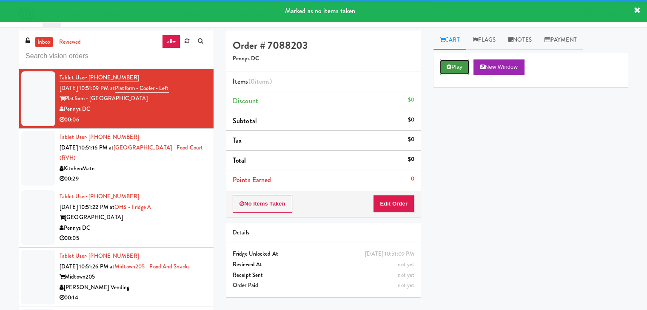
click at [460, 71] on button "Play" at bounding box center [454, 67] width 29 height 15
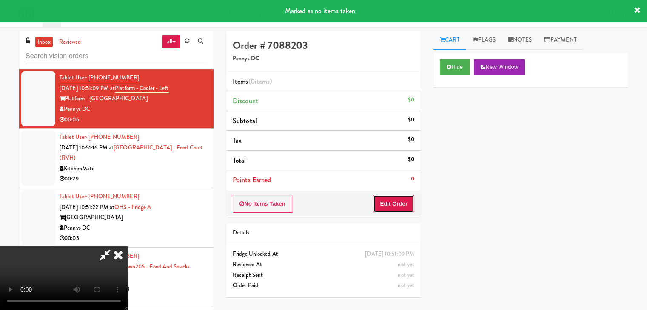
click at [392, 201] on button "Edit Order" at bounding box center [393, 204] width 41 height 18
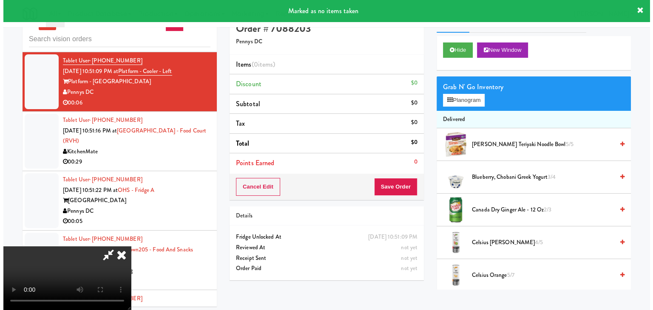
scroll to position [27, 0]
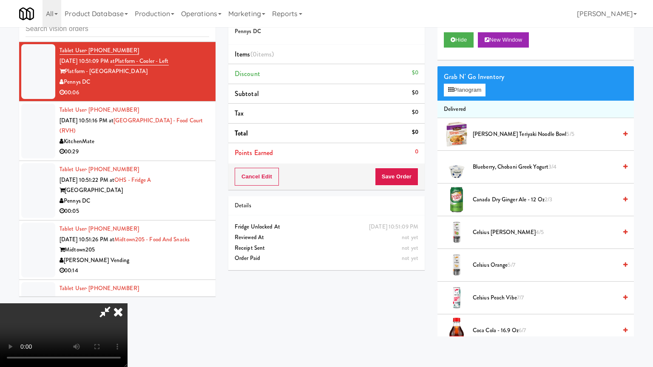
click at [128, 304] on video at bounding box center [64, 336] width 128 height 64
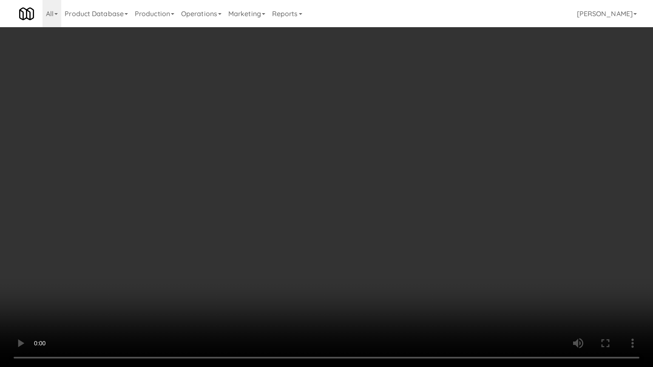
drag, startPoint x: 375, startPoint y: 213, endPoint x: 410, endPoint y: 129, distance: 91.3
click at [375, 213] on video at bounding box center [326, 183] width 653 height 367
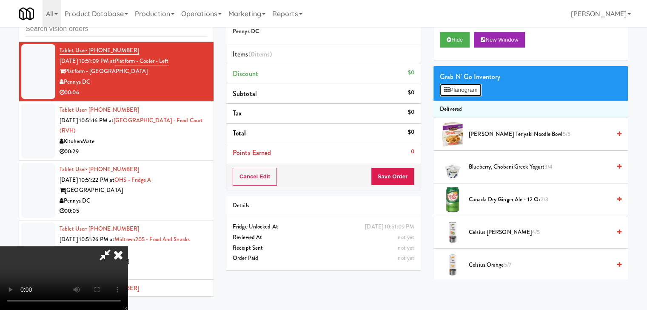
click at [473, 91] on button "Planogram" at bounding box center [461, 90] width 42 height 13
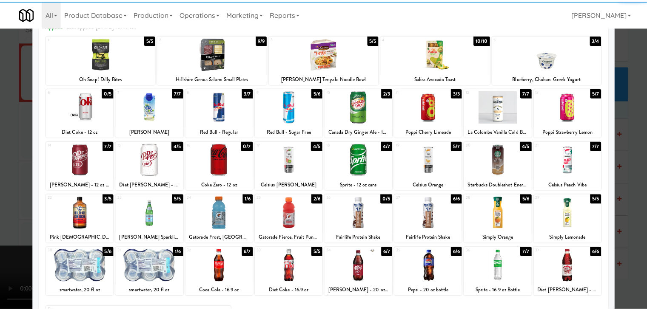
scroll to position [107, 0]
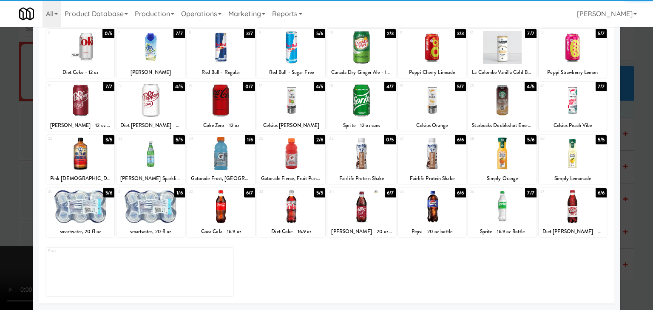
click at [352, 210] on div at bounding box center [361, 206] width 68 height 33
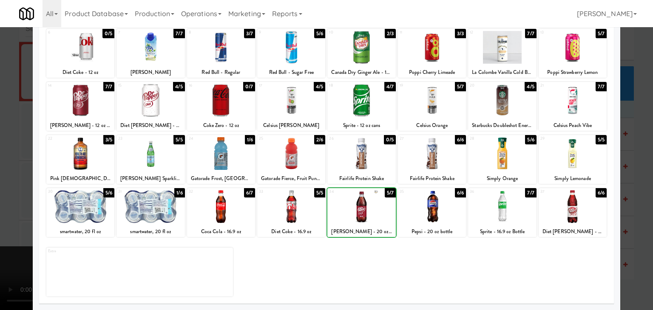
drag, startPoint x: 0, startPoint y: 167, endPoint x: 62, endPoint y: 166, distance: 62.5
click at [3, 167] on div at bounding box center [326, 155] width 653 height 310
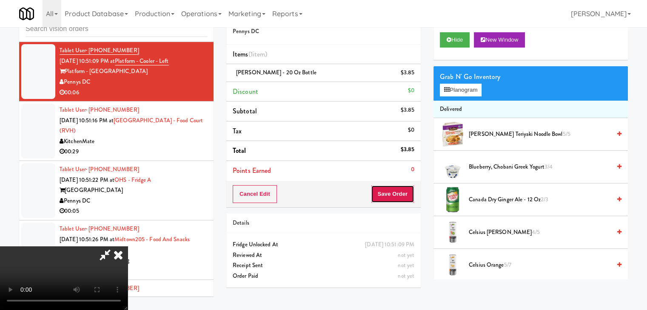
click at [401, 191] on button "Save Order" at bounding box center [392, 194] width 43 height 18
drag, startPoint x: 401, startPoint y: 191, endPoint x: 385, endPoint y: 167, distance: 29.4
click at [400, 189] on button "Save Order" at bounding box center [392, 194] width 43 height 18
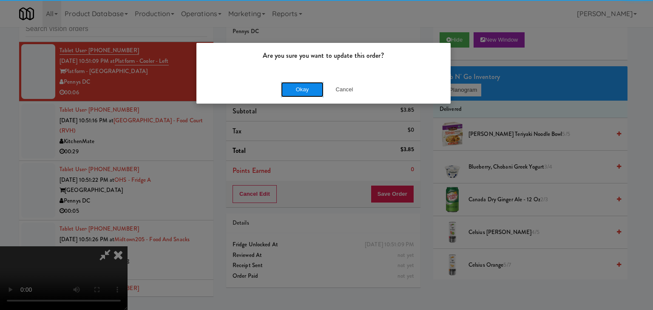
click at [304, 85] on button "Okay" at bounding box center [302, 89] width 43 height 15
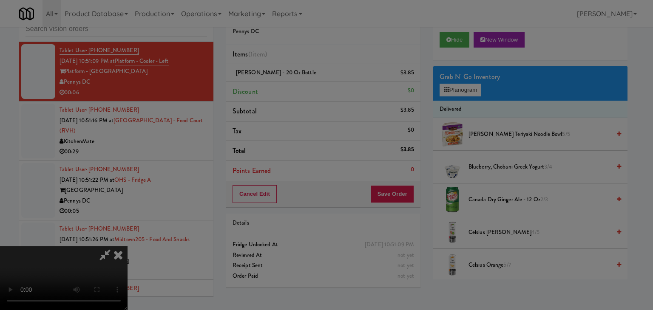
click at [304, 85] on body "Are you sure you want to update this order? Okay Cancel Okay Are you sure you w…" at bounding box center [326, 155] width 653 height 310
click at [304, 87] on div at bounding box center [326, 155] width 653 height 310
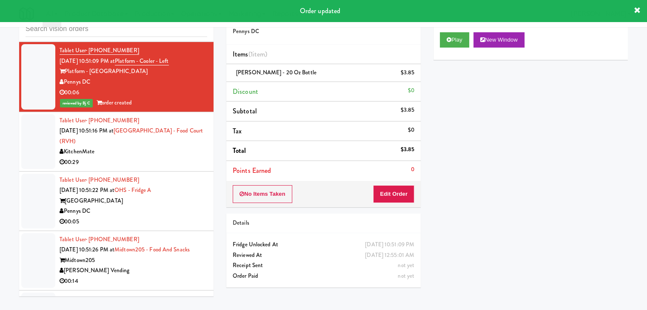
click at [166, 157] on div "KitchenMate" at bounding box center [134, 152] width 148 height 11
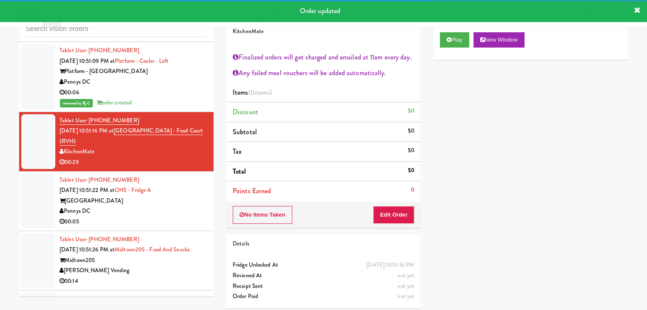
click at [187, 212] on div "Tablet User · (612) 351-7704 Sep 19, 2025 10:51:22 PM at OHS - Fridge A One Hil…" at bounding box center [134, 201] width 148 height 52
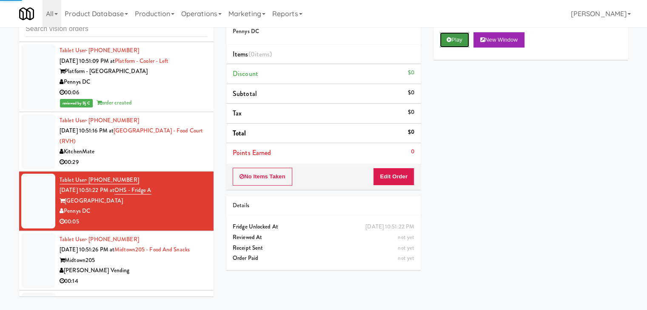
click at [463, 35] on button "Play" at bounding box center [454, 39] width 29 height 15
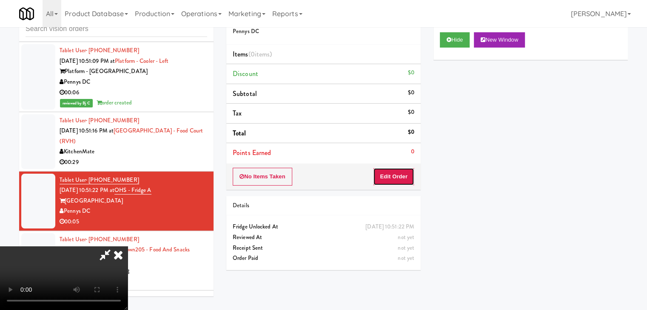
click at [386, 175] on button "Edit Order" at bounding box center [393, 177] width 41 height 18
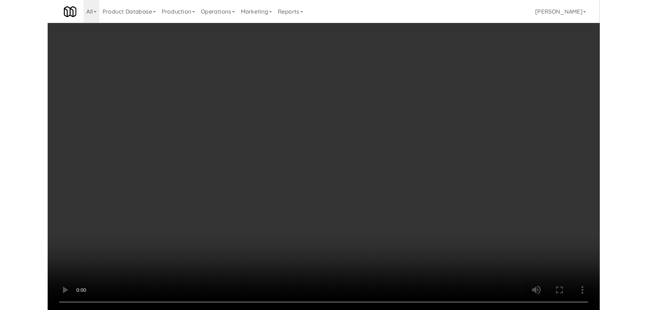
click
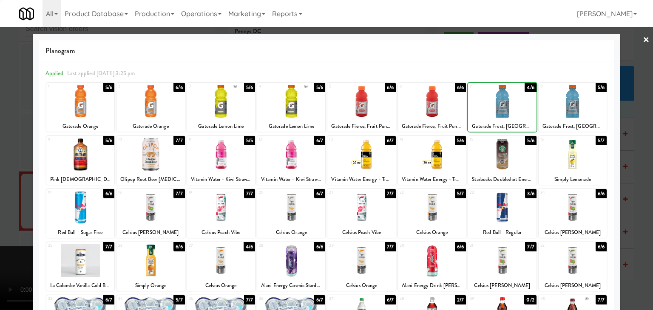
drag, startPoint x: 0, startPoint y: 140, endPoint x: 36, endPoint y: 139, distance: 35.7
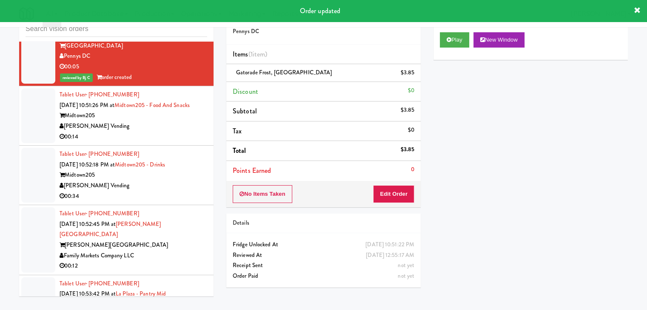
scroll to position [5948, 0]
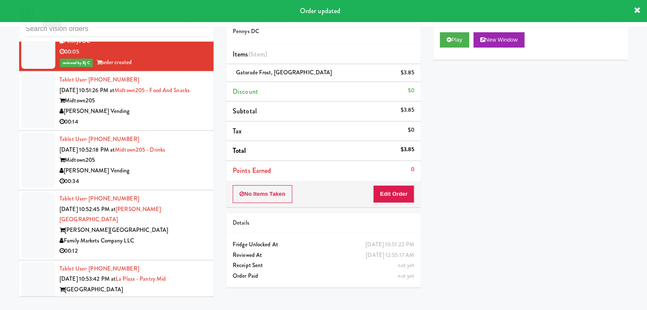
drag, startPoint x: 158, startPoint y: 135, endPoint x: 159, endPoint y: 140, distance: 4.8
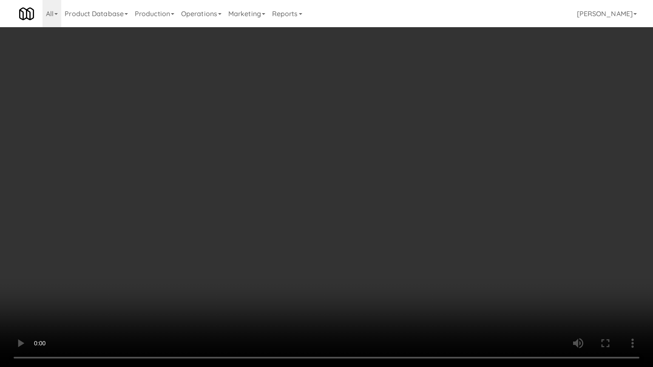
drag, startPoint x: 396, startPoint y: 206, endPoint x: 409, endPoint y: 140, distance: 66.8
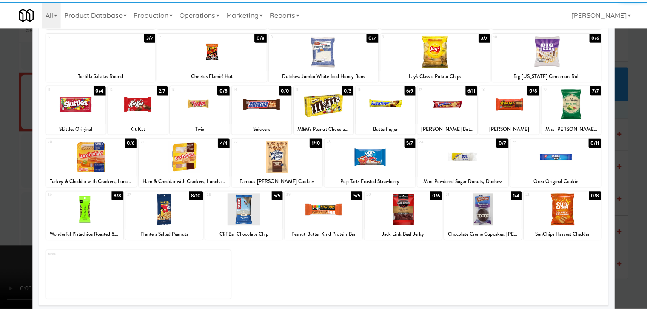
scroll to position [107, 0]
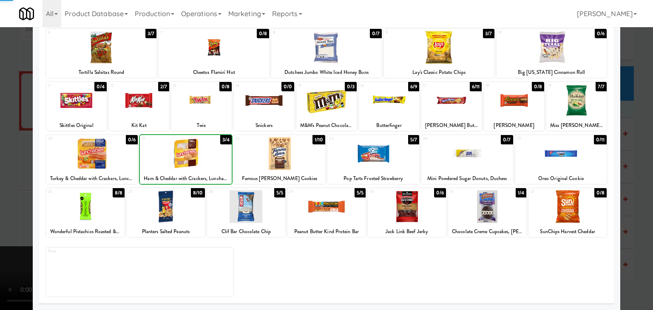
drag, startPoint x: 0, startPoint y: 162, endPoint x: 59, endPoint y: 157, distance: 58.9
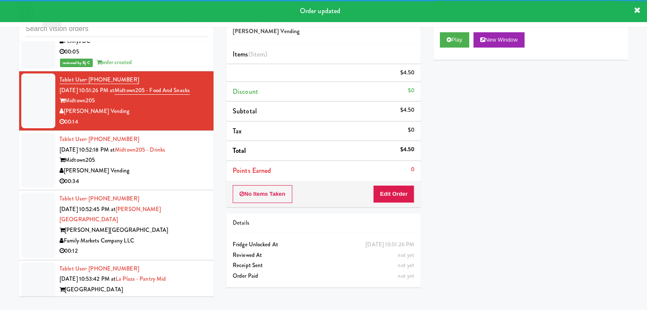
scroll to position [6033, 0]
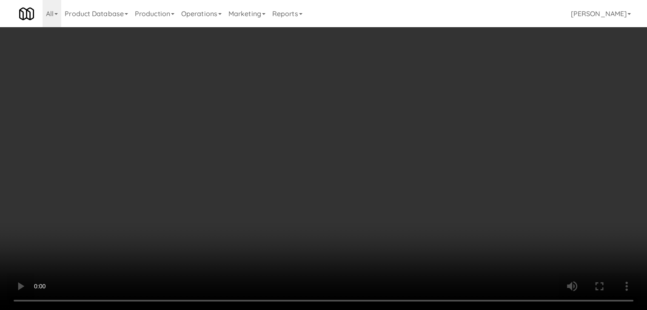
scroll to position [6022, 0]
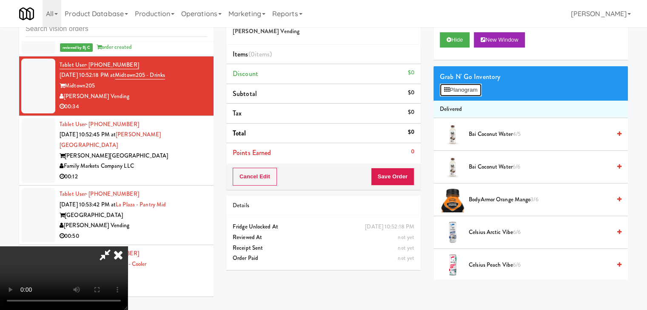
scroll to position [6022, 0]
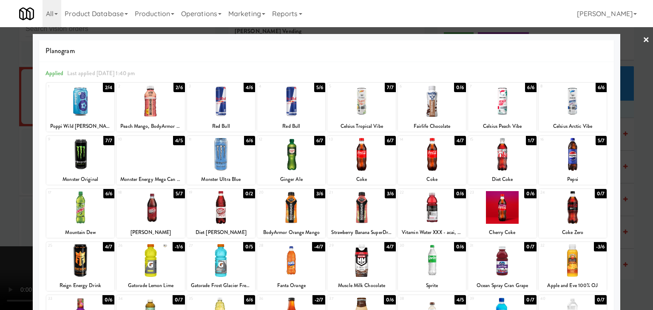
drag, startPoint x: 0, startPoint y: 188, endPoint x: 100, endPoint y: 189, distance: 100.3
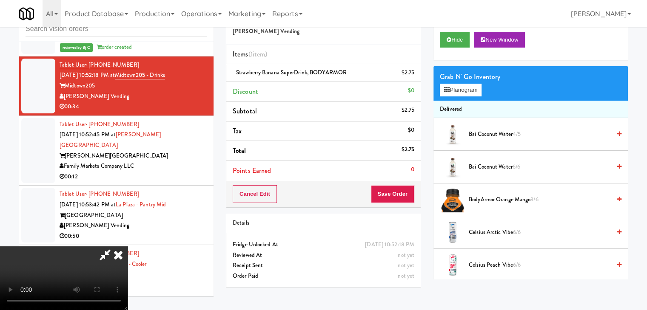
drag, startPoint x: 241, startPoint y: 194, endPoint x: 264, endPoint y: 198, distance: 23.3
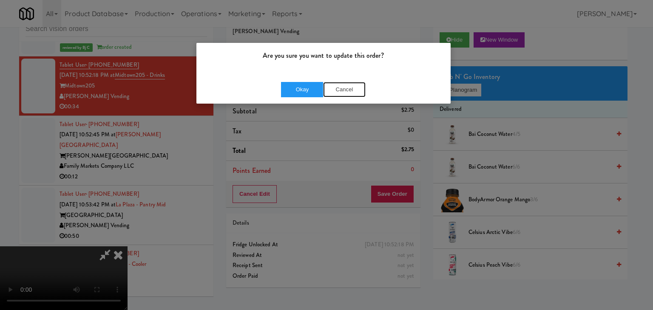
drag, startPoint x: 341, startPoint y: 89, endPoint x: 383, endPoint y: 89, distance: 42.1
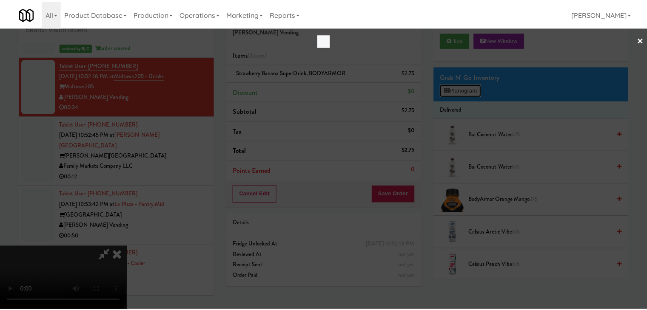
scroll to position [6022, 0]
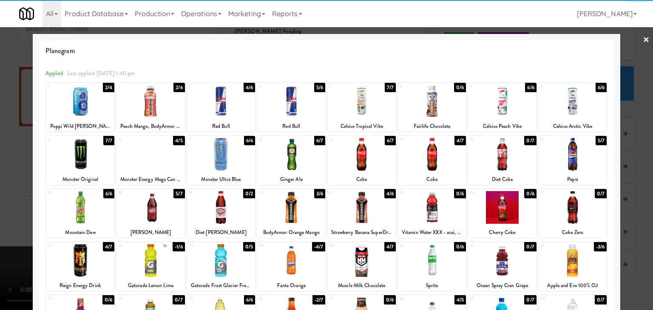
drag, startPoint x: 430, startPoint y: 215, endPoint x: 342, endPoint y: 210, distance: 88.6
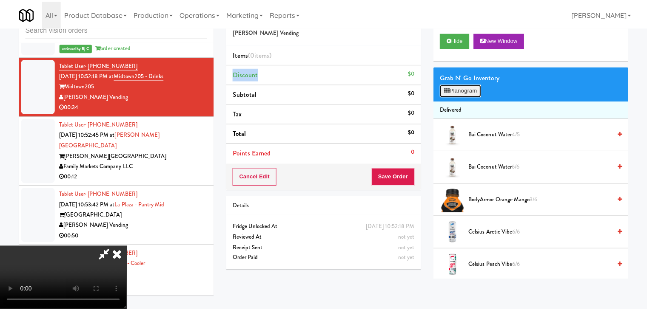
scroll to position [6022, 0]
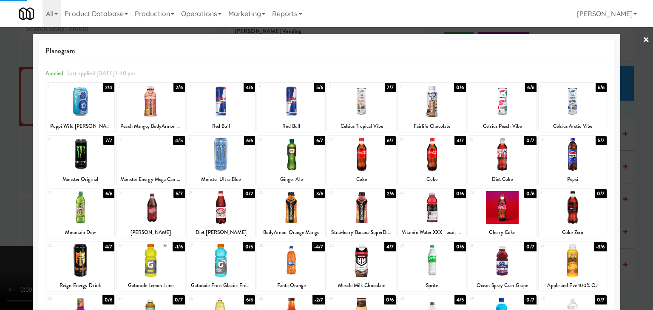
drag, startPoint x: 556, startPoint y: 203, endPoint x: 609, endPoint y: 209, distance: 53.0
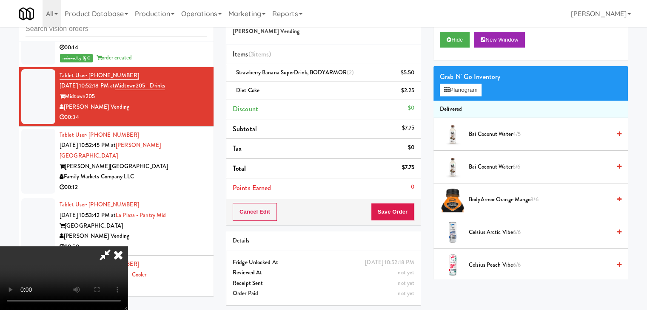
scroll to position [6033, 0]
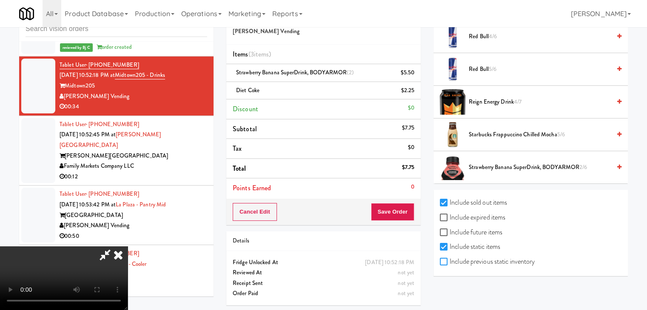
checkbox input "true"
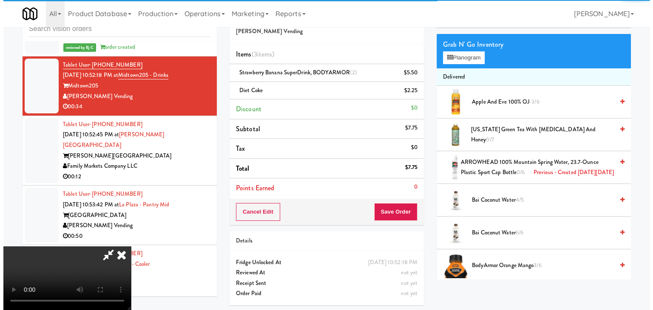
scroll to position [0, 0]
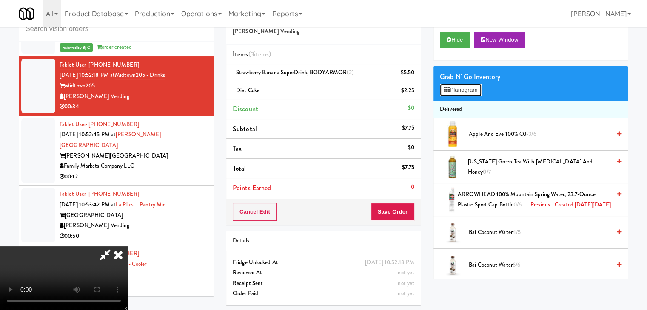
drag, startPoint x: 469, startPoint y: 87, endPoint x: 468, endPoint y: 92, distance: 5.3
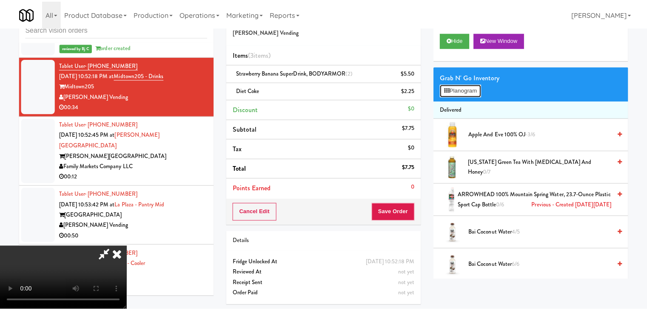
scroll to position [6022, 0]
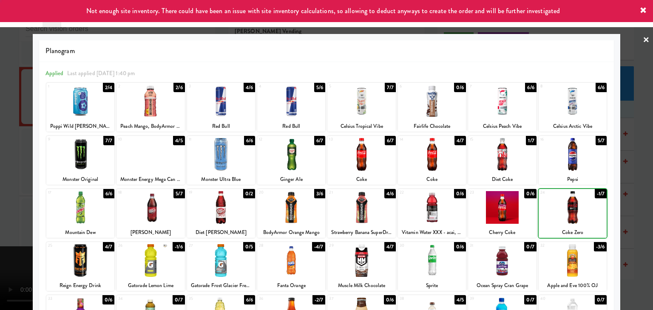
drag, startPoint x: 628, startPoint y: 212, endPoint x: 590, endPoint y: 213, distance: 38.3
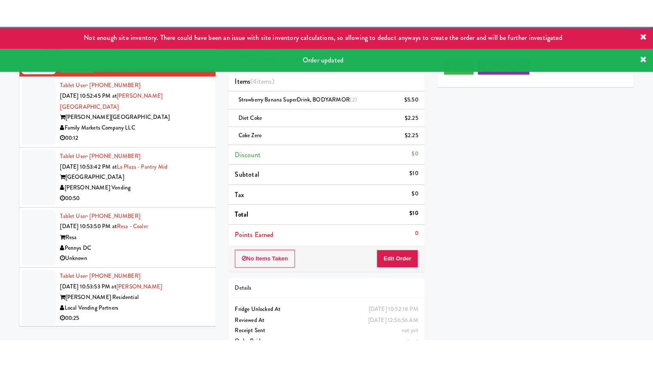
scroll to position [6118, 0]
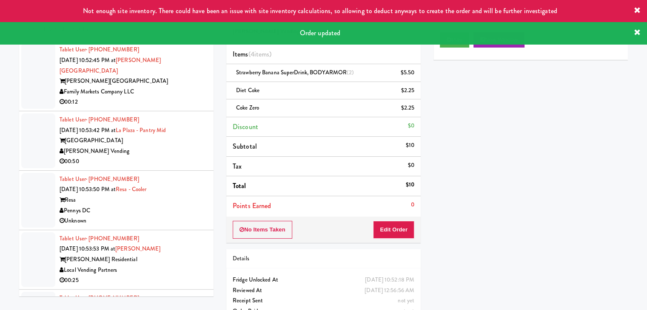
drag, startPoint x: 182, startPoint y: 120, endPoint x: 181, endPoint y: 131, distance: 11.1
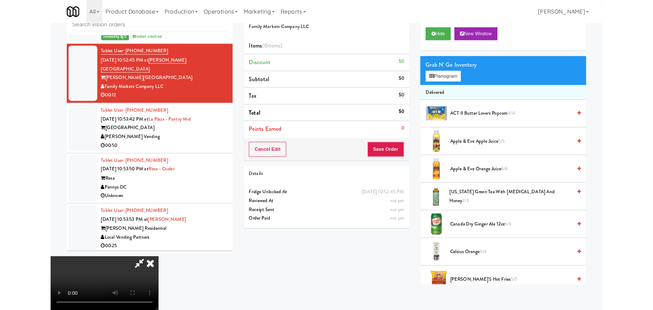
scroll to position [6118, 0]
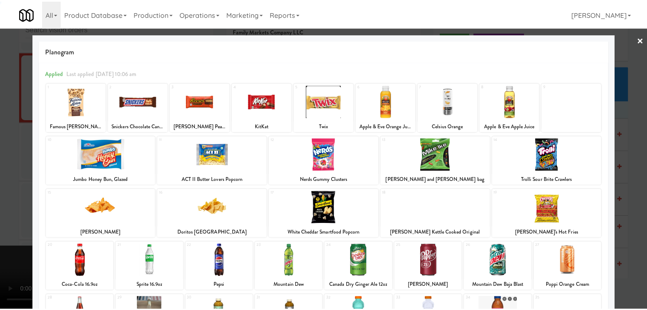
scroll to position [85, 0]
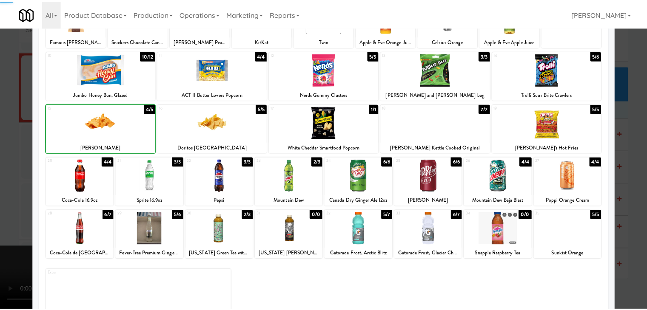
scroll to position [6118, 0]
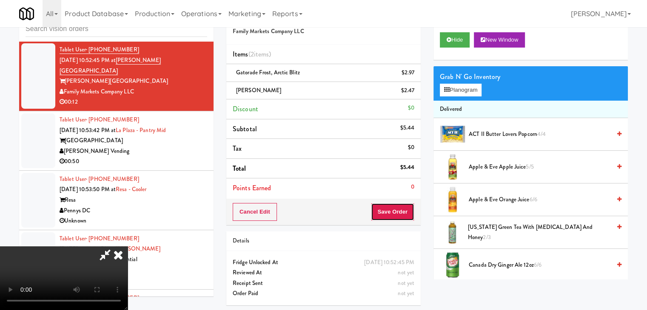
drag, startPoint x: 401, startPoint y: 211, endPoint x: 369, endPoint y: 167, distance: 54.5
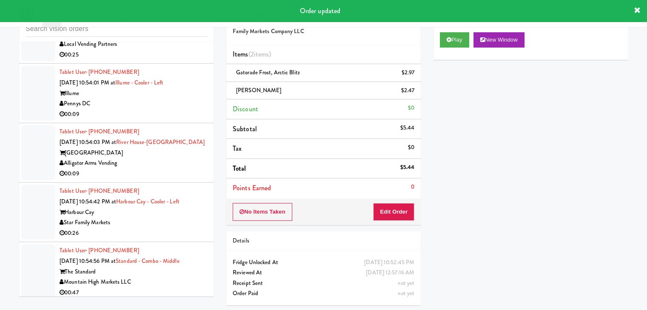
scroll to position [6373, 0]
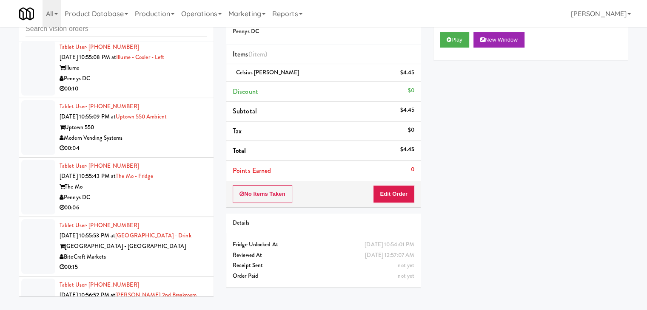
scroll to position [6883, 0]
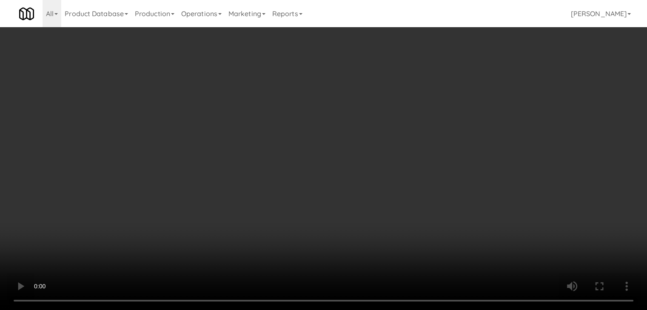
scroll to position [6872, 0]
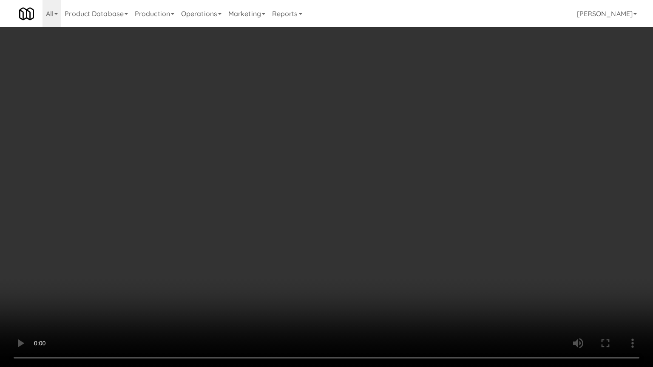
drag, startPoint x: 372, startPoint y: 240, endPoint x: 369, endPoint y: 244, distance: 5.1
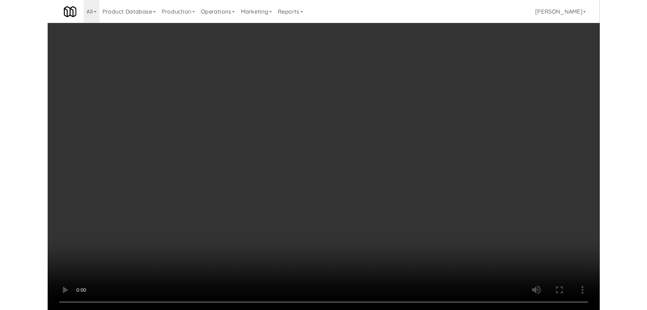
scroll to position [6883, 0]
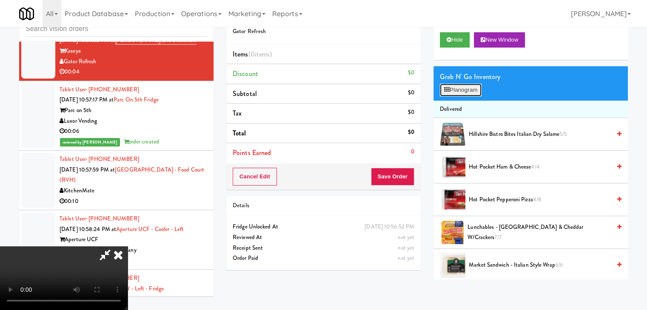
drag, startPoint x: 473, startPoint y: 92, endPoint x: 468, endPoint y: 98, distance: 7.8
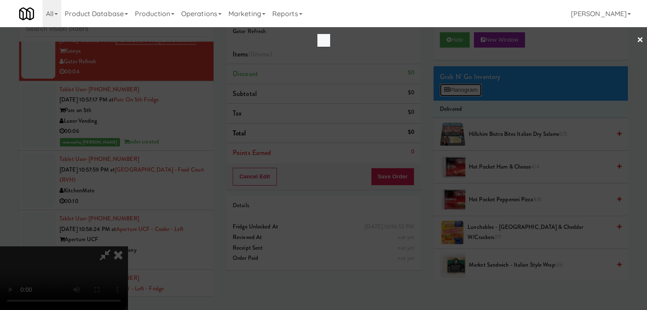
scroll to position [6872, 0]
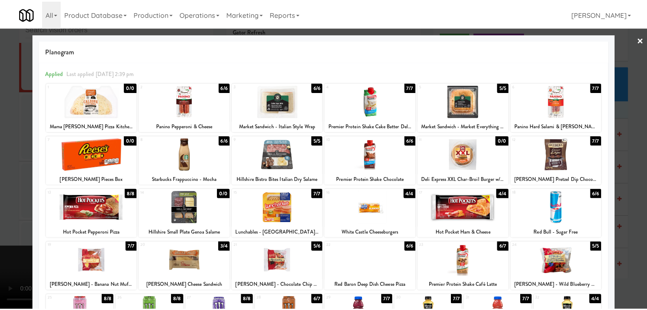
scroll to position [6883, 0]
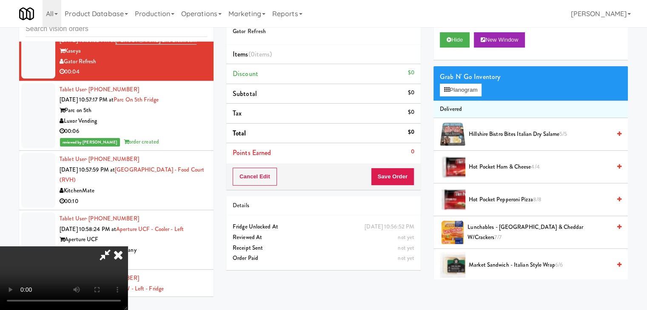
drag, startPoint x: 258, startPoint y: 179, endPoint x: 258, endPoint y: 185, distance: 6.4
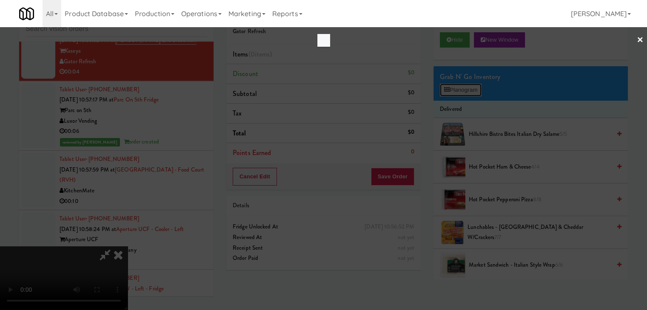
scroll to position [6872, 0]
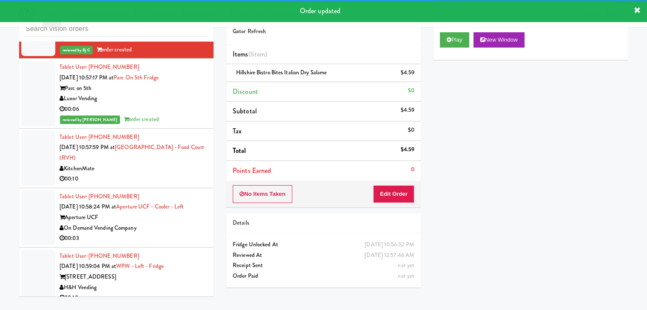
scroll to position [6968, 0]
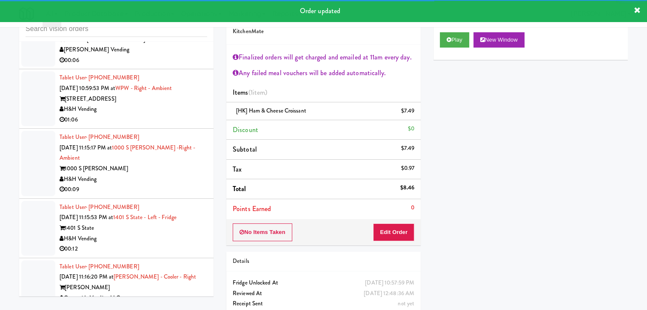
scroll to position [7393, 0]
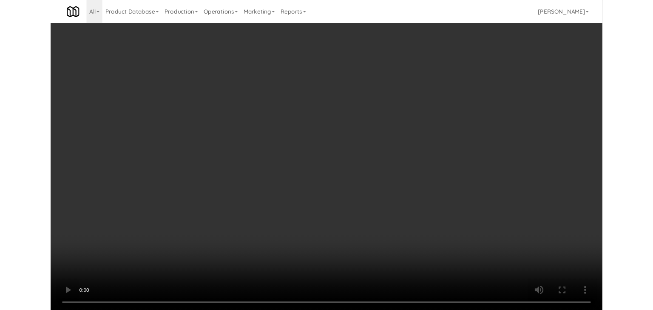
scroll to position [7393, 0]
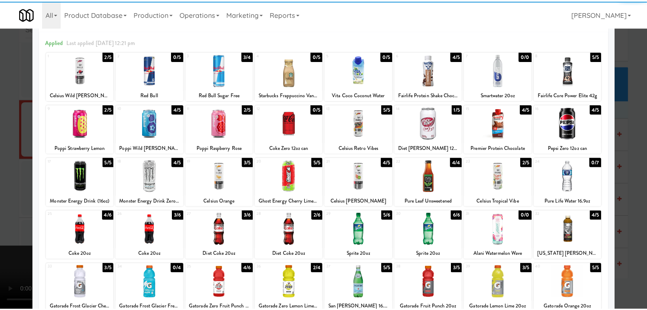
scroll to position [107, 0]
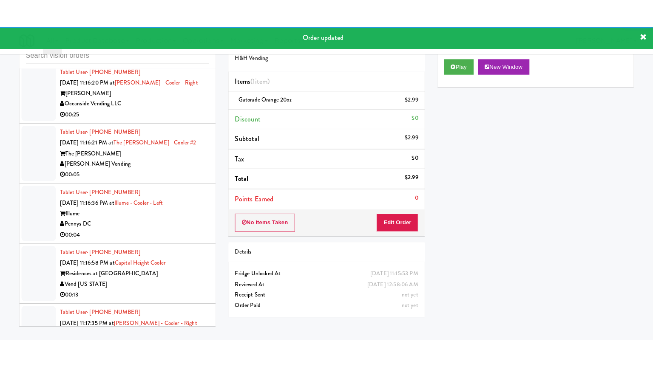
scroll to position [7521, 0]
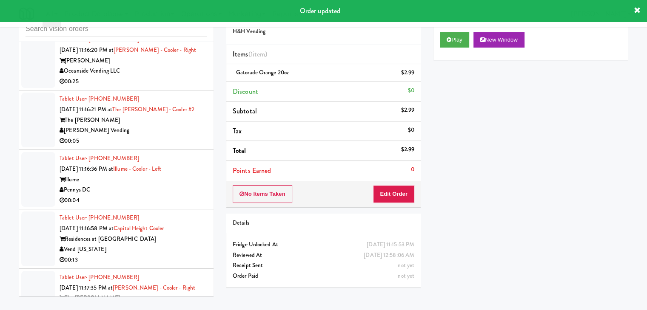
drag, startPoint x: 190, startPoint y: 150, endPoint x: 218, endPoint y: 145, distance: 27.6
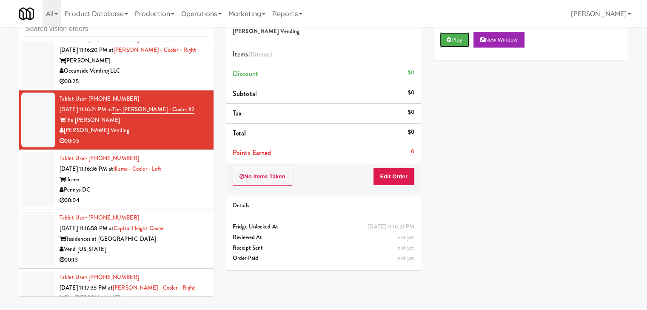
drag, startPoint x: 456, startPoint y: 41, endPoint x: 179, endPoint y: 208, distance: 323.6
drag, startPoint x: 184, startPoint y: 208, endPoint x: 197, endPoint y: 196, distance: 18.1
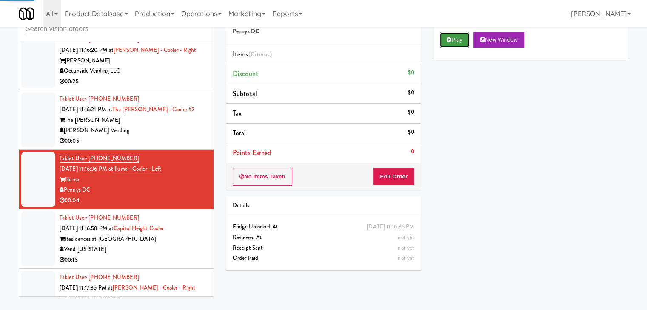
drag, startPoint x: 458, startPoint y: 33, endPoint x: 455, endPoint y: 42, distance: 9.8
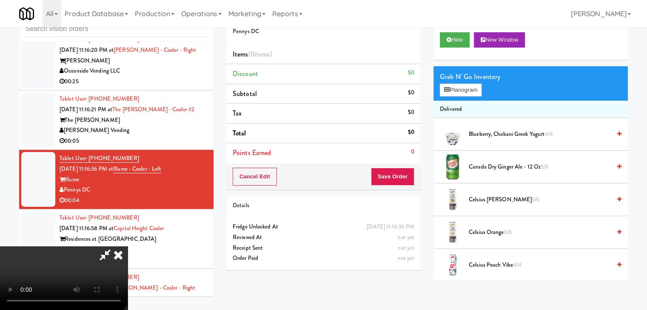
scroll to position [7510, 0]
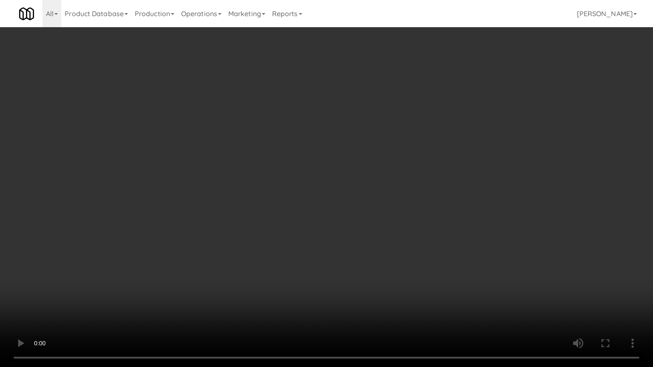
drag, startPoint x: 414, startPoint y: 227, endPoint x: 406, endPoint y: 235, distance: 11.1
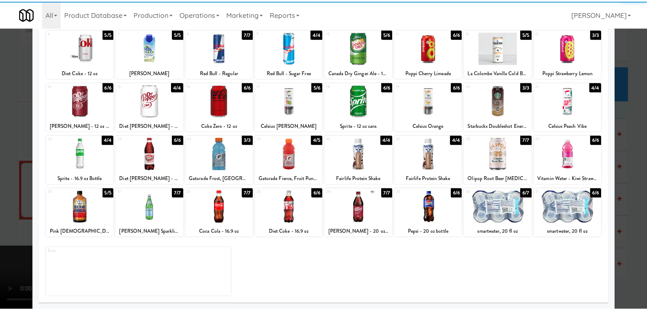
scroll to position [107, 0]
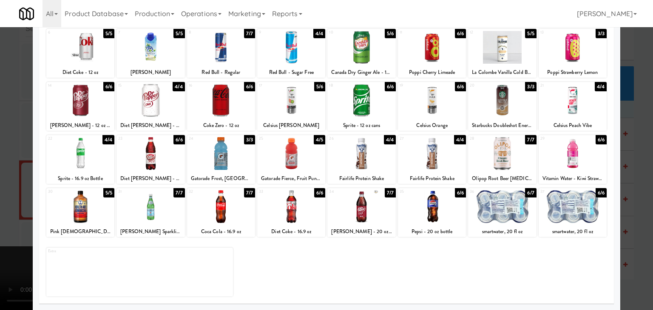
drag, startPoint x: 497, startPoint y: 200, endPoint x: 576, endPoint y: 210, distance: 79.3
drag, startPoint x: 636, startPoint y: 207, endPoint x: 590, endPoint y: 206, distance: 46.3
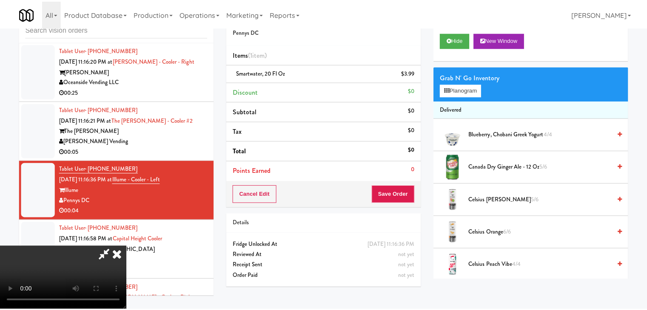
scroll to position [7521, 0]
